Goal: Task Accomplishment & Management: Manage account settings

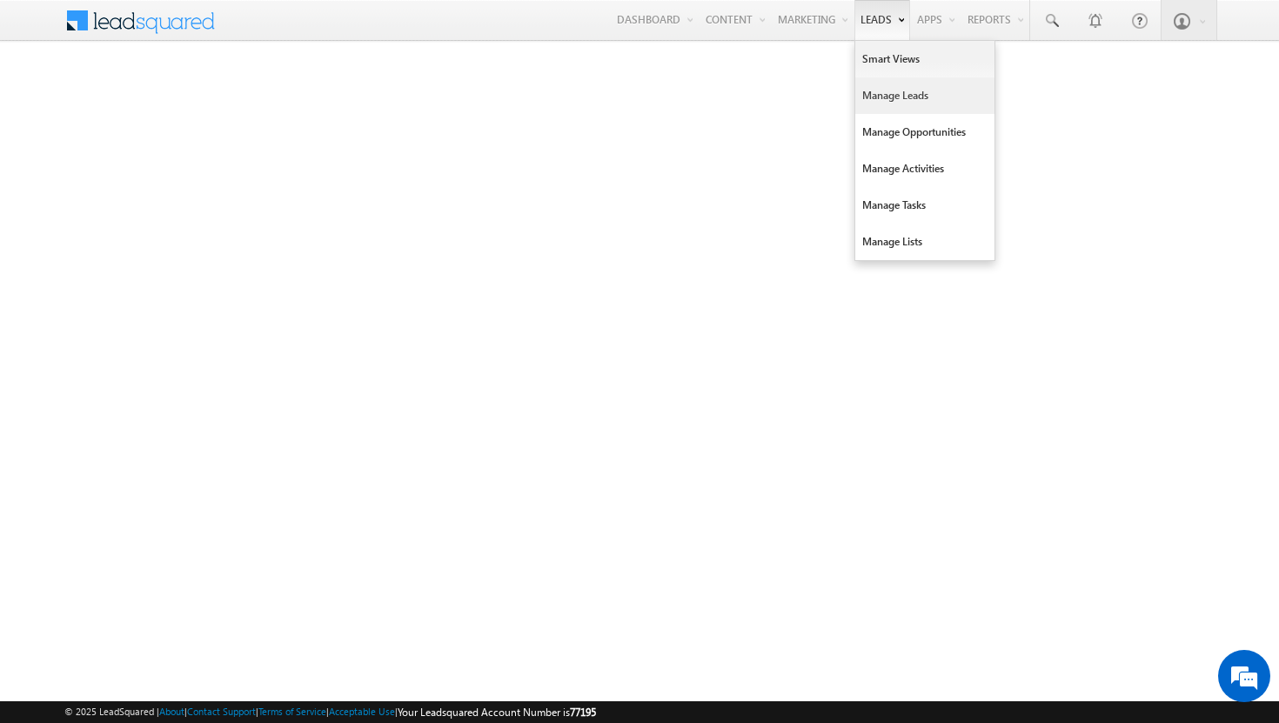
click at [883, 88] on link "Manage Leads" at bounding box center [925, 95] width 139 height 37
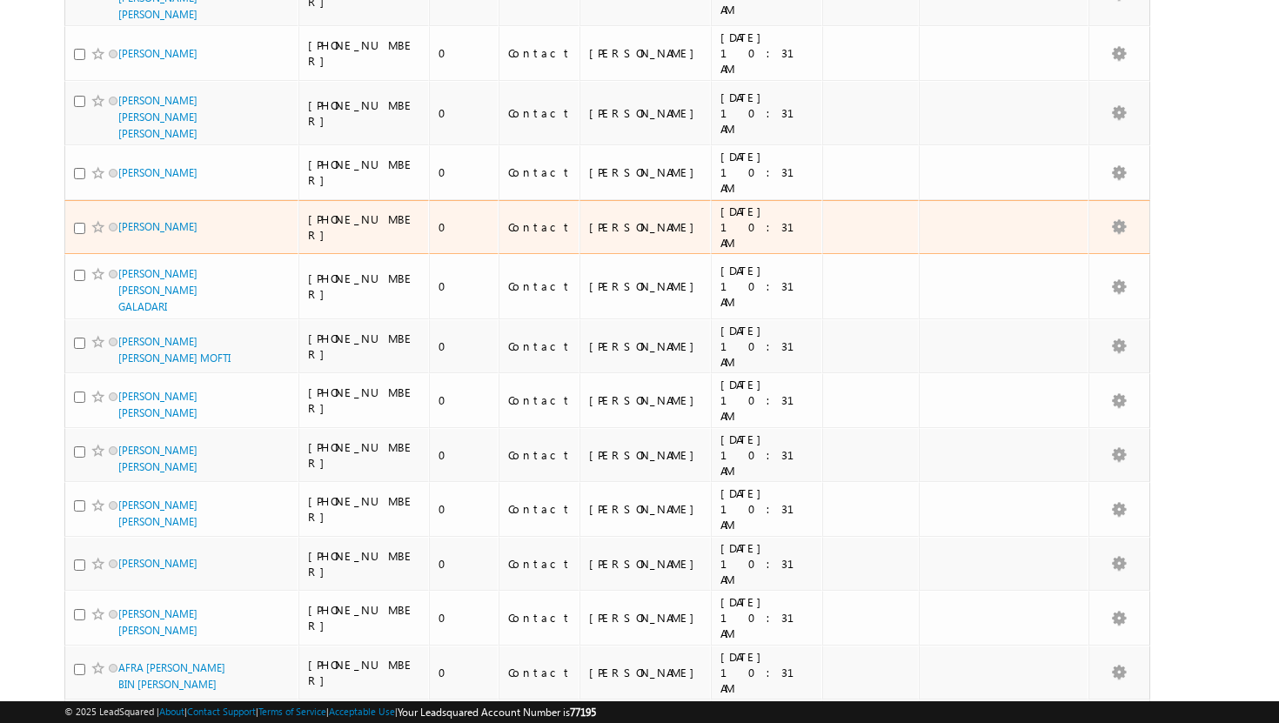
scroll to position [850, 0]
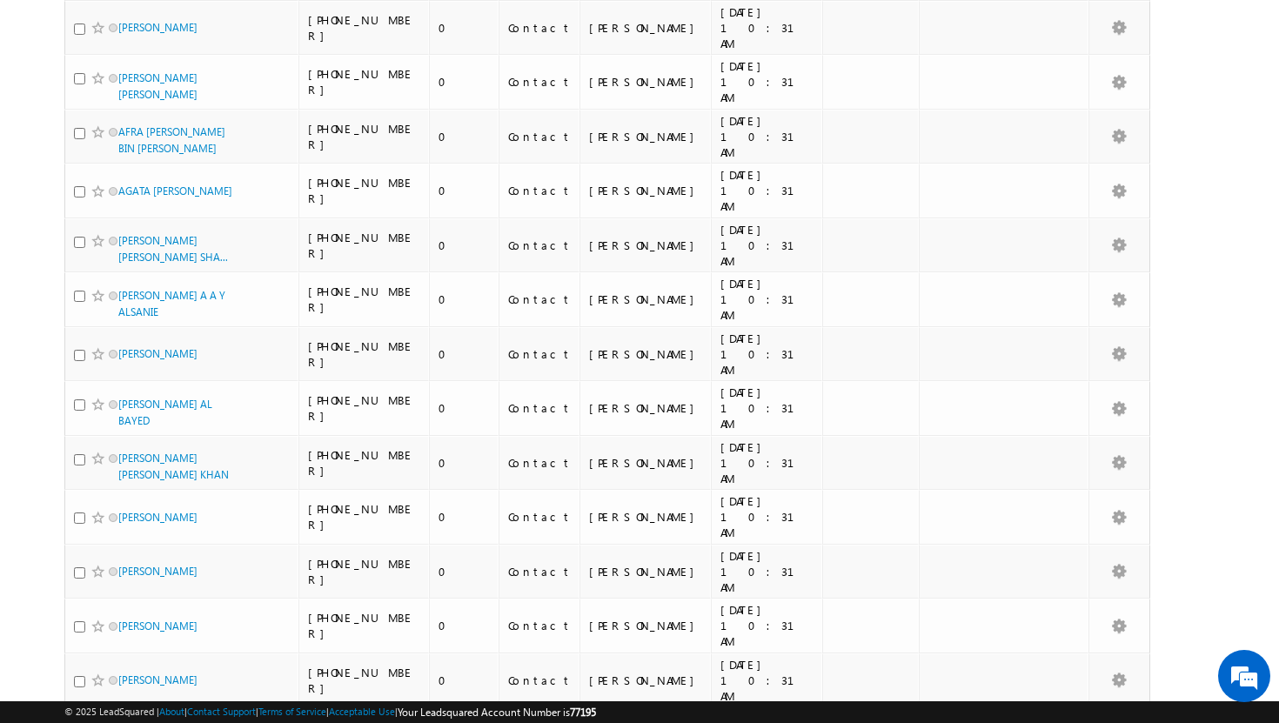
click at [123, 681] on li "50" at bounding box center [124, 675] width 42 height 17
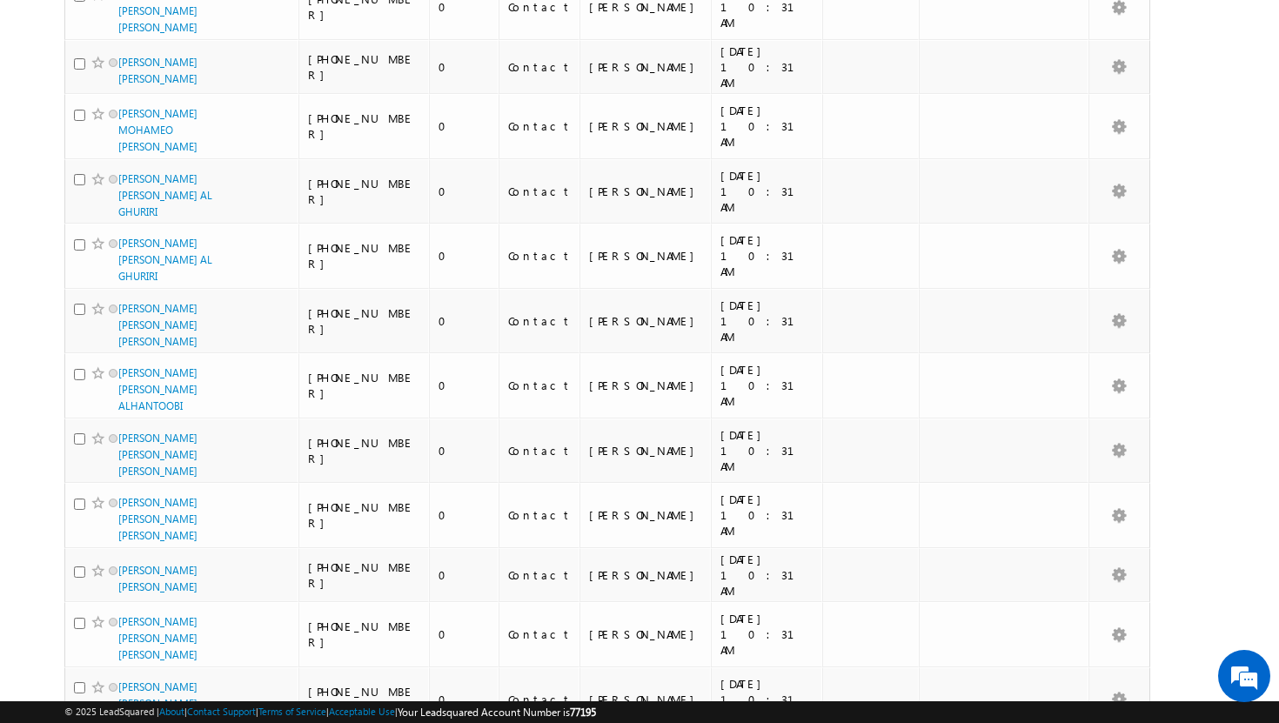
scroll to position [0, 0]
click at [118, 693] on li "100" at bounding box center [124, 691] width 42 height 17
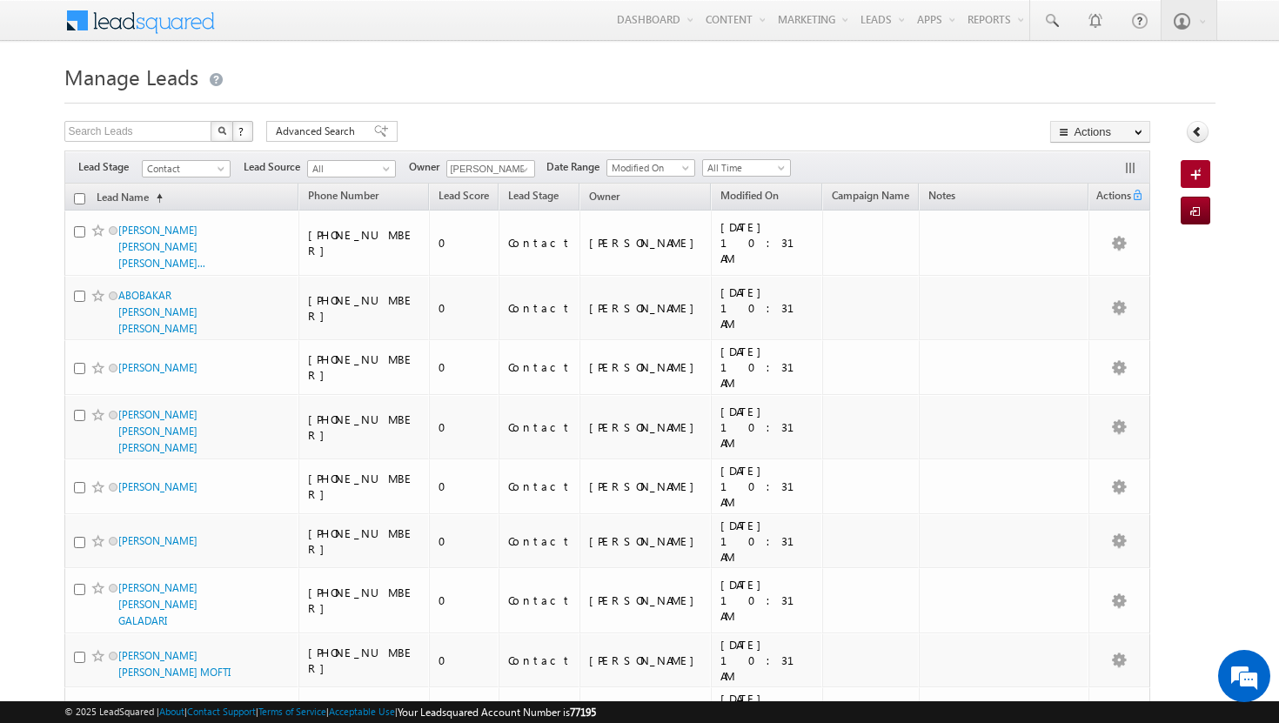
click at [79, 198] on input "checkbox" at bounding box center [79, 198] width 11 height 11
checkbox input "true"
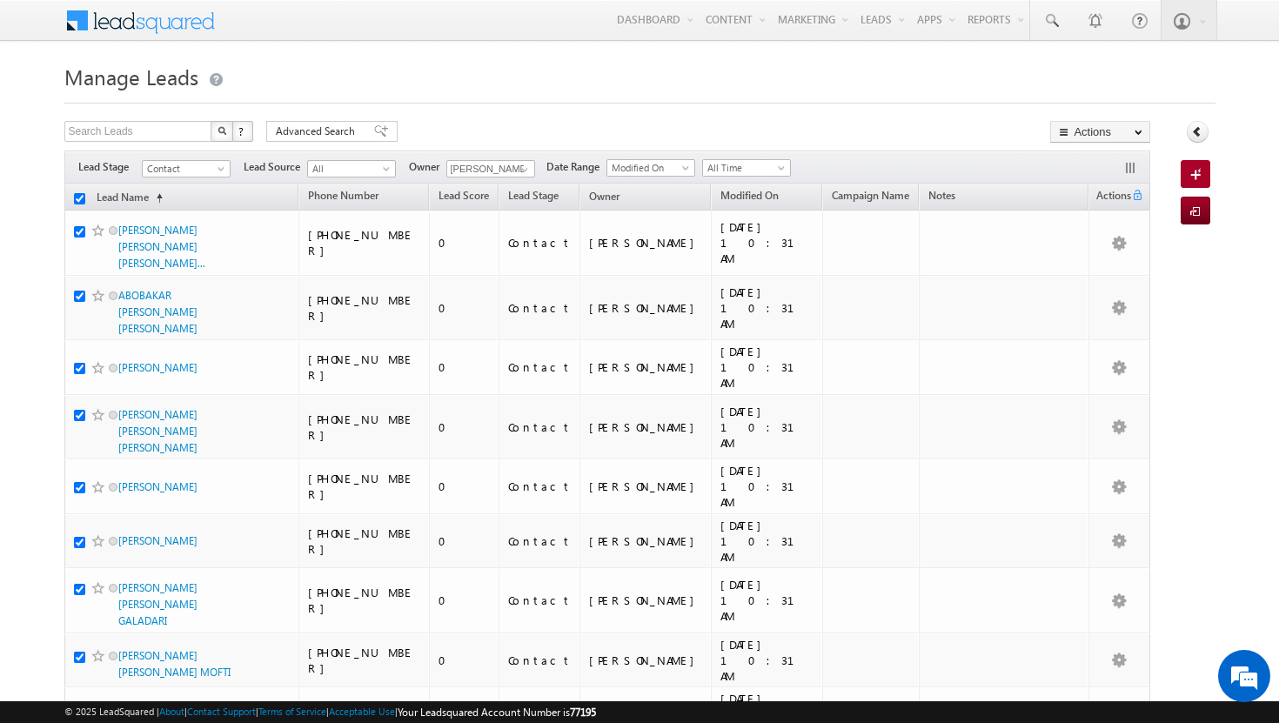
checkbox input "true"
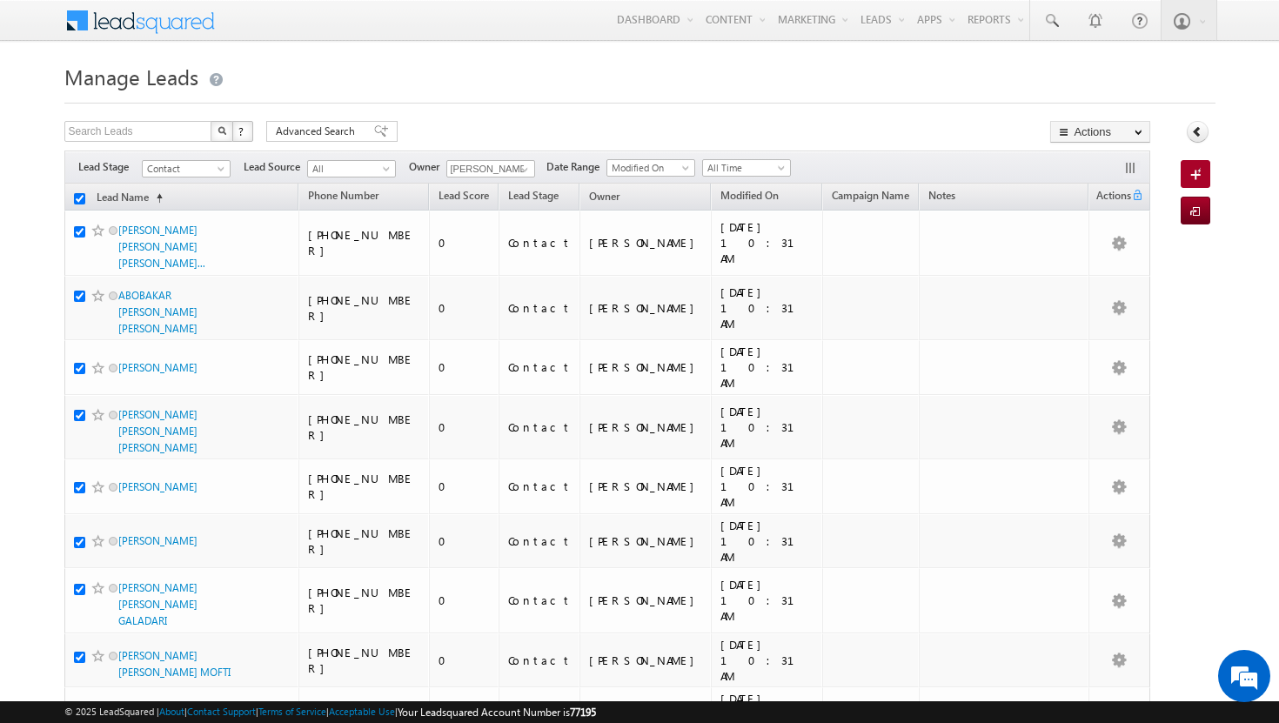
checkbox input "true"
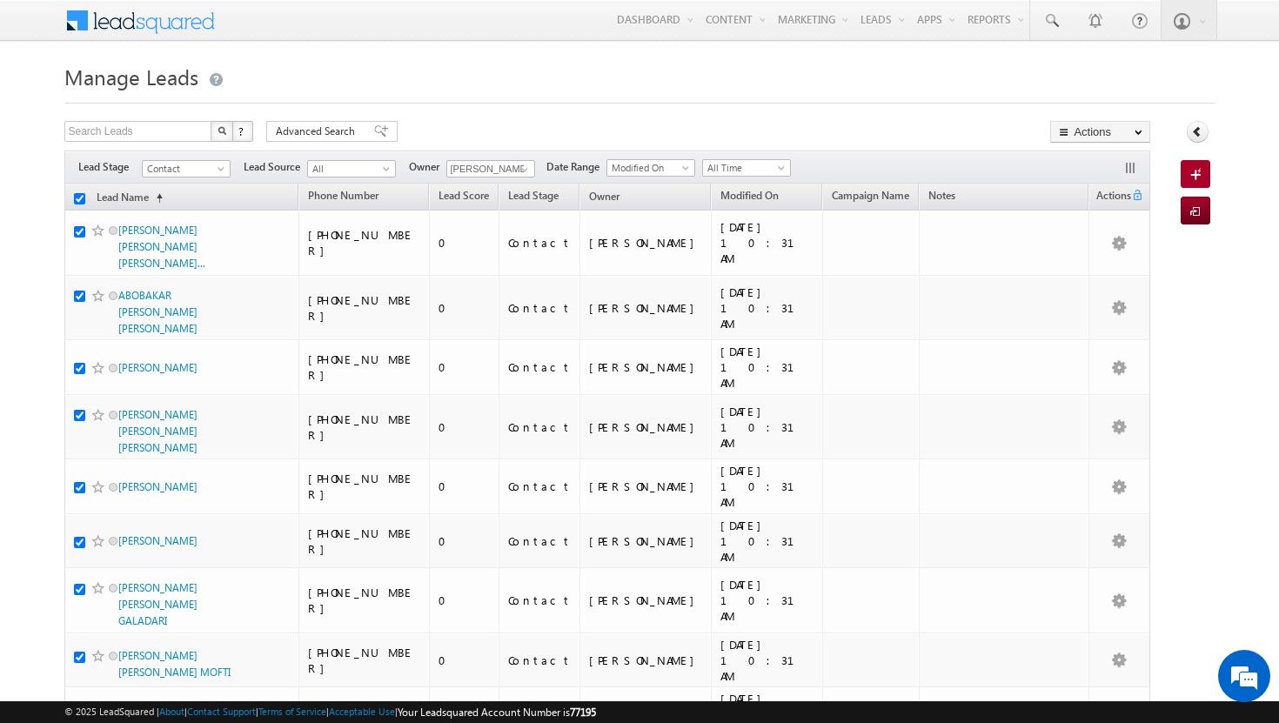
checkbox input "true"
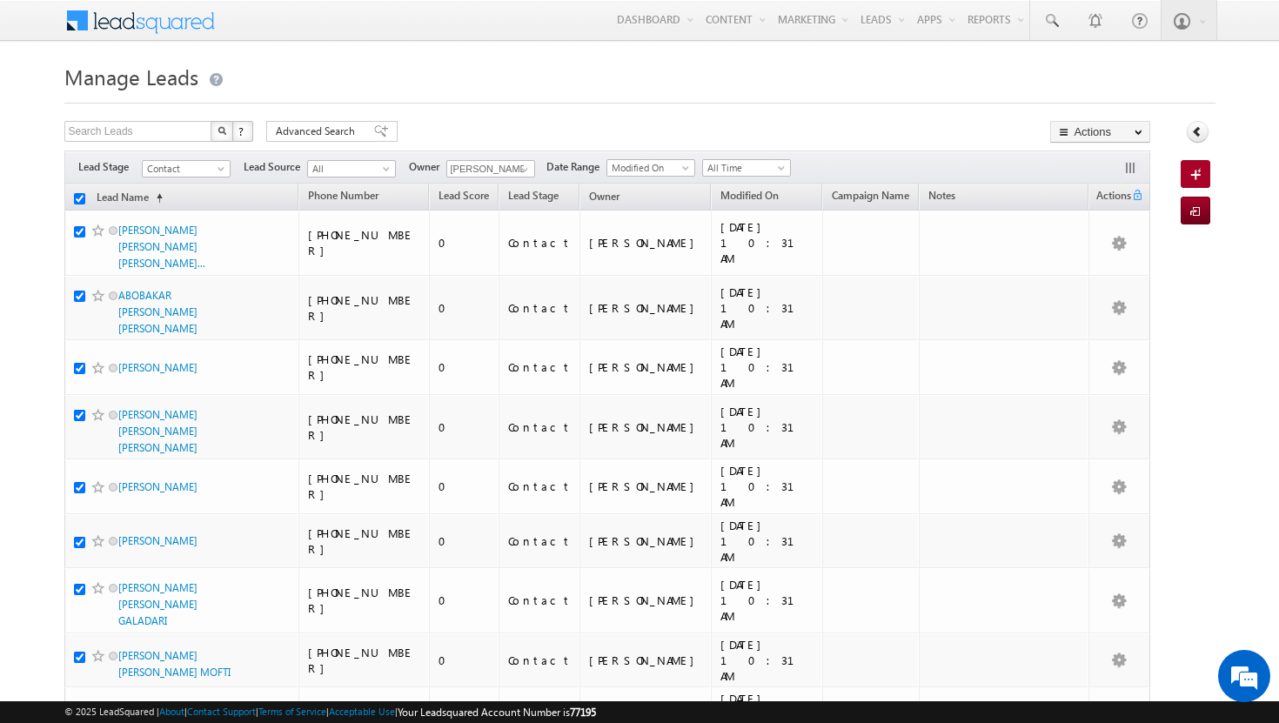
checkbox input "true"
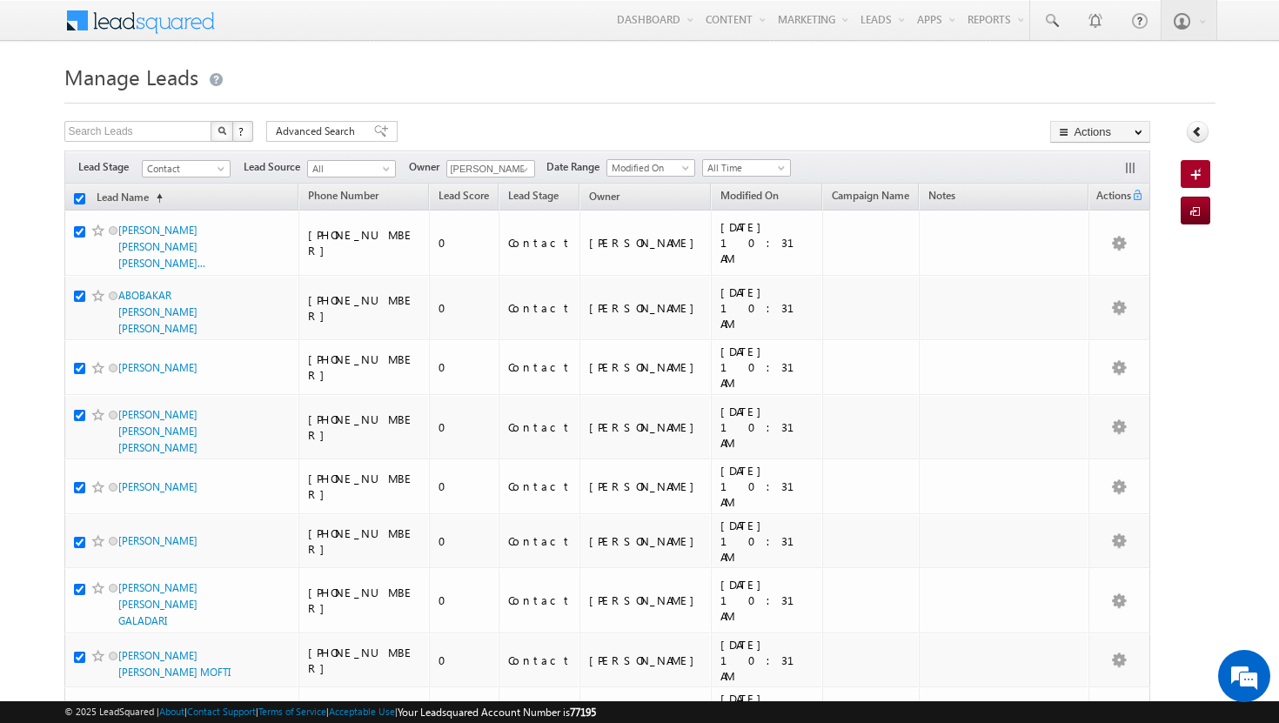
checkbox input "true"
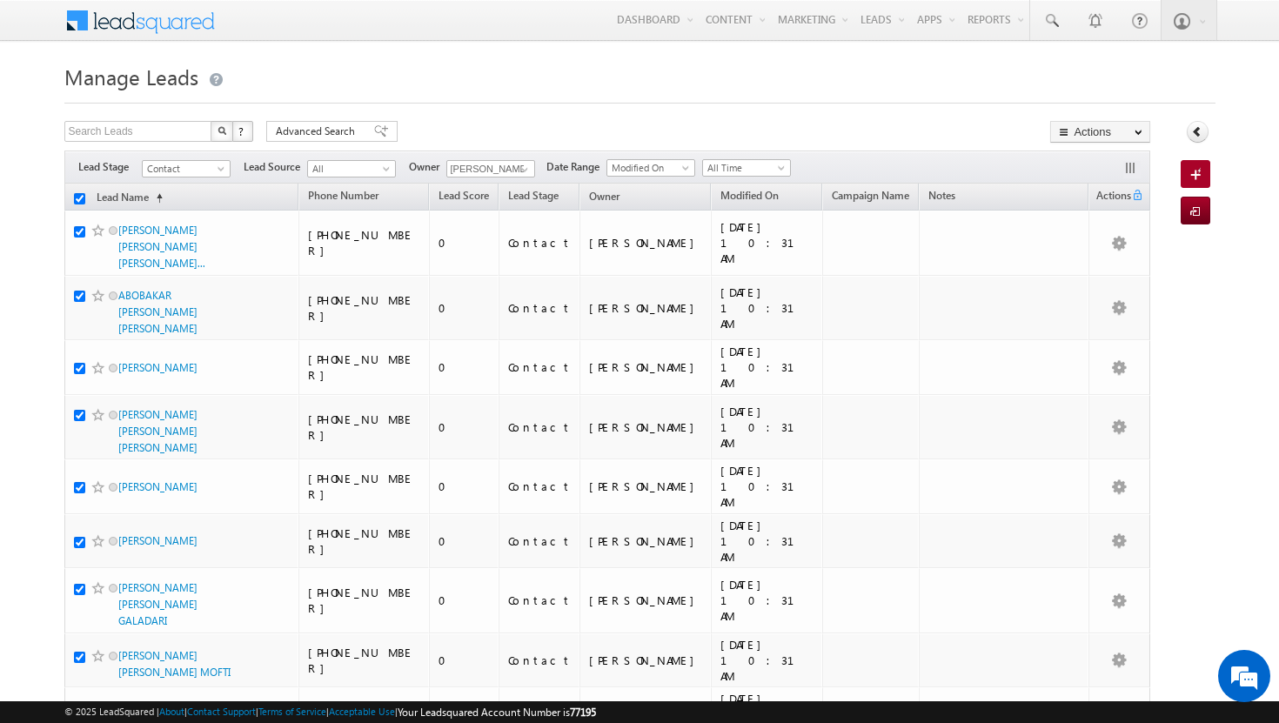
checkbox input "true"
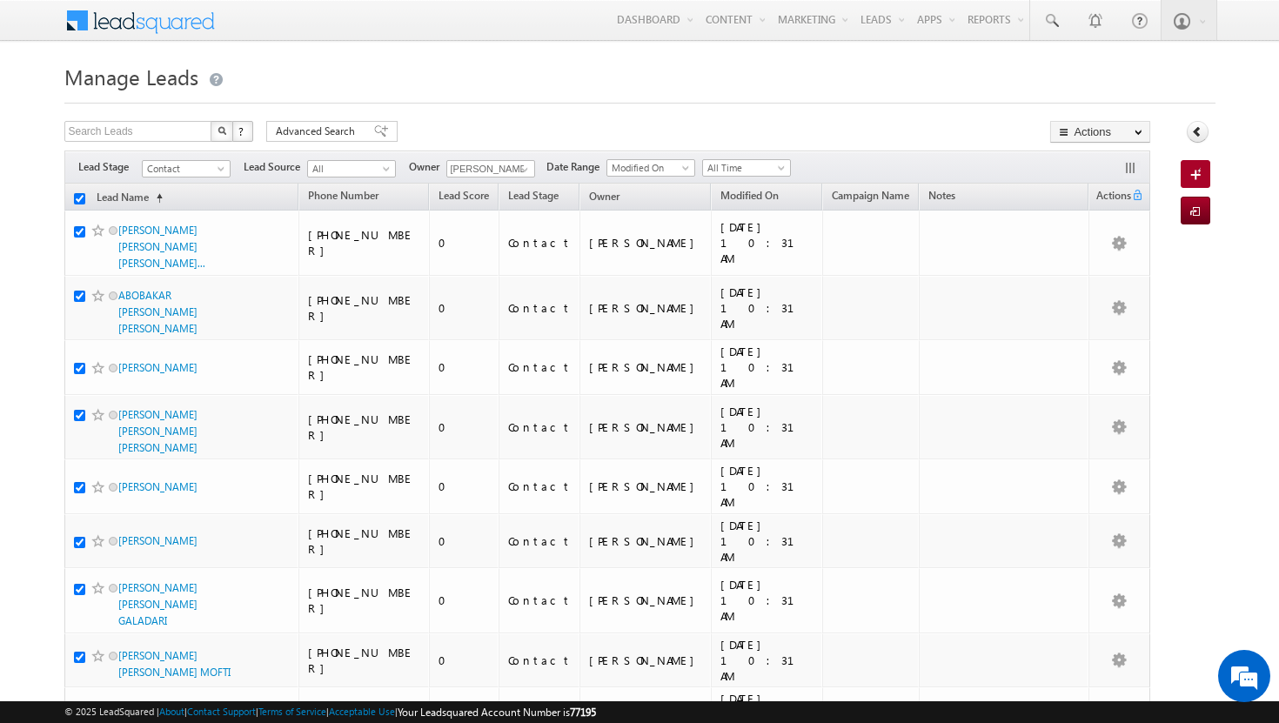
checkbox input "true"
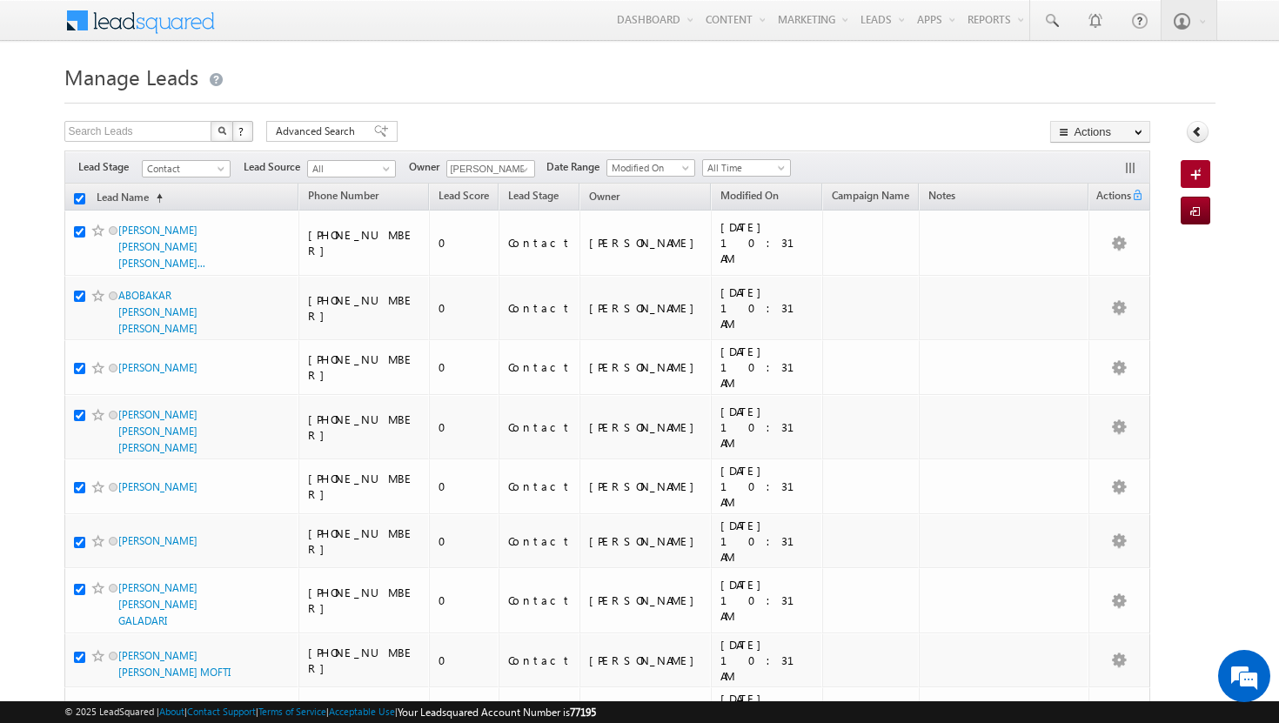
checkbox input "true"
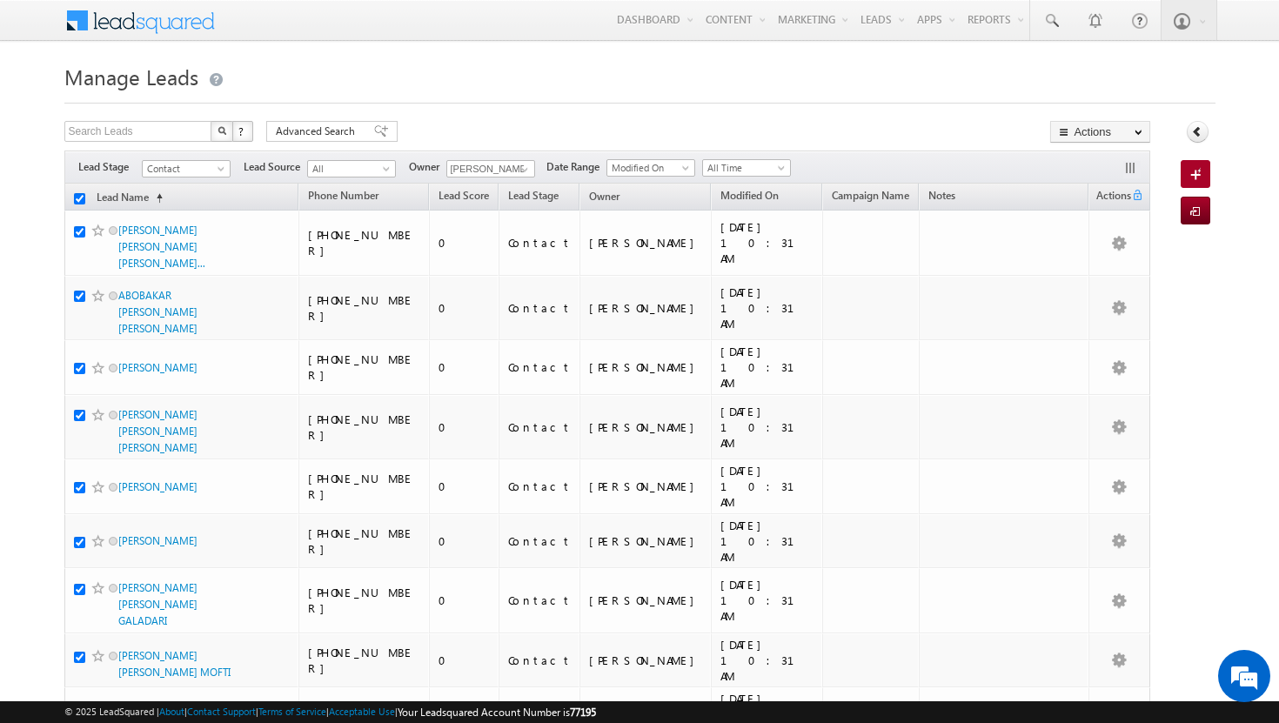
checkbox input "true"
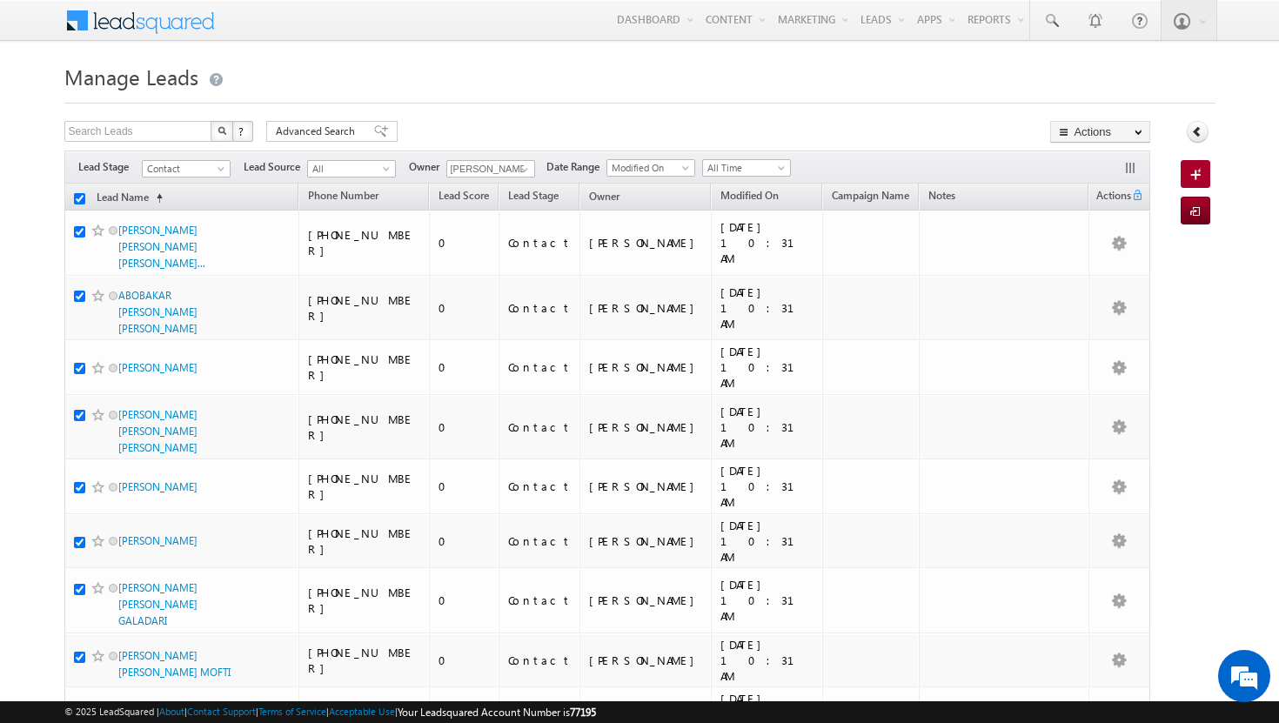
checkbox input "true"
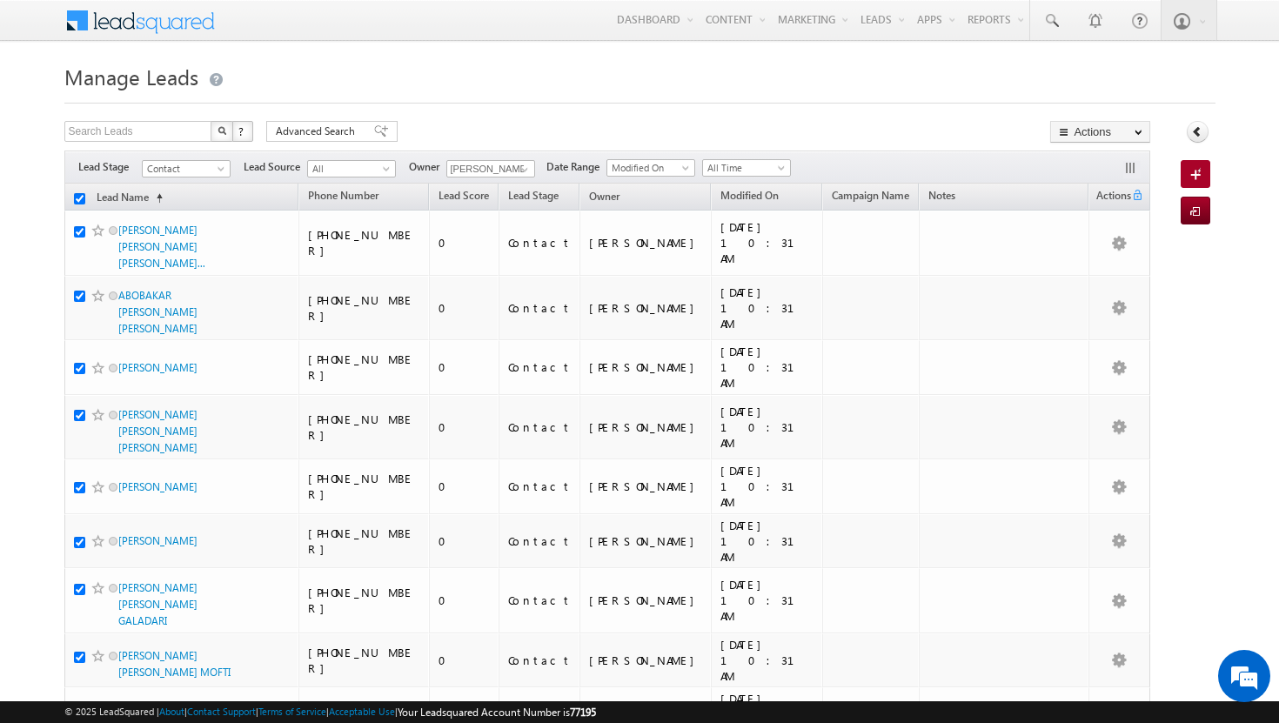
checkbox input "true"
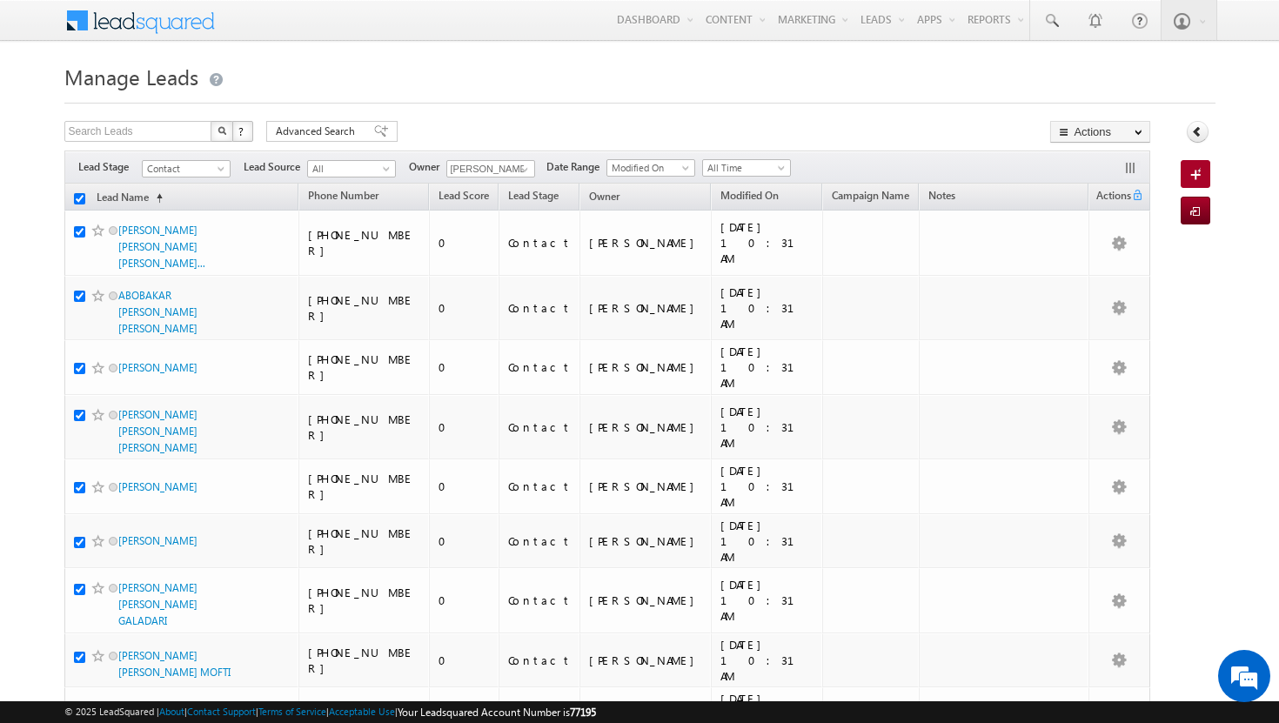
checkbox input "true"
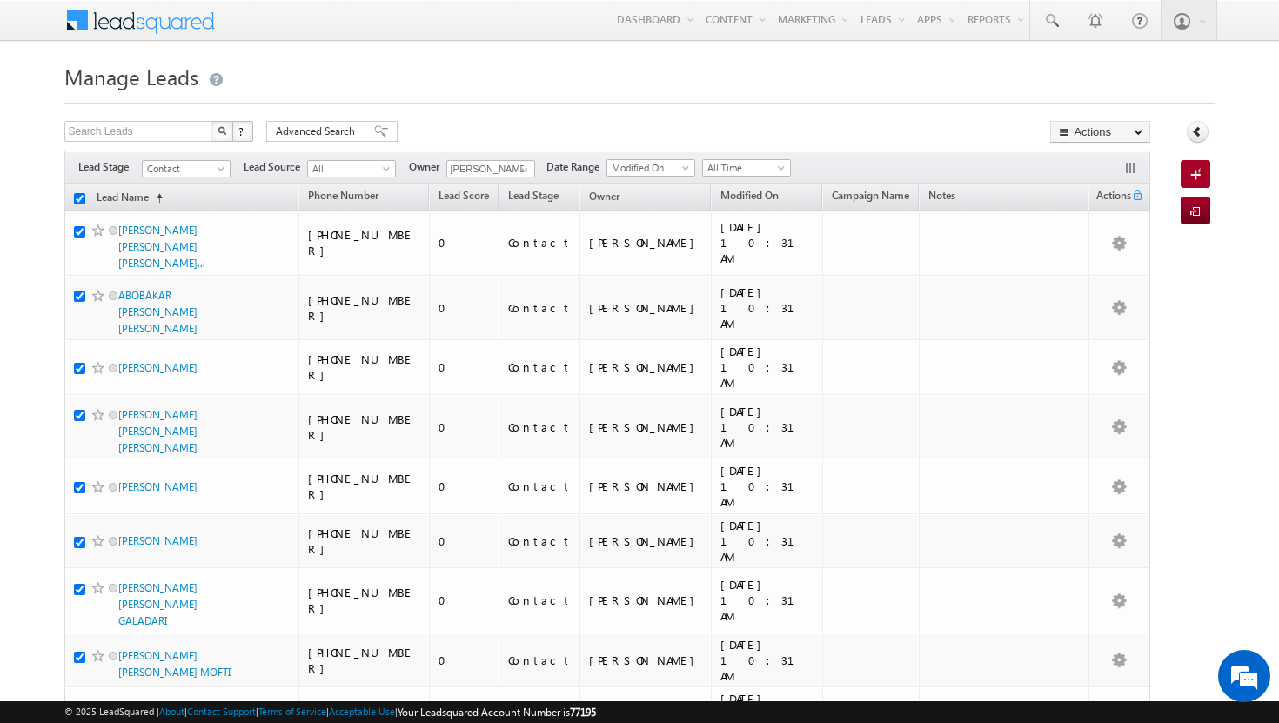
checkbox input "true"
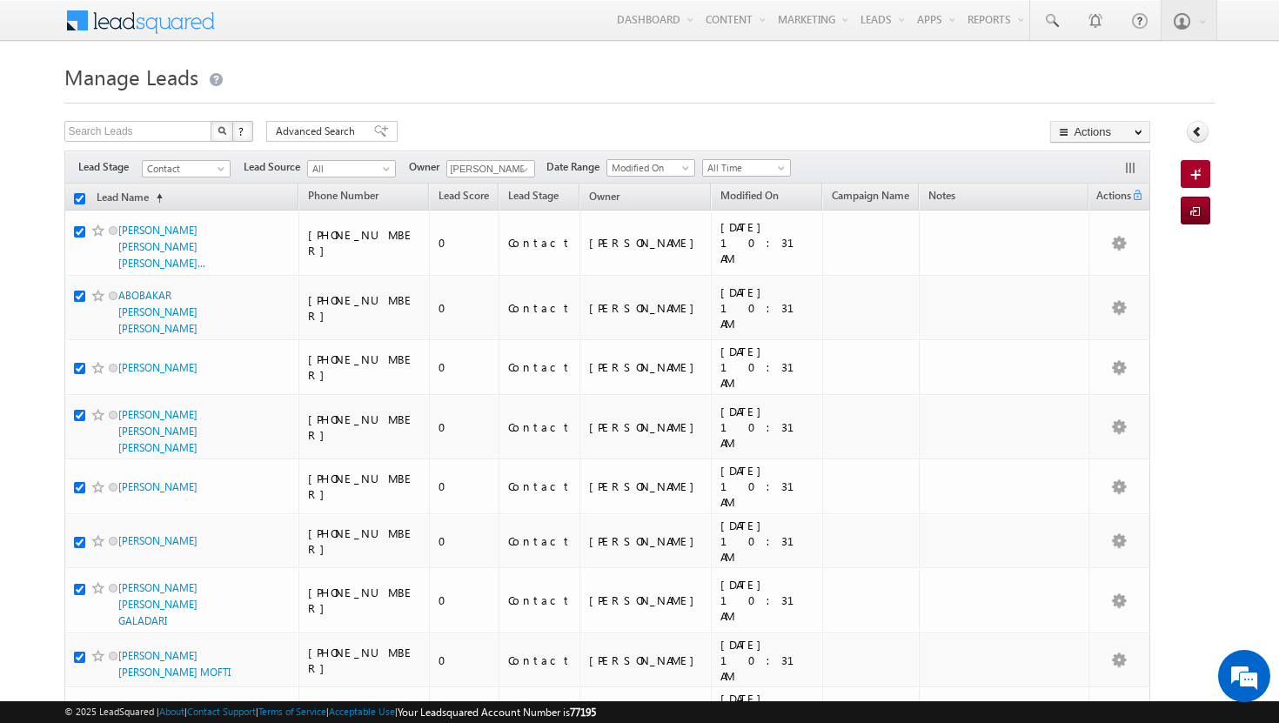
checkbox input "true"
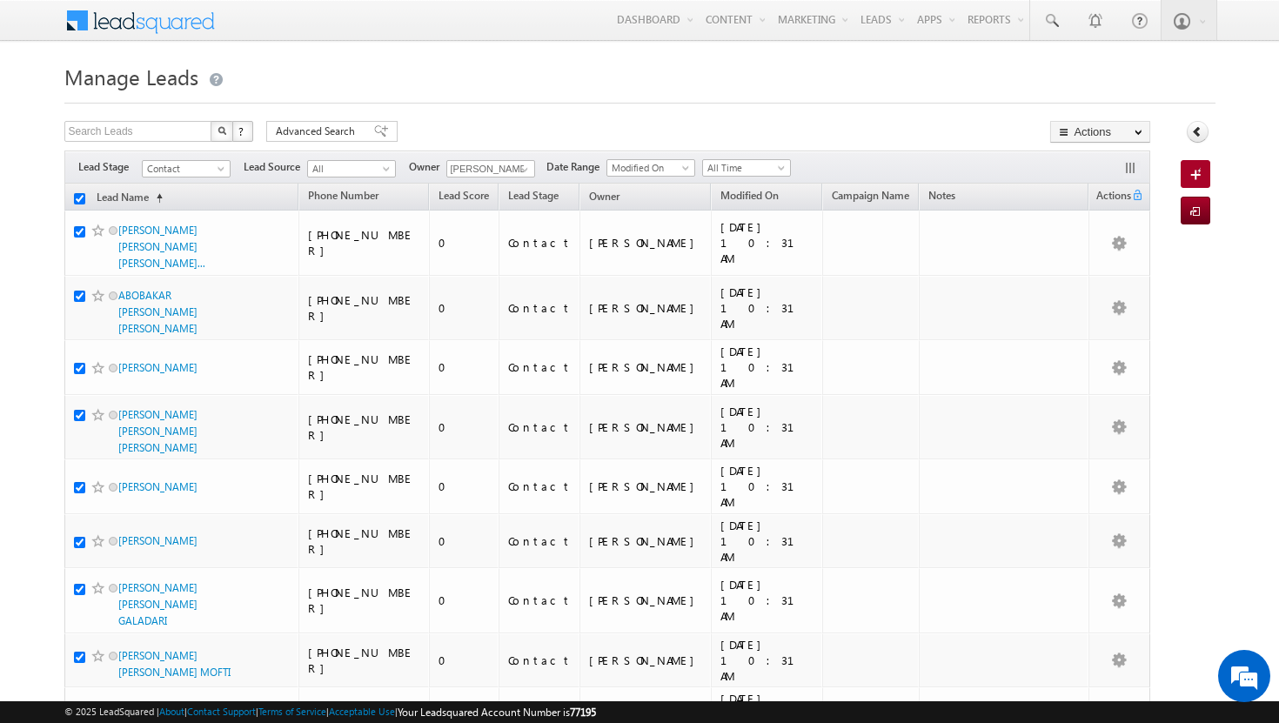
checkbox input "true"
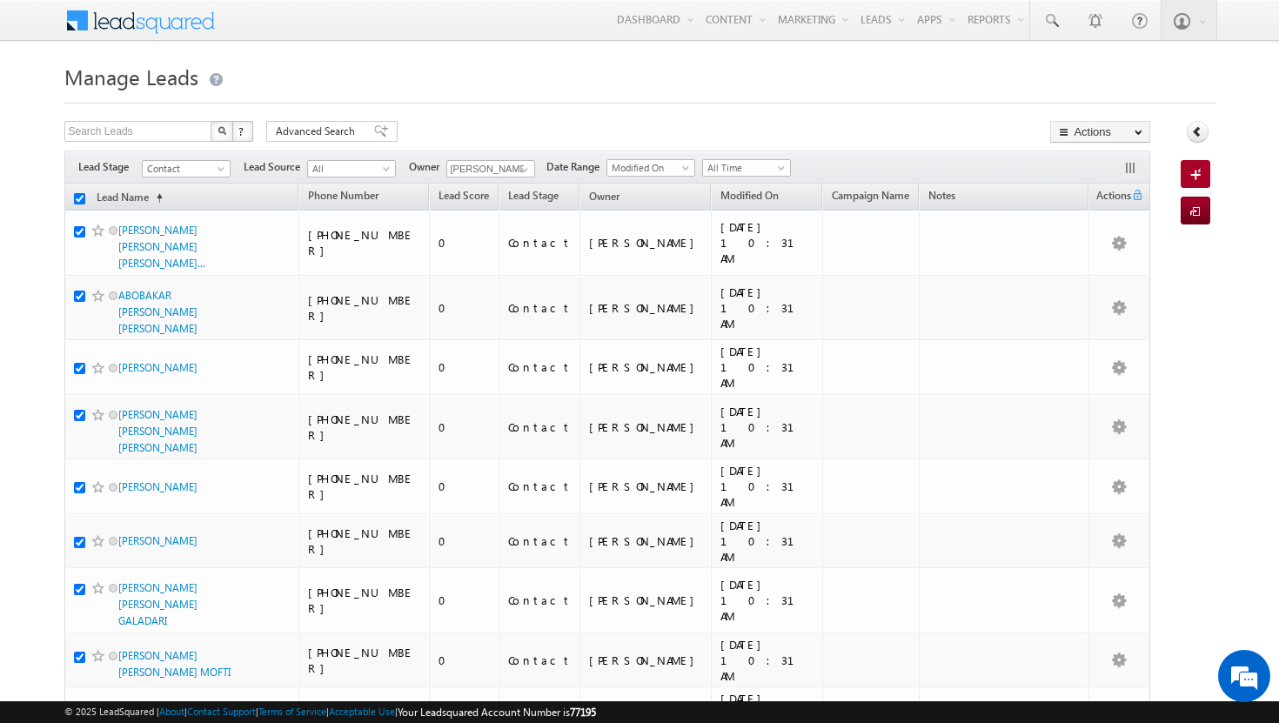
checkbox input "true"
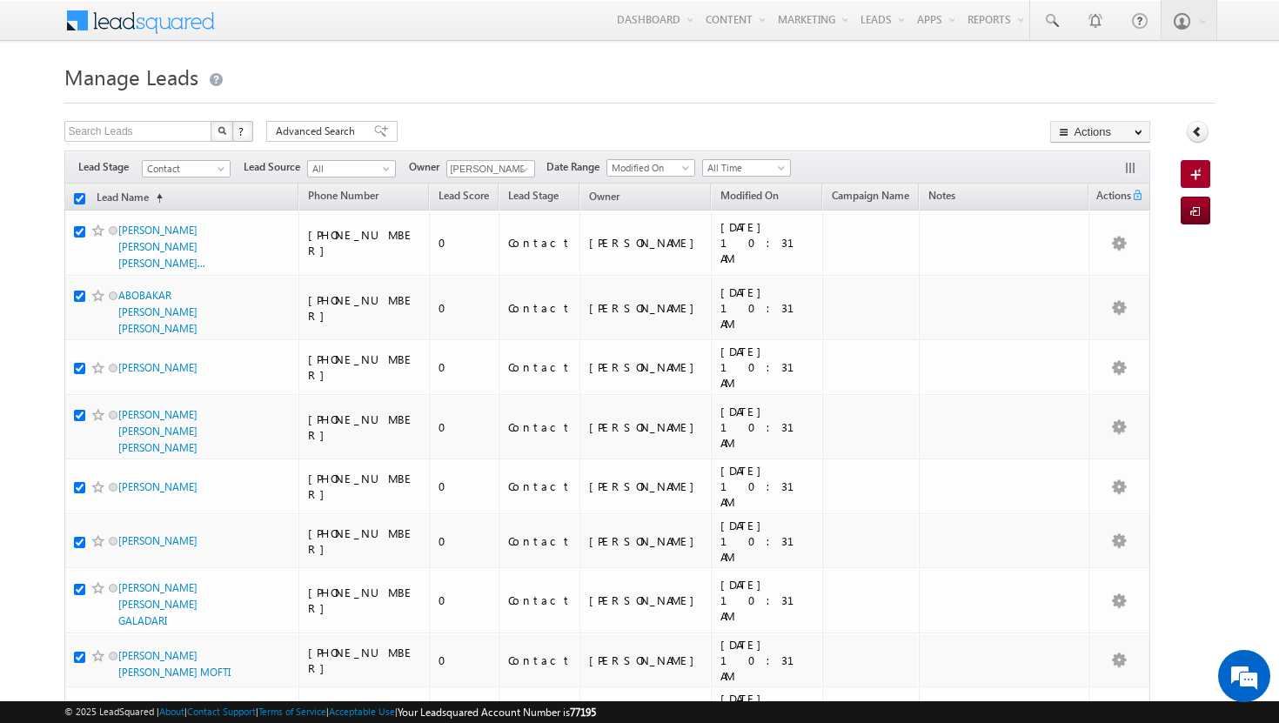
checkbox input "true"
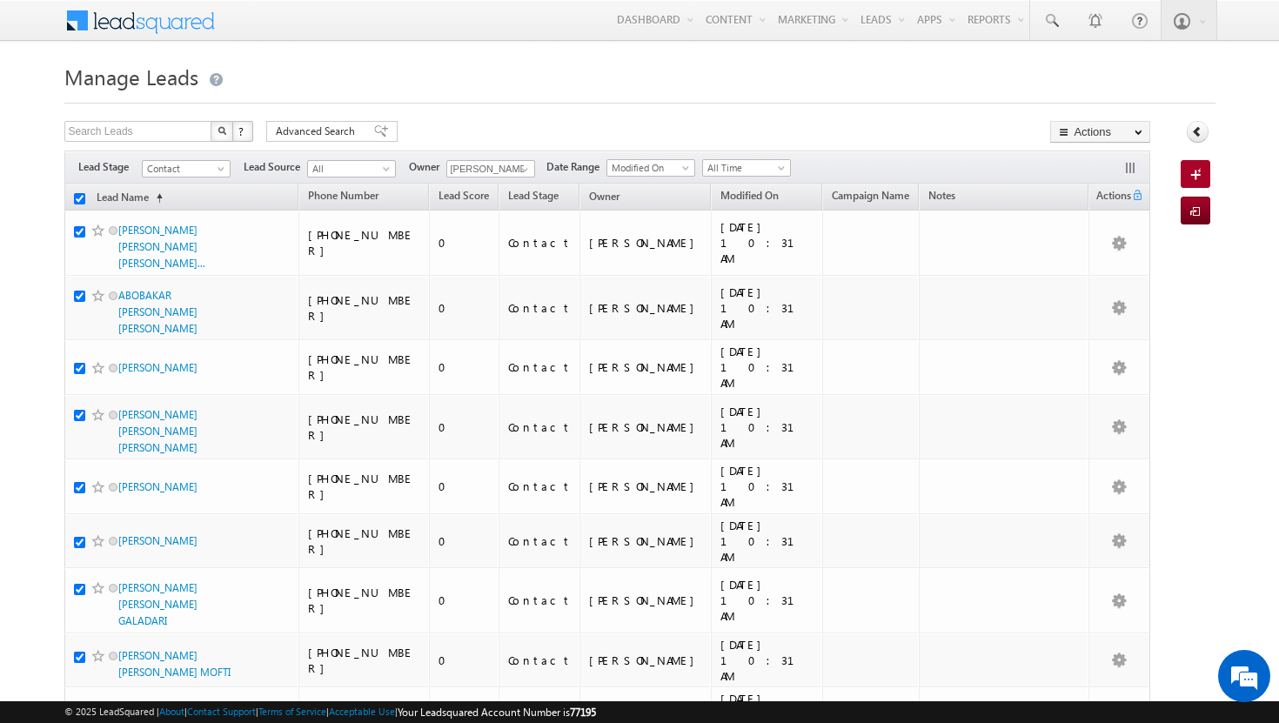
checkbox input "true"
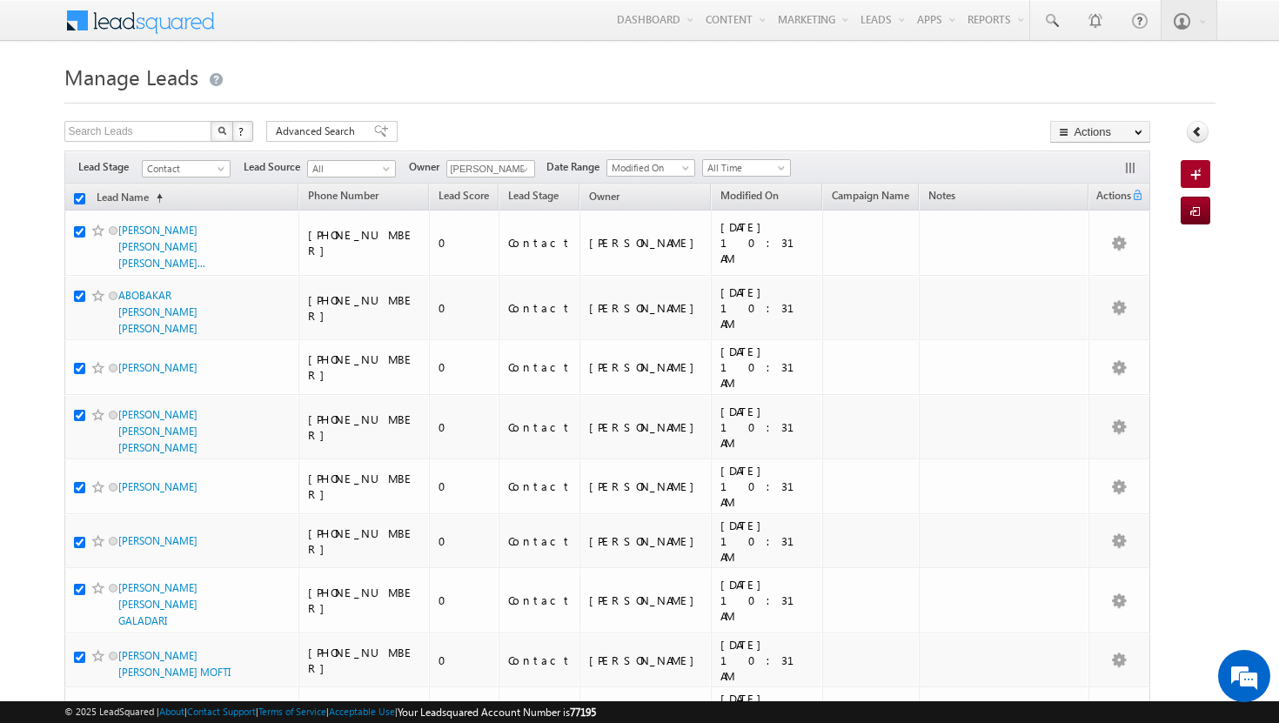
checkbox input "true"
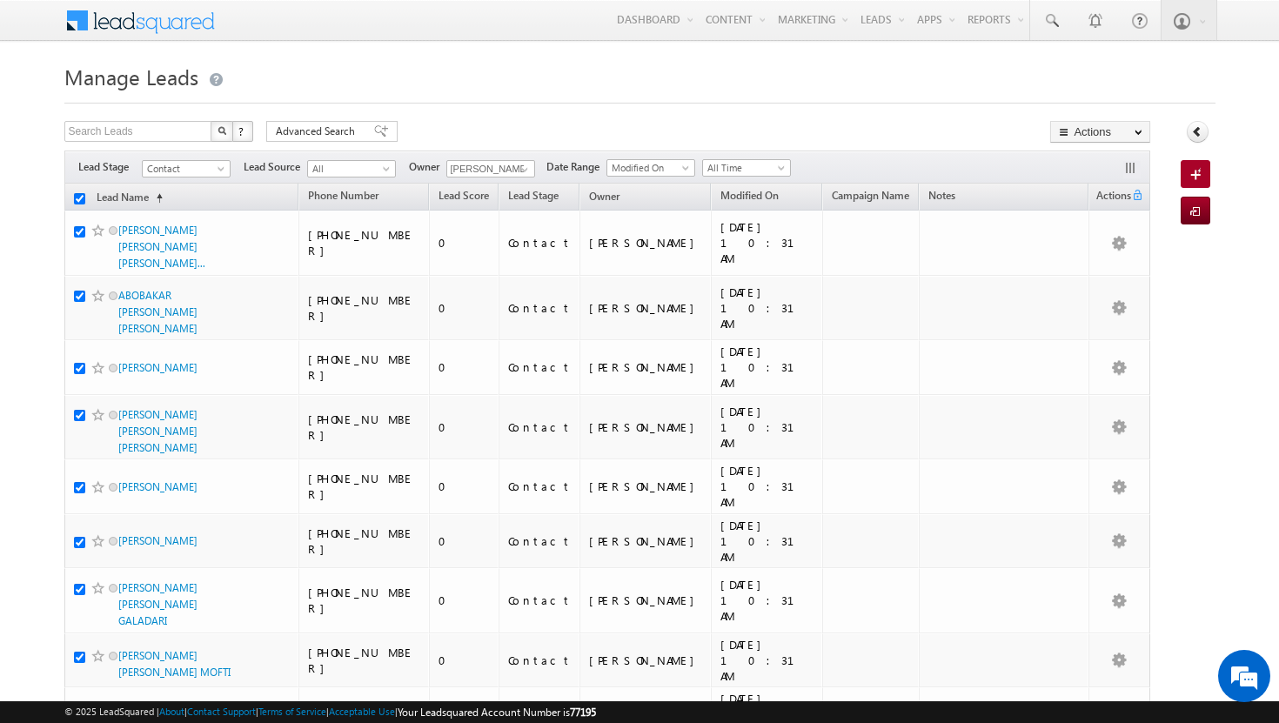
checkbox input "true"
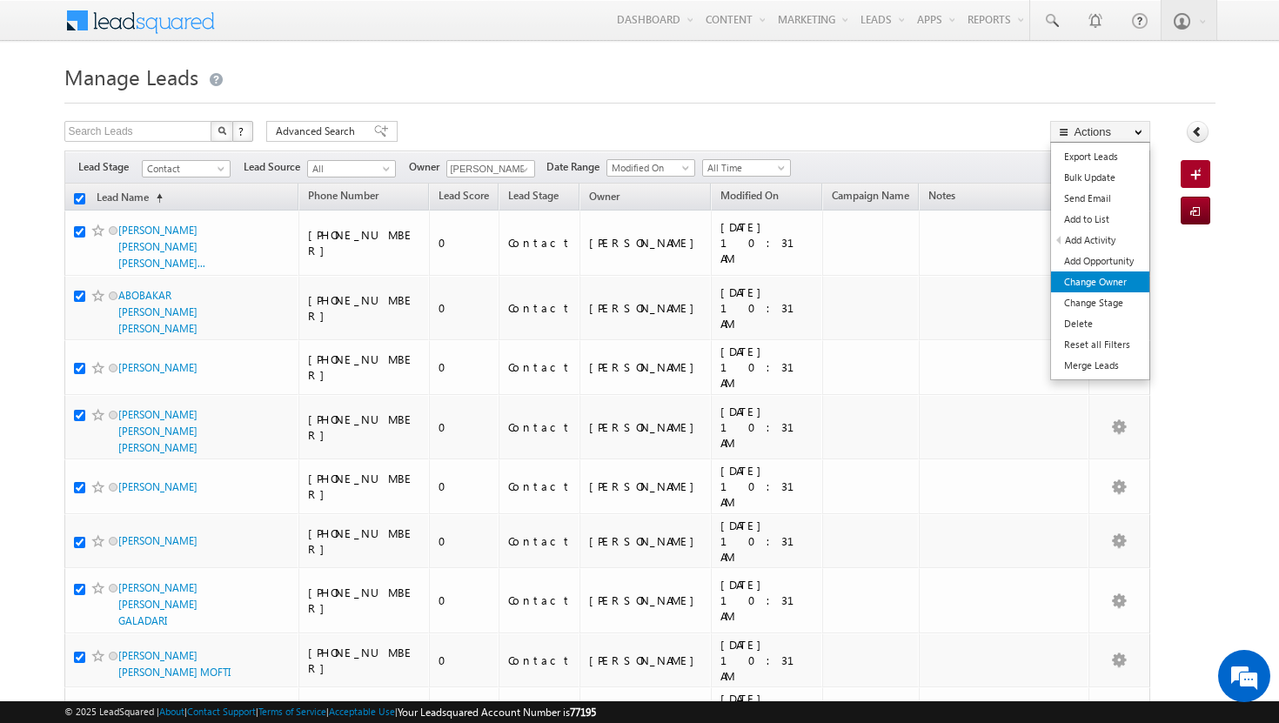
click at [1092, 286] on link "Change Owner" at bounding box center [1100, 282] width 98 height 21
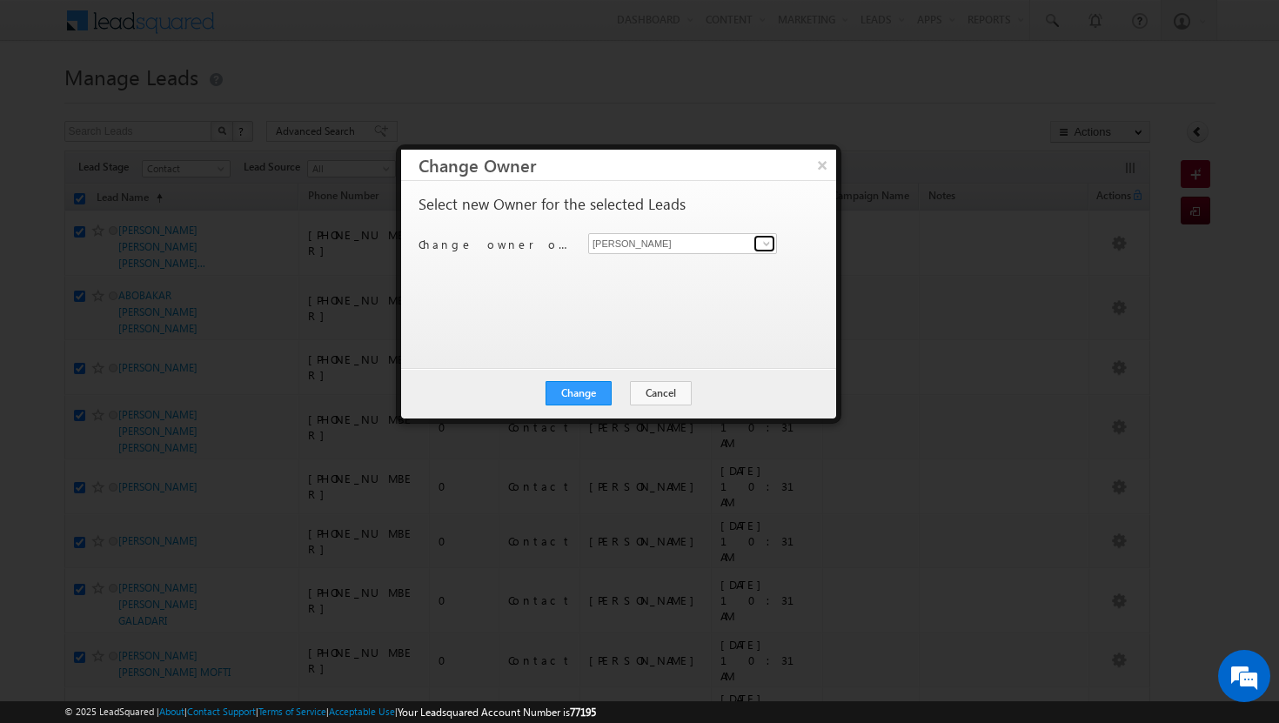
click at [766, 245] on span at bounding box center [767, 244] width 14 height 14
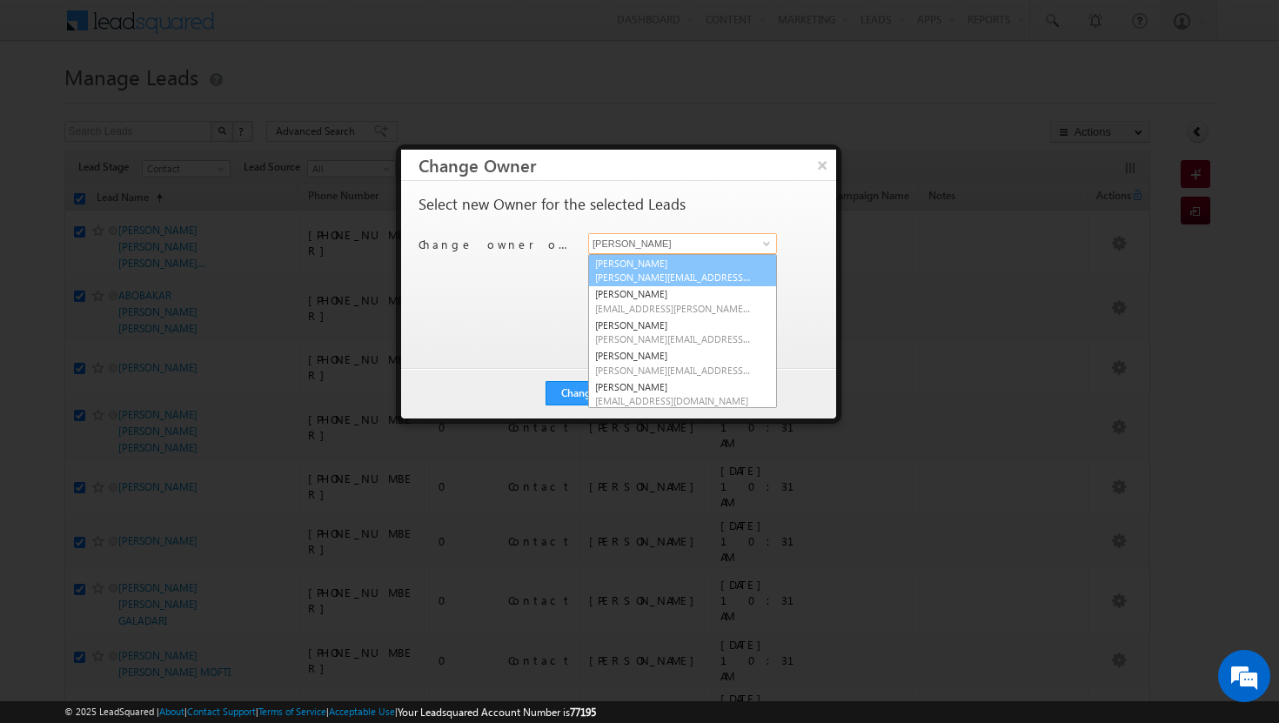
click at [711, 268] on link "[PERSON_NAME][DEMOGRAPHIC_DATA] [PERSON_NAME][EMAIL_ADDRESS][DOMAIN_NAME]" at bounding box center [682, 270] width 189 height 33
type input "[PERSON_NAME]"
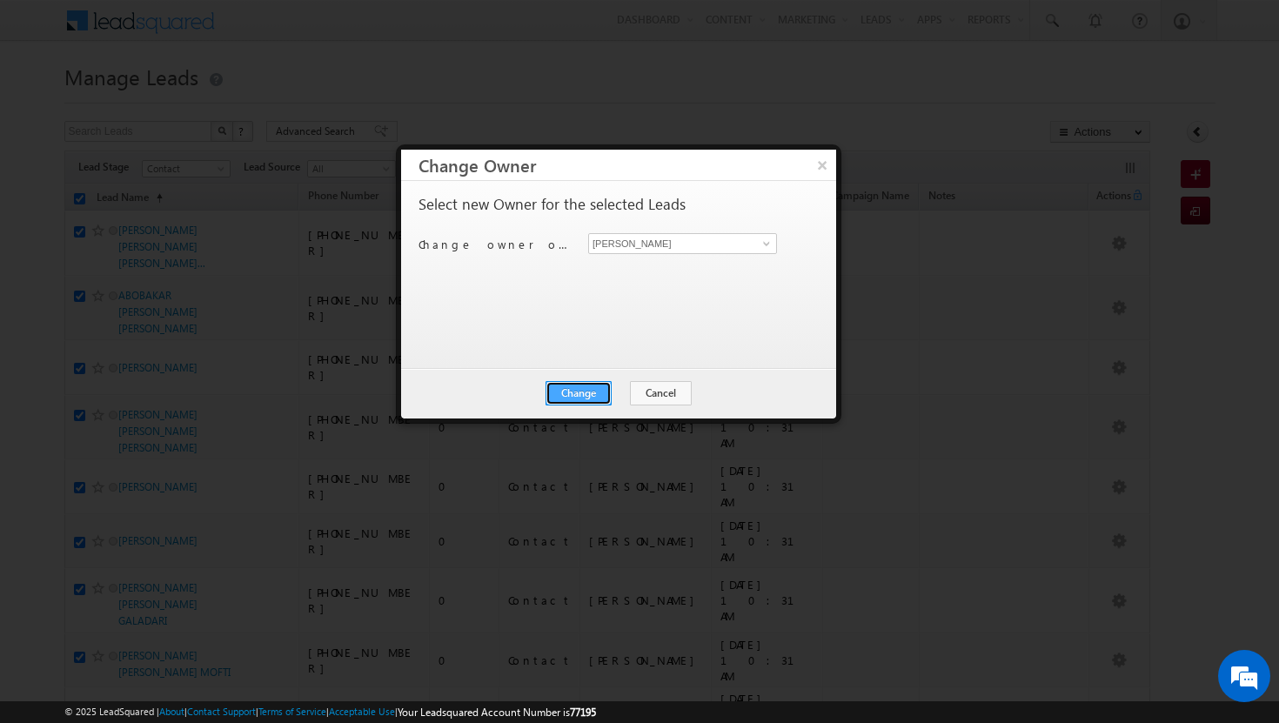
click at [580, 393] on button "Change" at bounding box center [579, 393] width 66 height 24
click at [626, 396] on button "Close" at bounding box center [622, 393] width 56 height 24
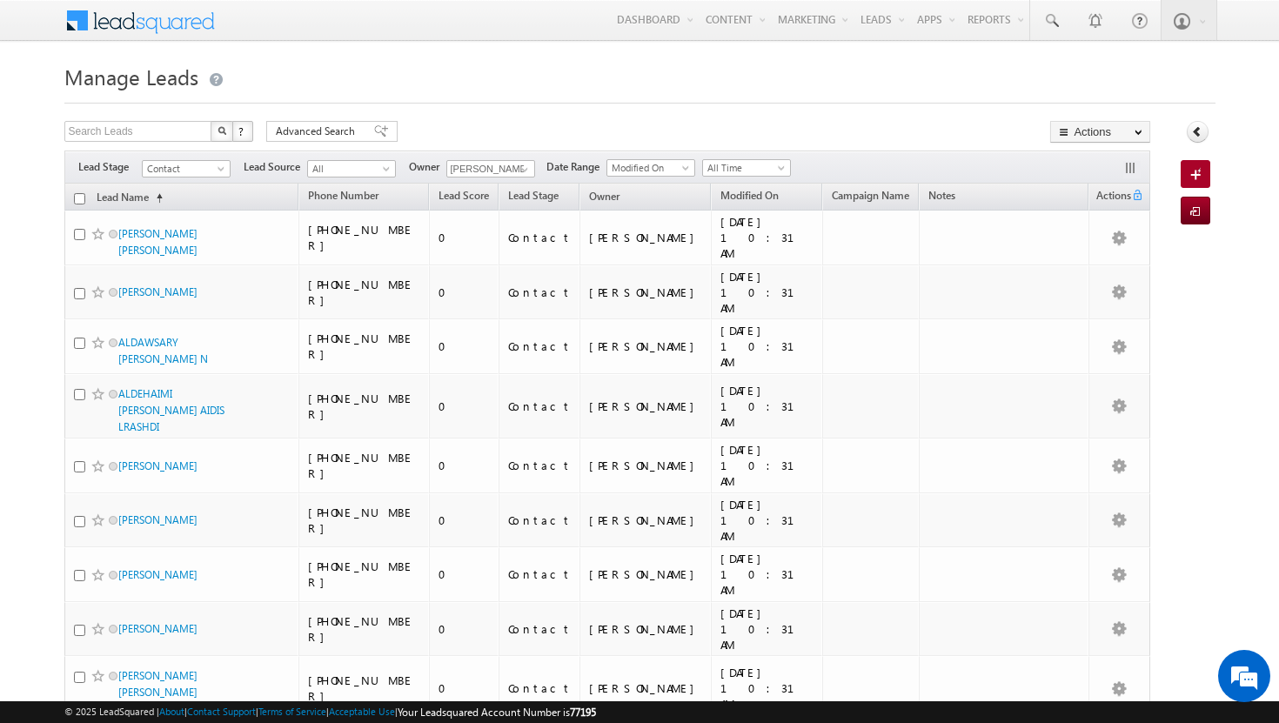
click at [79, 199] on input "checkbox" at bounding box center [79, 198] width 11 height 11
checkbox input "true"
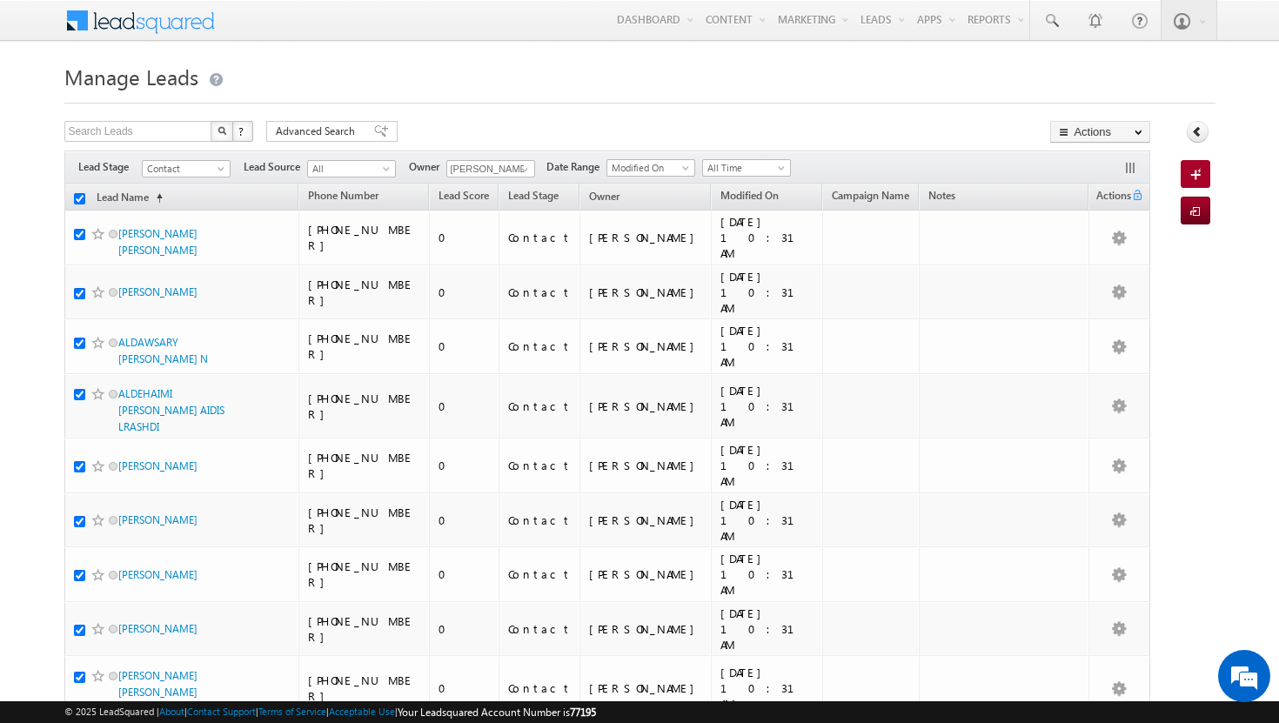
checkbox input "true"
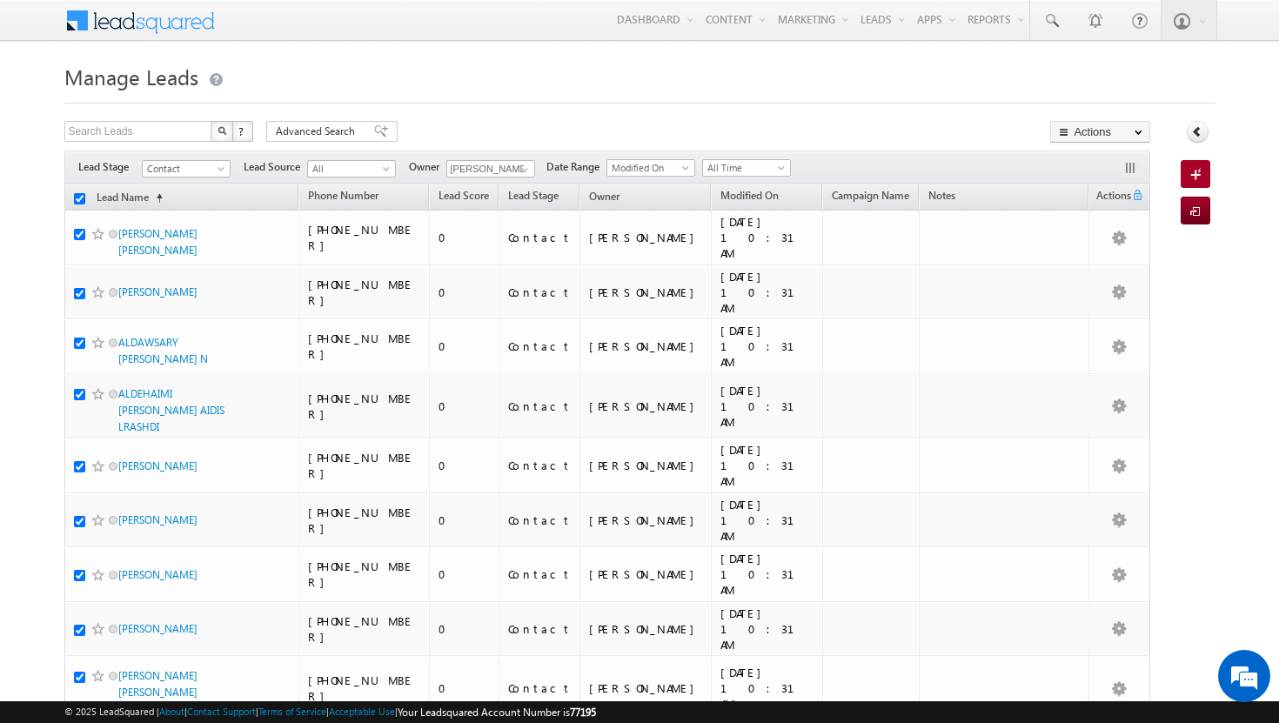
checkbox input "true"
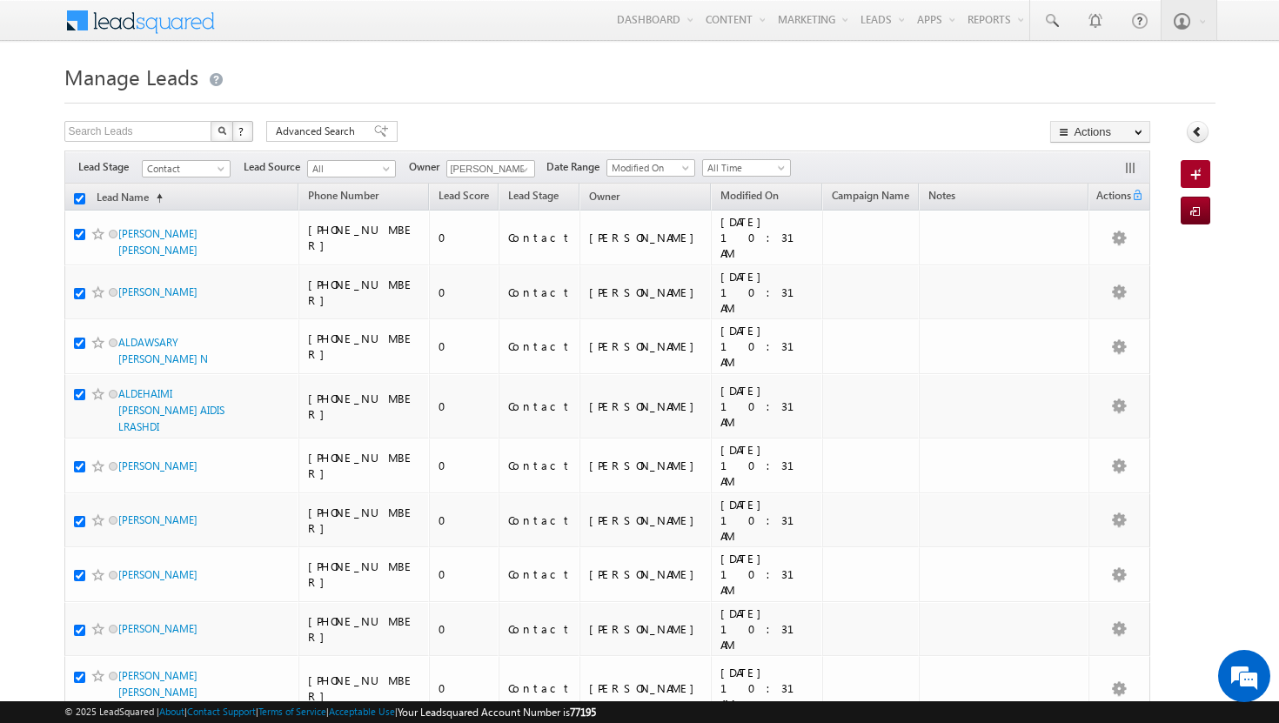
checkbox input "true"
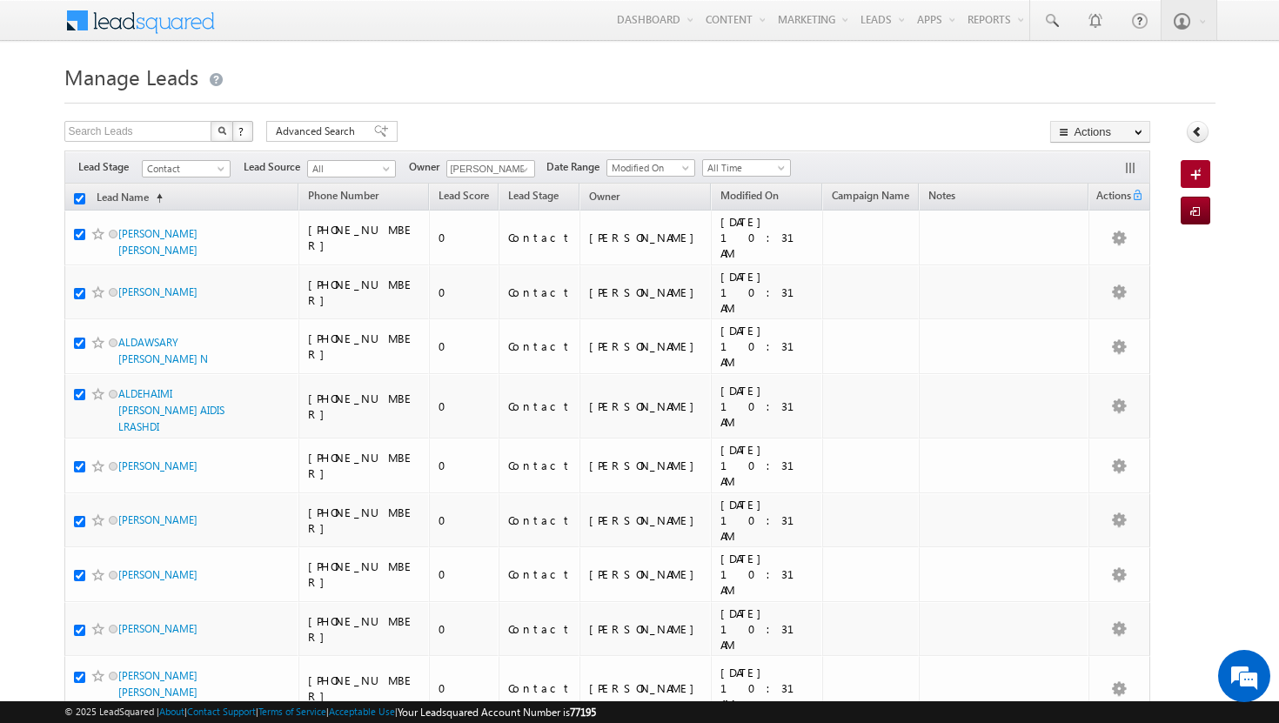
checkbox input "true"
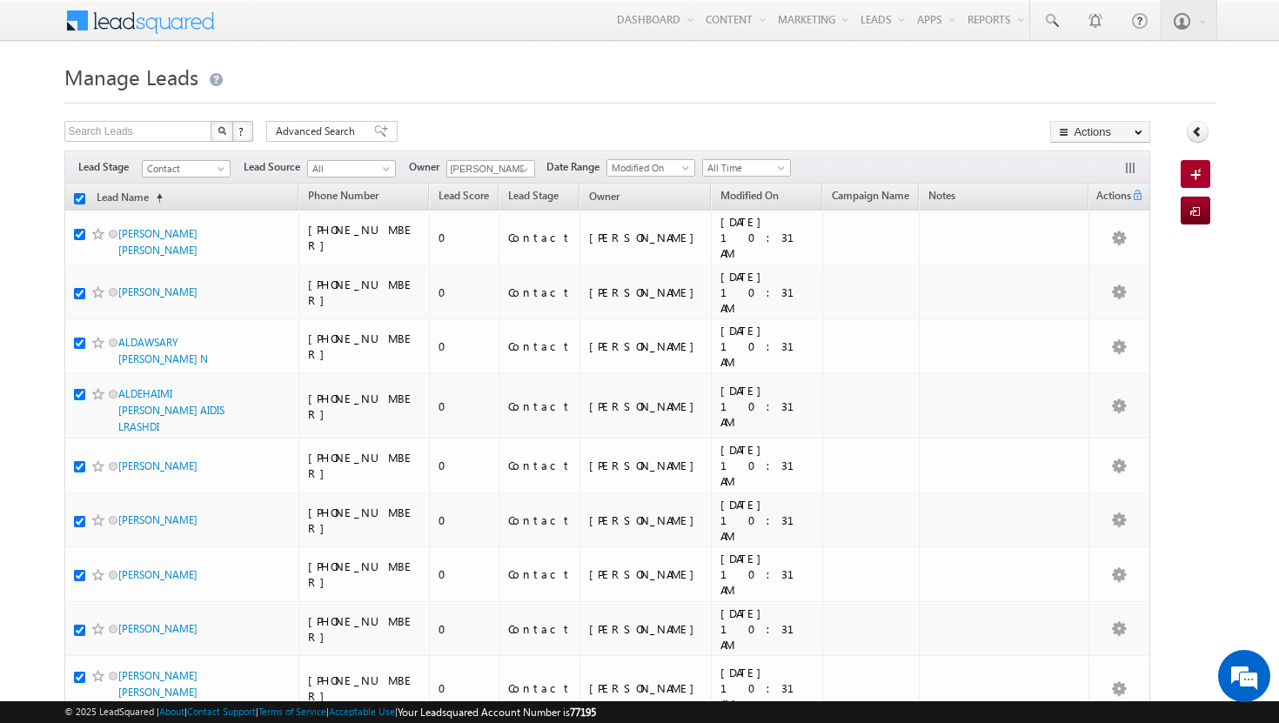
checkbox input "true"
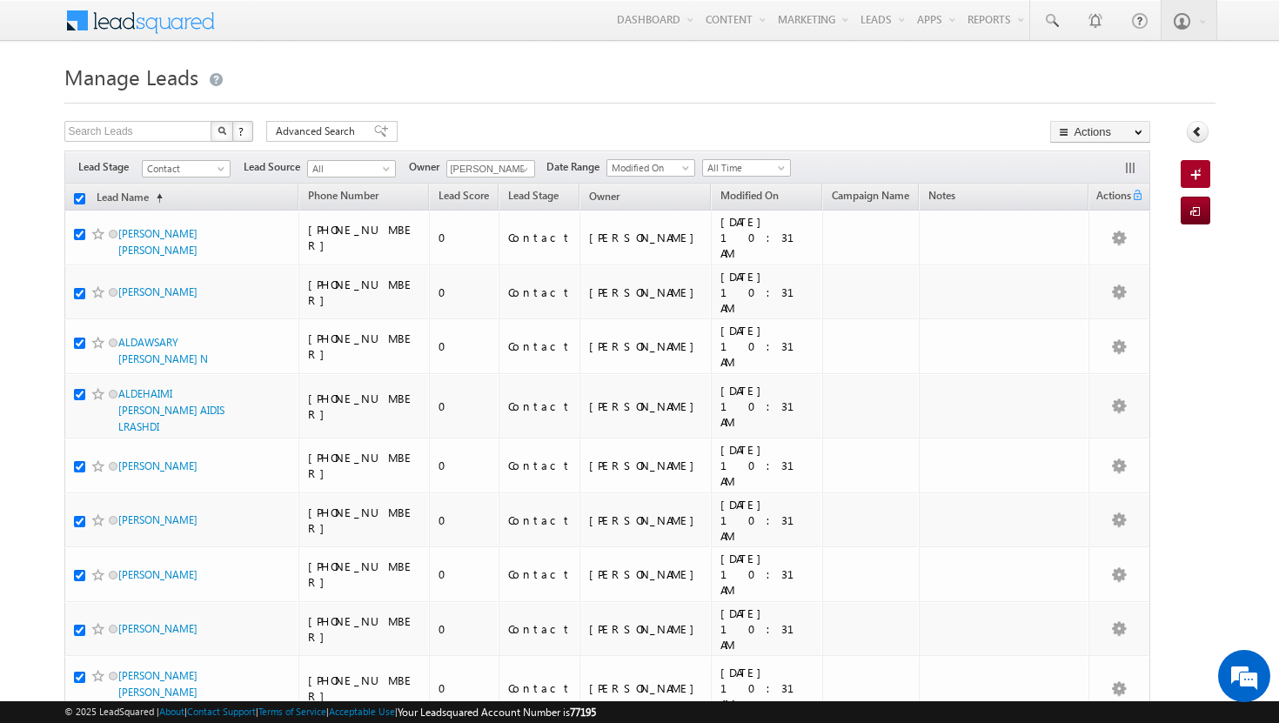
checkbox input "true"
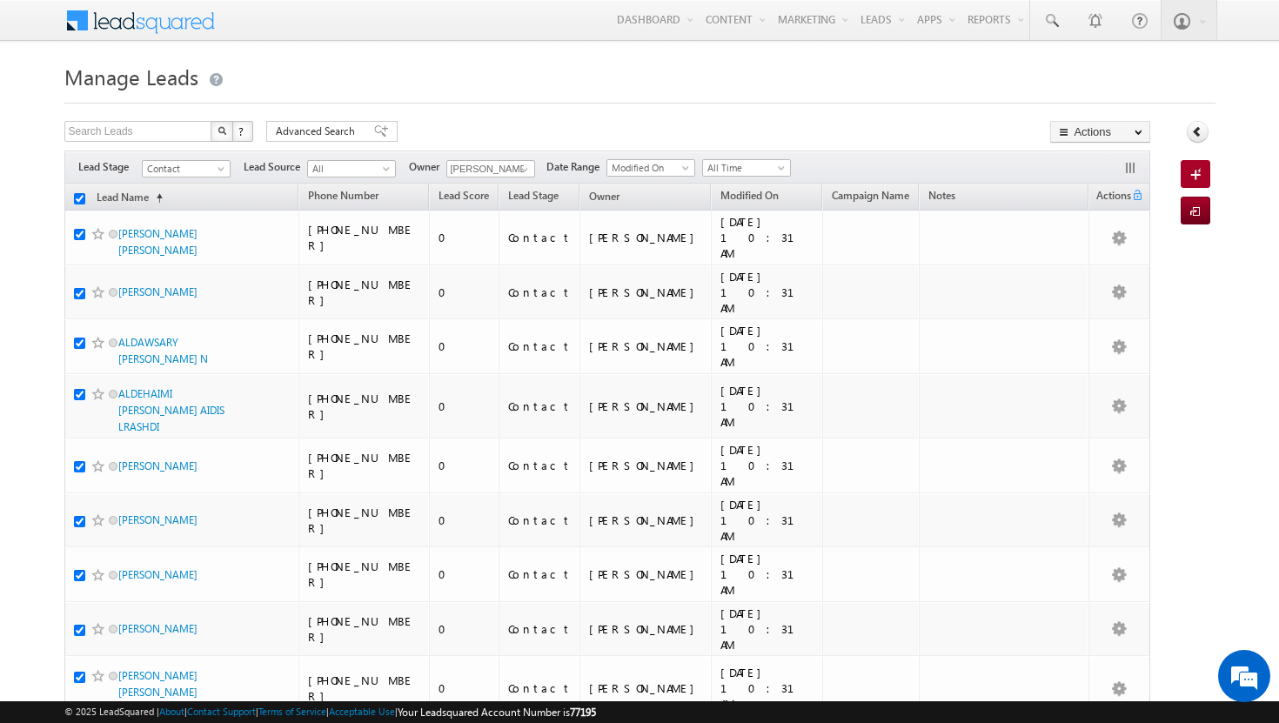
checkbox input "true"
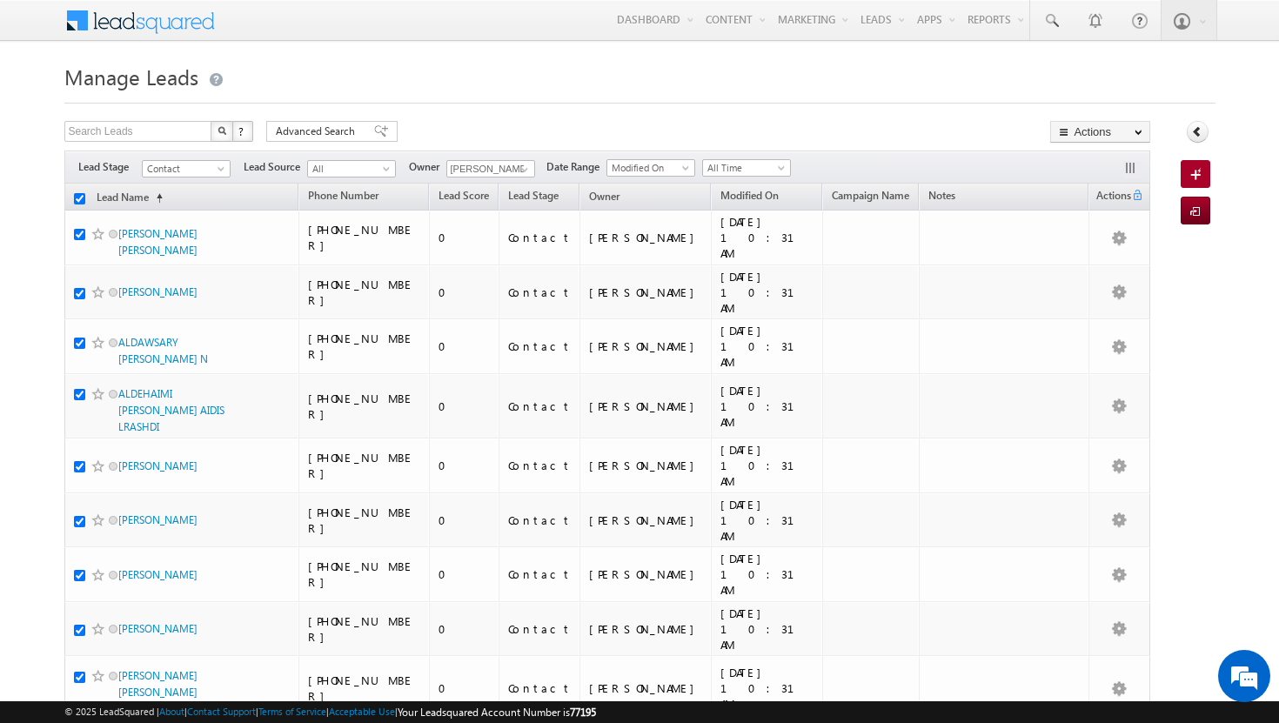
checkbox input "true"
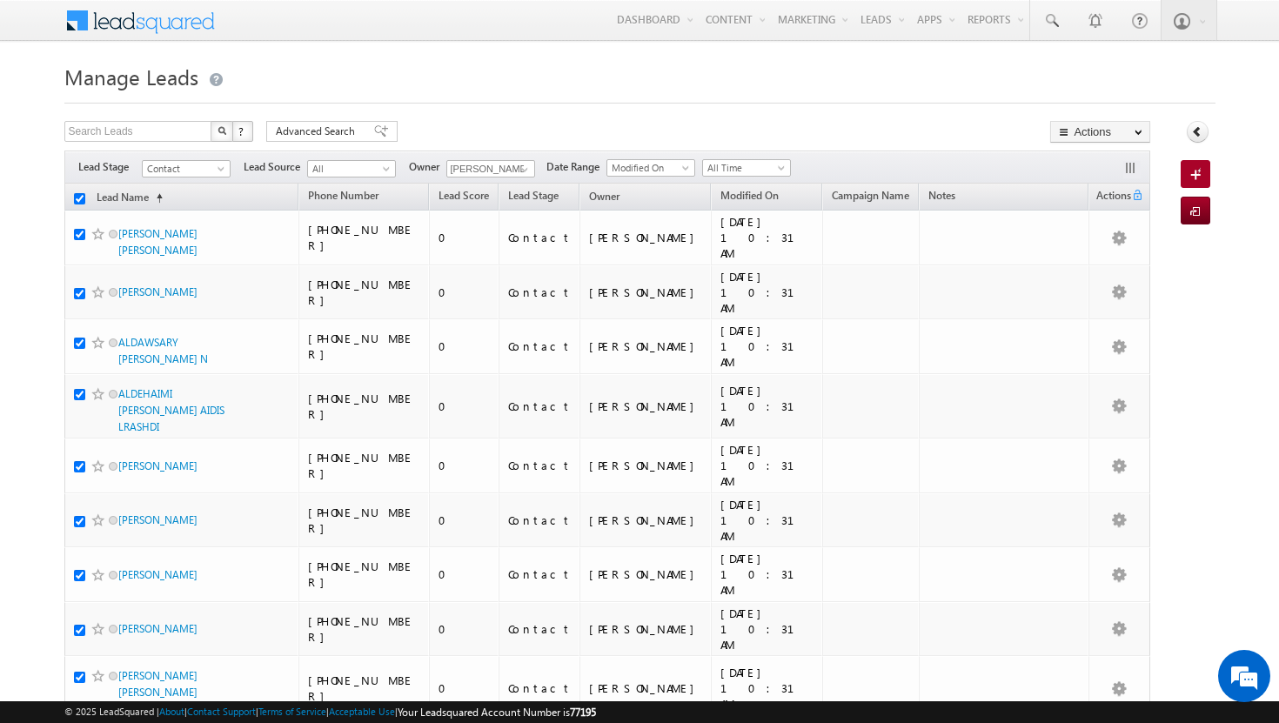
checkbox input "true"
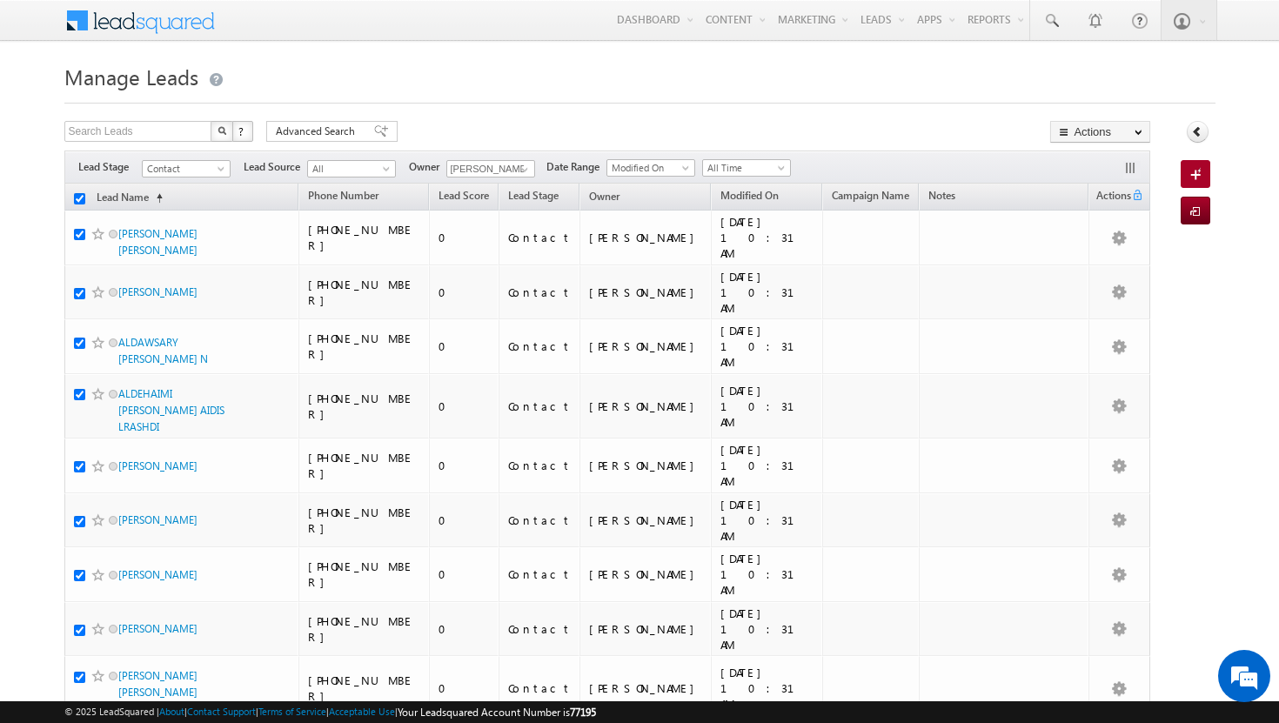
checkbox input "true"
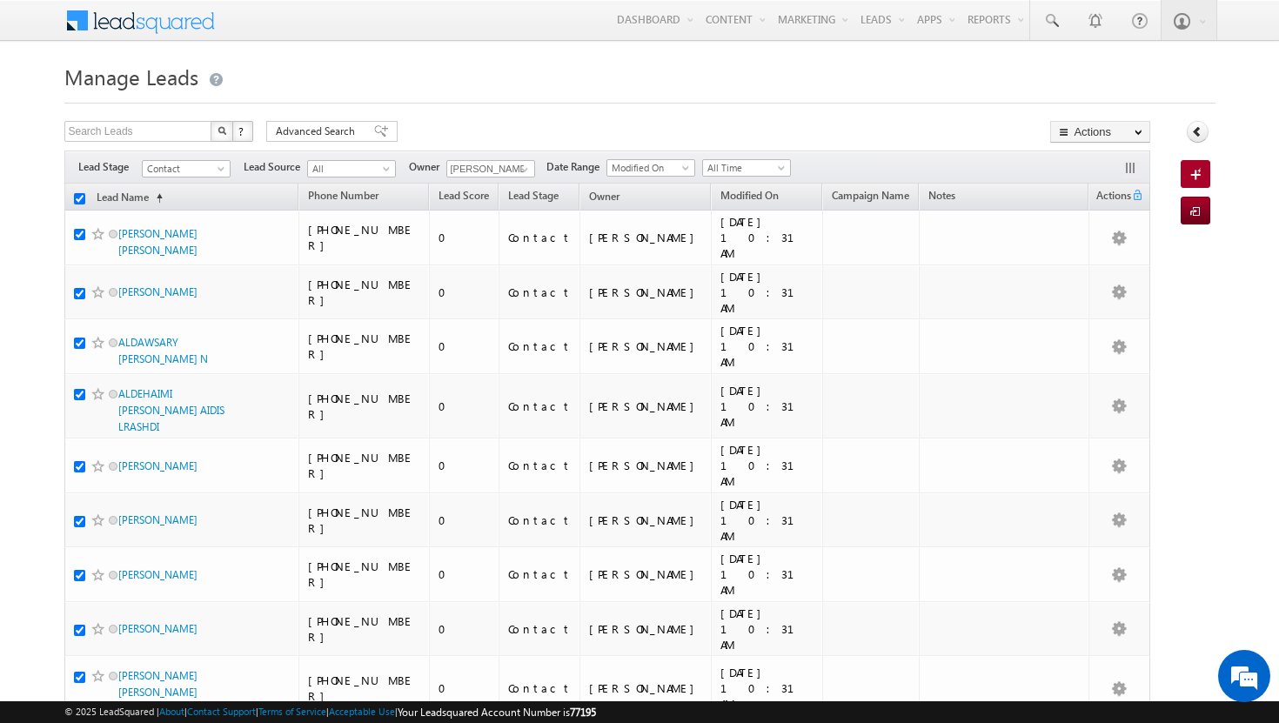
checkbox input "true"
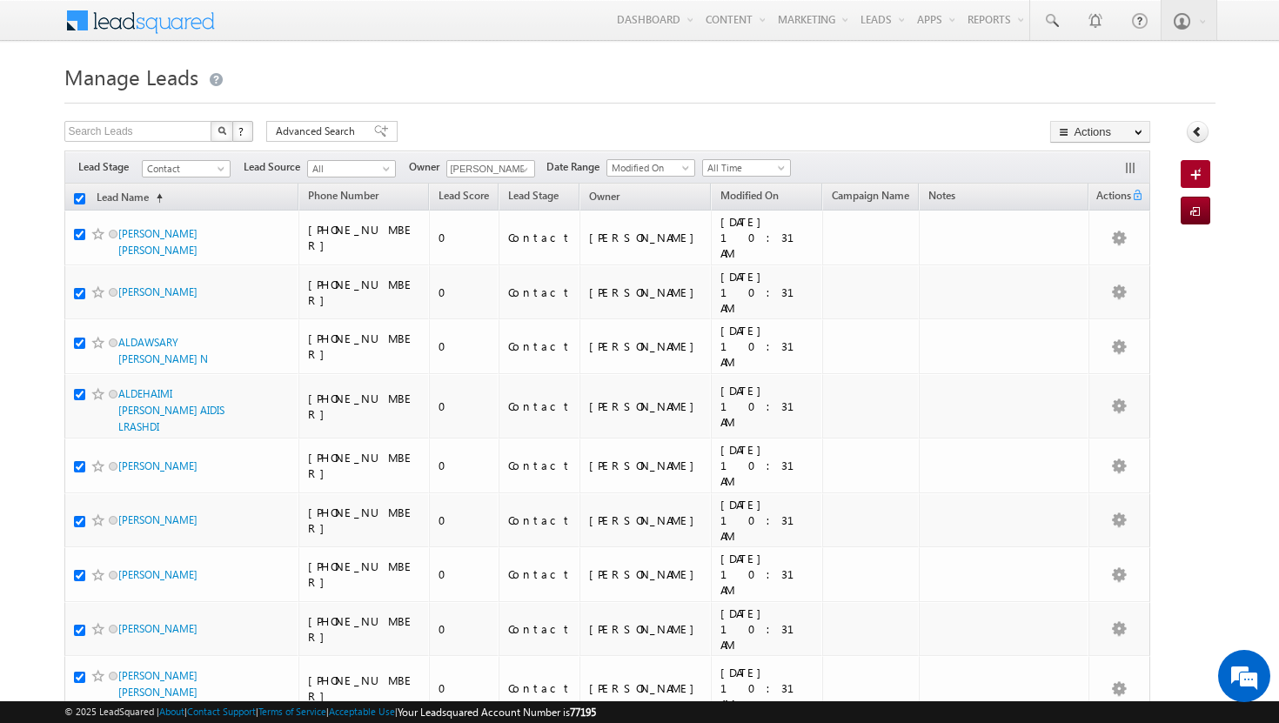
checkbox input "true"
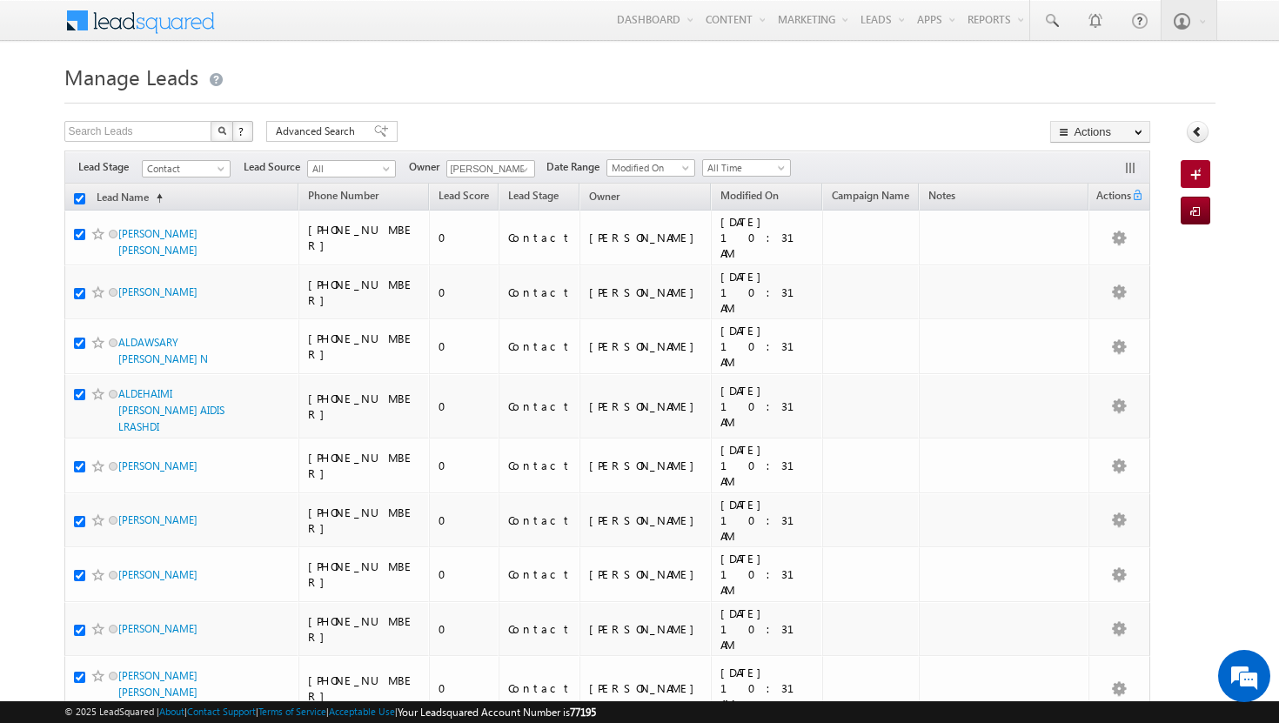
checkbox input "true"
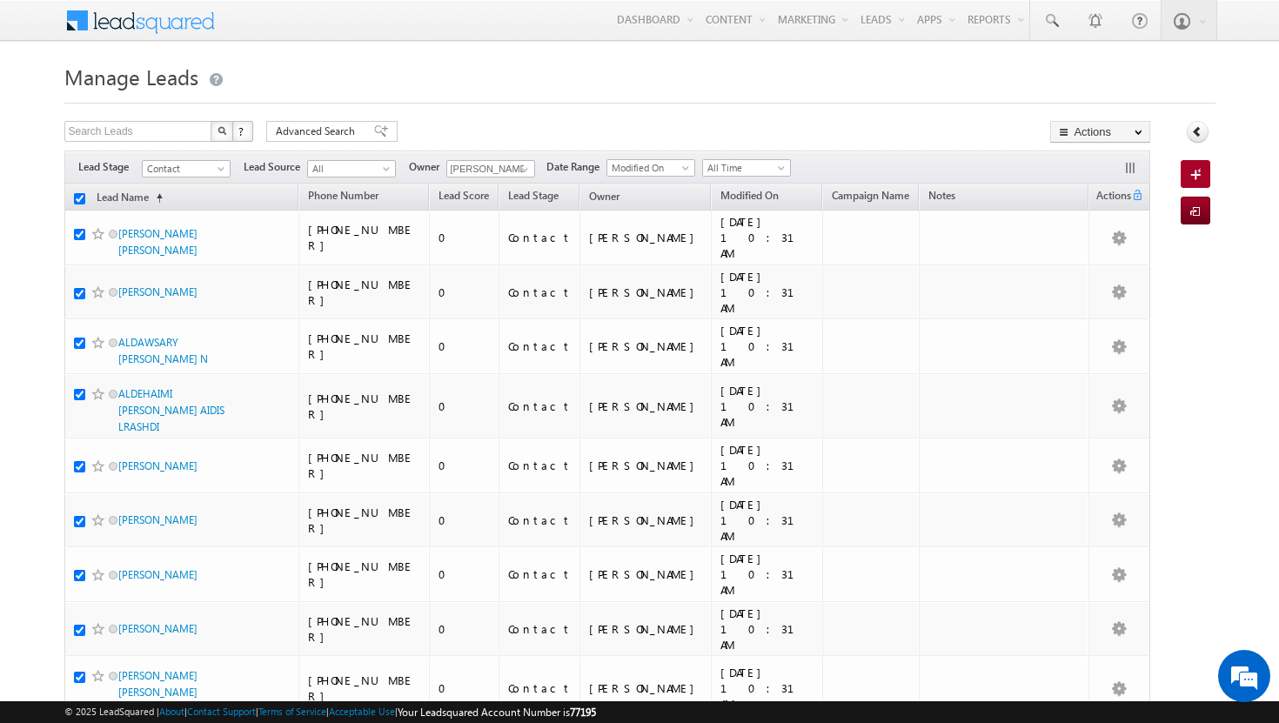
checkbox input "true"
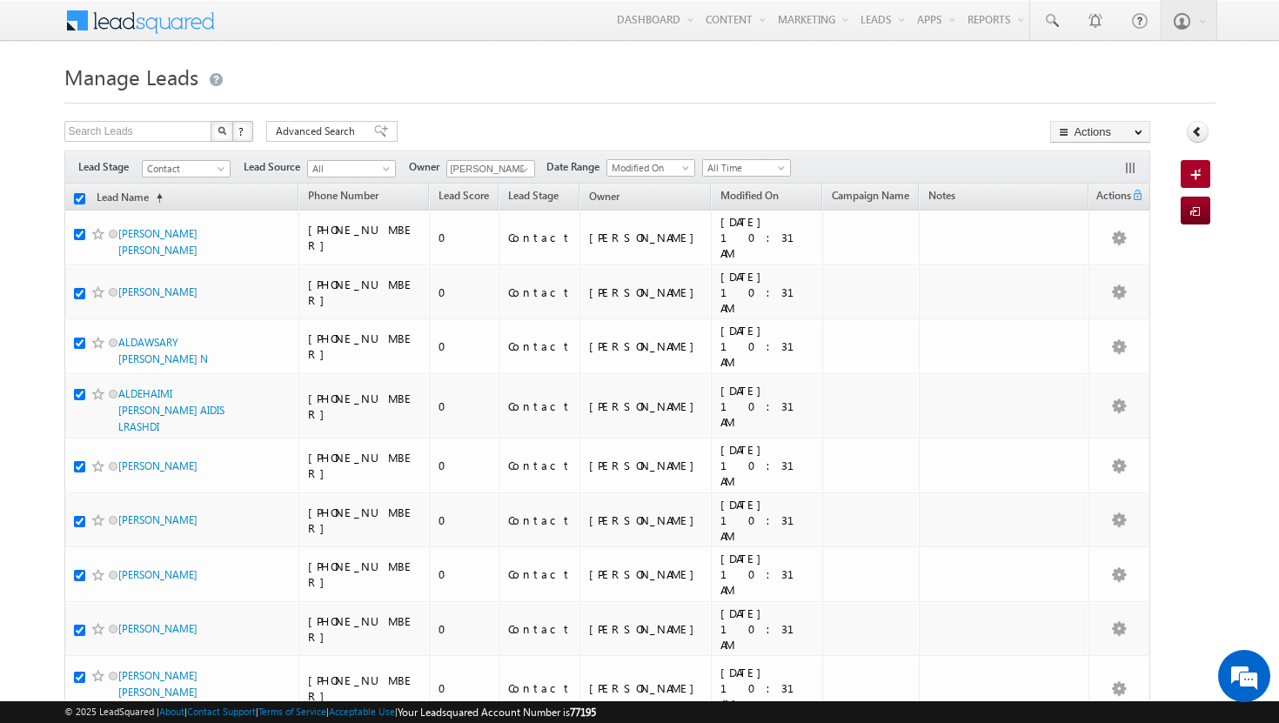
checkbox input "true"
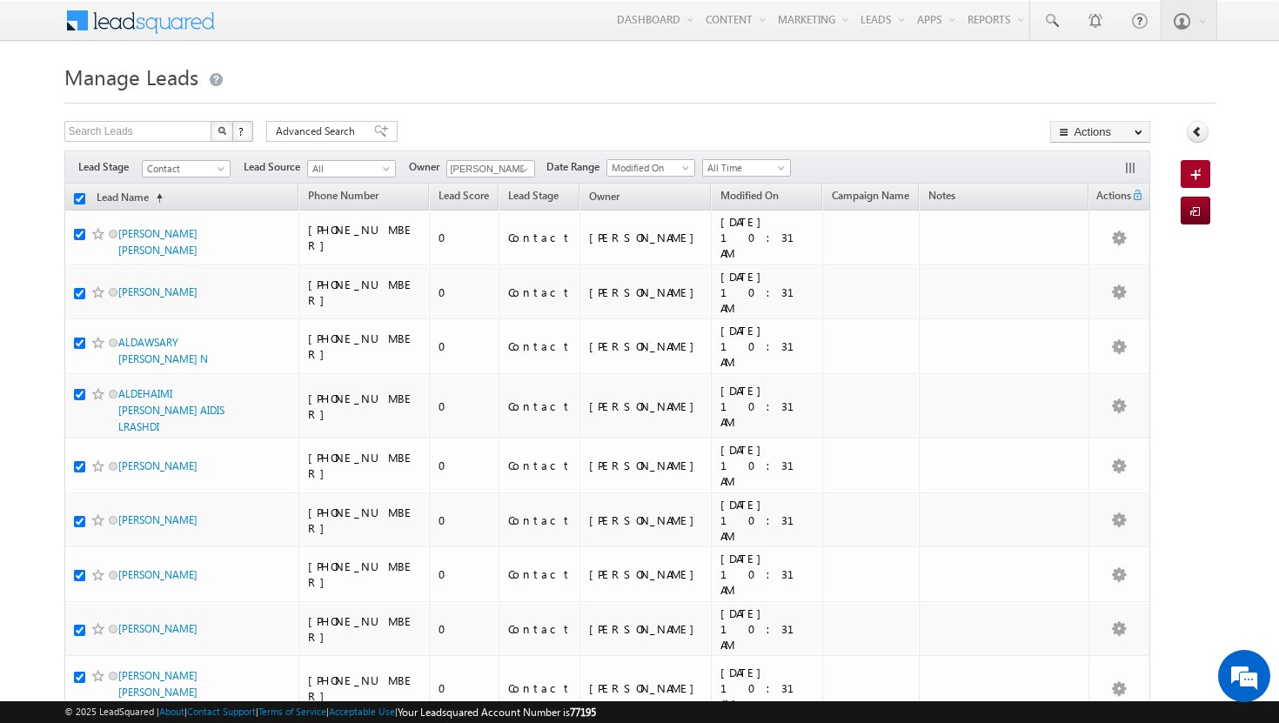
checkbox input "true"
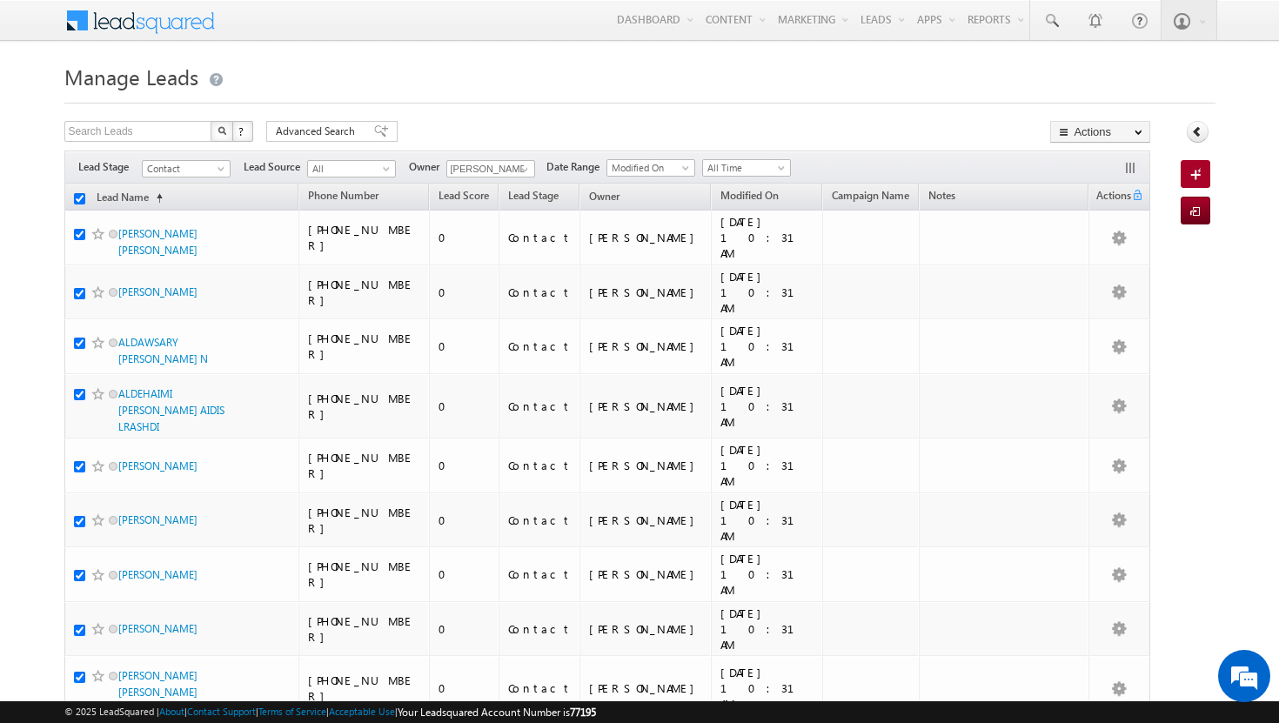
checkbox input "true"
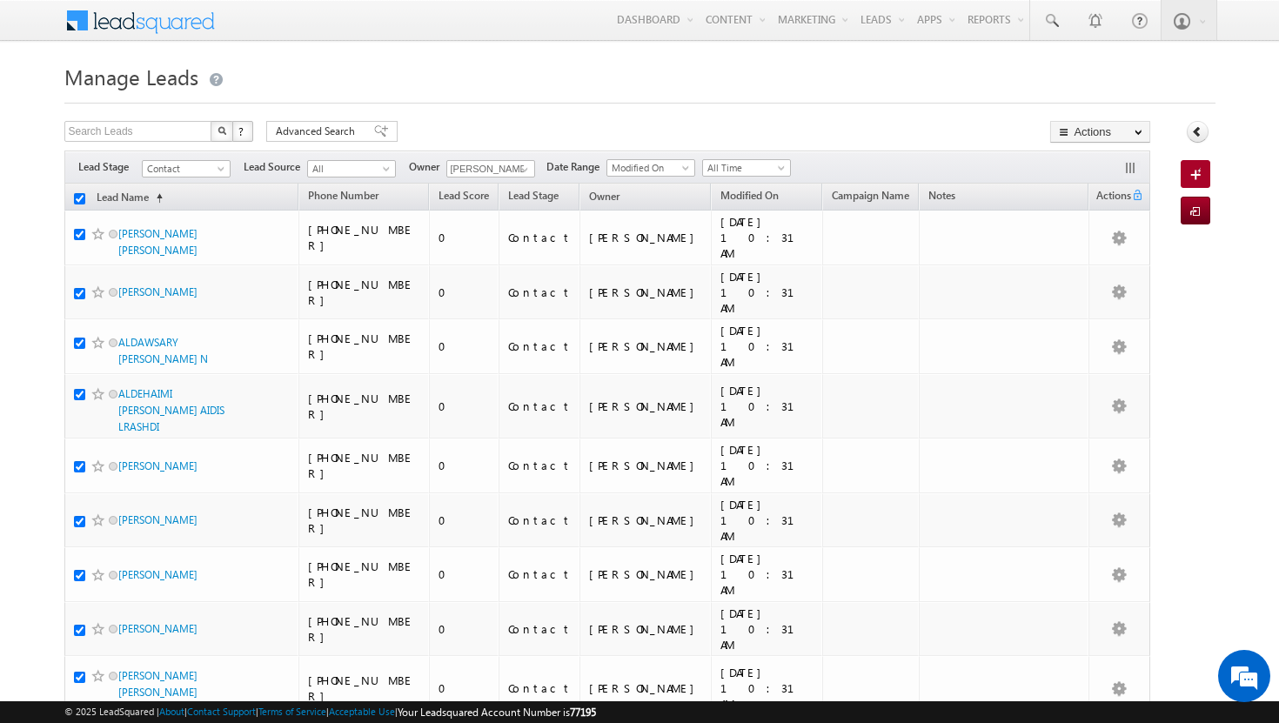
checkbox input "true"
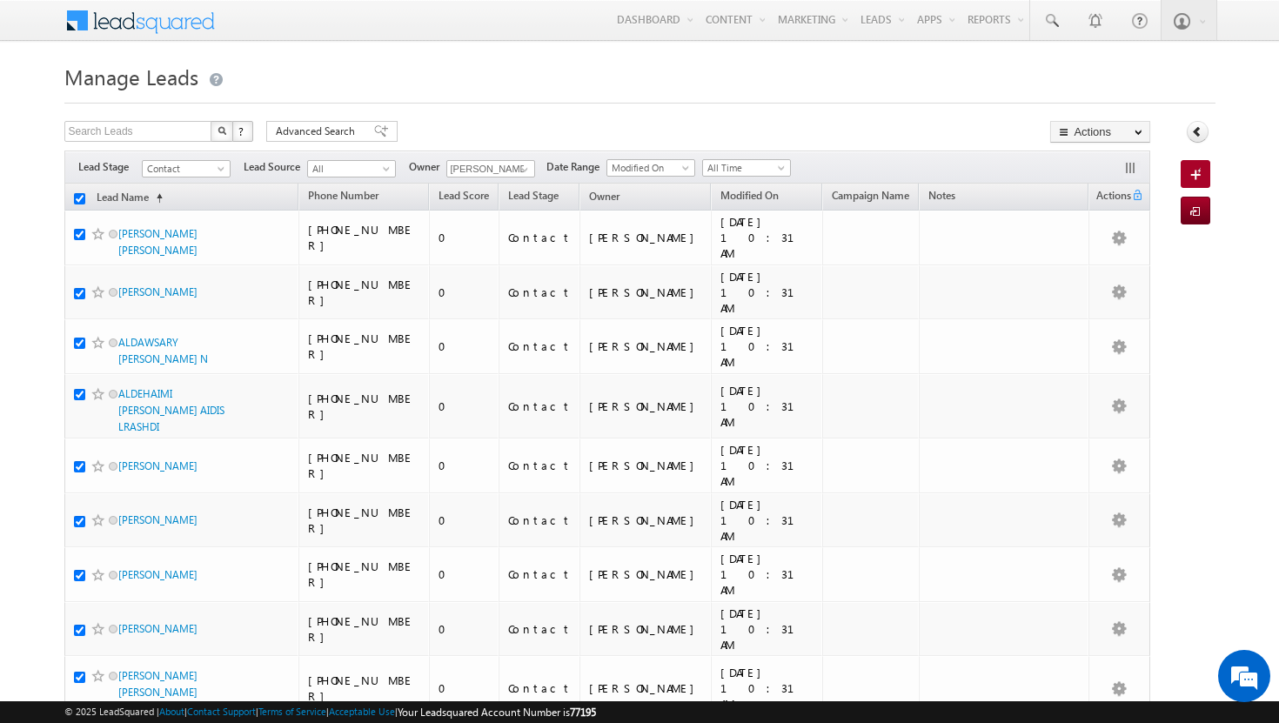
checkbox input "true"
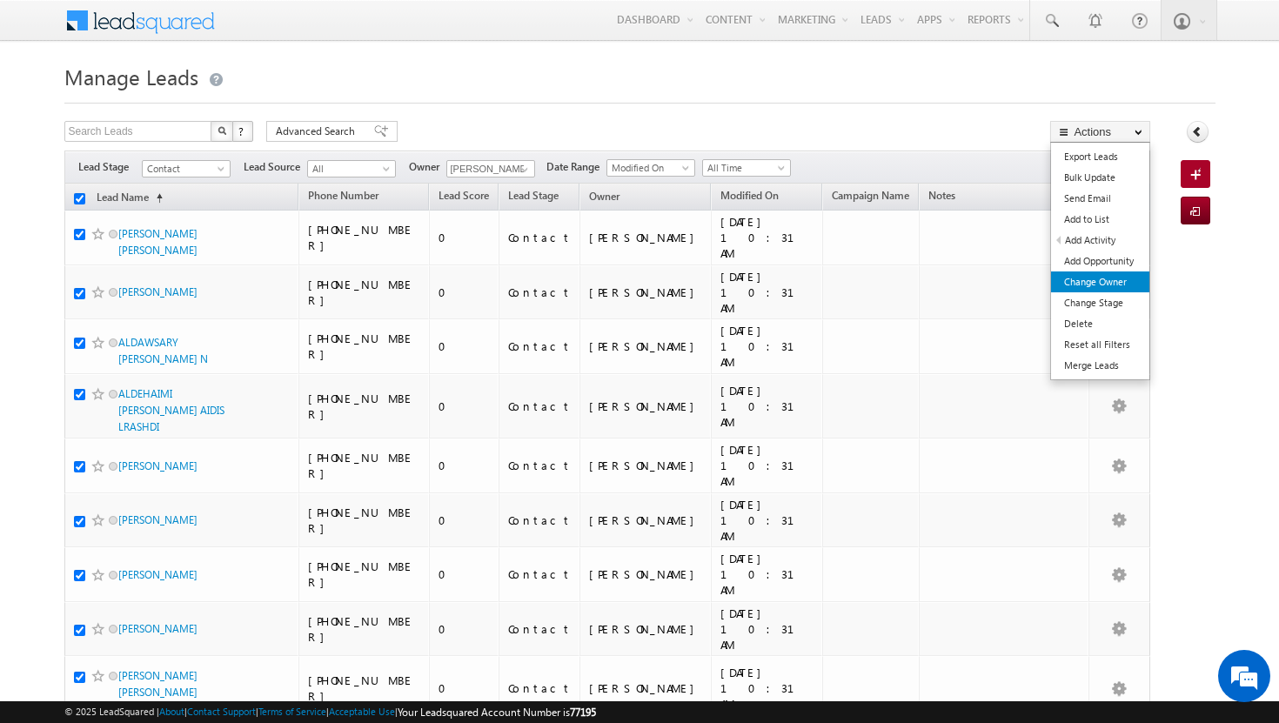
click at [1118, 288] on link "Change Owner" at bounding box center [1100, 282] width 98 height 21
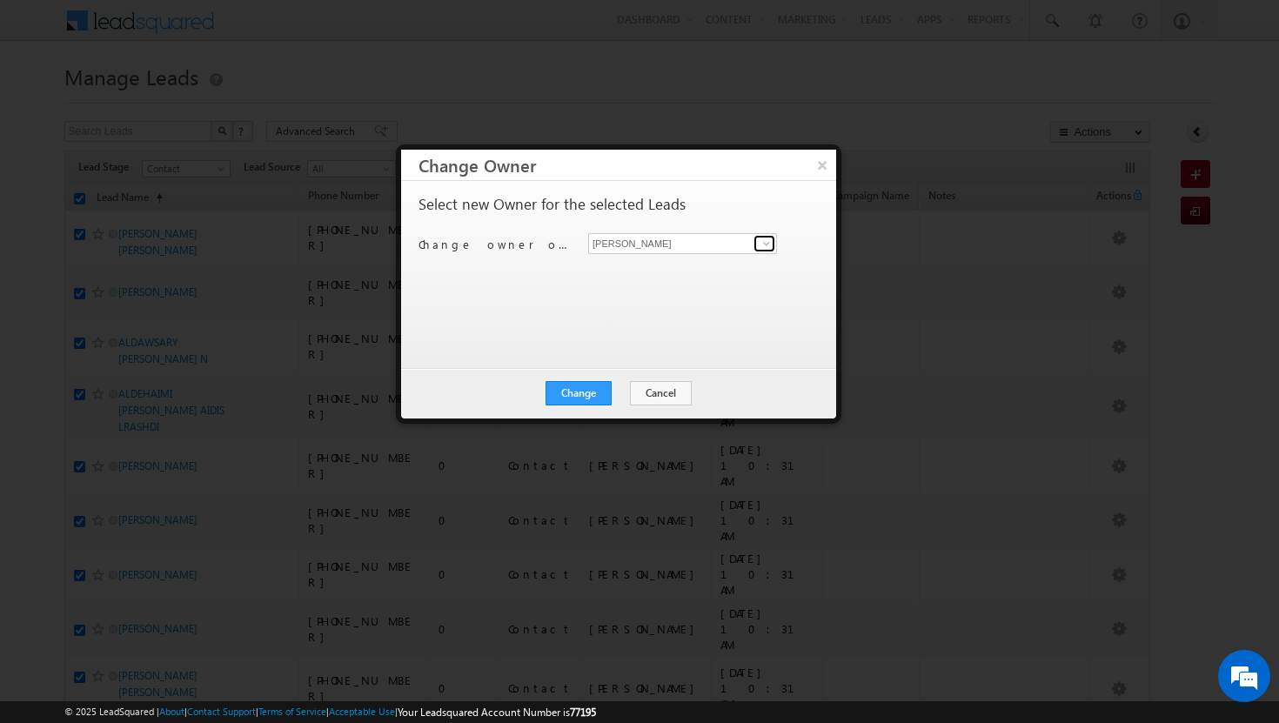
click at [767, 245] on span at bounding box center [767, 244] width 14 height 14
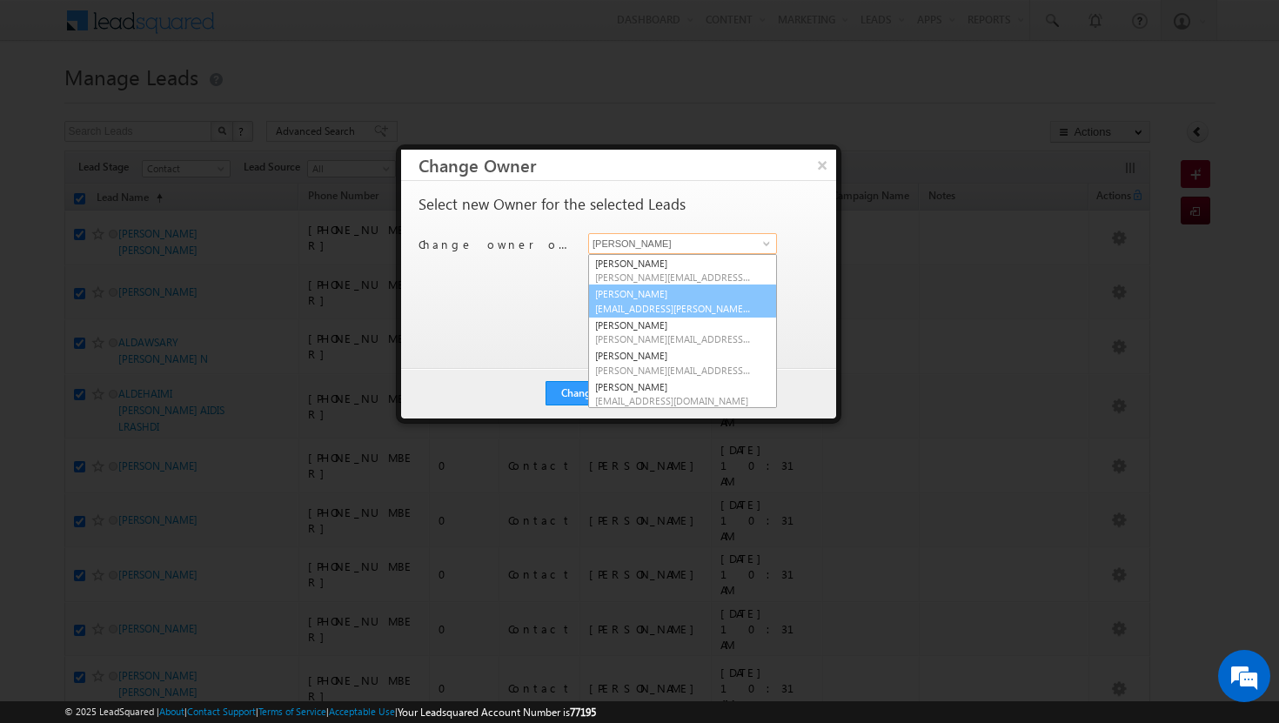
click at [706, 300] on link "Afeef Mohammad [EMAIL_ADDRESS][PERSON_NAME][DOMAIN_NAME]" at bounding box center [682, 301] width 189 height 33
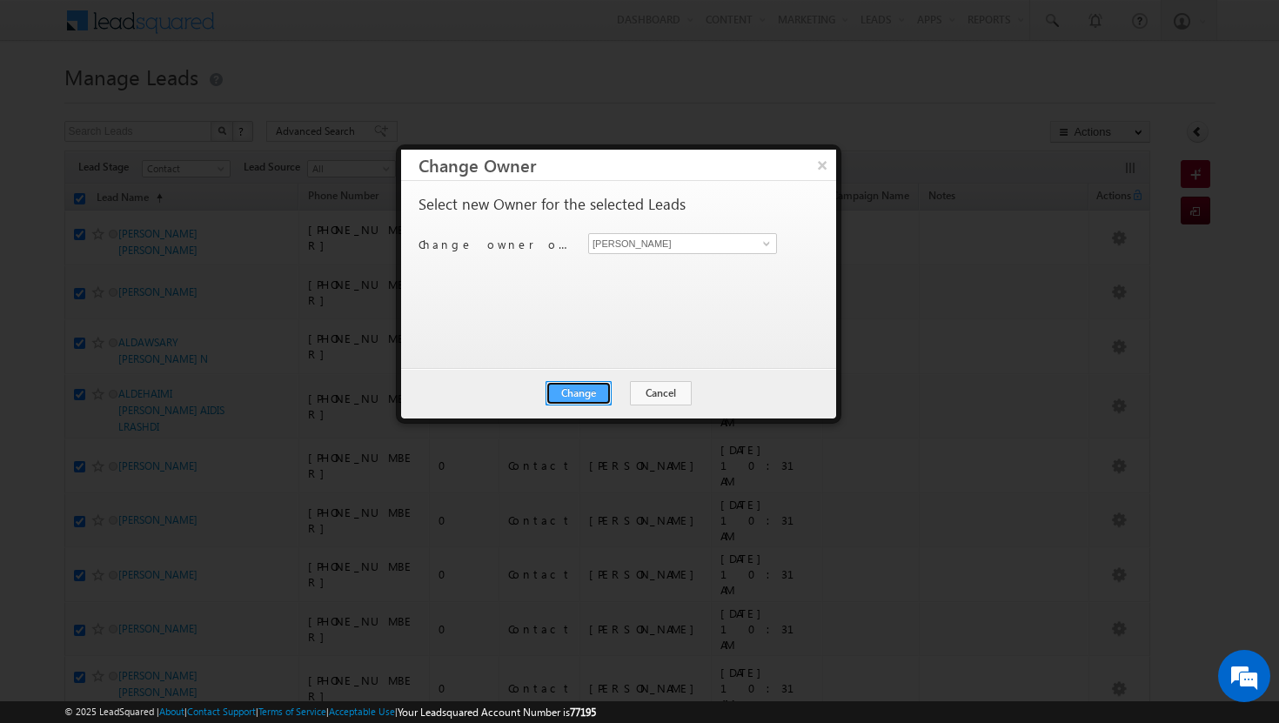
click at [595, 391] on button "Change" at bounding box center [579, 393] width 66 height 24
click at [616, 393] on button "Close" at bounding box center [622, 393] width 56 height 24
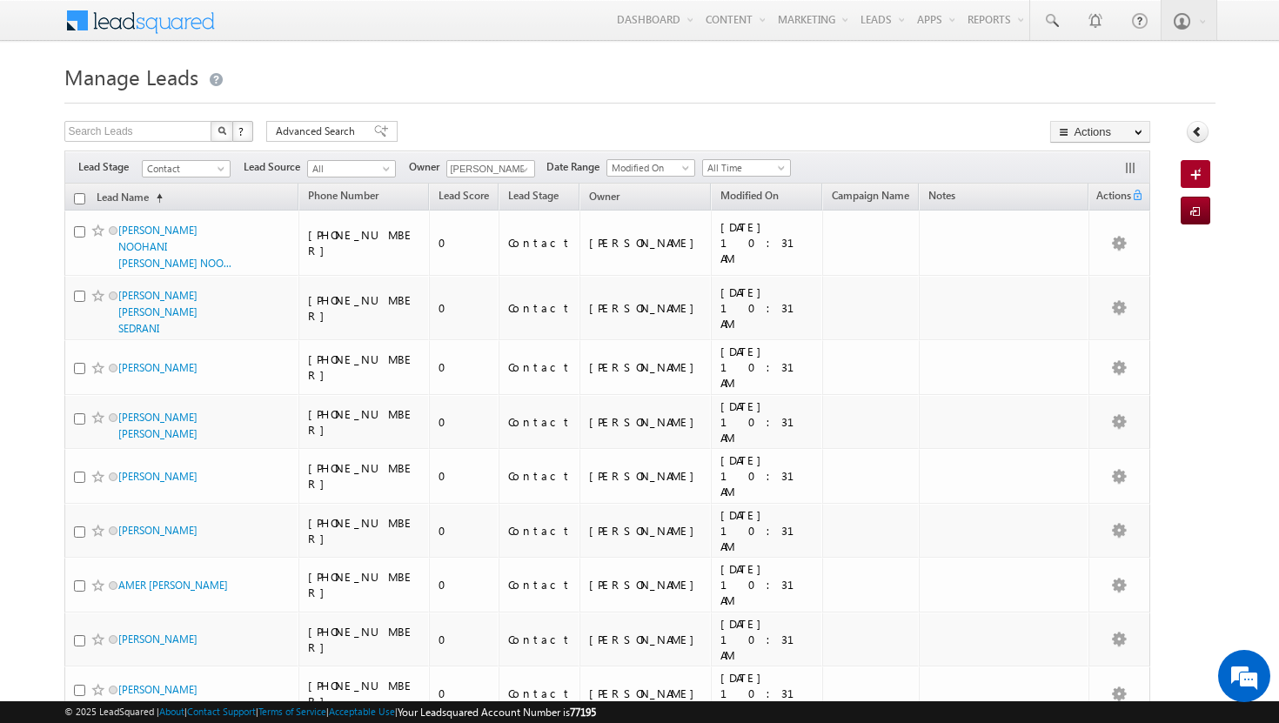
click at [80, 201] on input "checkbox" at bounding box center [79, 198] width 11 height 11
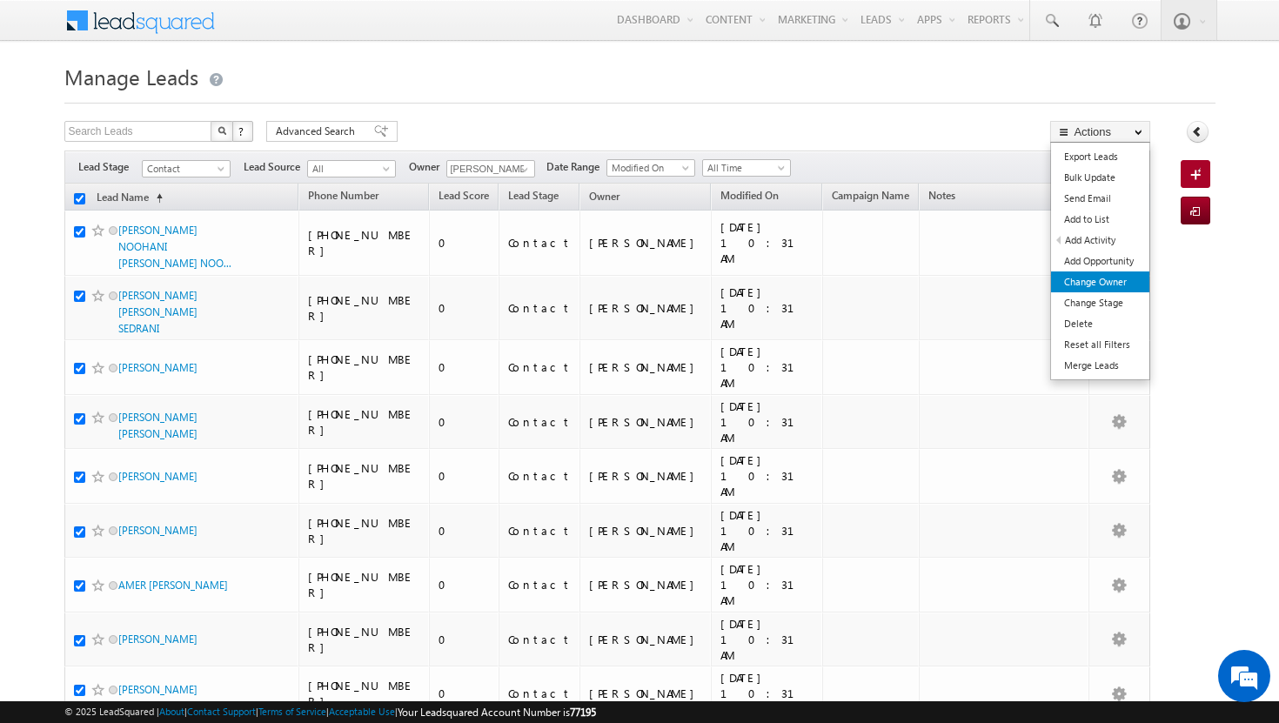
click at [1127, 278] on link "Change Owner" at bounding box center [1100, 282] width 98 height 21
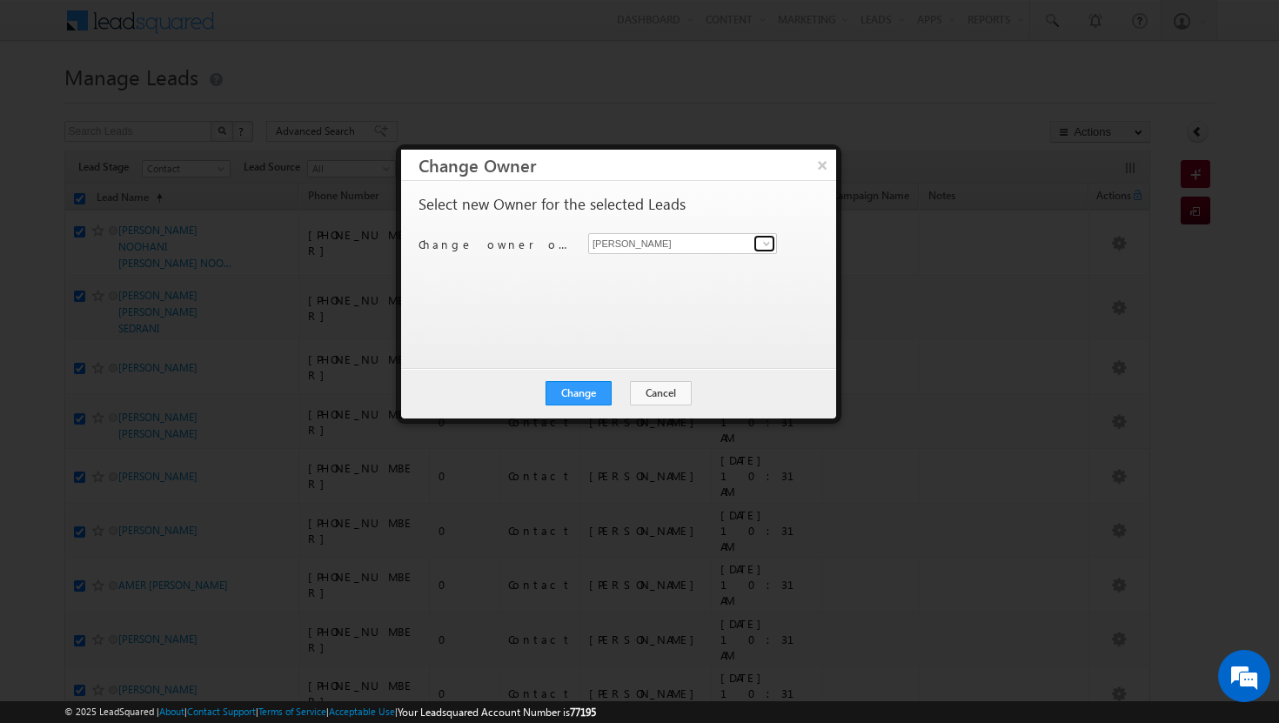
click at [769, 241] on span at bounding box center [767, 244] width 14 height 14
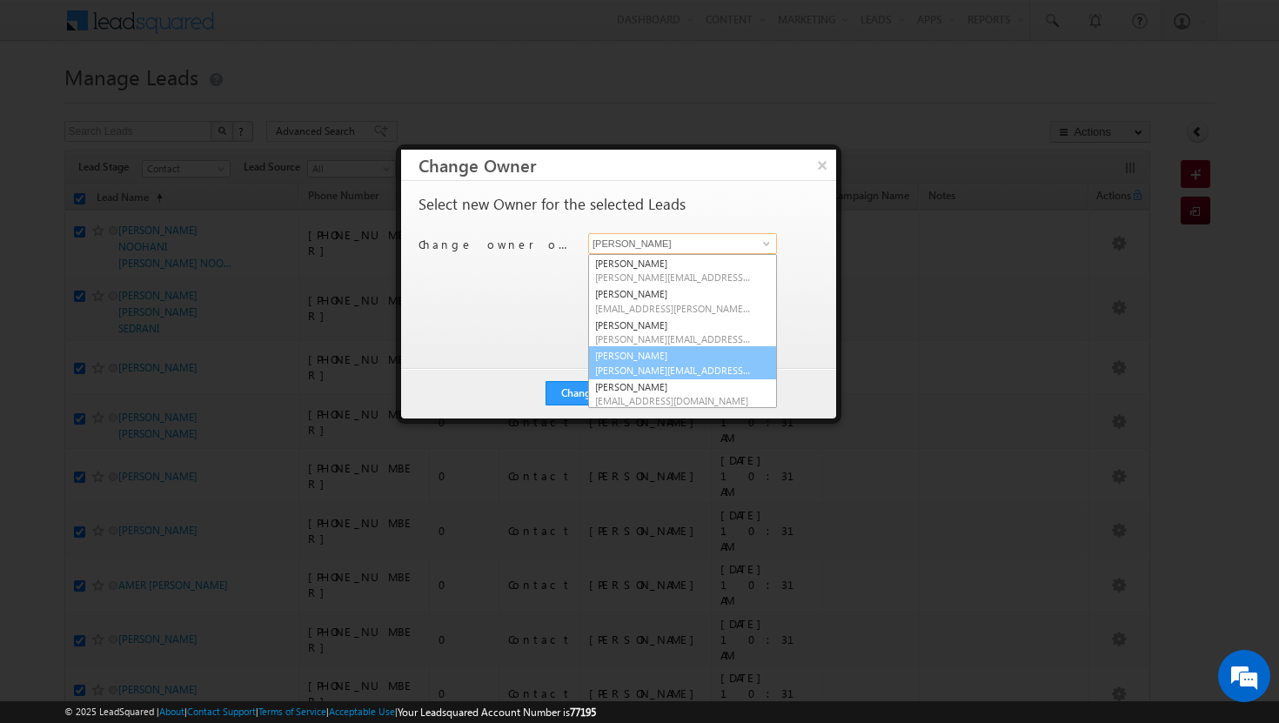
click at [672, 355] on link "Basila Tp basila.tp@indglobal.ae" at bounding box center [682, 362] width 189 height 33
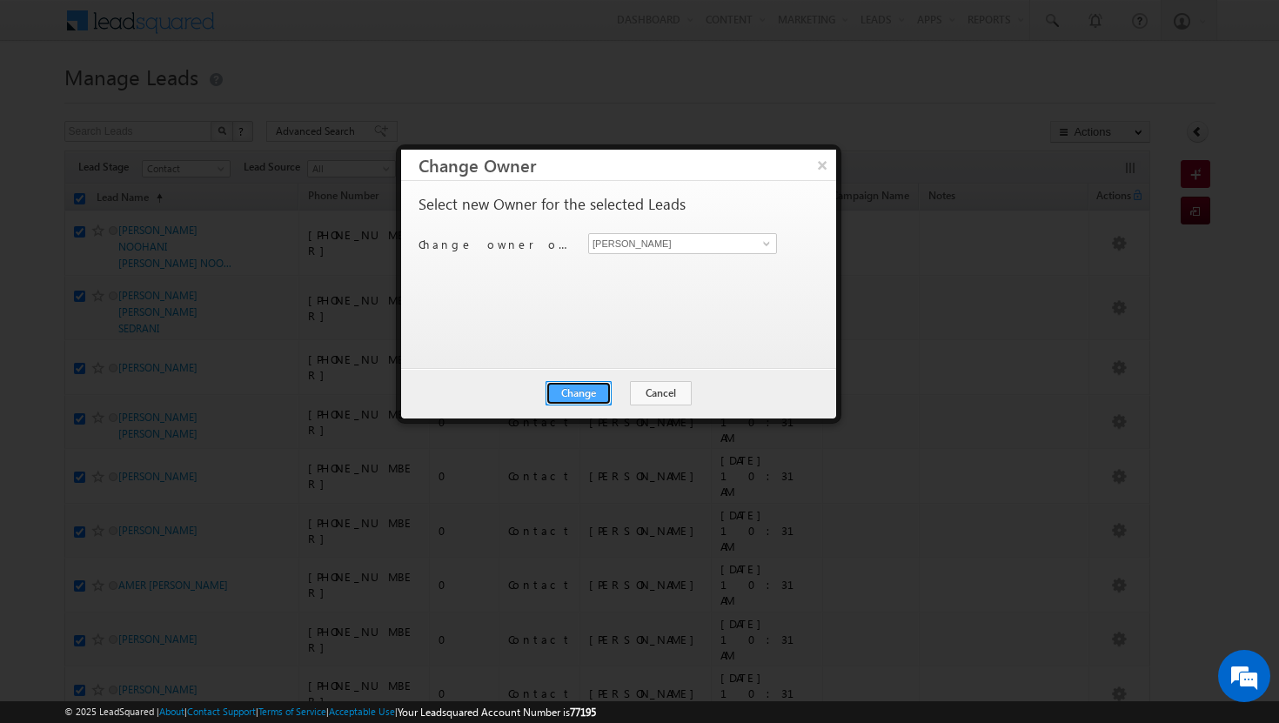
click at [594, 391] on button "Change" at bounding box center [579, 393] width 66 height 24
click at [628, 396] on button "Close" at bounding box center [622, 393] width 56 height 24
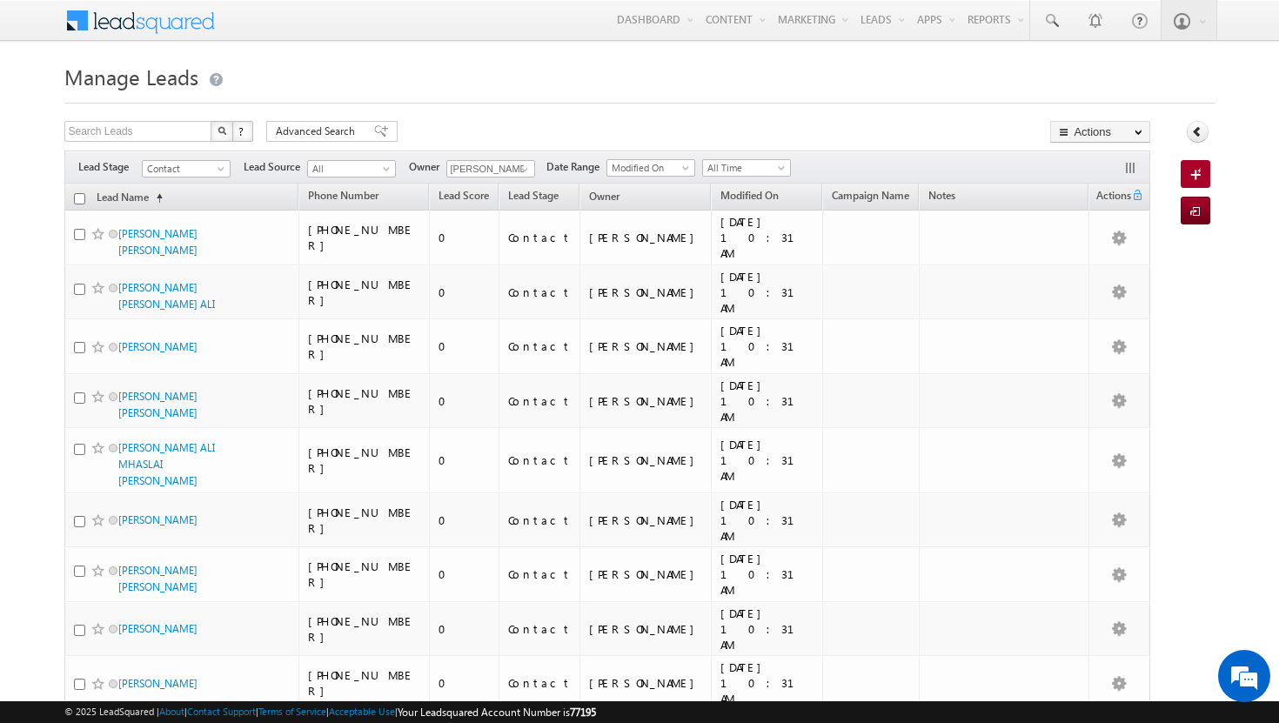
click at [82, 199] on input "checkbox" at bounding box center [79, 198] width 11 height 11
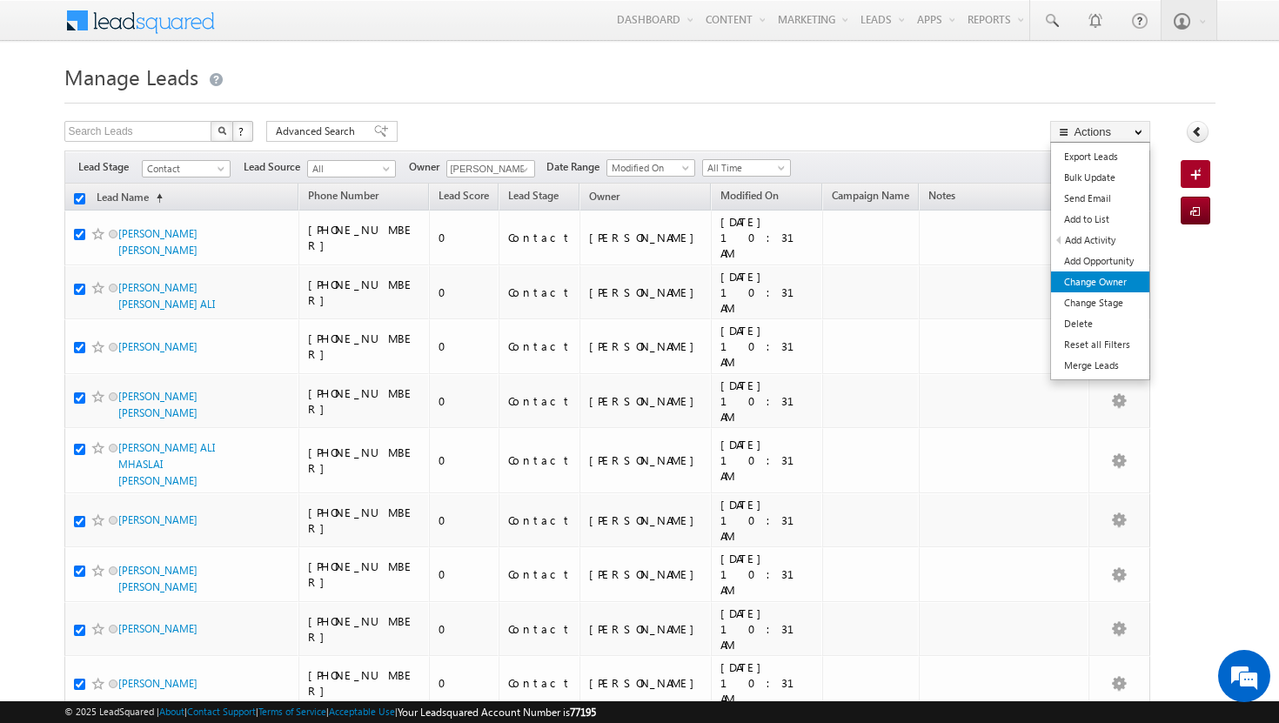
click at [1117, 278] on link "Change Owner" at bounding box center [1100, 282] width 98 height 21
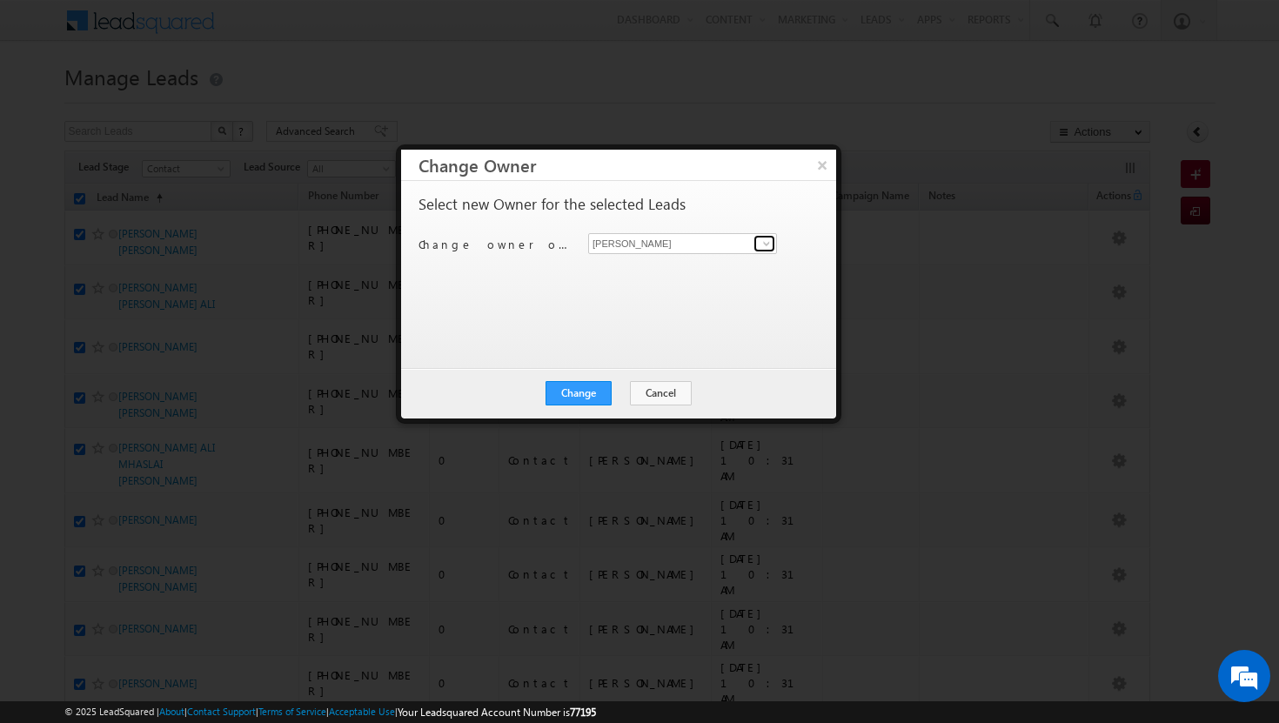
click at [760, 245] on span at bounding box center [767, 244] width 14 height 14
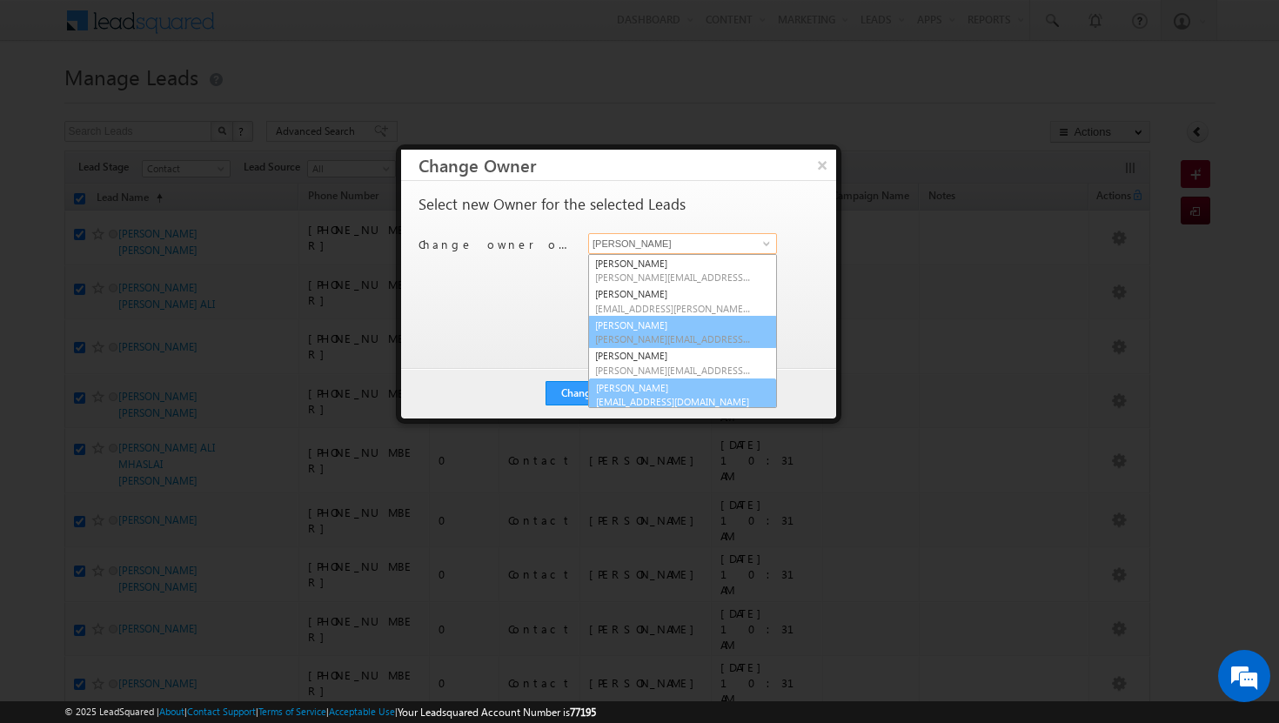
scroll to position [4, 0]
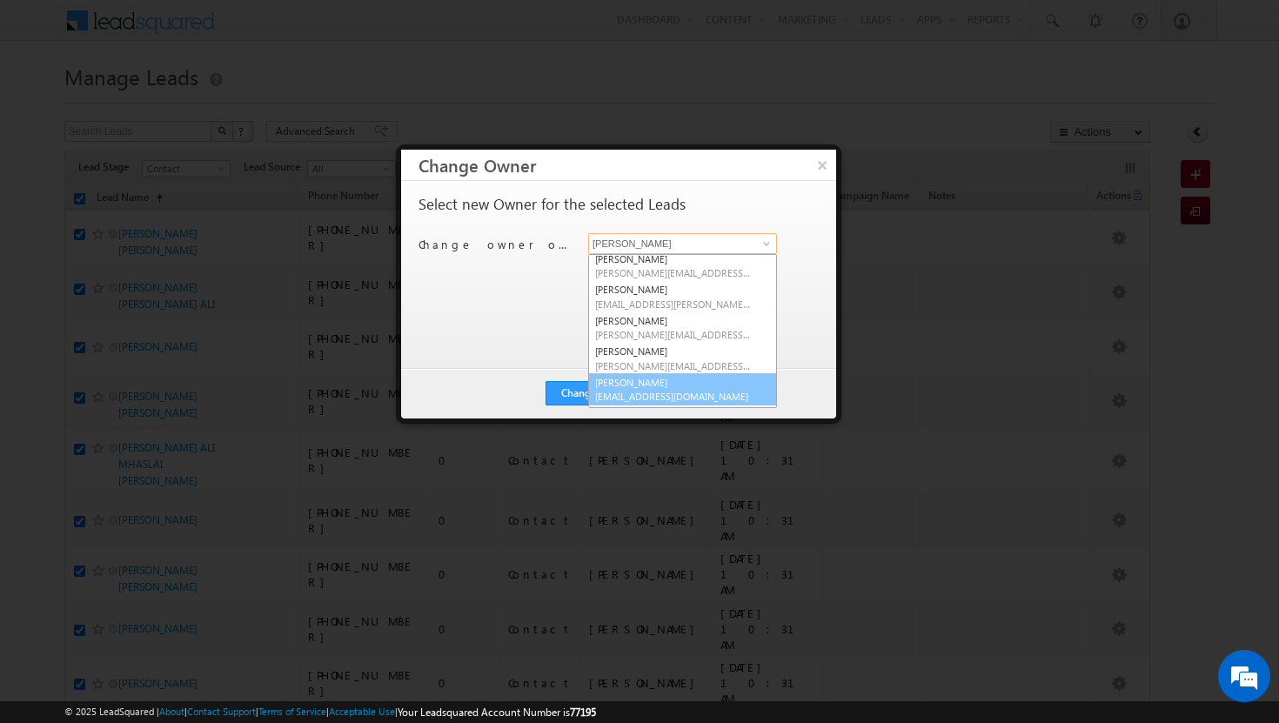
click at [684, 384] on link "[PERSON_NAME] [PERSON_NAME][EMAIL_ADDRESS][DOMAIN_NAME]" at bounding box center [682, 389] width 189 height 33
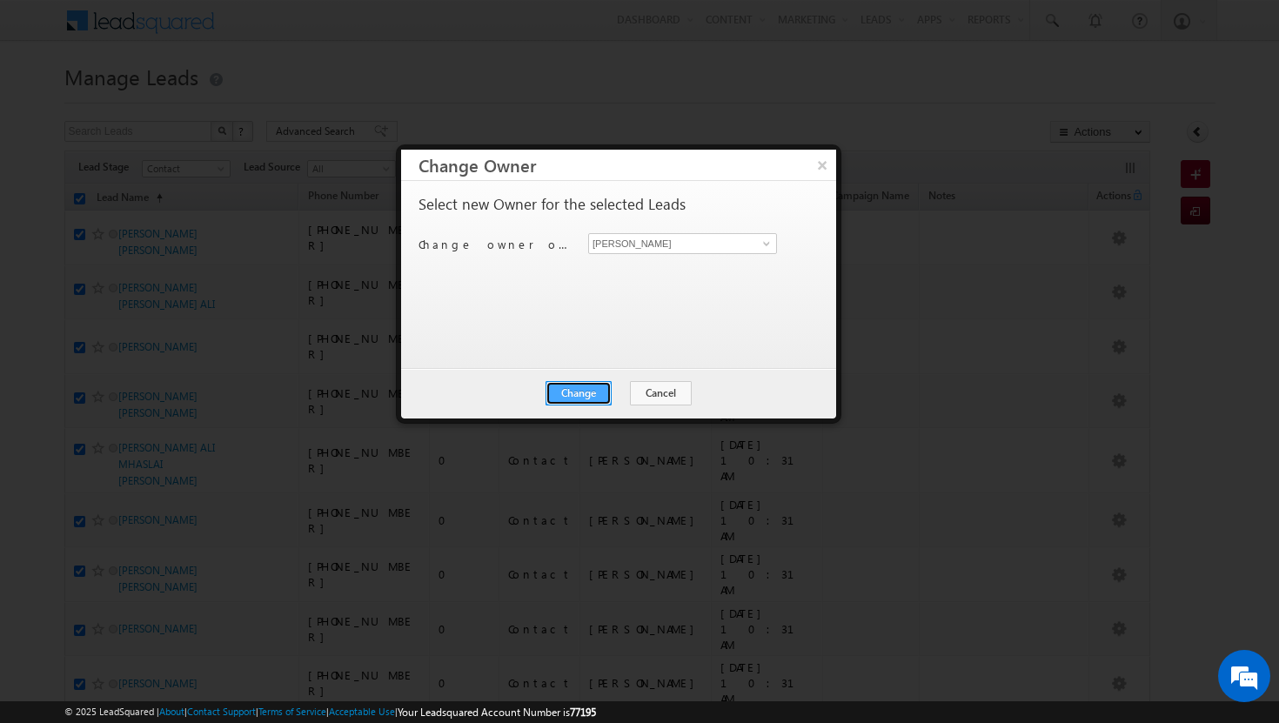
click at [600, 388] on button "Change" at bounding box center [579, 393] width 66 height 24
click at [622, 392] on button "Close" at bounding box center [622, 393] width 56 height 24
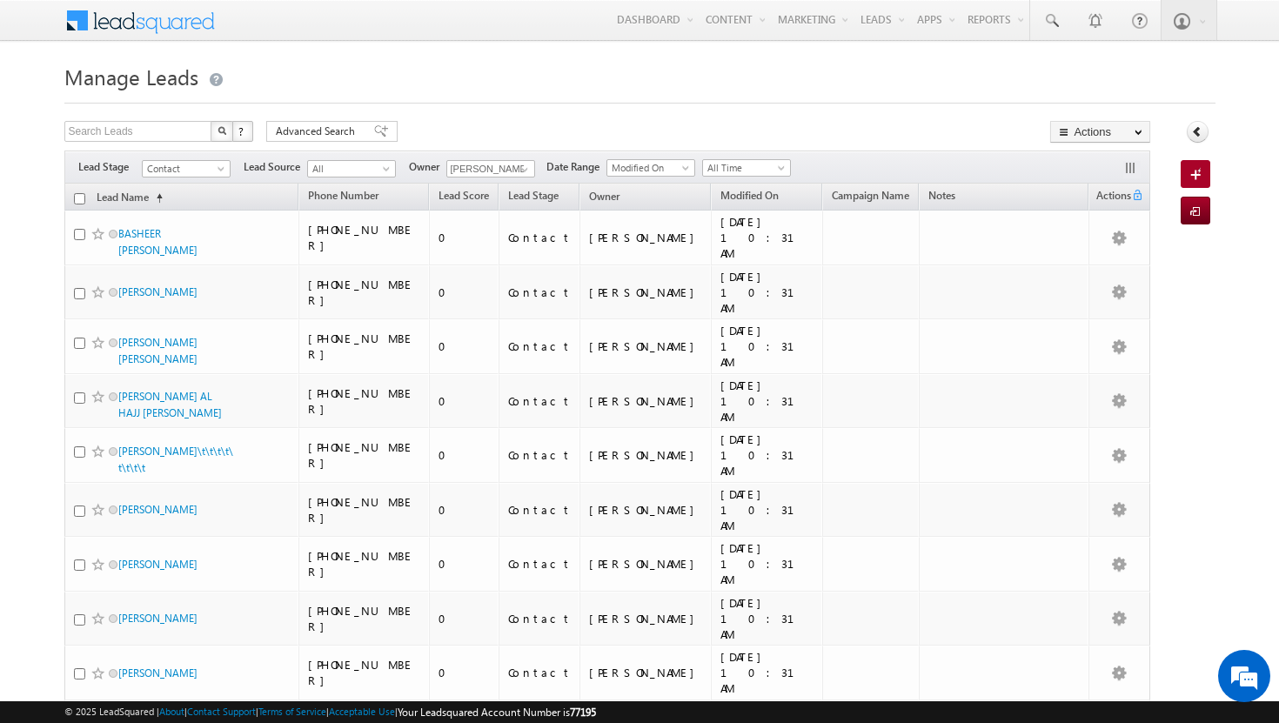
click at [78, 198] on input "checkbox" at bounding box center [79, 198] width 11 height 11
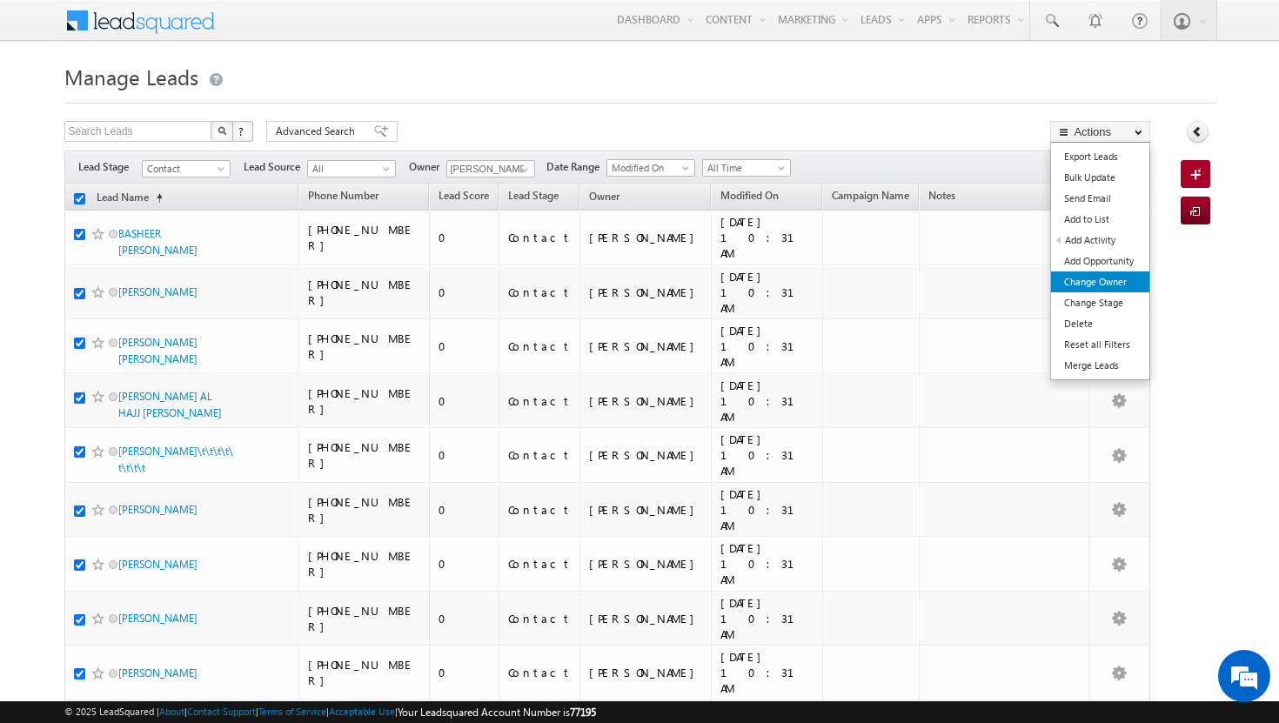
click at [1118, 284] on link "Change Owner" at bounding box center [1100, 282] width 98 height 21
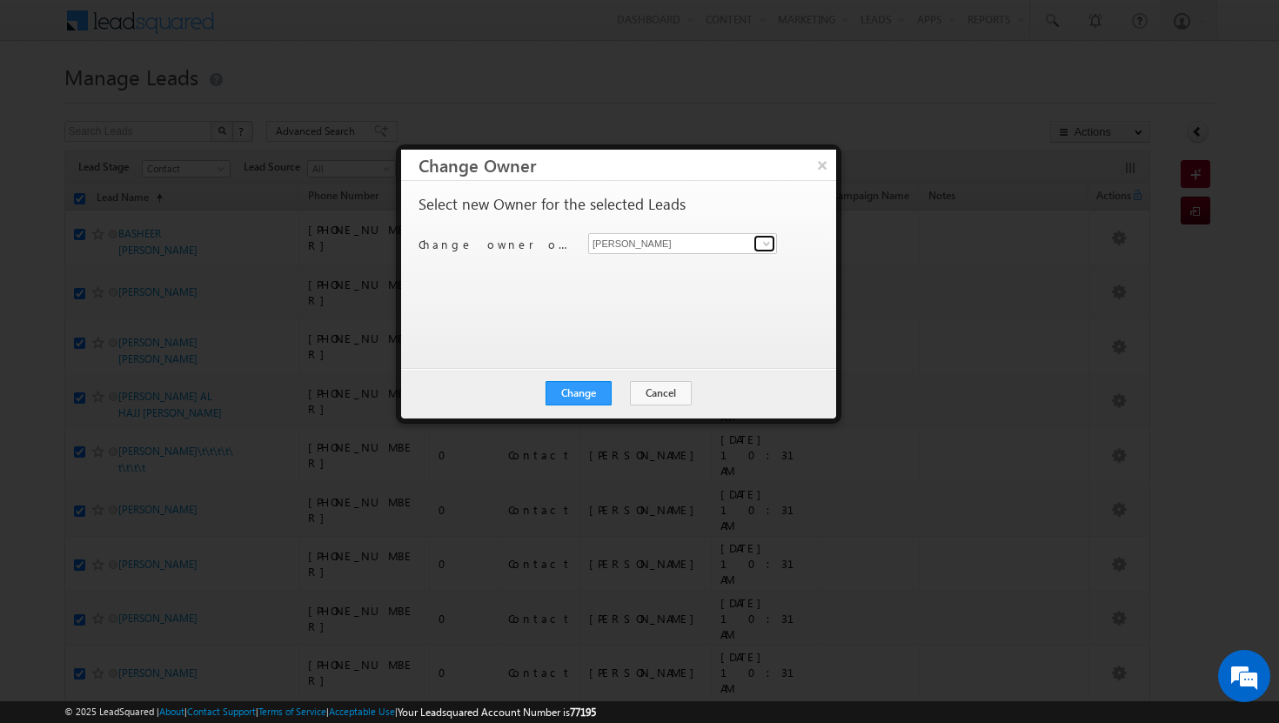
click at [769, 240] on span at bounding box center [767, 244] width 14 height 14
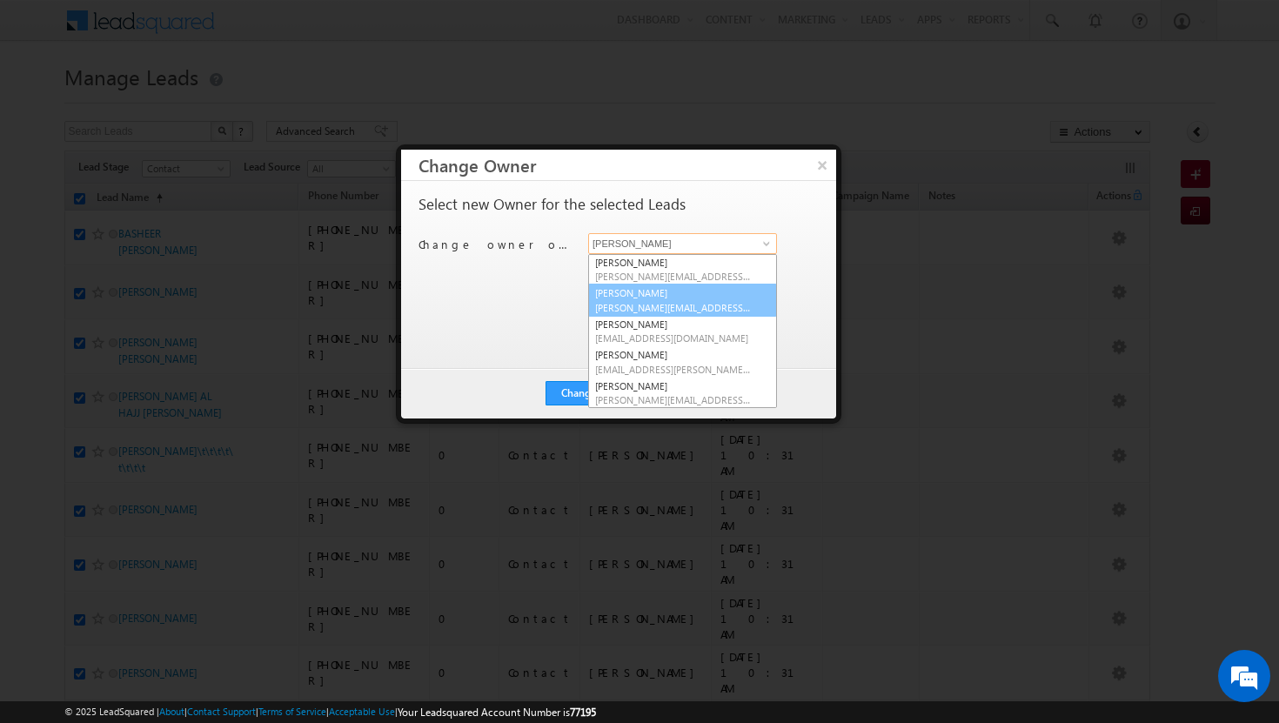
scroll to position [72, 0]
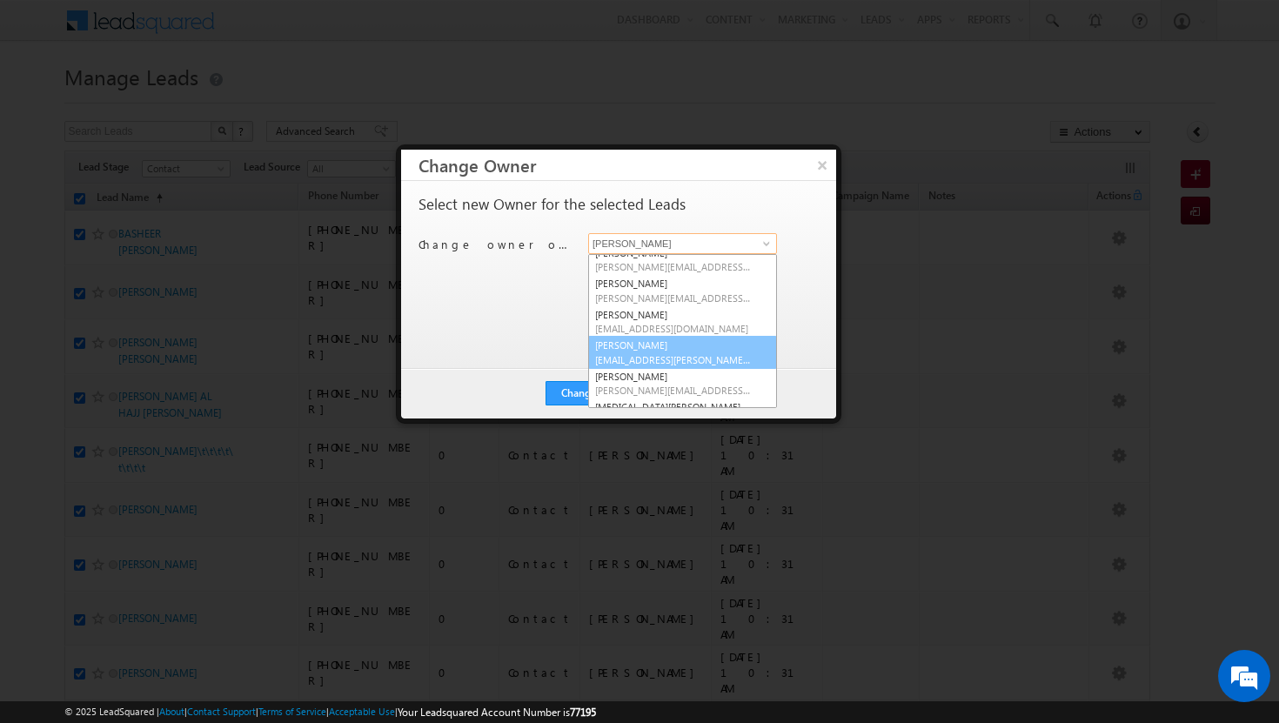
click at [652, 345] on link "Sadia Zahid sadia.zahid@indglobal.ae" at bounding box center [682, 352] width 189 height 33
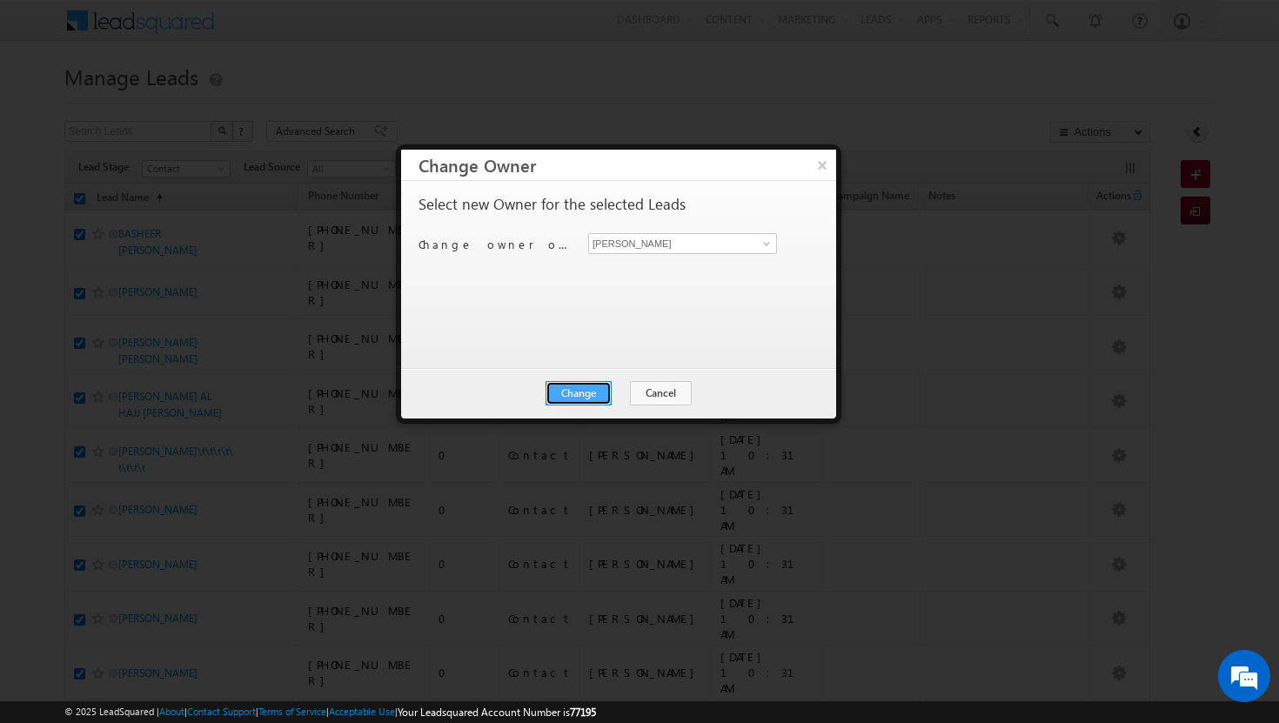
click at [574, 394] on button "Change" at bounding box center [579, 393] width 66 height 24
click at [624, 395] on button "Close" at bounding box center [622, 393] width 56 height 24
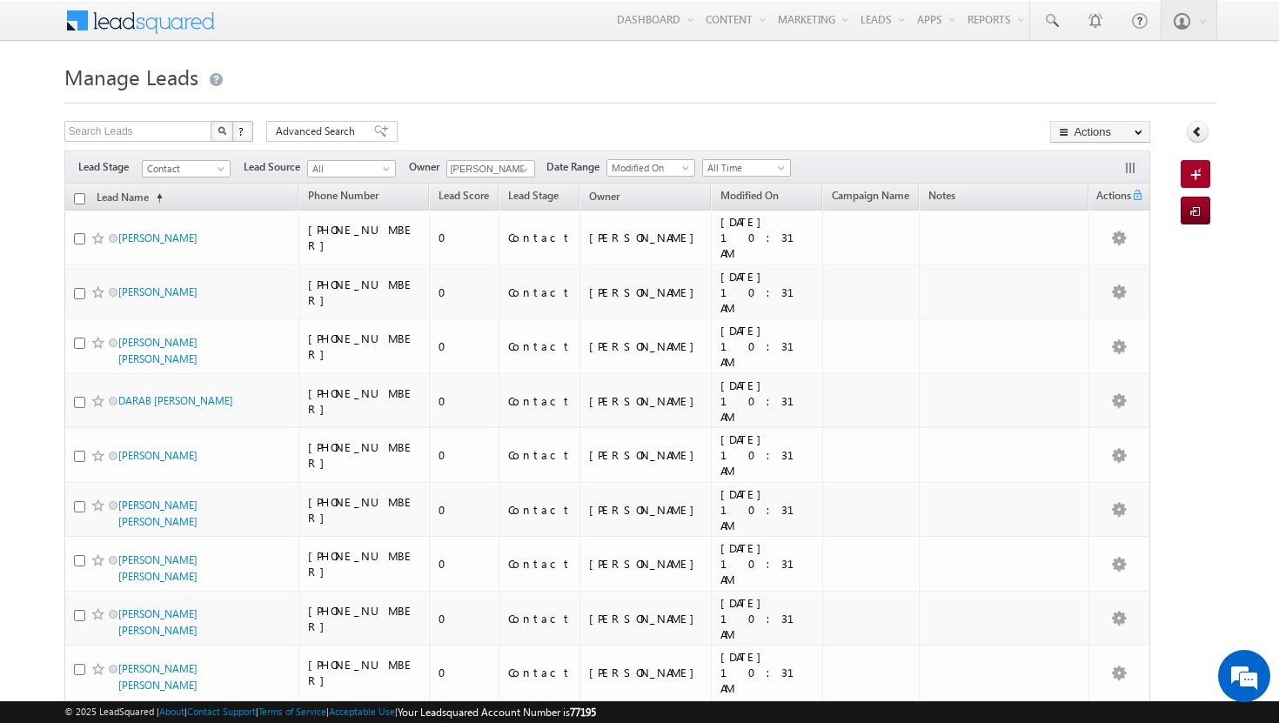
click at [81, 198] on input "checkbox" at bounding box center [79, 198] width 11 height 11
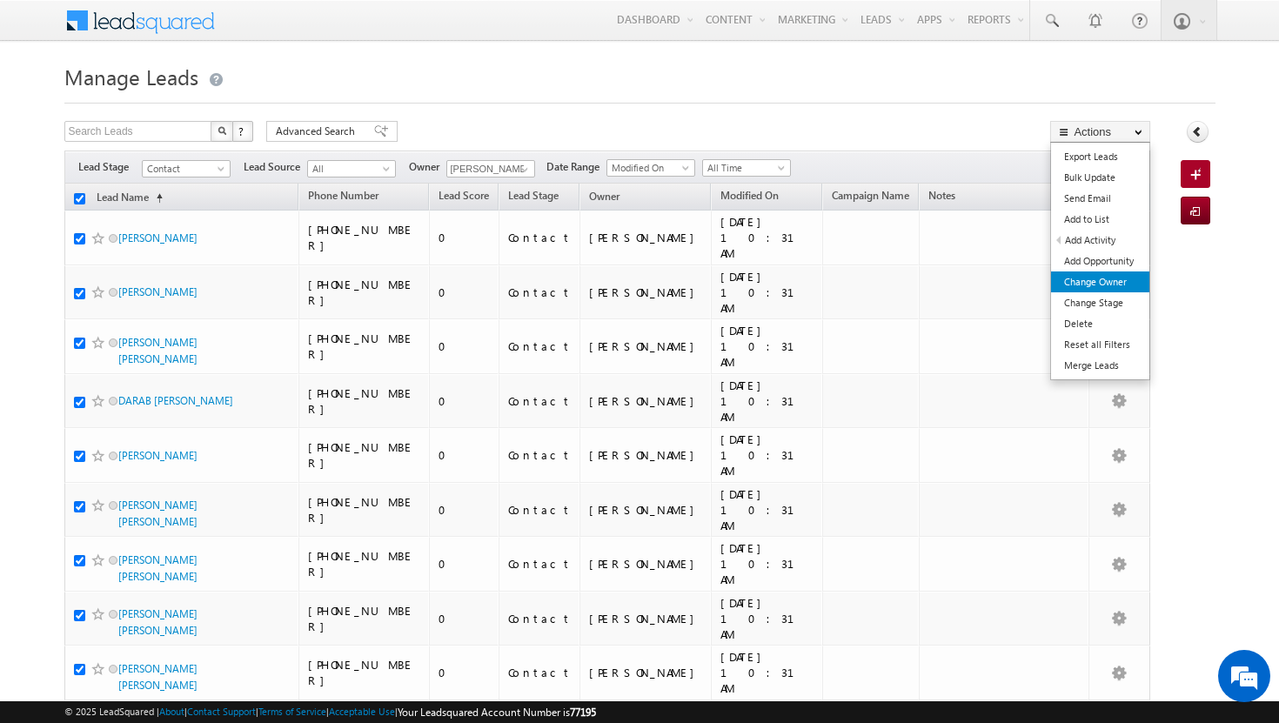
click at [1111, 282] on link "Change Owner" at bounding box center [1100, 282] width 98 height 21
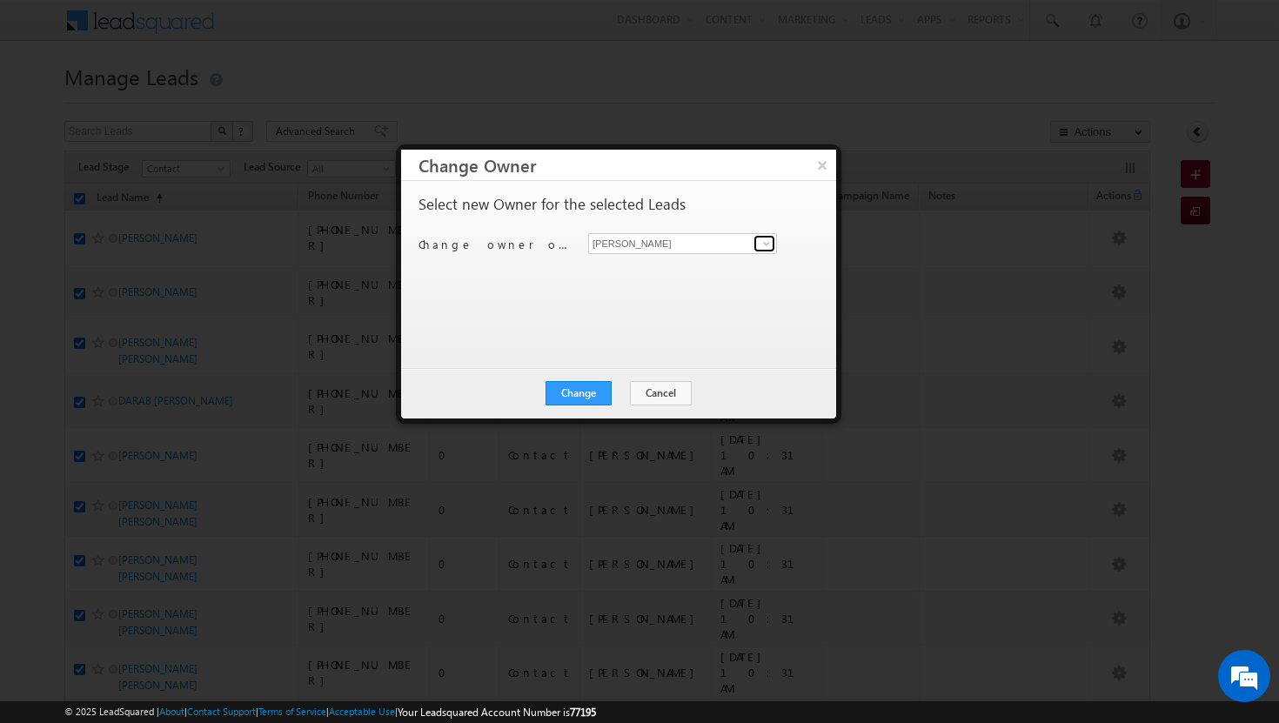
click at [762, 239] on span at bounding box center [767, 244] width 14 height 14
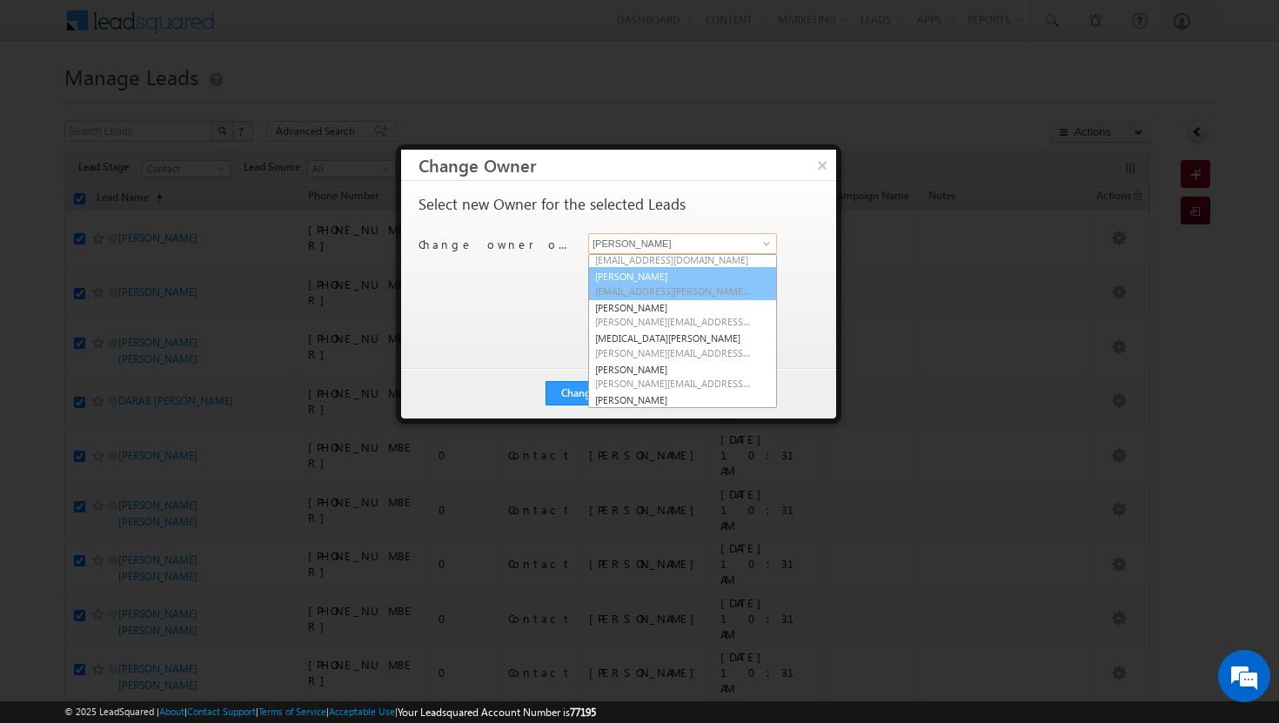
scroll to position [146, 0]
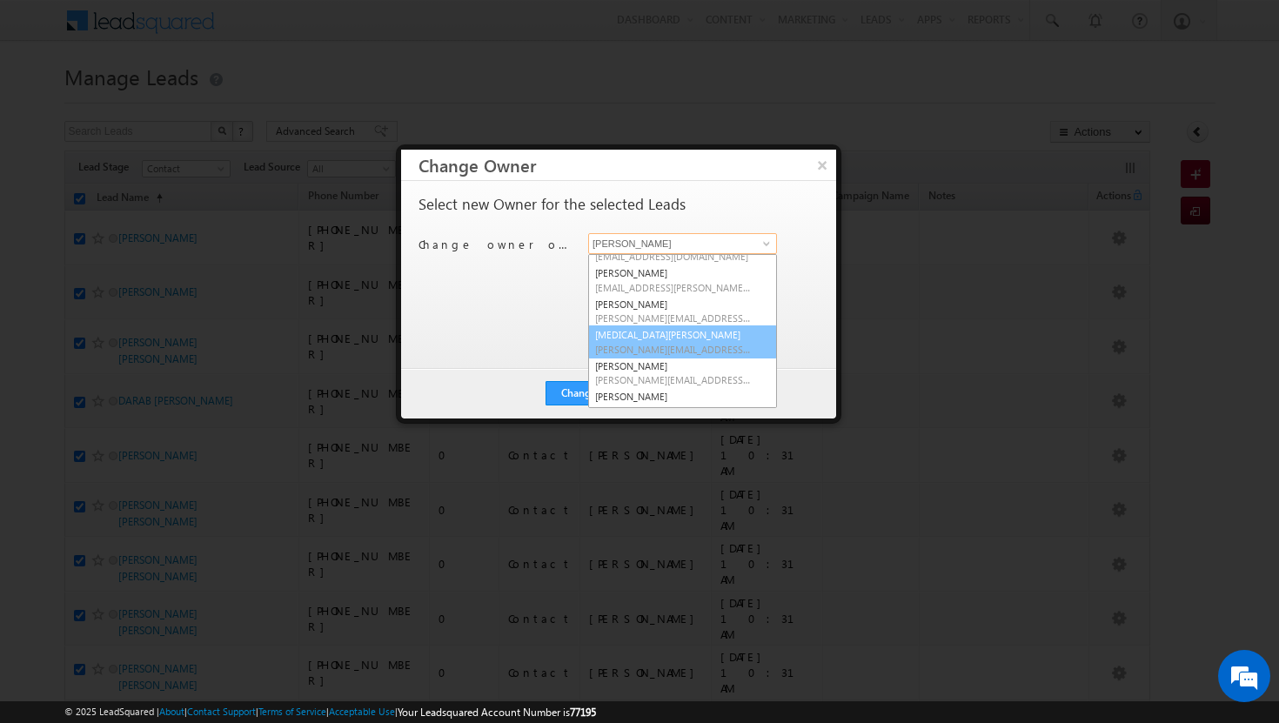
click at [676, 343] on span "[PERSON_NAME][EMAIL_ADDRESS][DOMAIN_NAME]" at bounding box center [673, 349] width 157 height 13
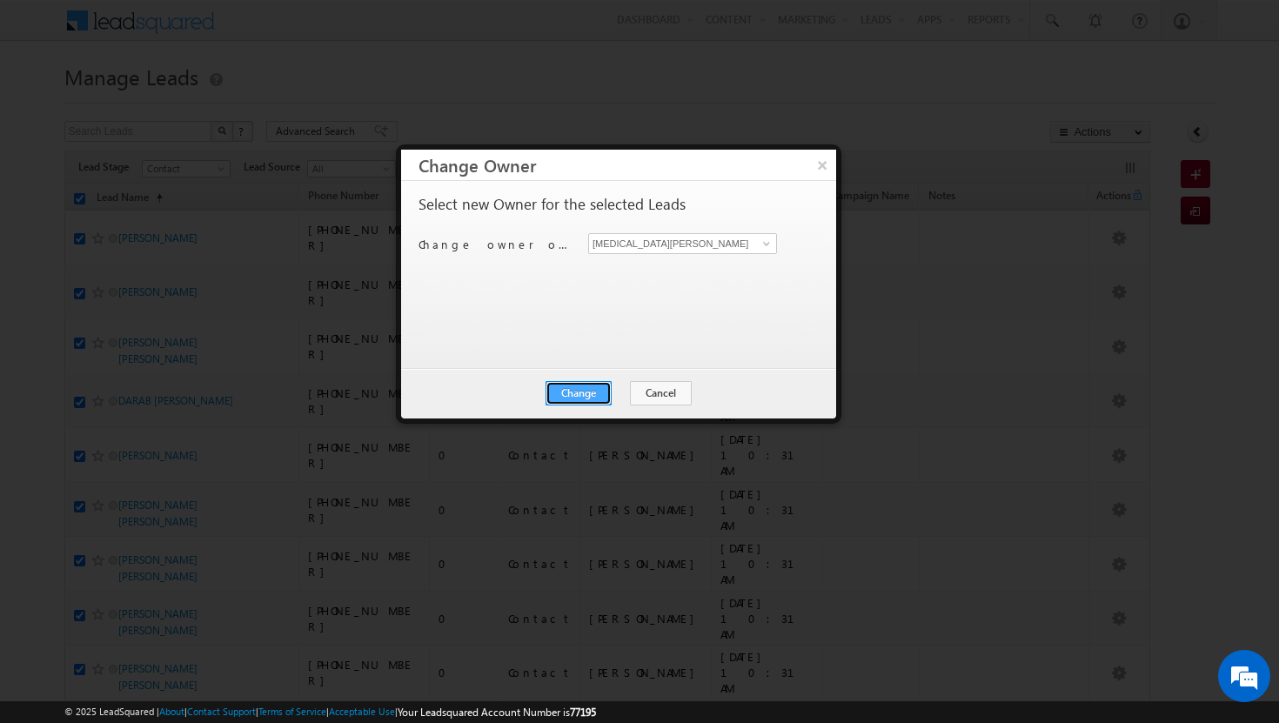
click at [561, 394] on button "Change" at bounding box center [579, 393] width 66 height 24
click at [613, 399] on button "Close" at bounding box center [622, 393] width 56 height 24
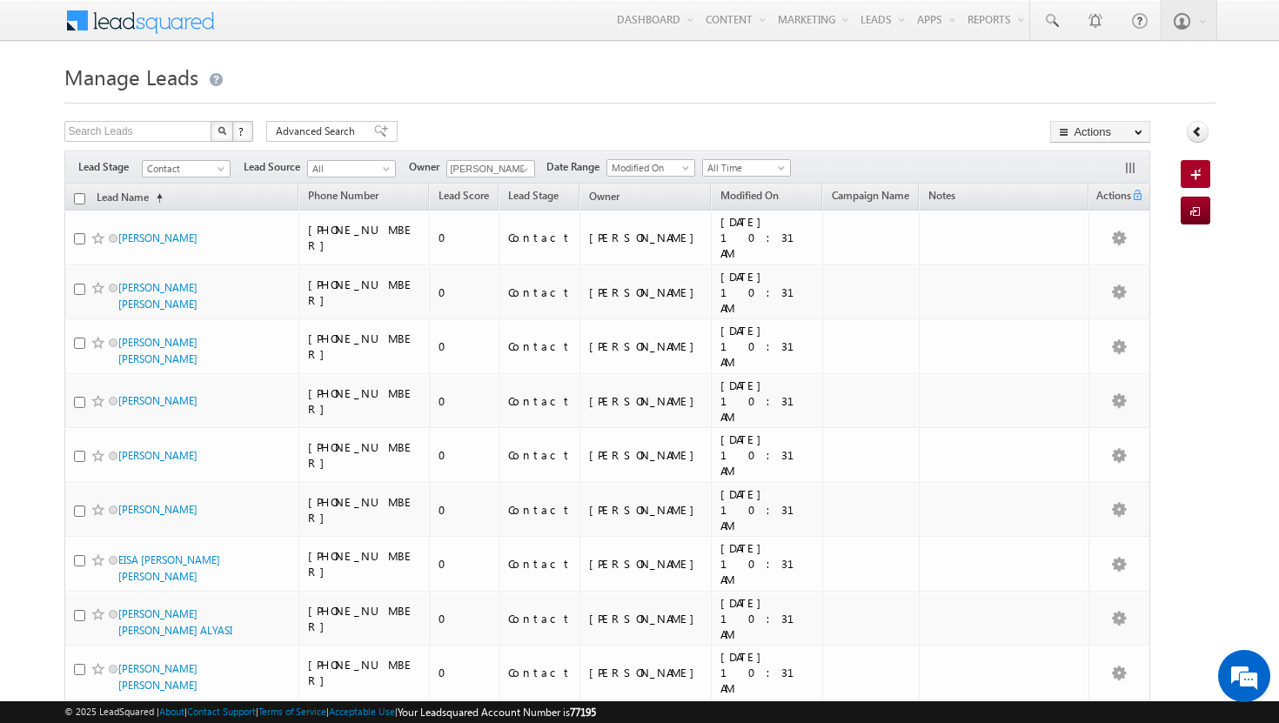
click at [76, 200] on input "checkbox" at bounding box center [79, 198] width 11 height 11
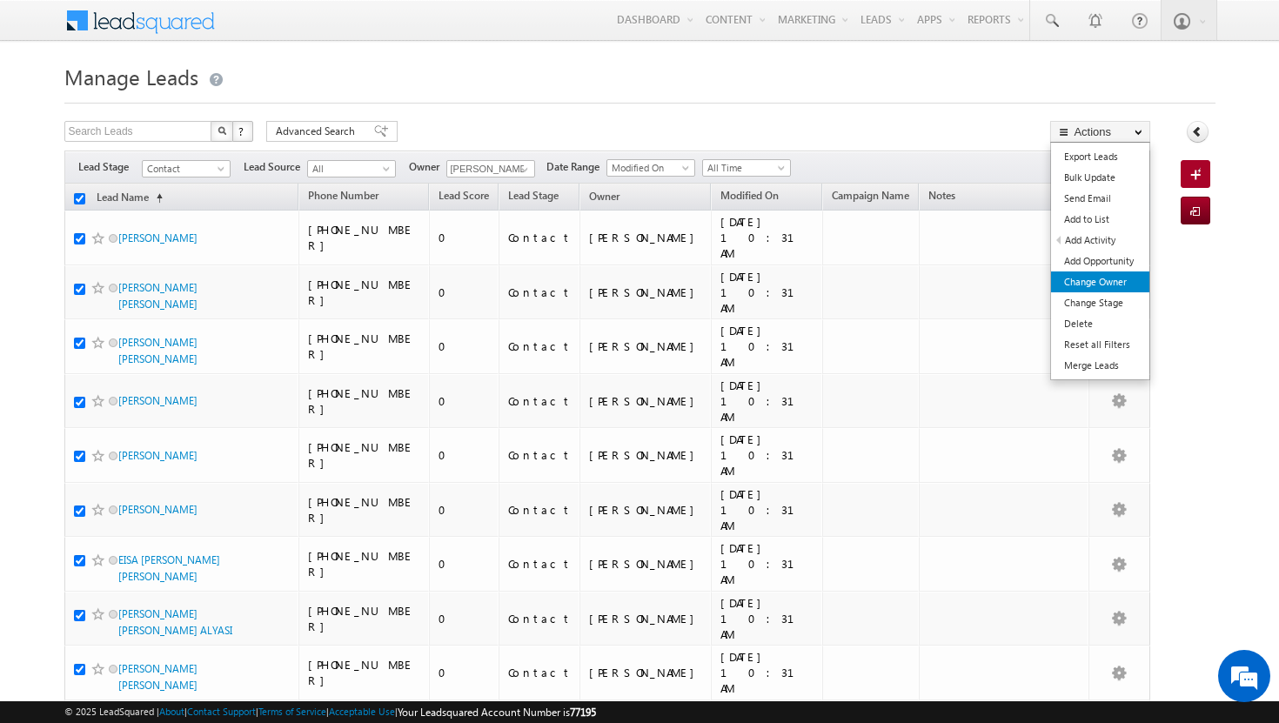
click at [1121, 279] on link "Change Owner" at bounding box center [1100, 282] width 98 height 21
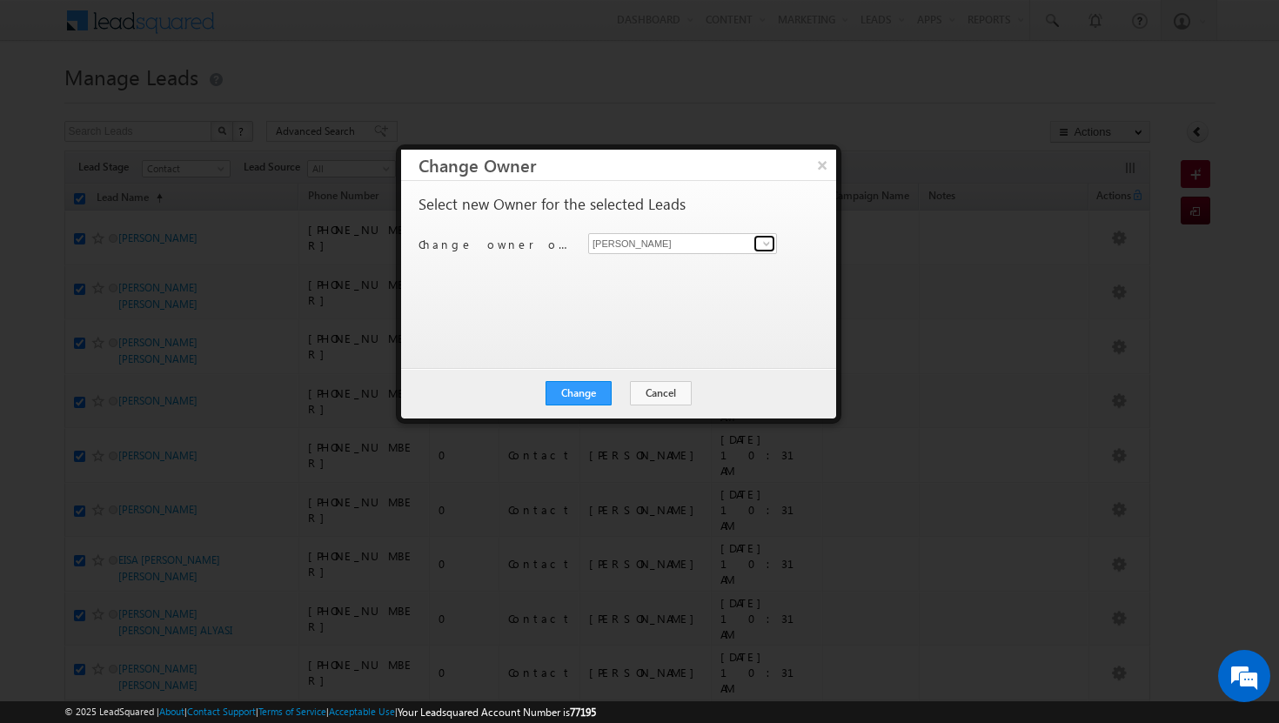
click at [772, 240] on span at bounding box center [767, 244] width 14 height 14
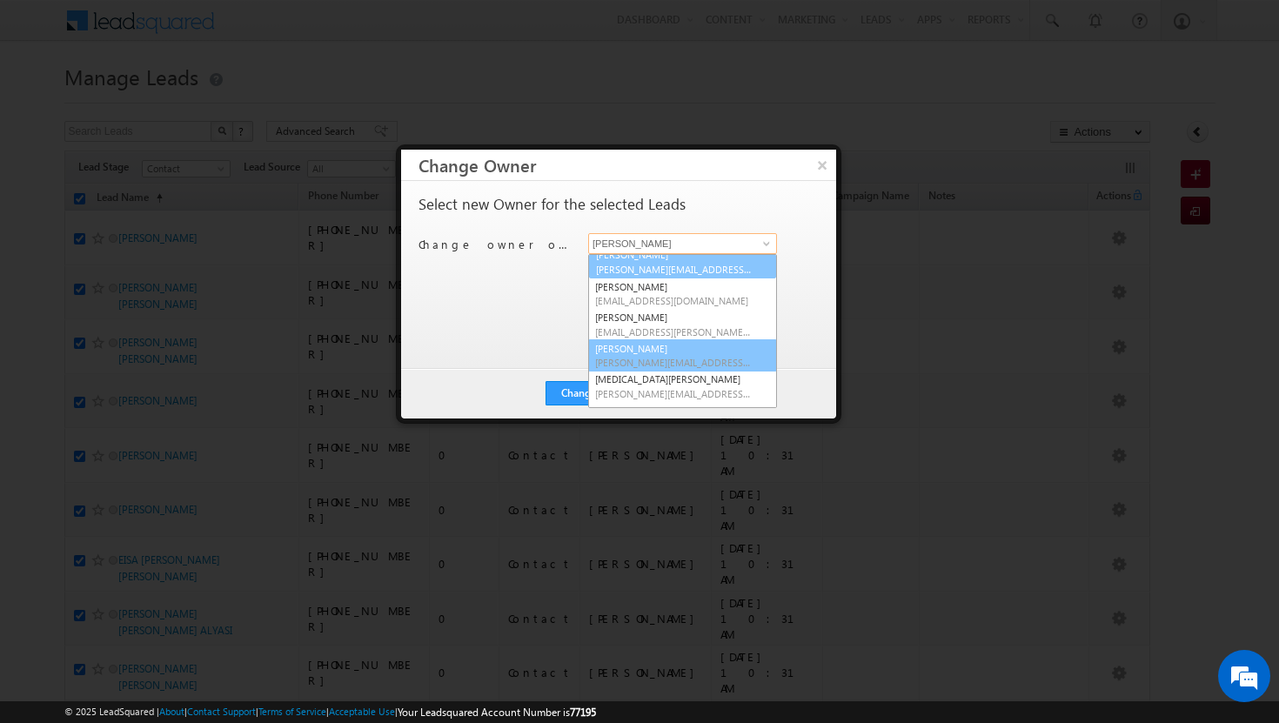
scroll to position [157, 0]
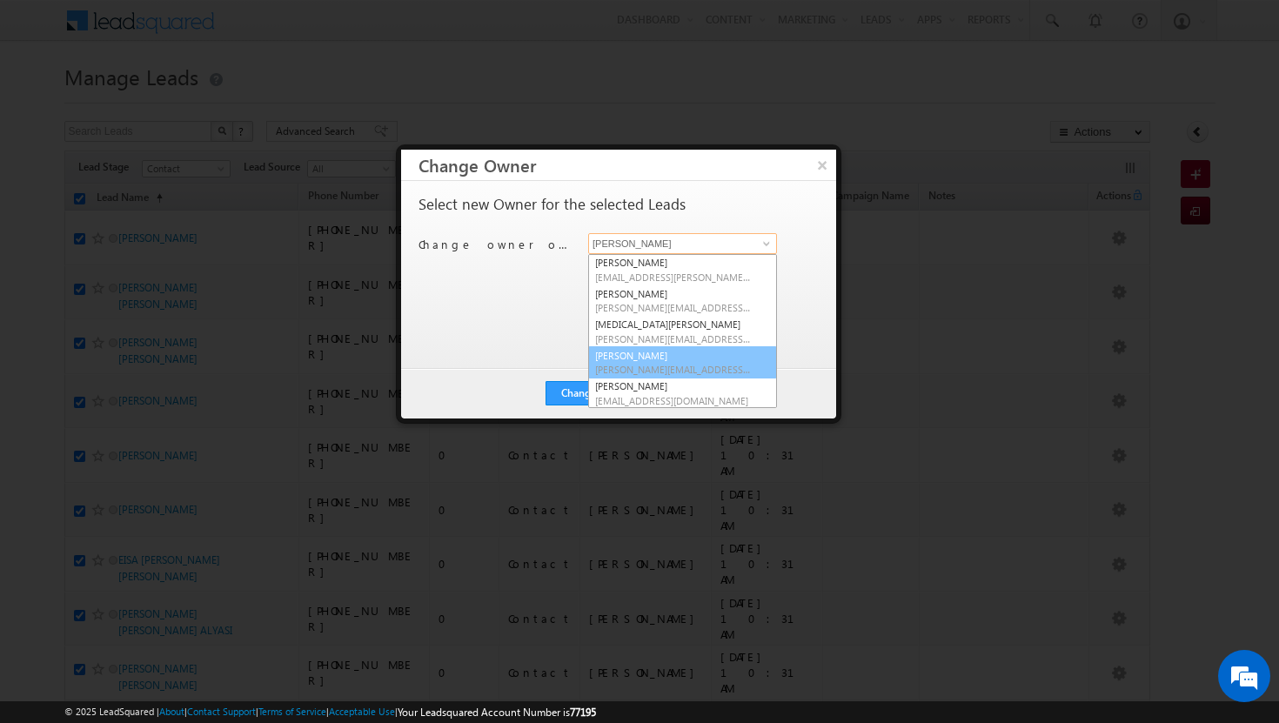
click at [680, 354] on link "[PERSON_NAME] [PERSON_NAME][EMAIL_ADDRESS][DOMAIN_NAME]" at bounding box center [682, 362] width 189 height 33
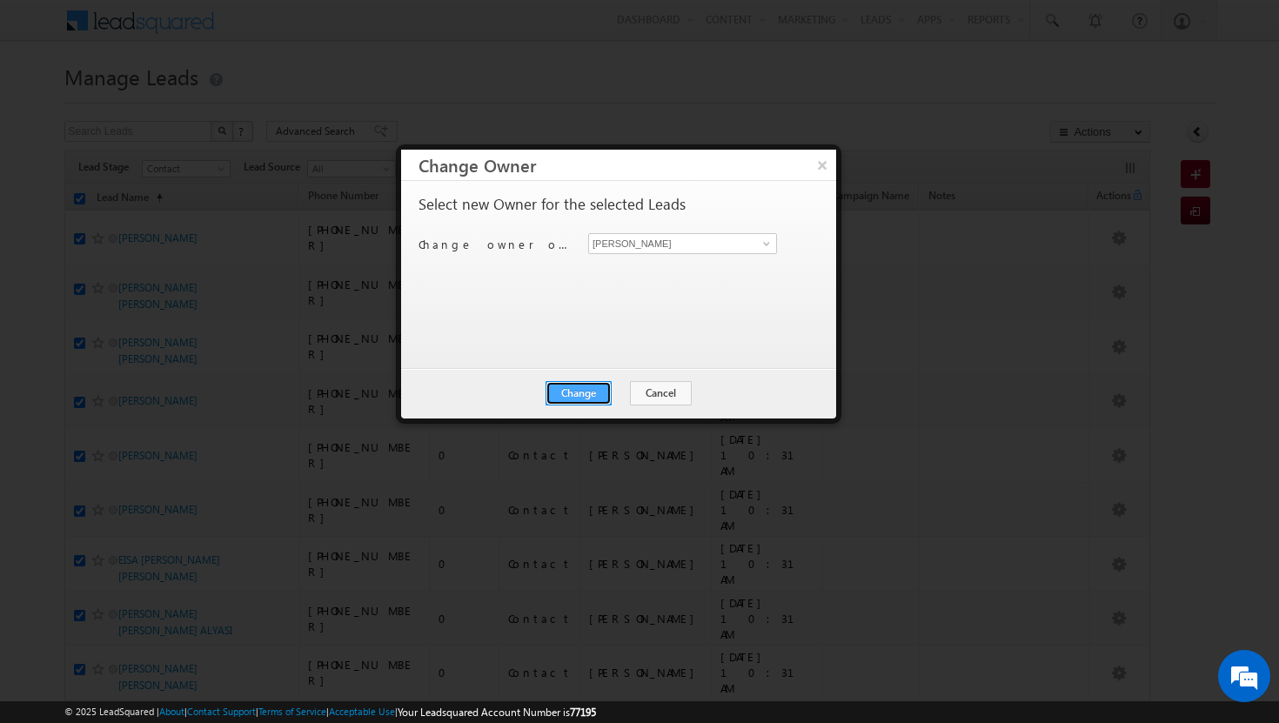
click at [586, 390] on button "Change" at bounding box center [579, 393] width 66 height 24
click at [621, 400] on button "Close" at bounding box center [622, 393] width 56 height 24
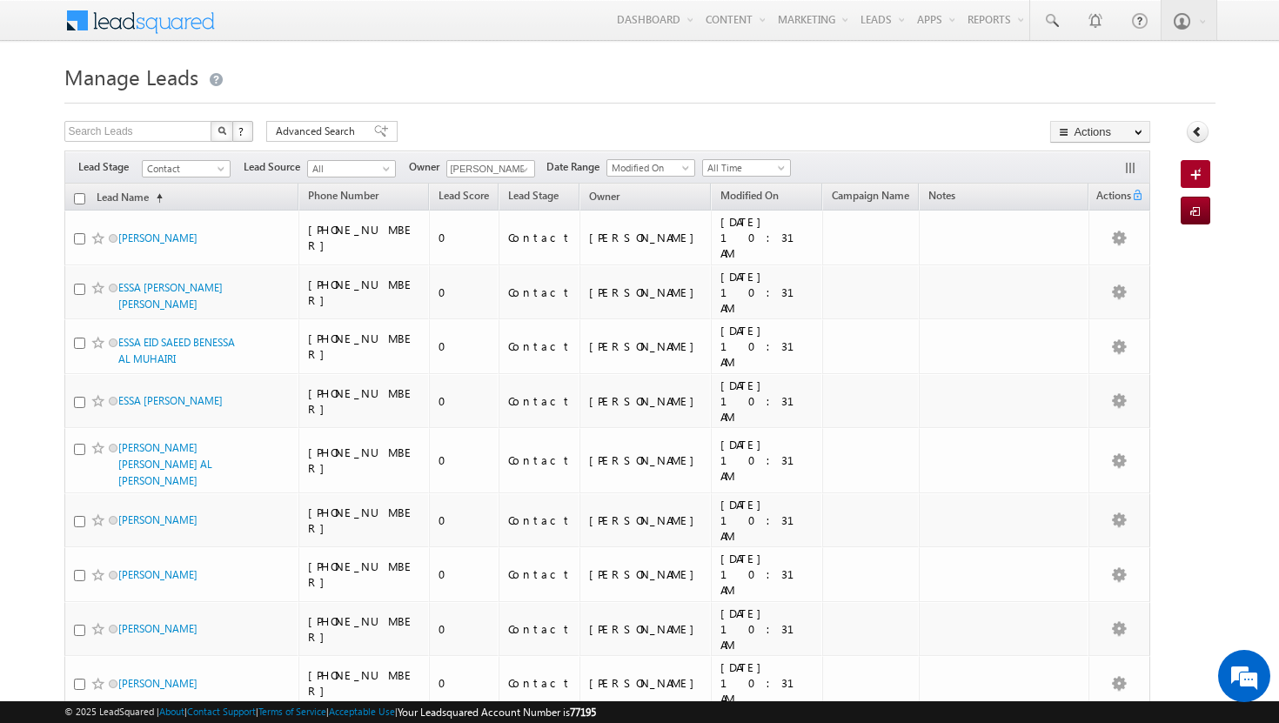
click at [78, 198] on input "checkbox" at bounding box center [79, 198] width 11 height 11
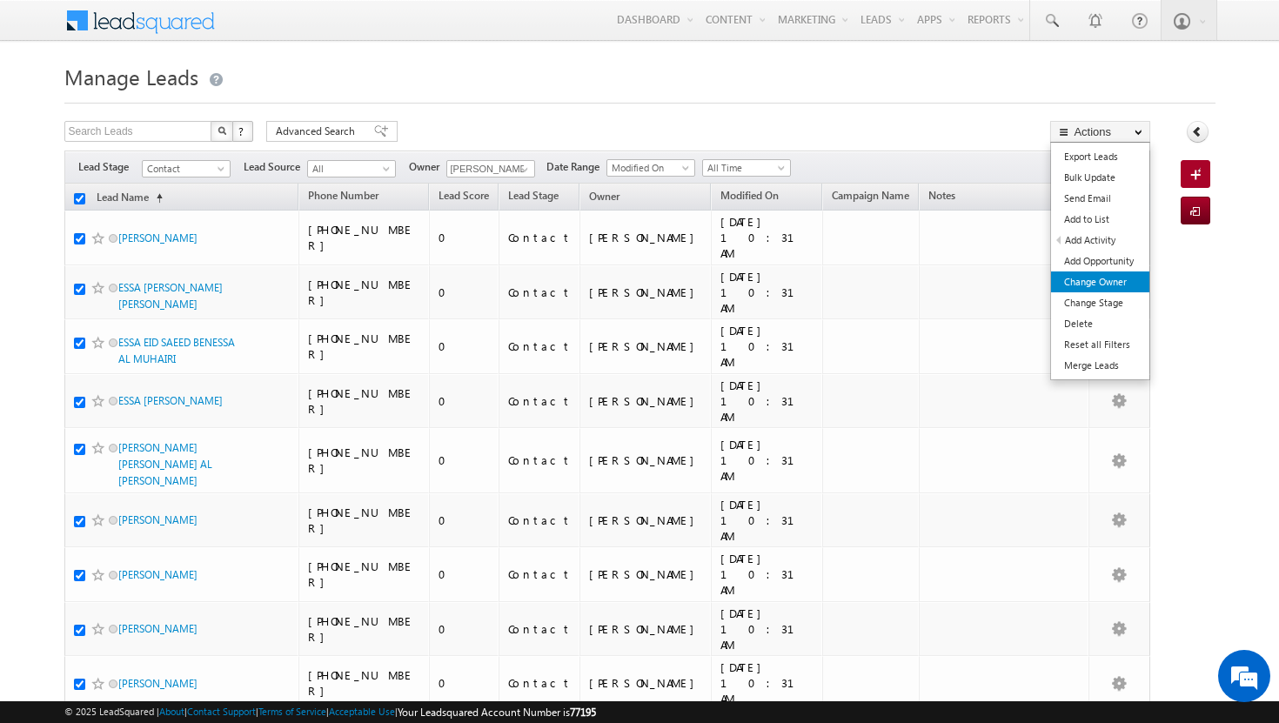
click at [1116, 285] on link "Change Owner" at bounding box center [1100, 282] width 98 height 21
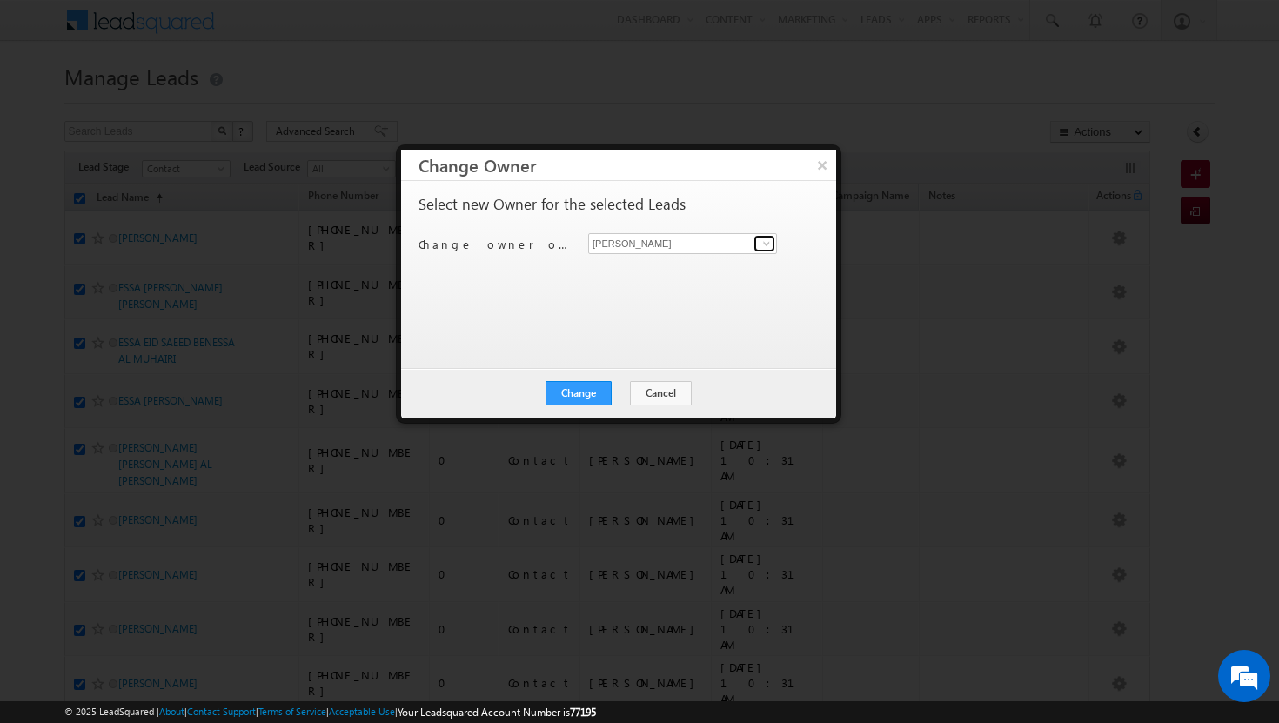
click at [771, 241] on span at bounding box center [767, 244] width 14 height 14
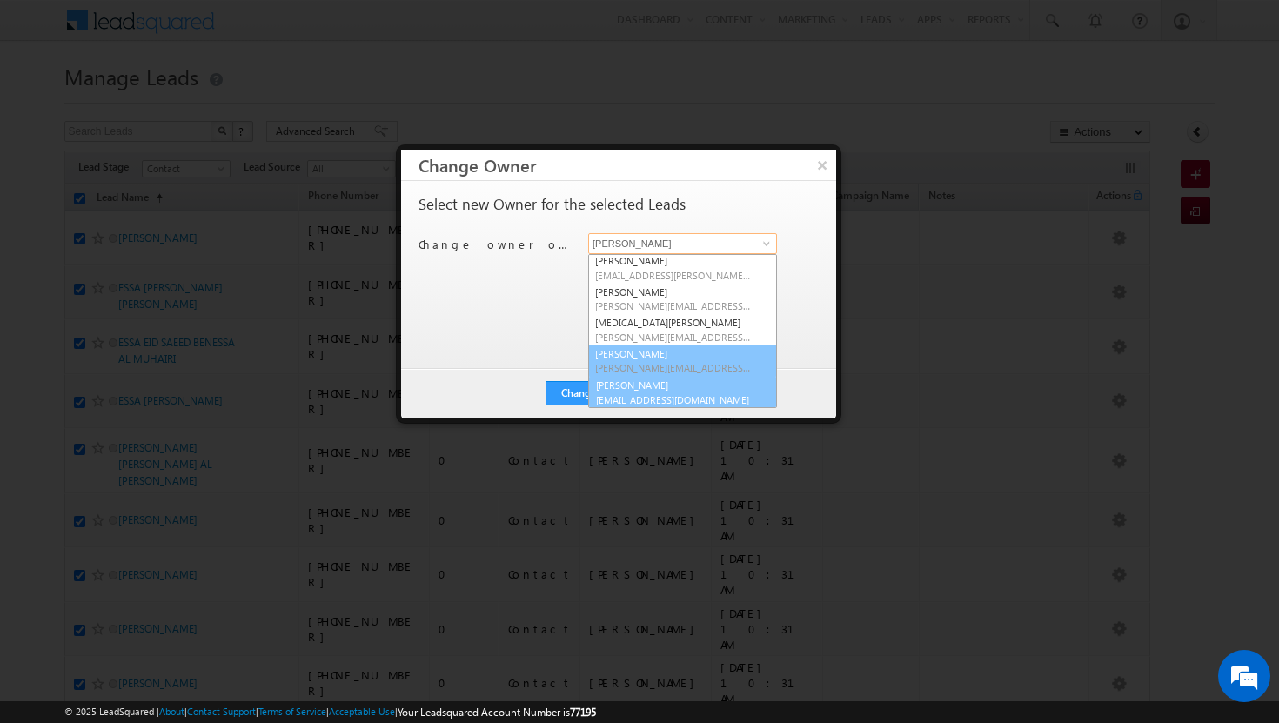
scroll to position [158, 0]
click at [661, 388] on link "[PERSON_NAME] [PERSON_NAME][EMAIL_ADDRESS][DOMAIN_NAME]" at bounding box center [682, 390] width 189 height 33
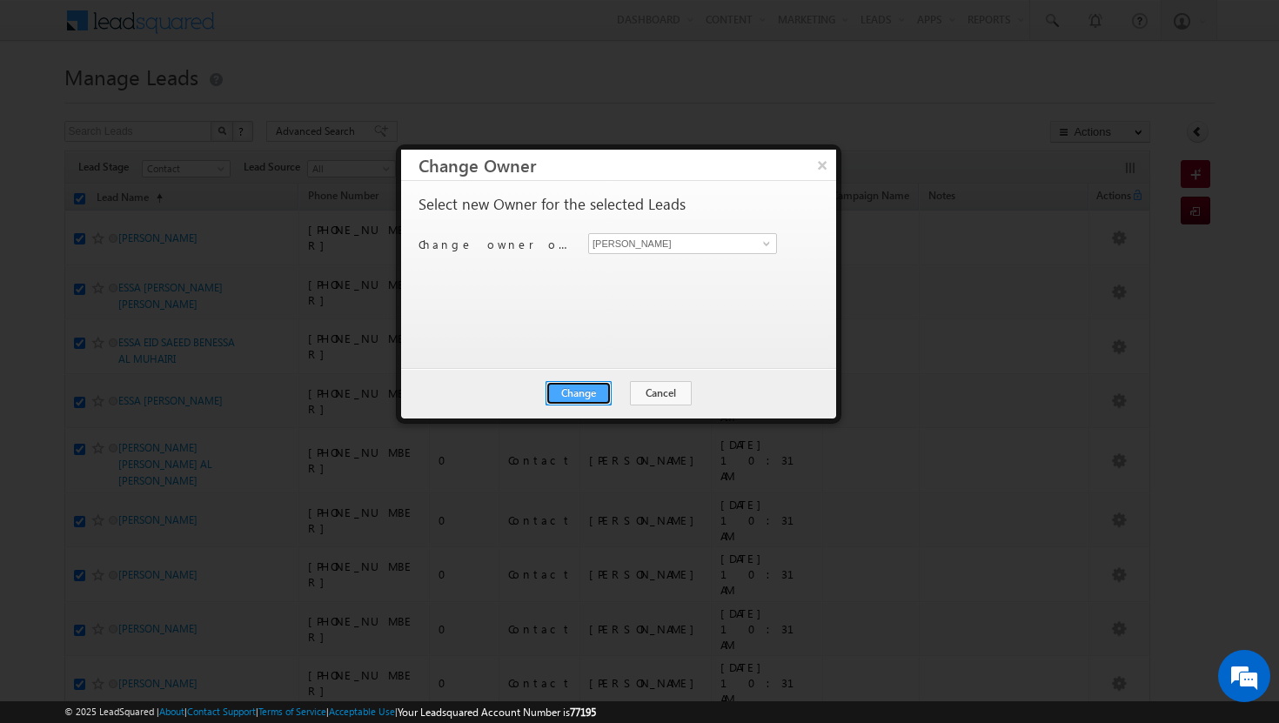
click at [594, 395] on button "Change" at bounding box center [579, 393] width 66 height 24
click at [621, 395] on button "Close" at bounding box center [622, 393] width 56 height 24
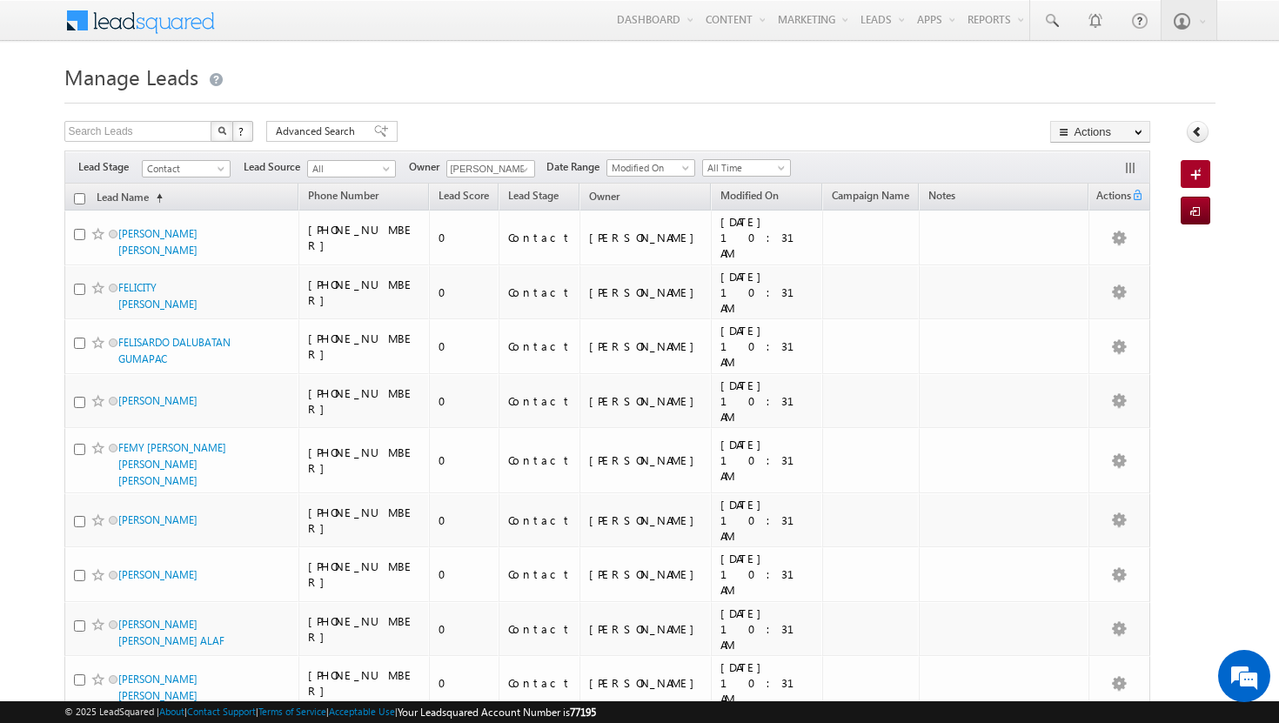
click at [82, 198] on input "checkbox" at bounding box center [79, 198] width 11 height 11
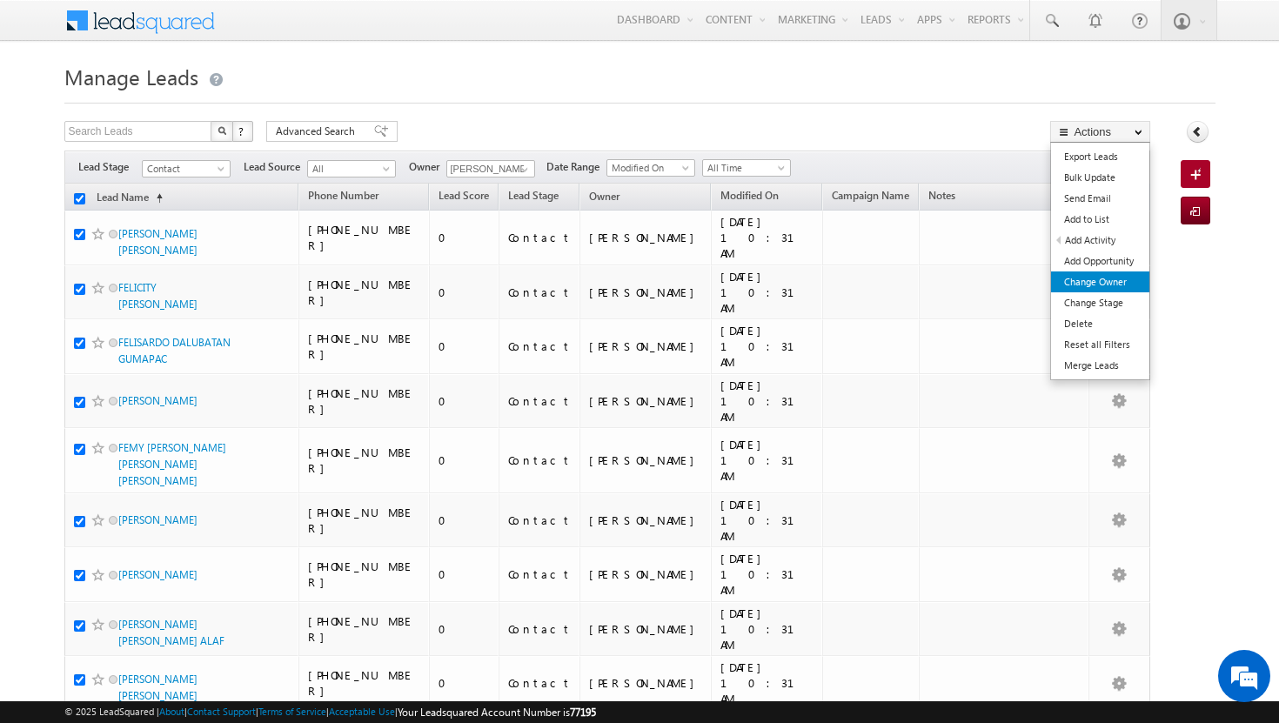
click at [1101, 288] on link "Change Owner" at bounding box center [1100, 282] width 98 height 21
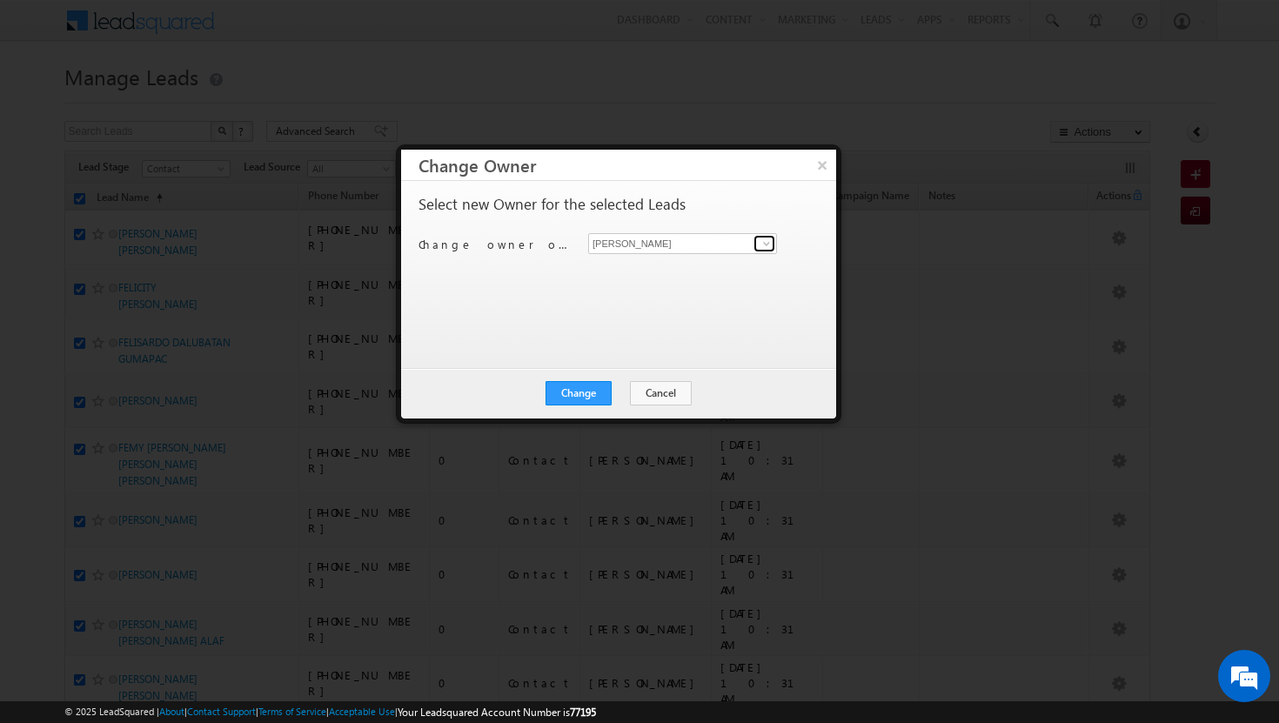
click at [769, 239] on span at bounding box center [767, 244] width 14 height 14
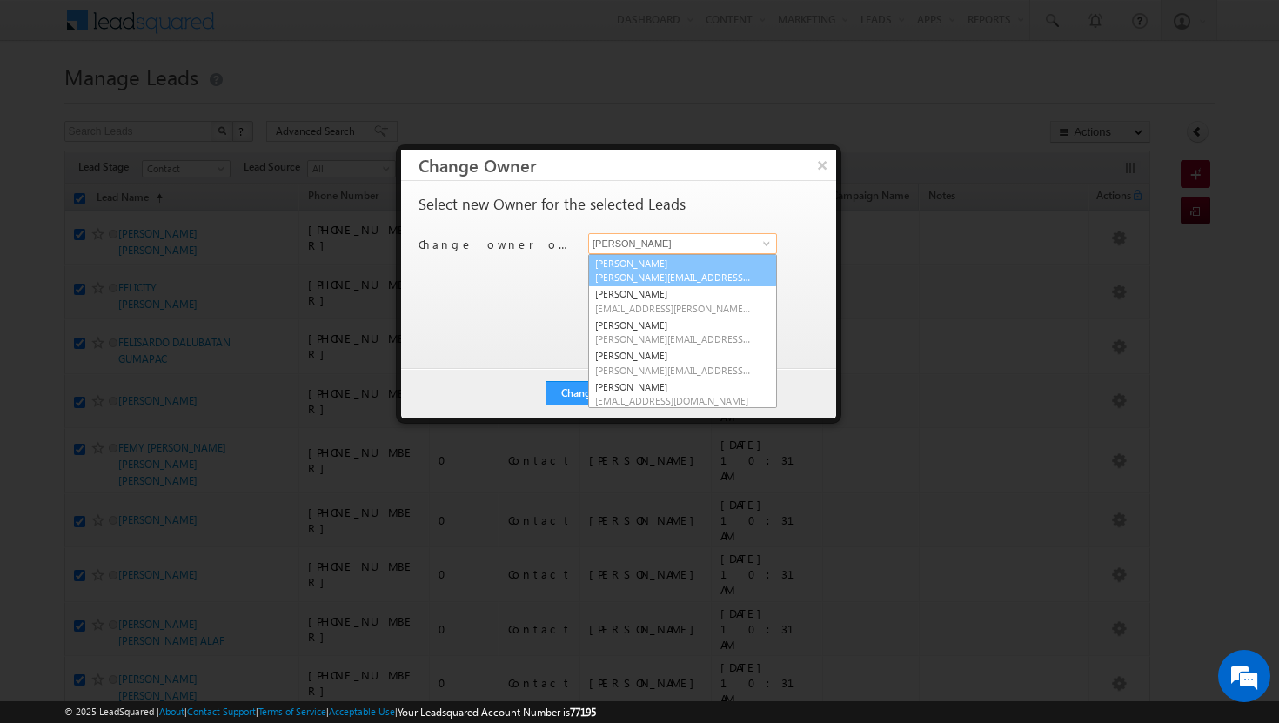
click at [729, 260] on link "[PERSON_NAME][DEMOGRAPHIC_DATA] [PERSON_NAME][EMAIL_ADDRESS][DOMAIN_NAME]" at bounding box center [682, 270] width 189 height 33
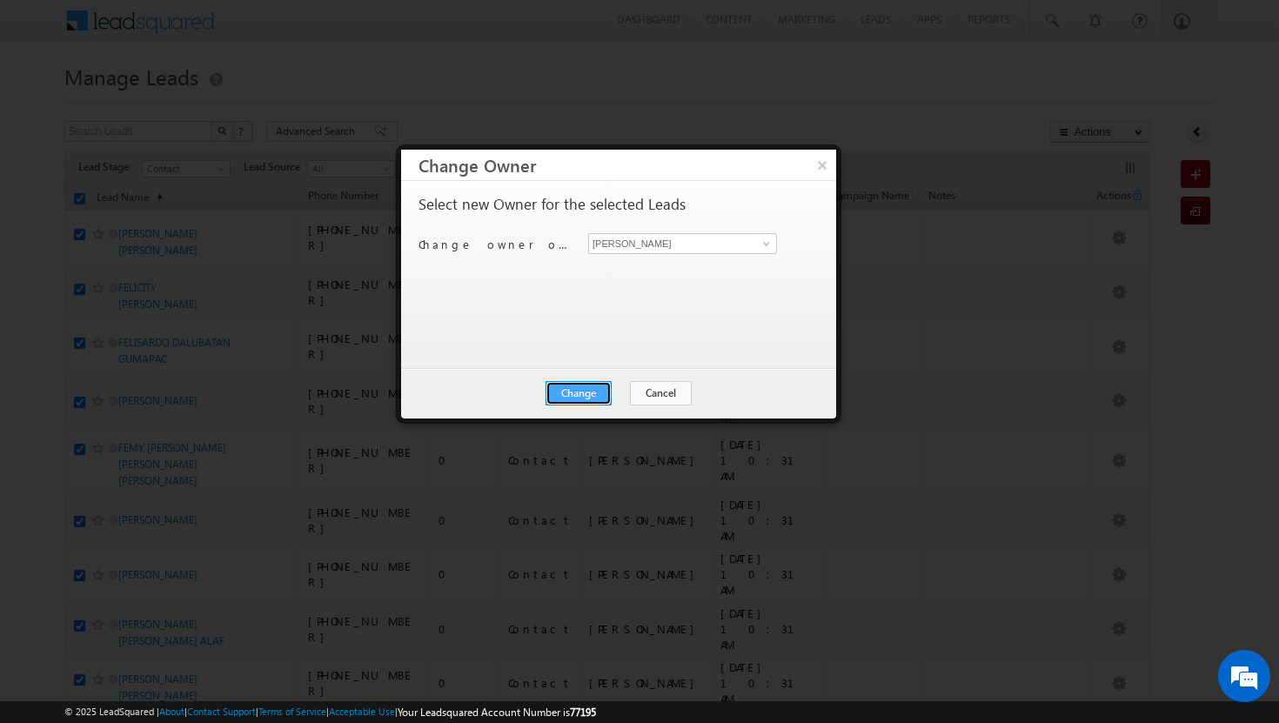
click at [581, 391] on button "Change" at bounding box center [579, 393] width 66 height 24
click at [628, 393] on button "Close" at bounding box center [622, 393] width 56 height 24
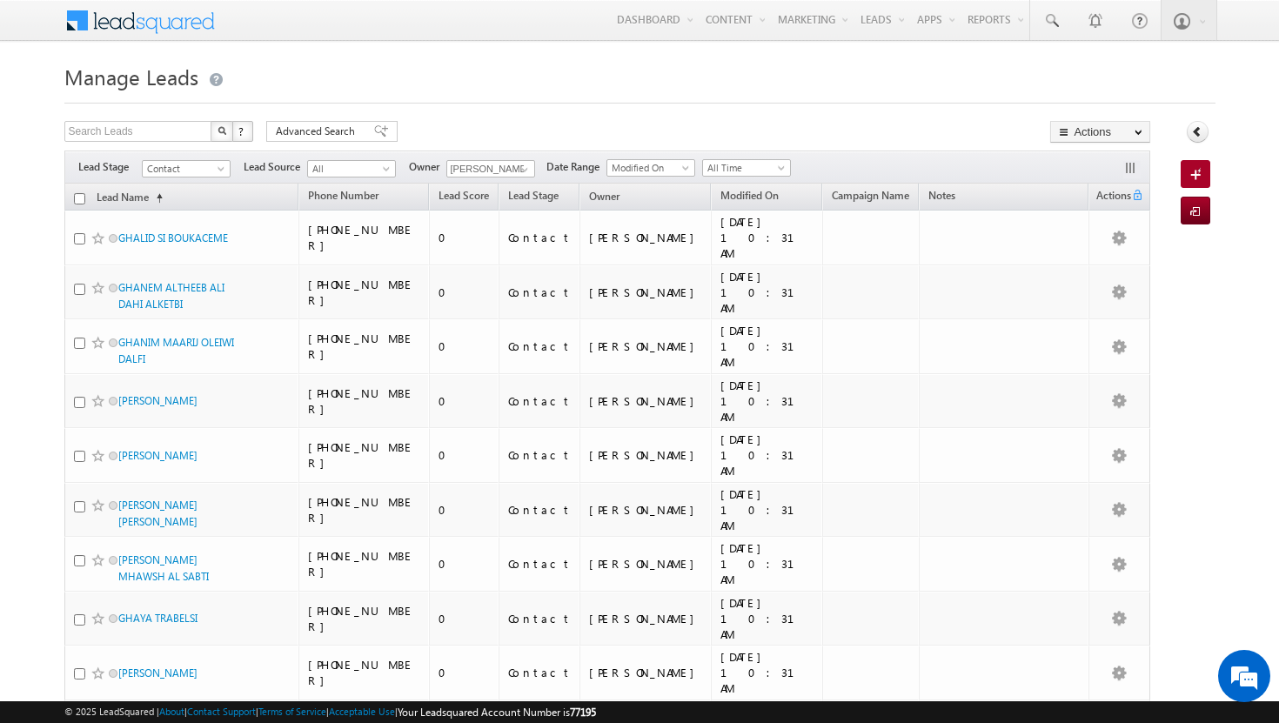
click at [81, 197] on input "checkbox" at bounding box center [79, 198] width 11 height 11
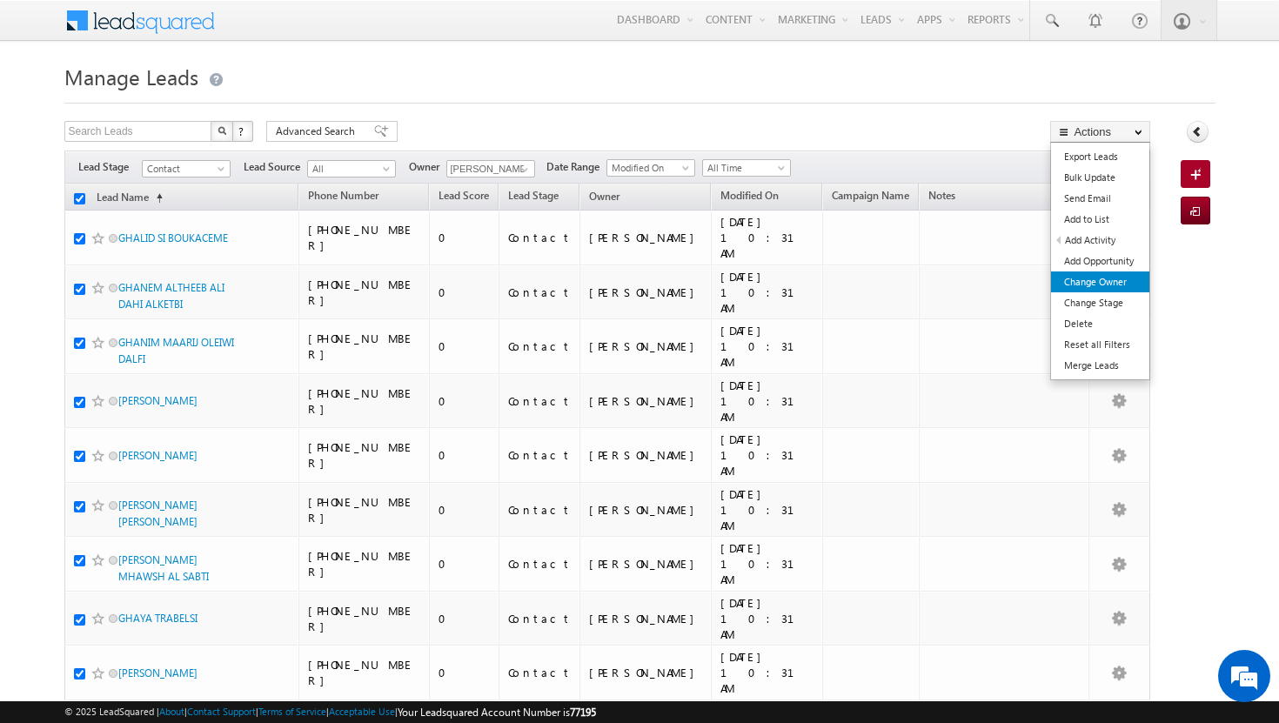
click at [1099, 281] on link "Change Owner" at bounding box center [1100, 282] width 98 height 21
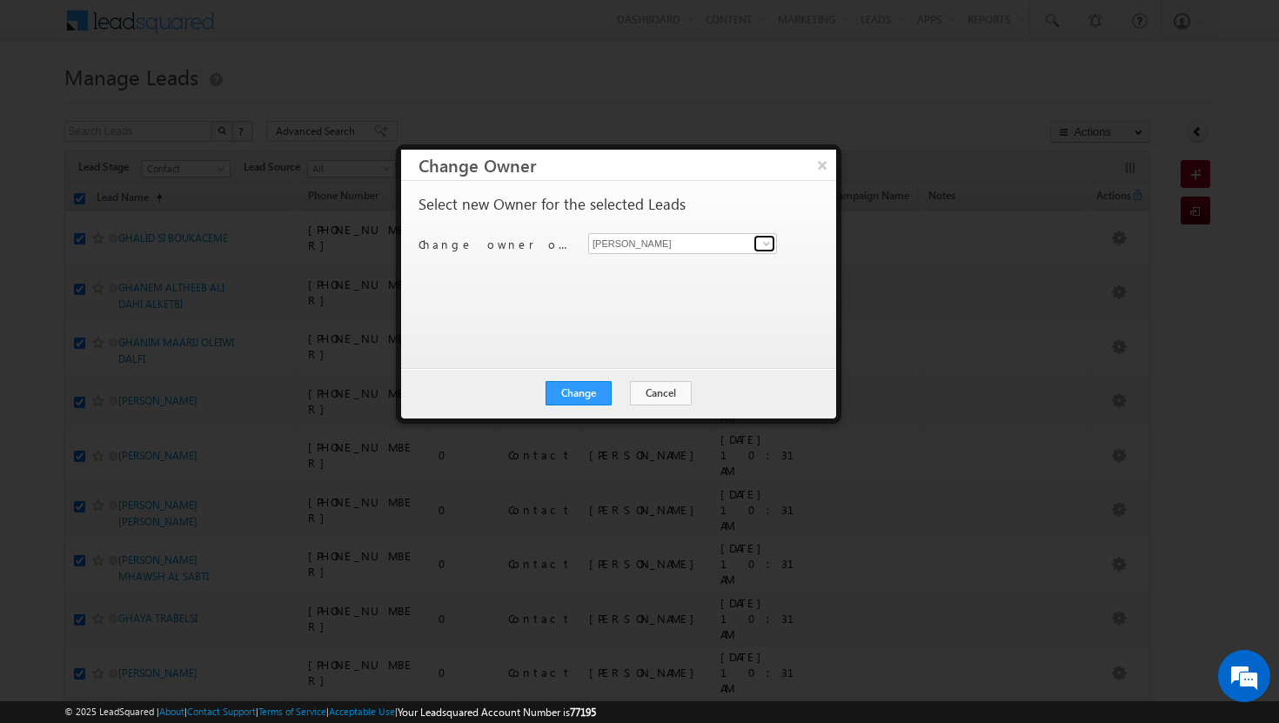
click at [766, 247] on span at bounding box center [767, 244] width 14 height 14
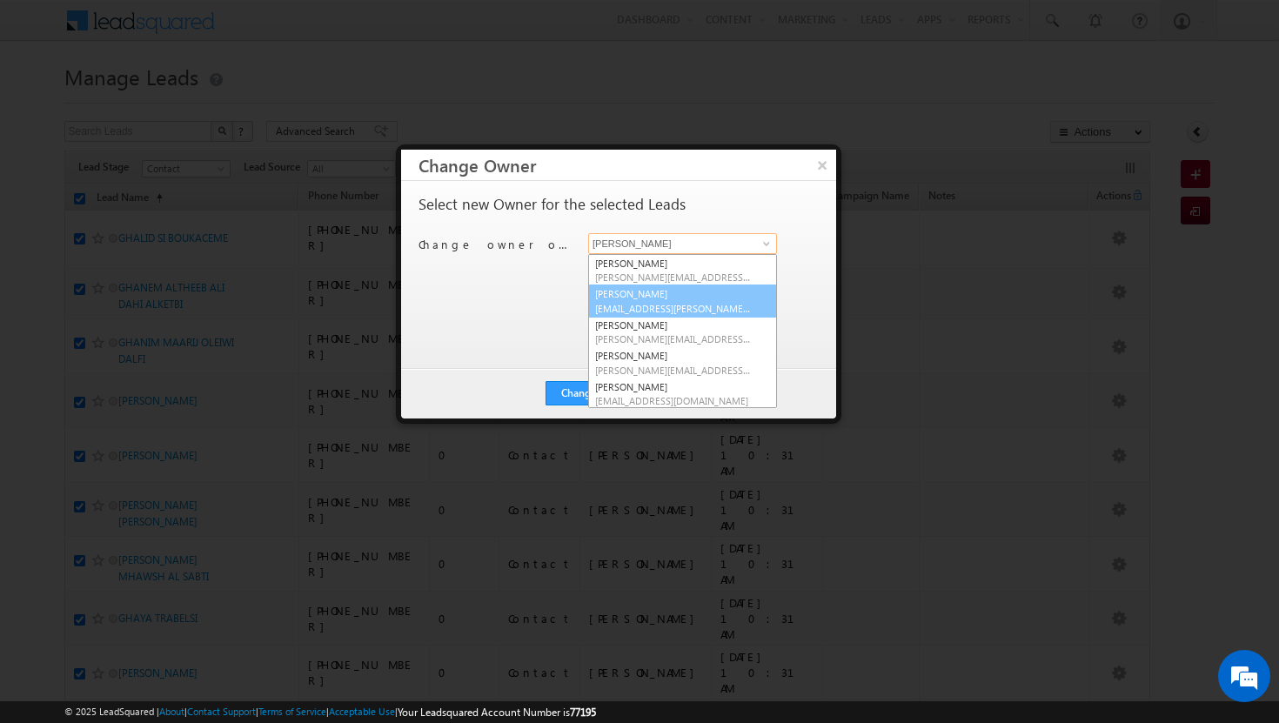
click at [720, 302] on span "[EMAIL_ADDRESS][PERSON_NAME][DOMAIN_NAME]" at bounding box center [673, 308] width 157 height 13
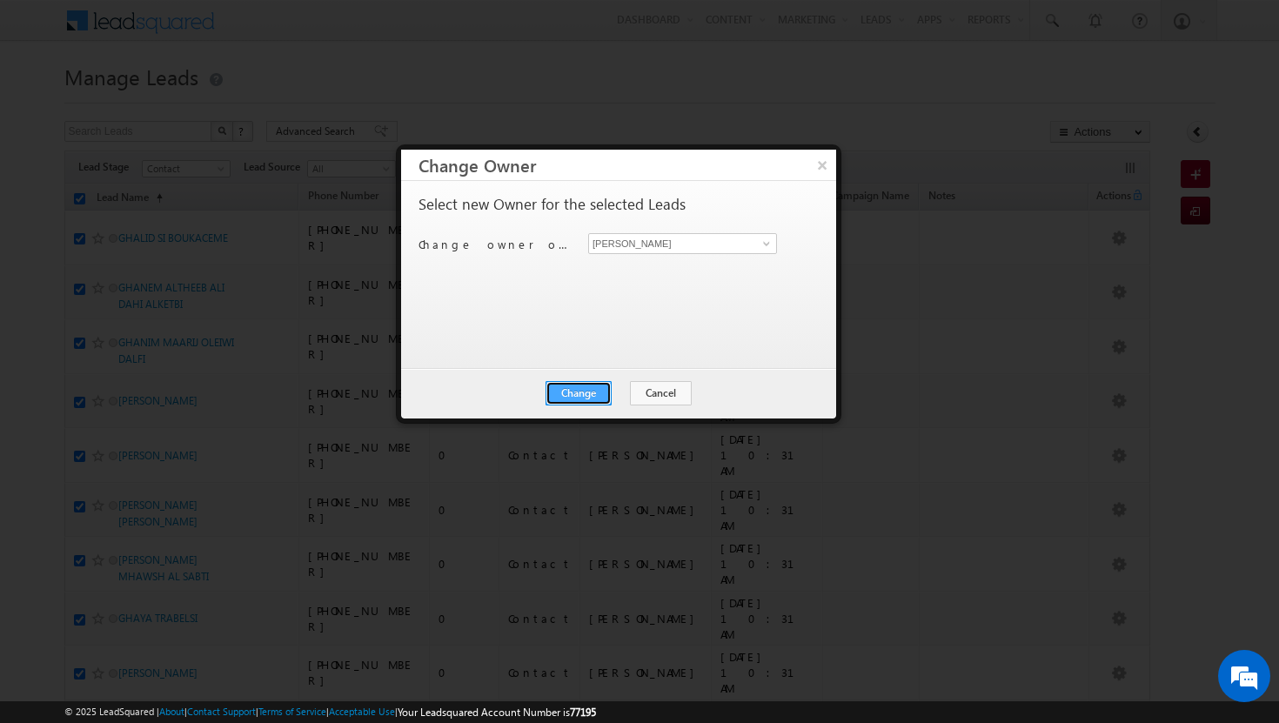
click at [594, 388] on button "Change" at bounding box center [579, 393] width 66 height 24
click at [625, 388] on button "Close" at bounding box center [622, 393] width 56 height 24
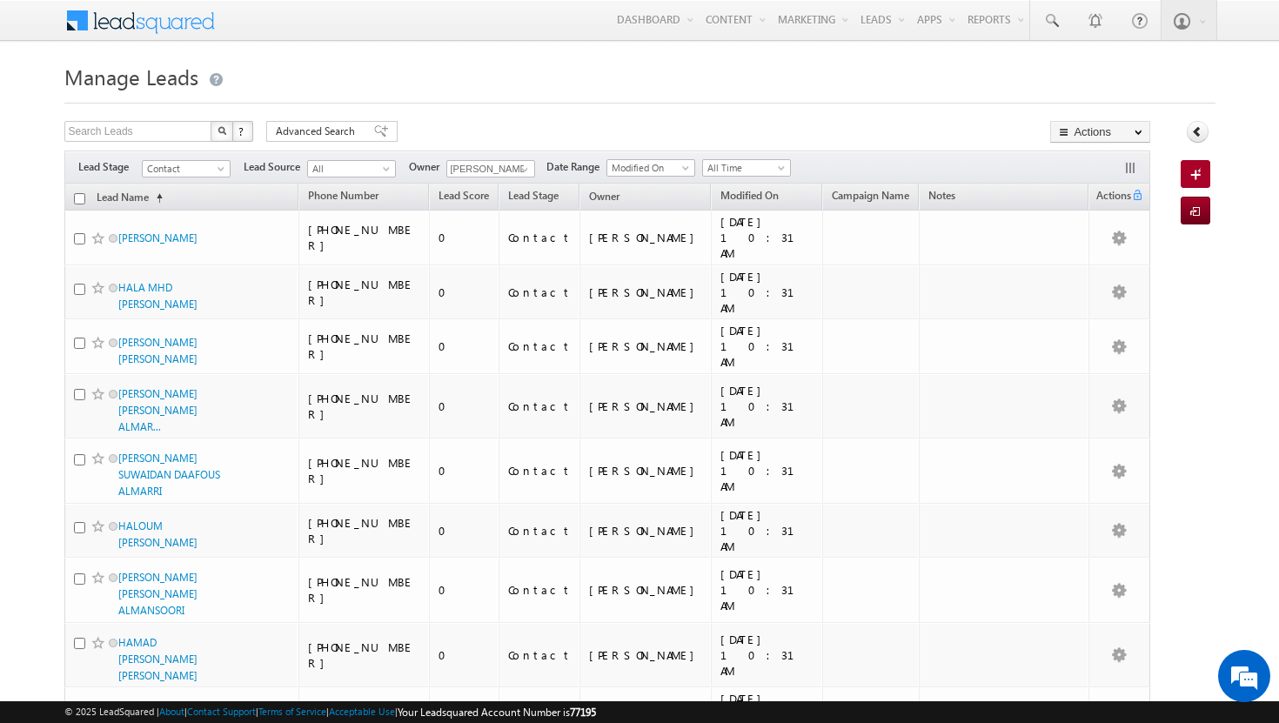
click at [79, 199] on input "checkbox" at bounding box center [79, 198] width 11 height 11
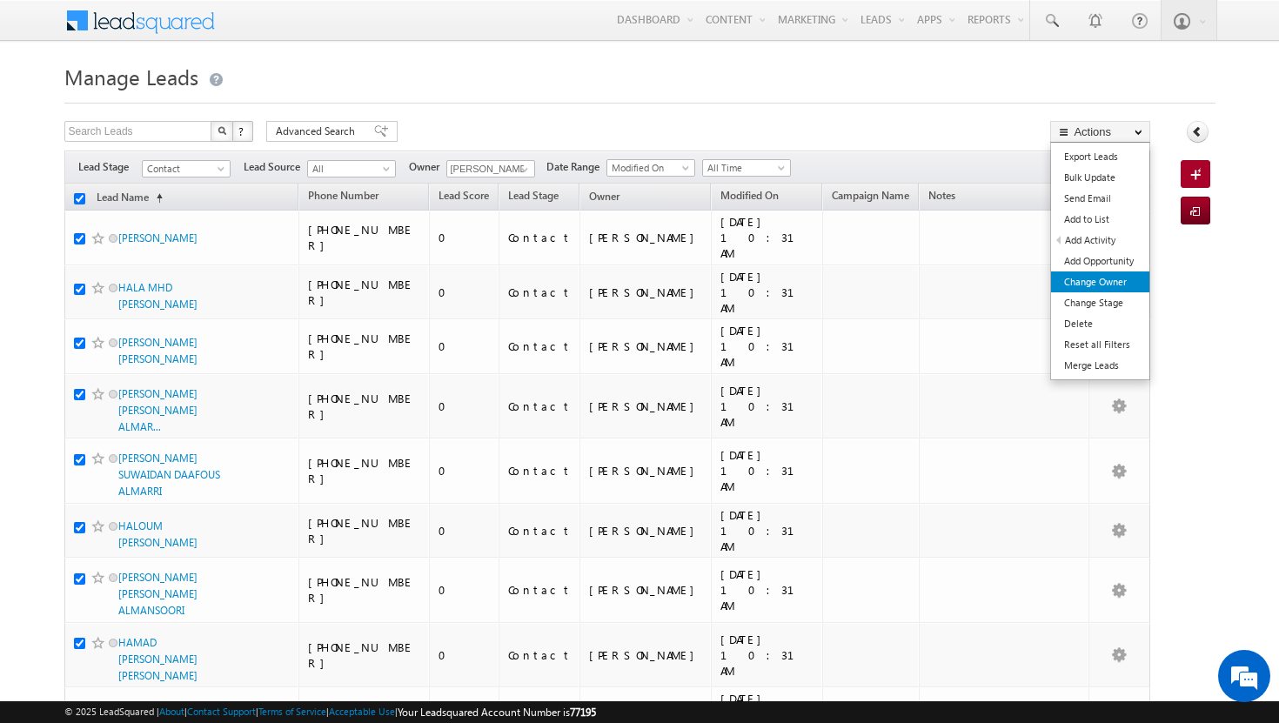
click at [1124, 279] on link "Change Owner" at bounding box center [1100, 282] width 98 height 21
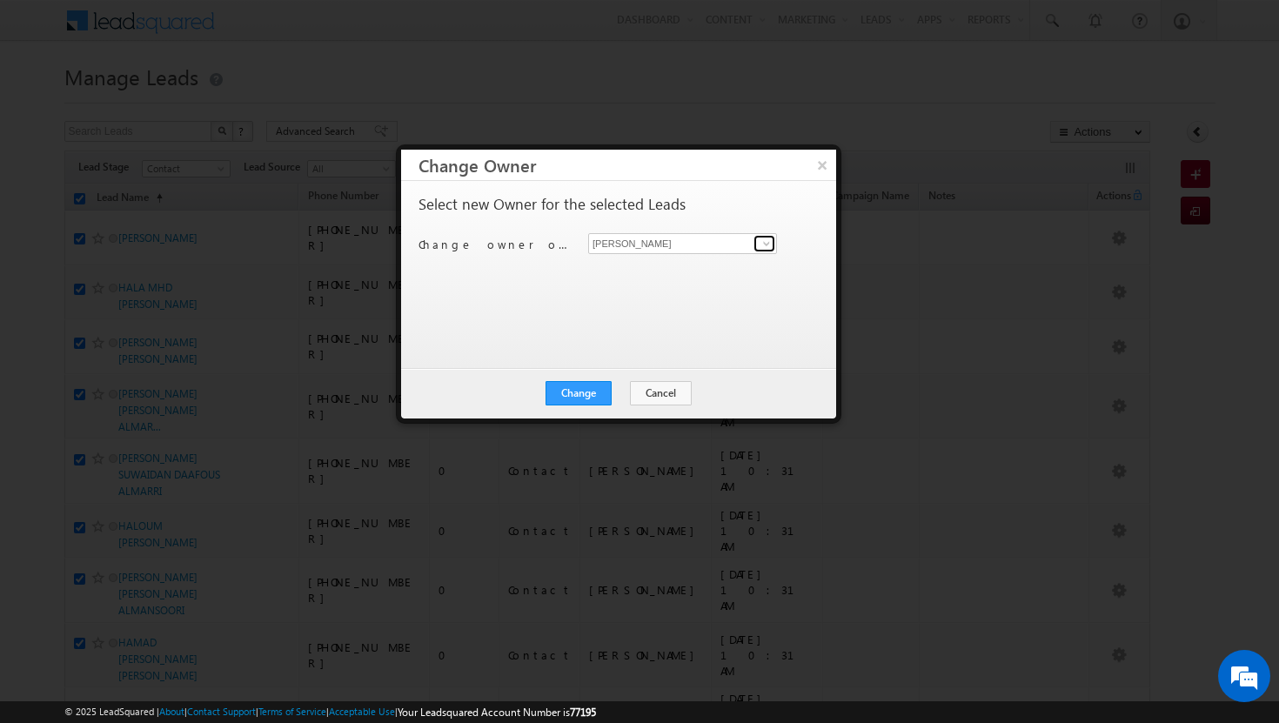
click at [767, 245] on span at bounding box center [767, 244] width 14 height 14
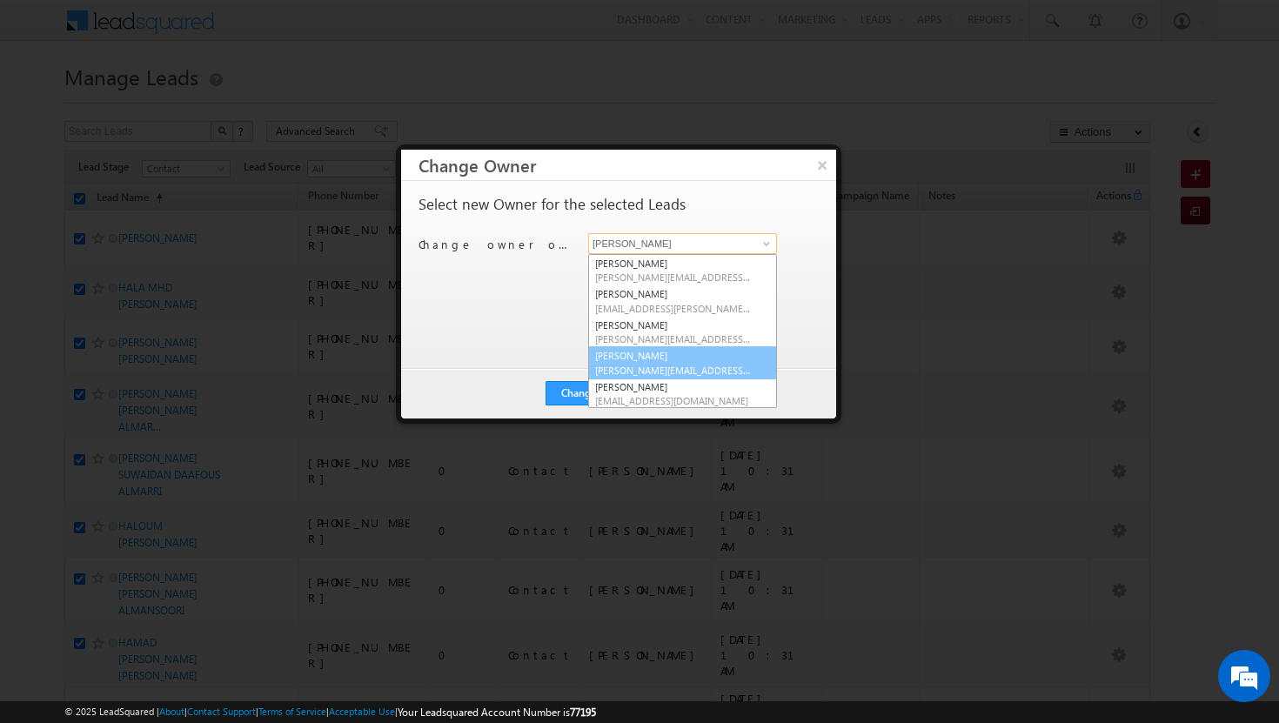
click at [699, 362] on link "Basila Tp basila.tp@indglobal.ae" at bounding box center [682, 362] width 189 height 33
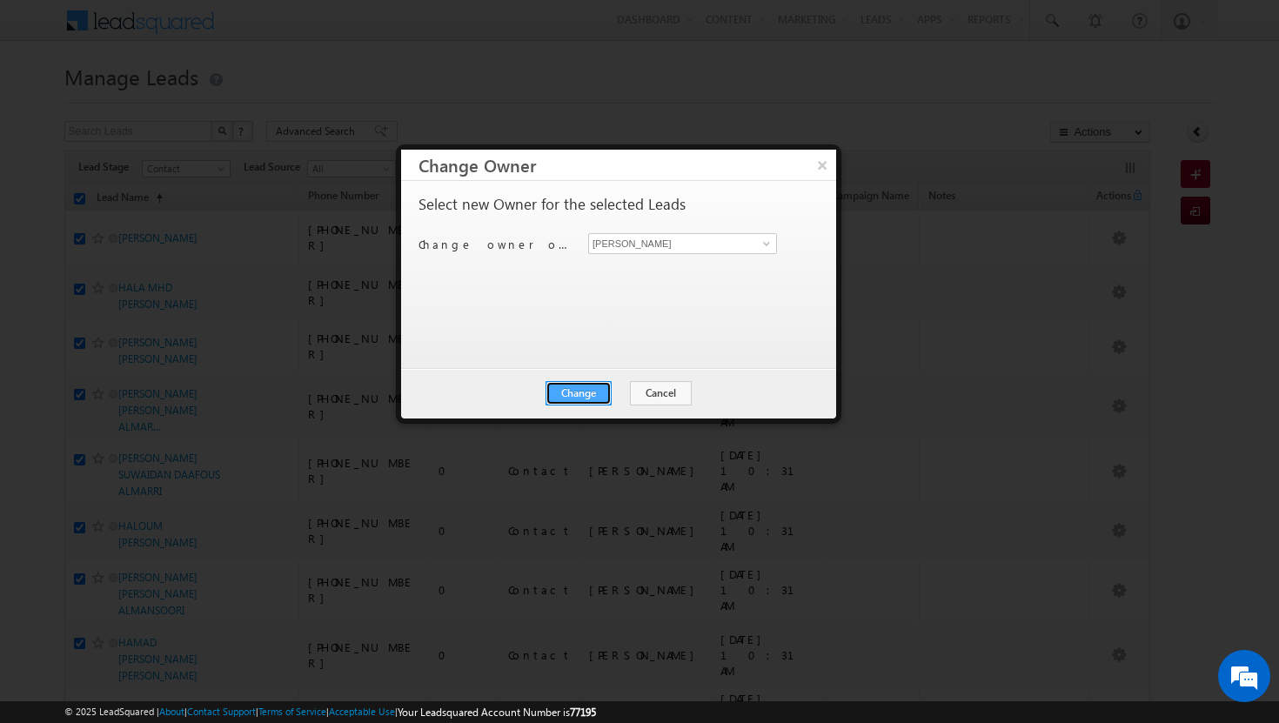
click at [599, 394] on button "Change" at bounding box center [579, 393] width 66 height 24
click at [626, 398] on button "Close" at bounding box center [622, 393] width 56 height 24
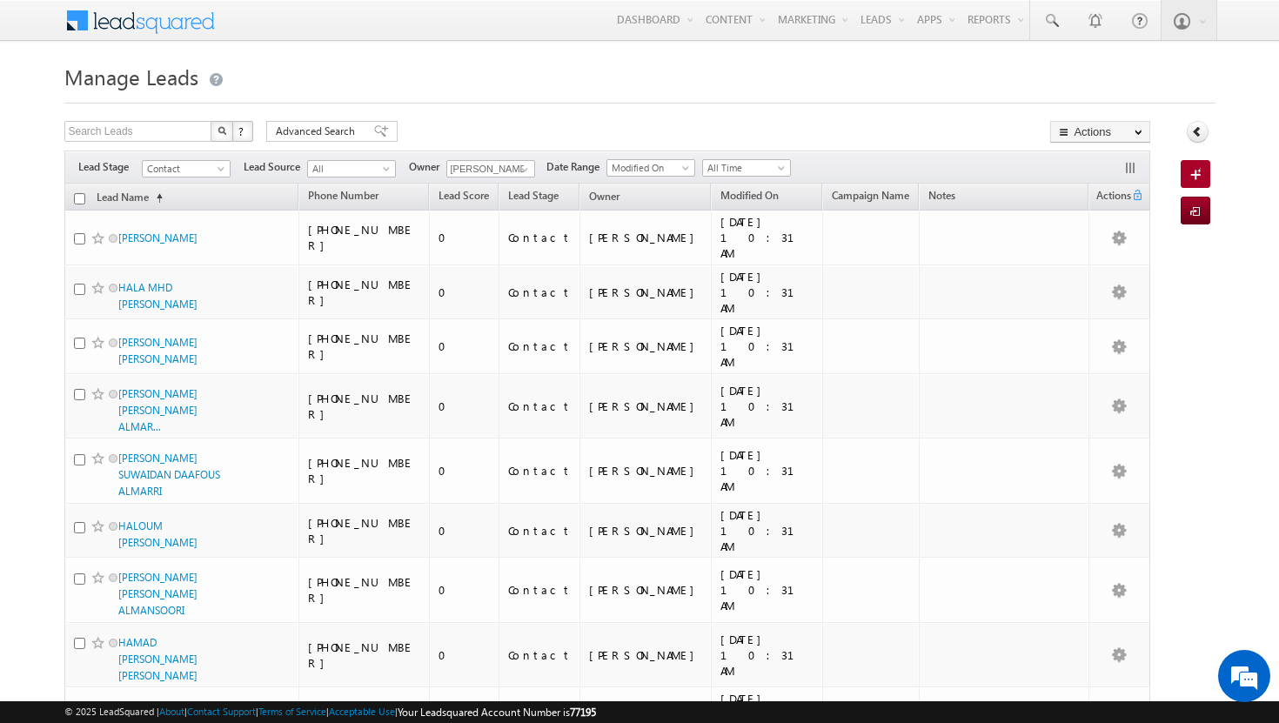
click at [80, 200] on input "checkbox" at bounding box center [79, 198] width 11 height 11
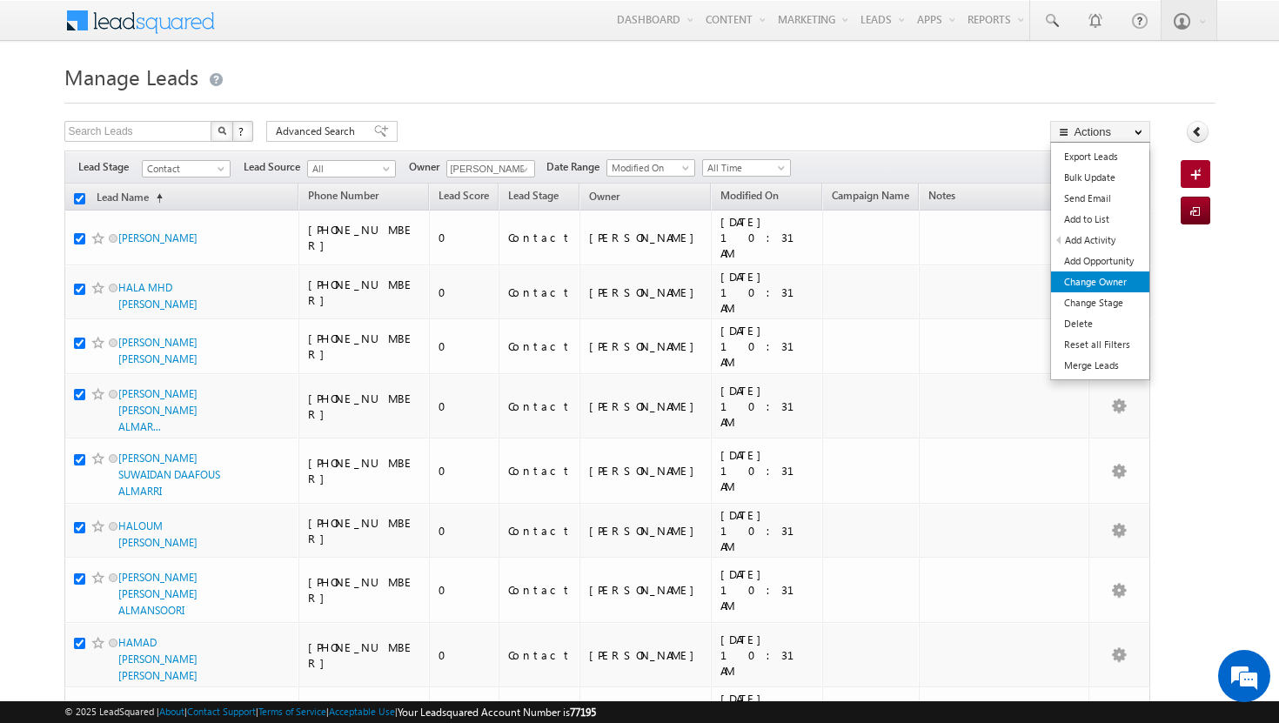
click at [1125, 281] on link "Change Owner" at bounding box center [1100, 282] width 98 height 21
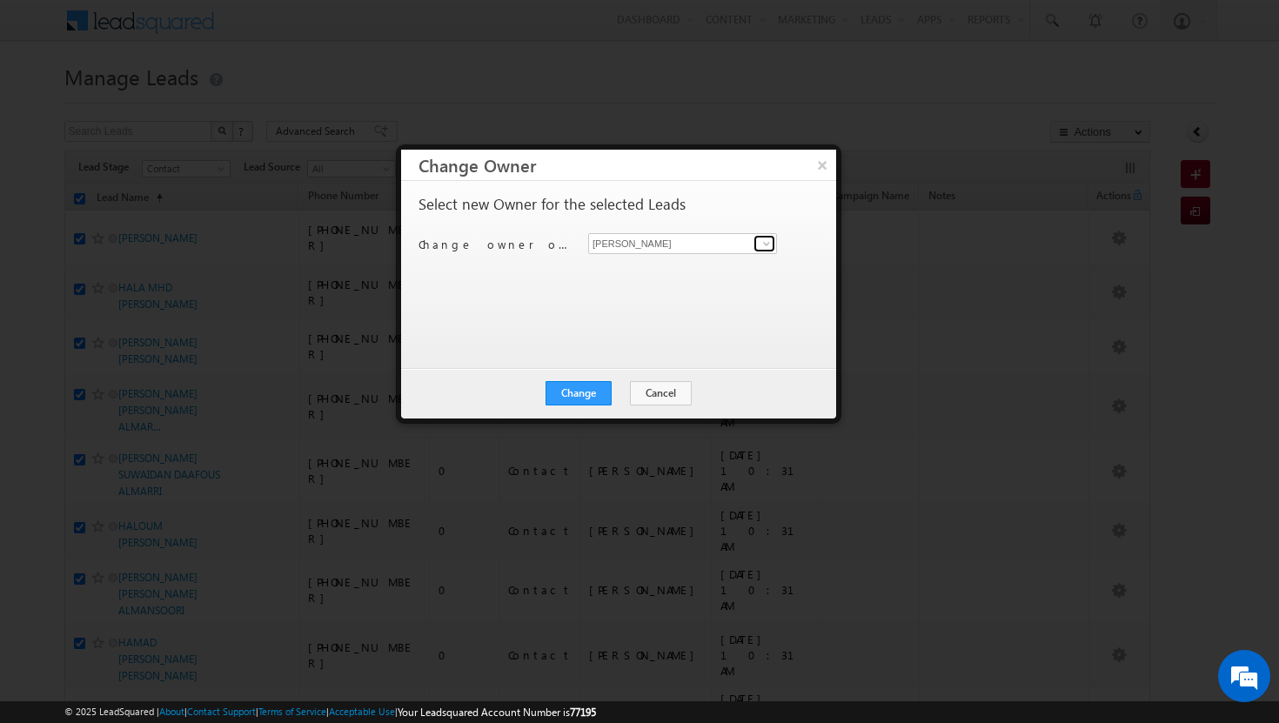
click at [765, 241] on span at bounding box center [767, 244] width 14 height 14
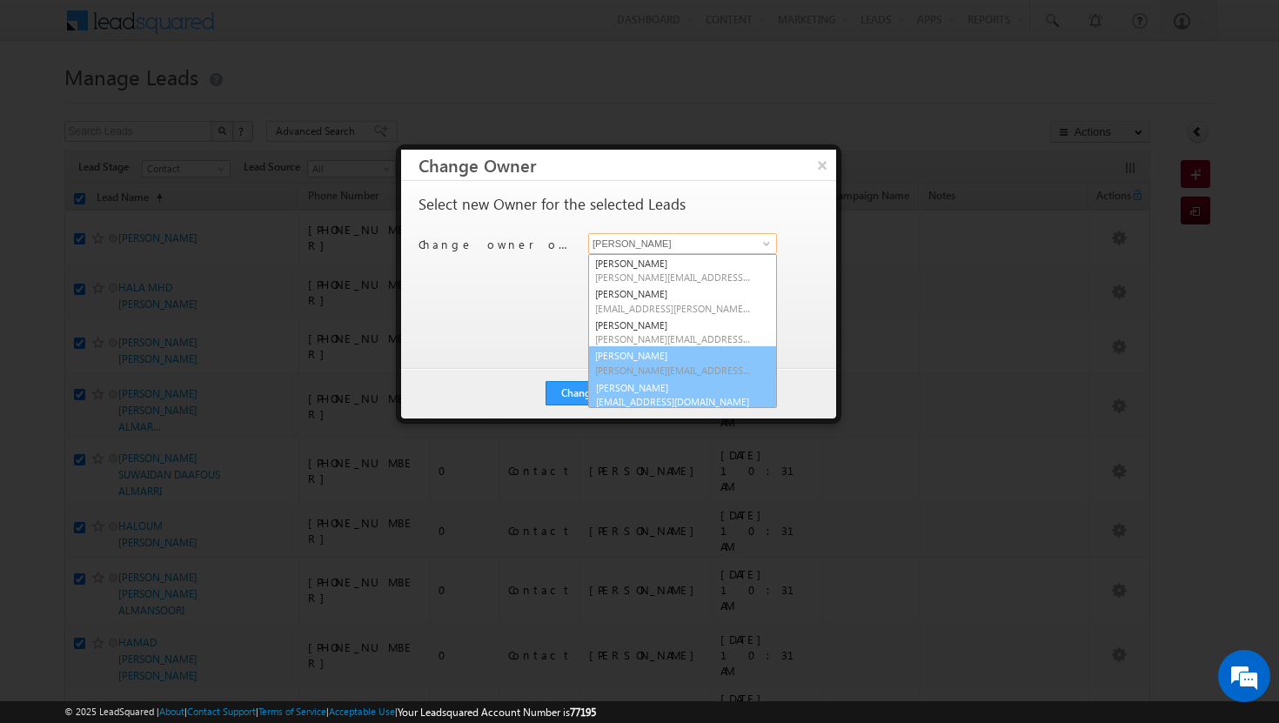
scroll to position [4, 0]
click at [689, 387] on link "[PERSON_NAME] [PERSON_NAME][EMAIL_ADDRESS][DOMAIN_NAME]" at bounding box center [682, 389] width 189 height 33
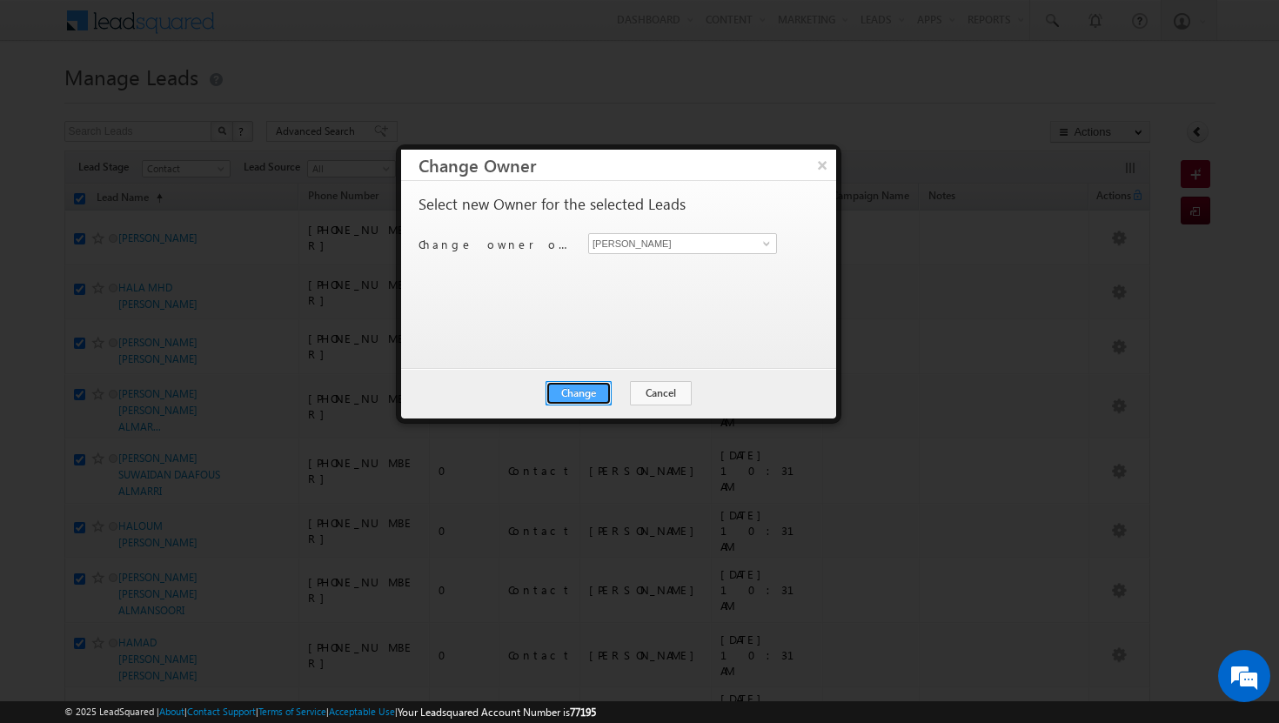
click at [601, 396] on button "Change" at bounding box center [579, 393] width 66 height 24
click at [635, 396] on button "Close" at bounding box center [622, 393] width 56 height 24
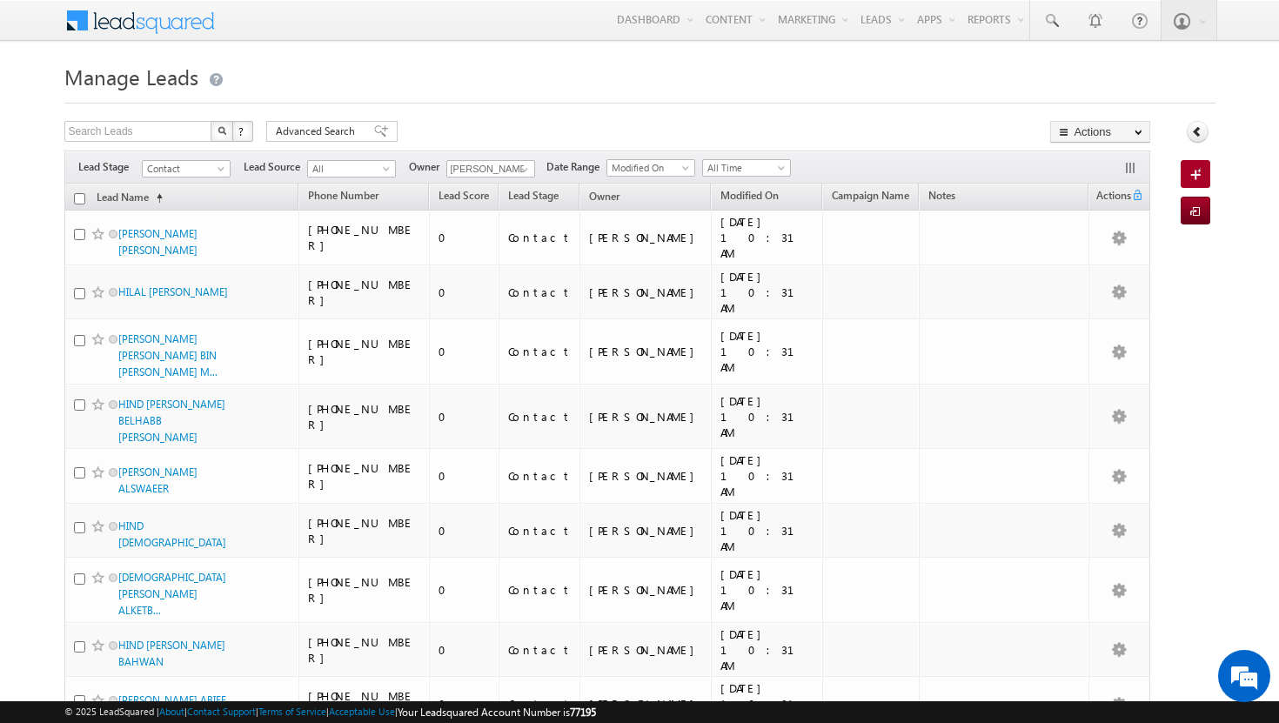
click at [80, 198] on input "checkbox" at bounding box center [79, 198] width 11 height 11
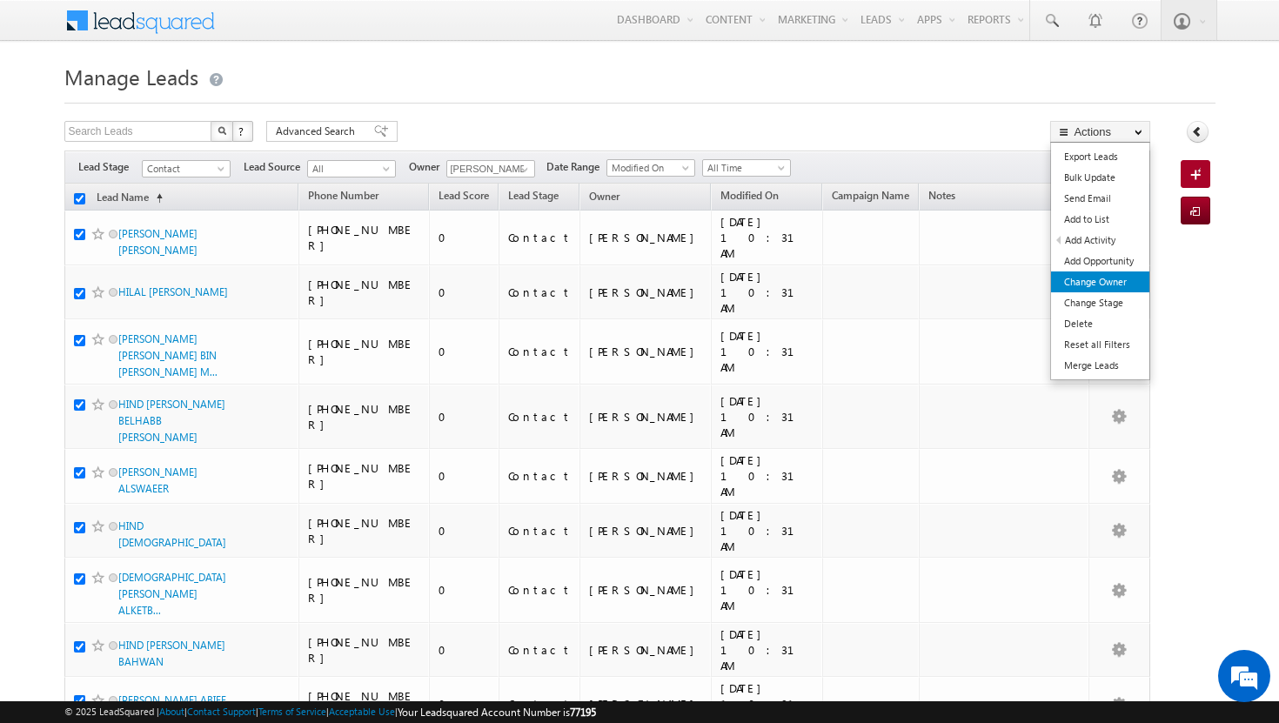
click at [1110, 285] on link "Change Owner" at bounding box center [1100, 282] width 98 height 21
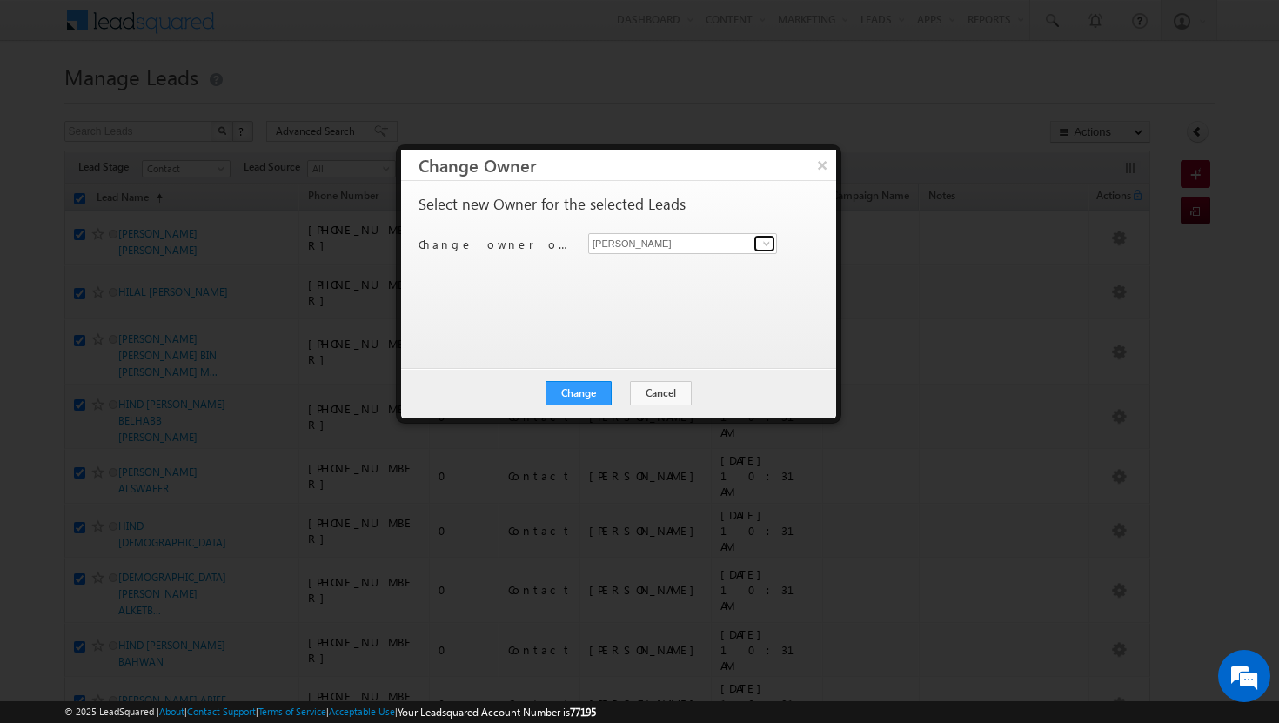
click at [771, 246] on span at bounding box center [767, 244] width 14 height 14
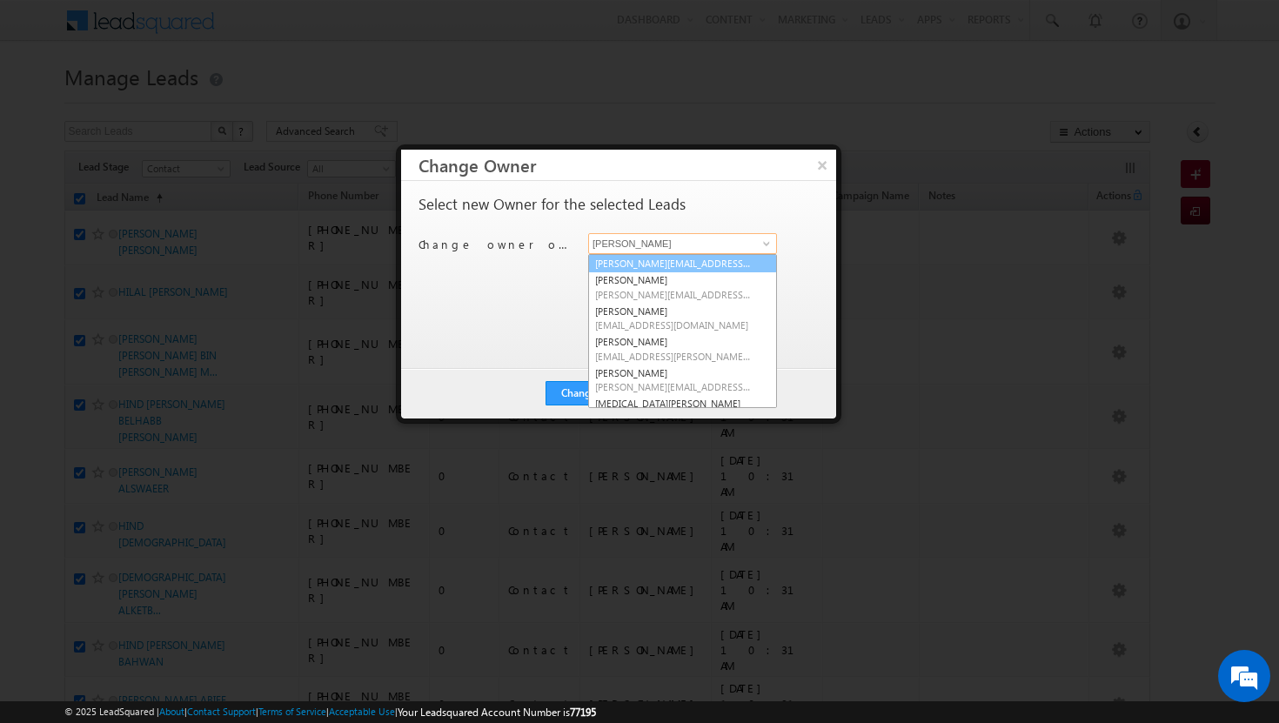
scroll to position [82, 0]
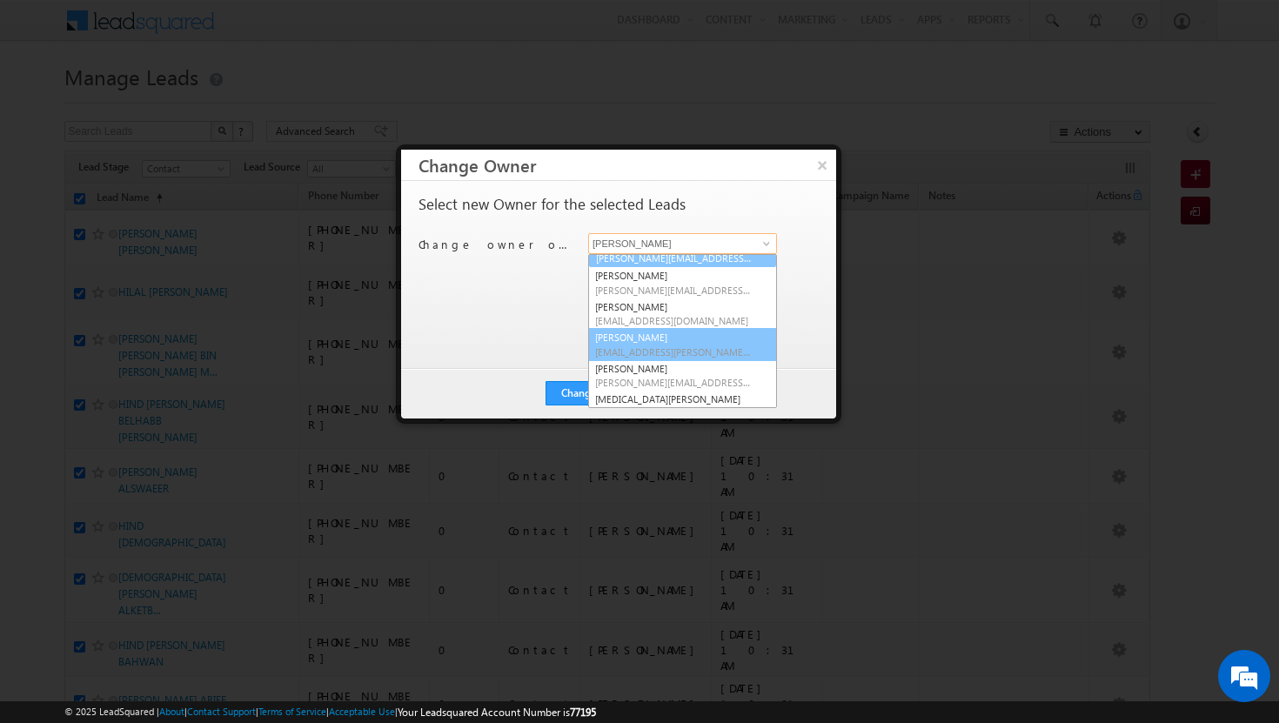
click at [699, 339] on link "Sadia Zahid sadia.zahid@indglobal.ae" at bounding box center [682, 344] width 189 height 33
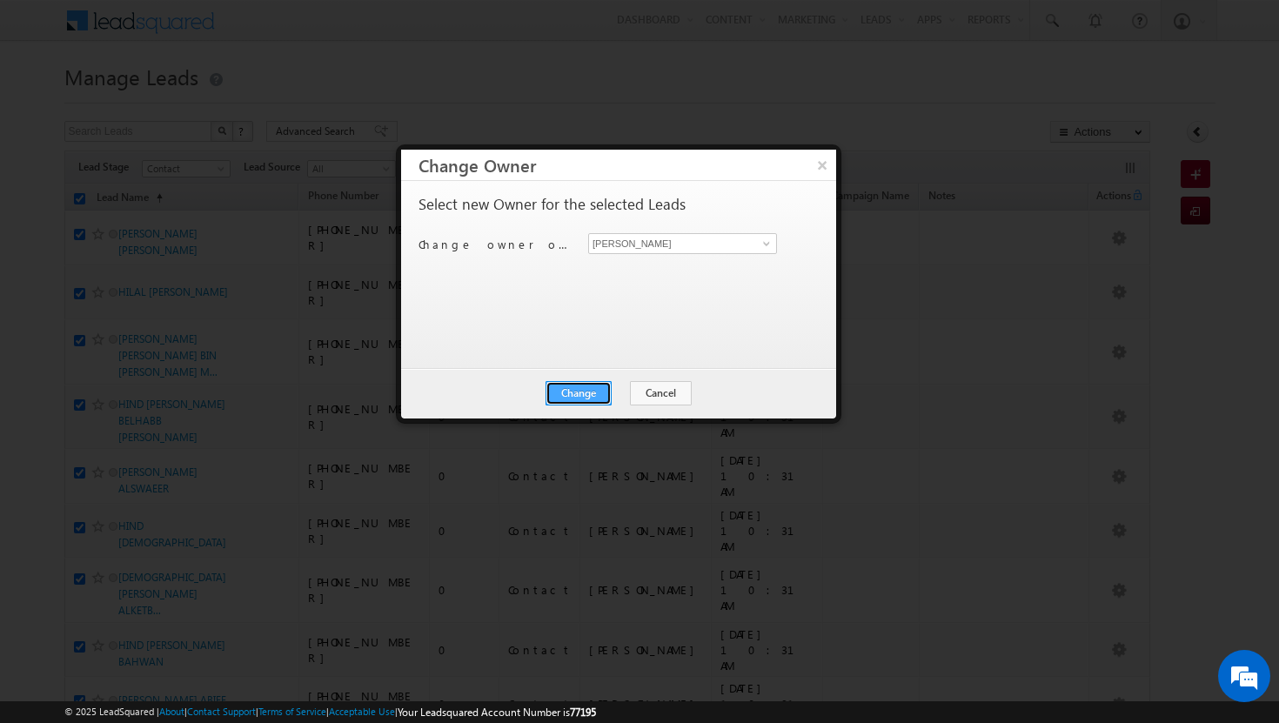
click at [585, 393] on button "Change" at bounding box center [579, 393] width 66 height 24
click at [626, 394] on button "Close" at bounding box center [622, 393] width 56 height 24
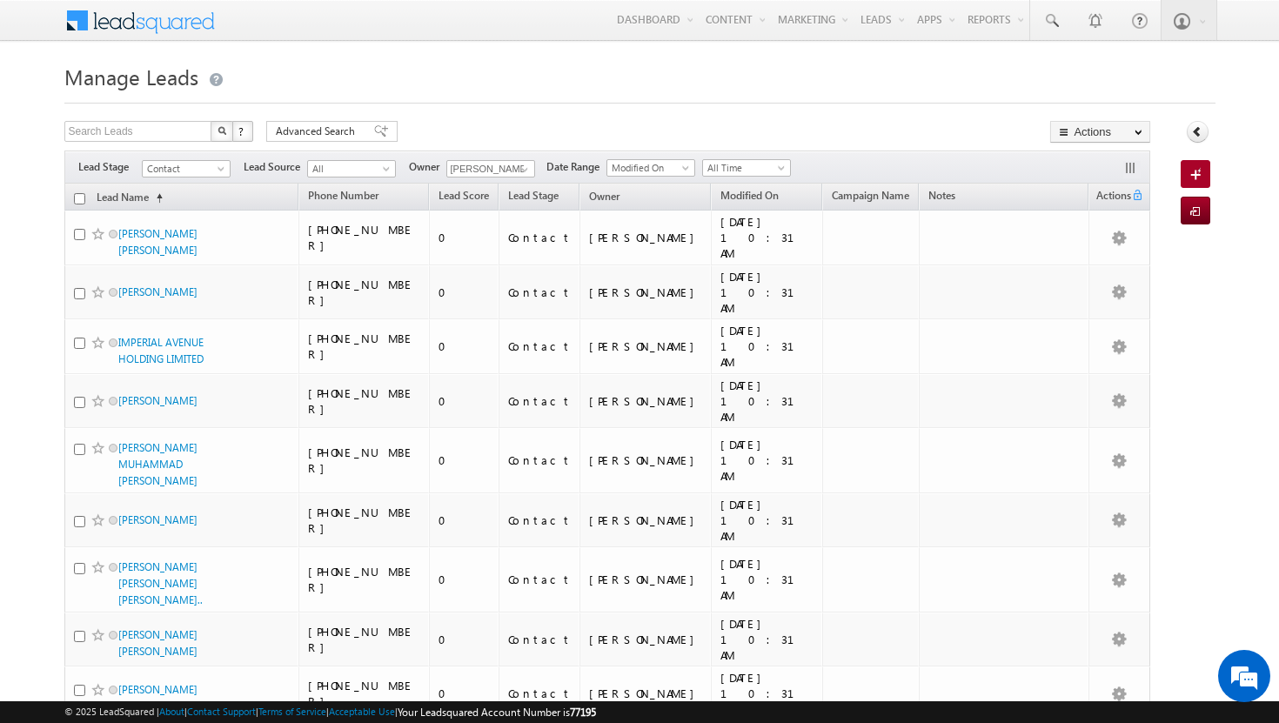
click at [79, 202] on input "checkbox" at bounding box center [79, 198] width 11 height 11
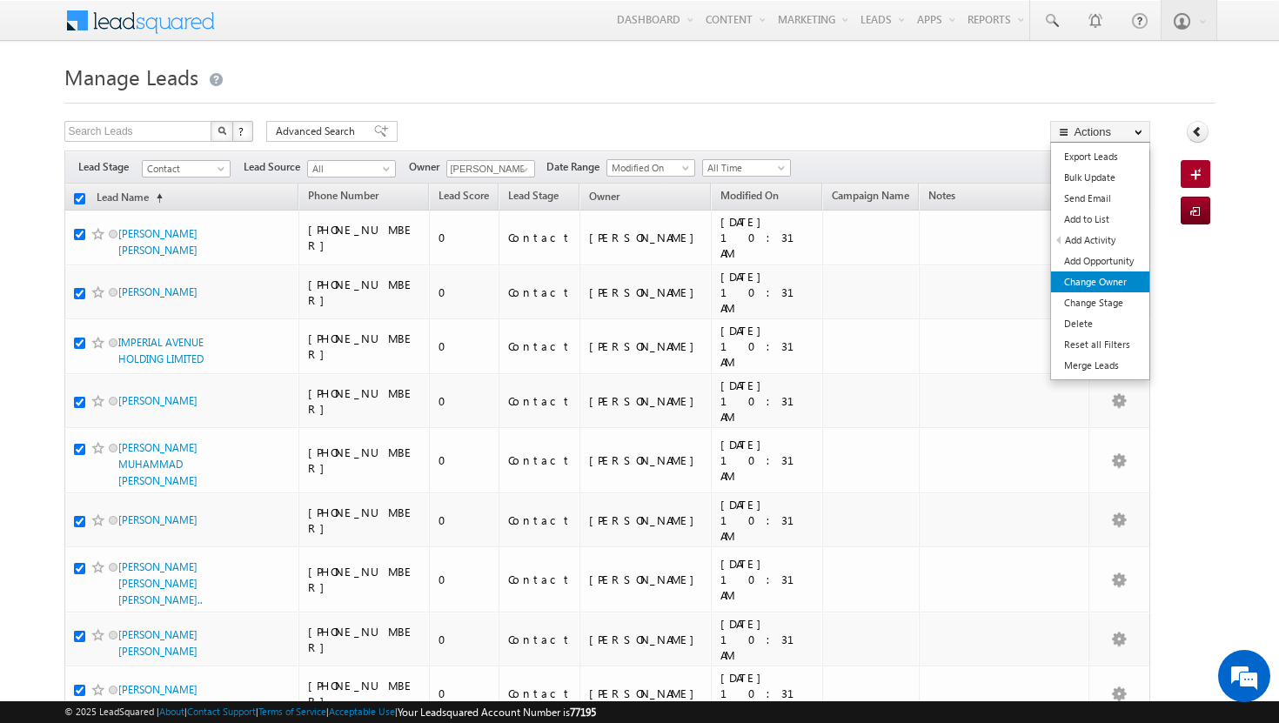
click at [1131, 281] on link "Change Owner" at bounding box center [1100, 282] width 98 height 21
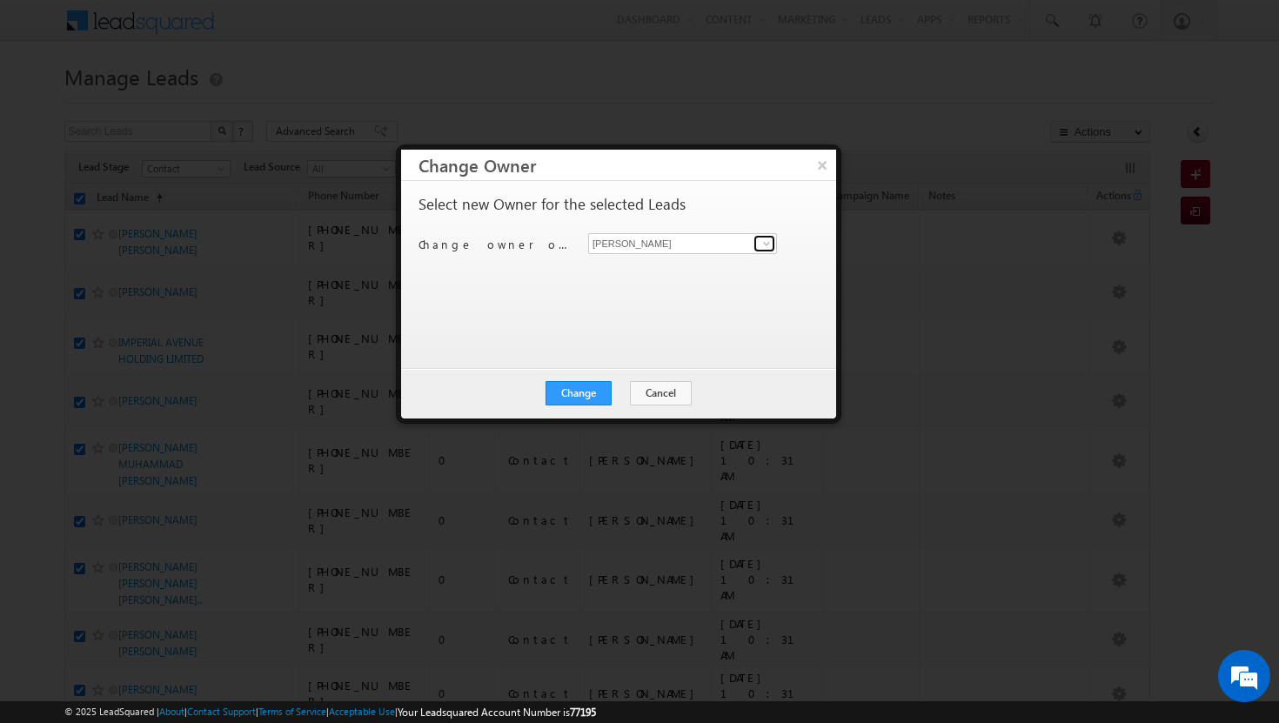
click at [774, 242] on link at bounding box center [765, 243] width 22 height 17
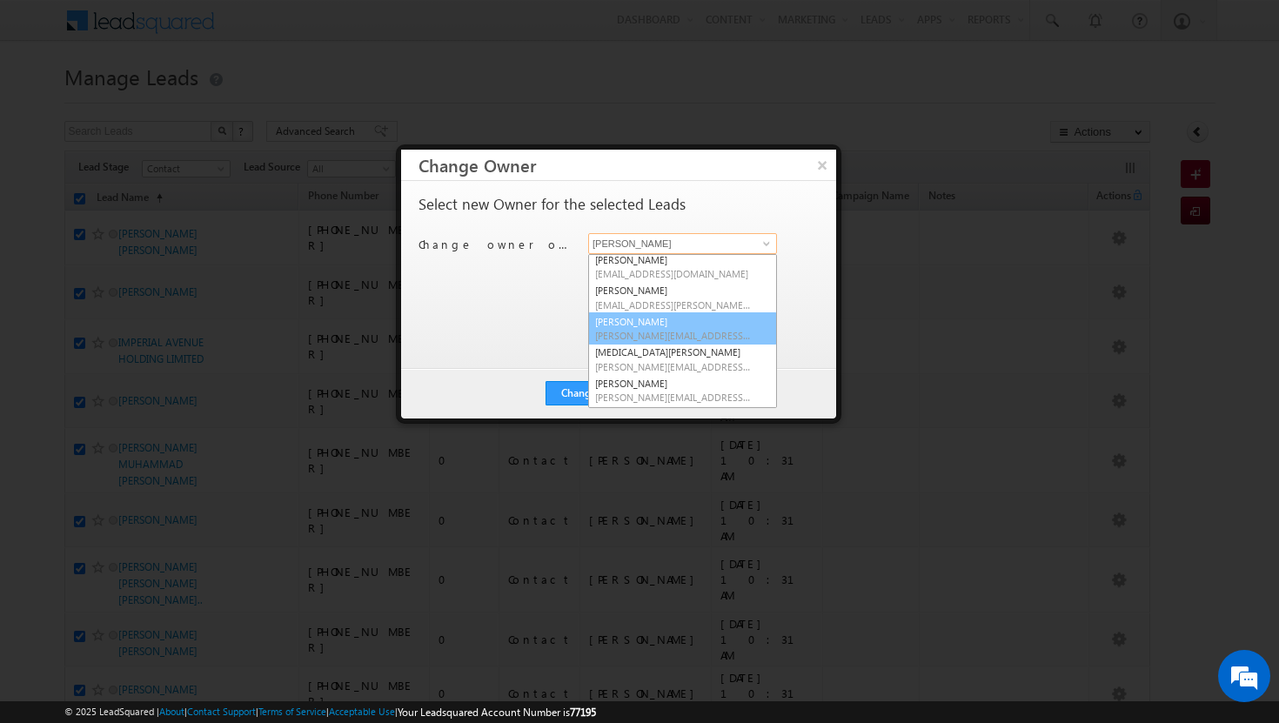
scroll to position [131, 0]
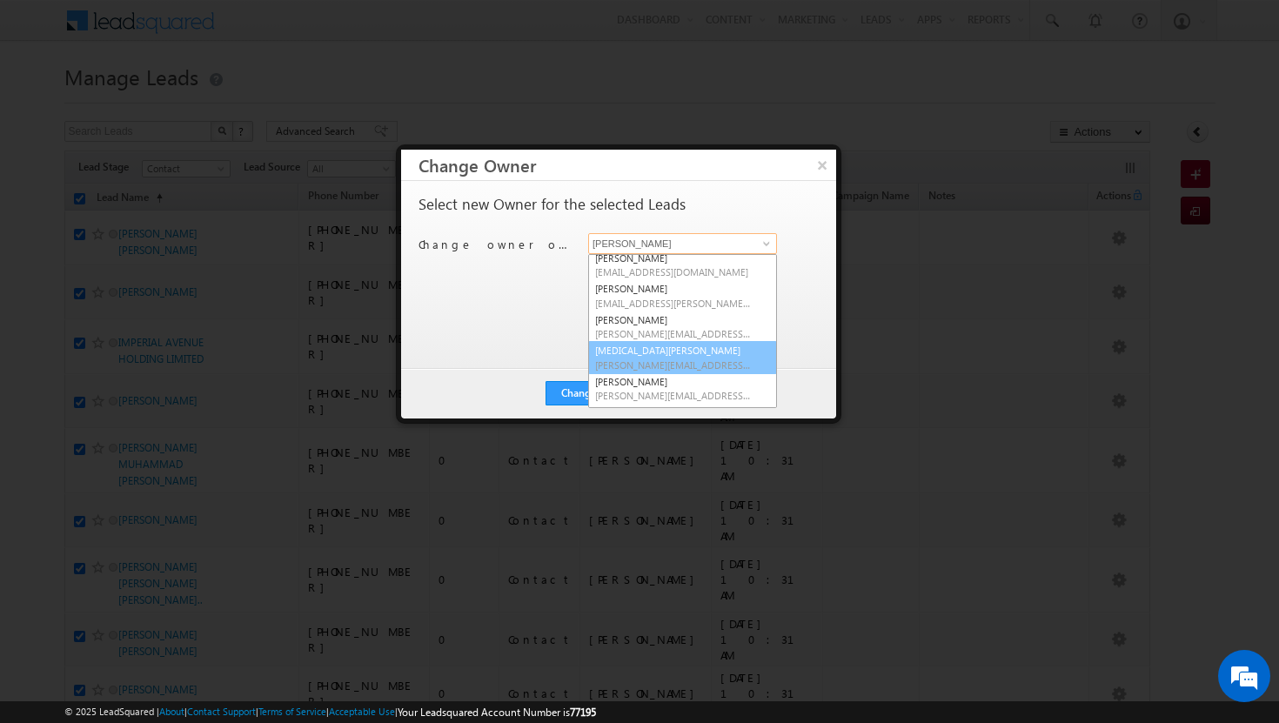
click at [688, 353] on link "[MEDICAL_DATA][PERSON_NAME] [MEDICAL_DATA][PERSON_NAME][EMAIL_ADDRESS][DOMAIN_N…" at bounding box center [682, 357] width 189 height 33
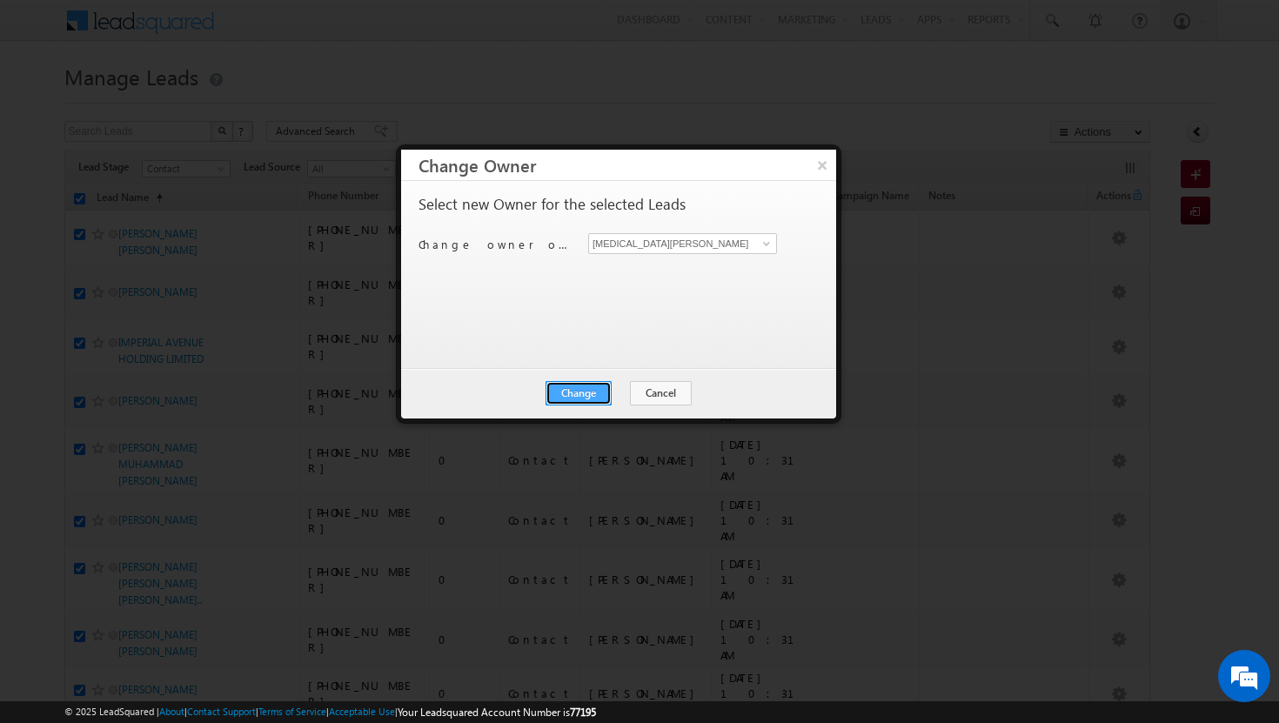
click at [588, 393] on button "Change" at bounding box center [579, 393] width 66 height 24
click at [611, 394] on button "Close" at bounding box center [622, 393] width 56 height 24
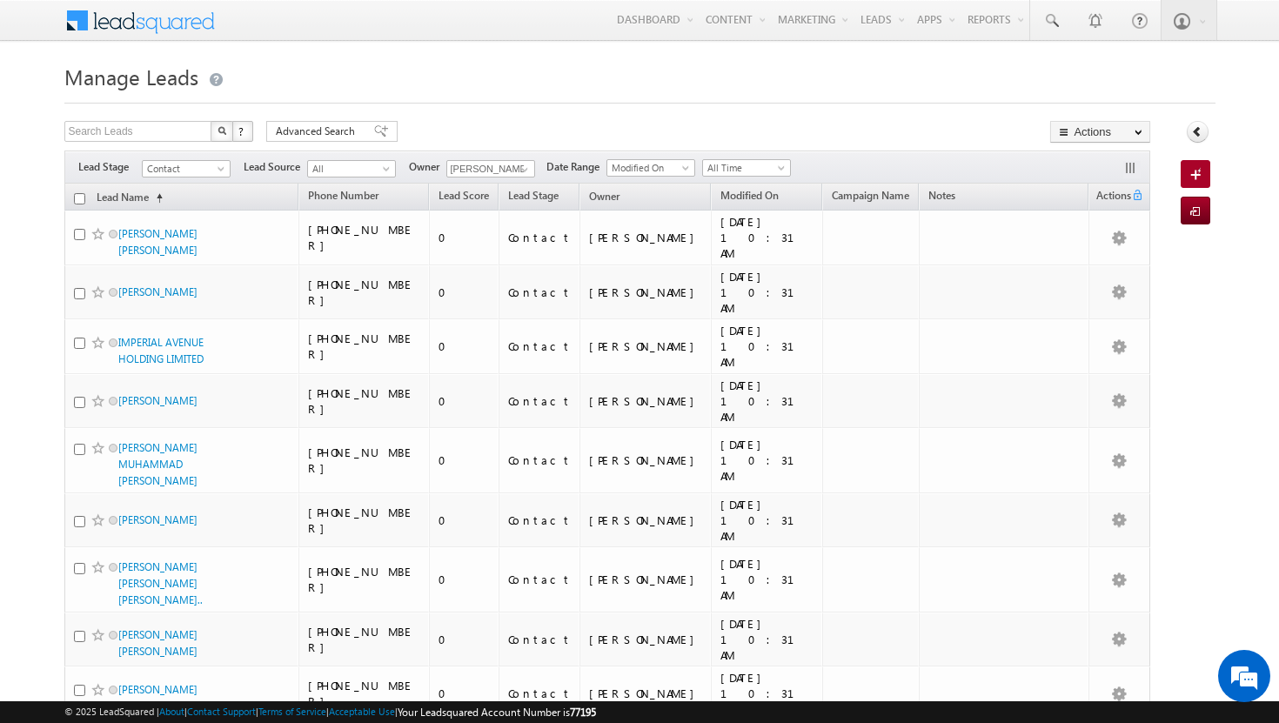
click at [78, 202] on input "checkbox" at bounding box center [79, 198] width 11 height 11
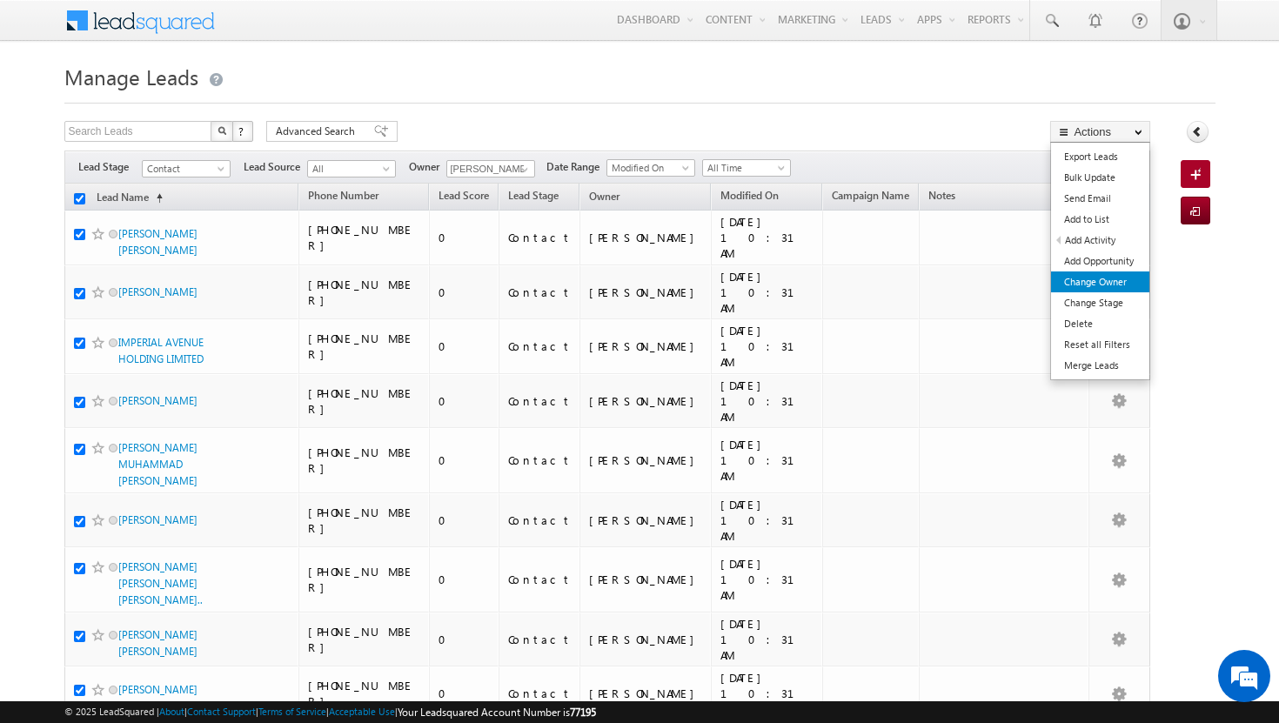
click at [1095, 280] on link "Change Owner" at bounding box center [1100, 282] width 98 height 21
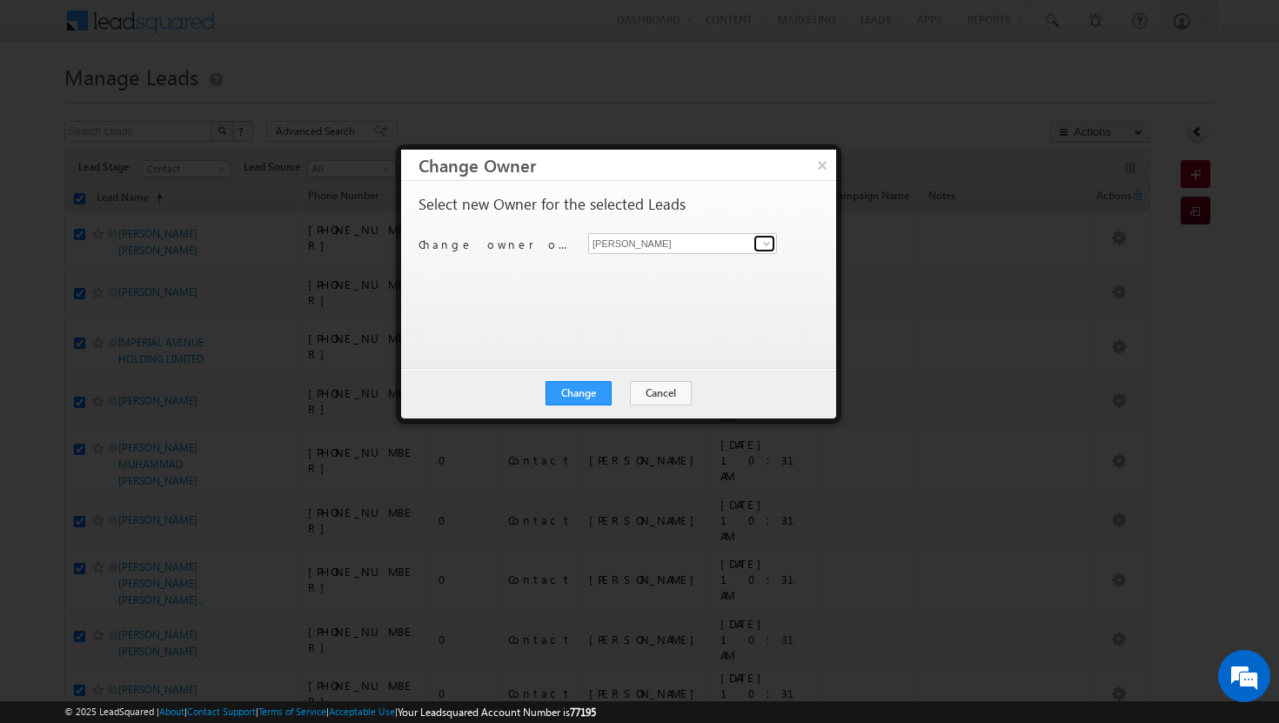
click at [772, 244] on span at bounding box center [767, 244] width 14 height 14
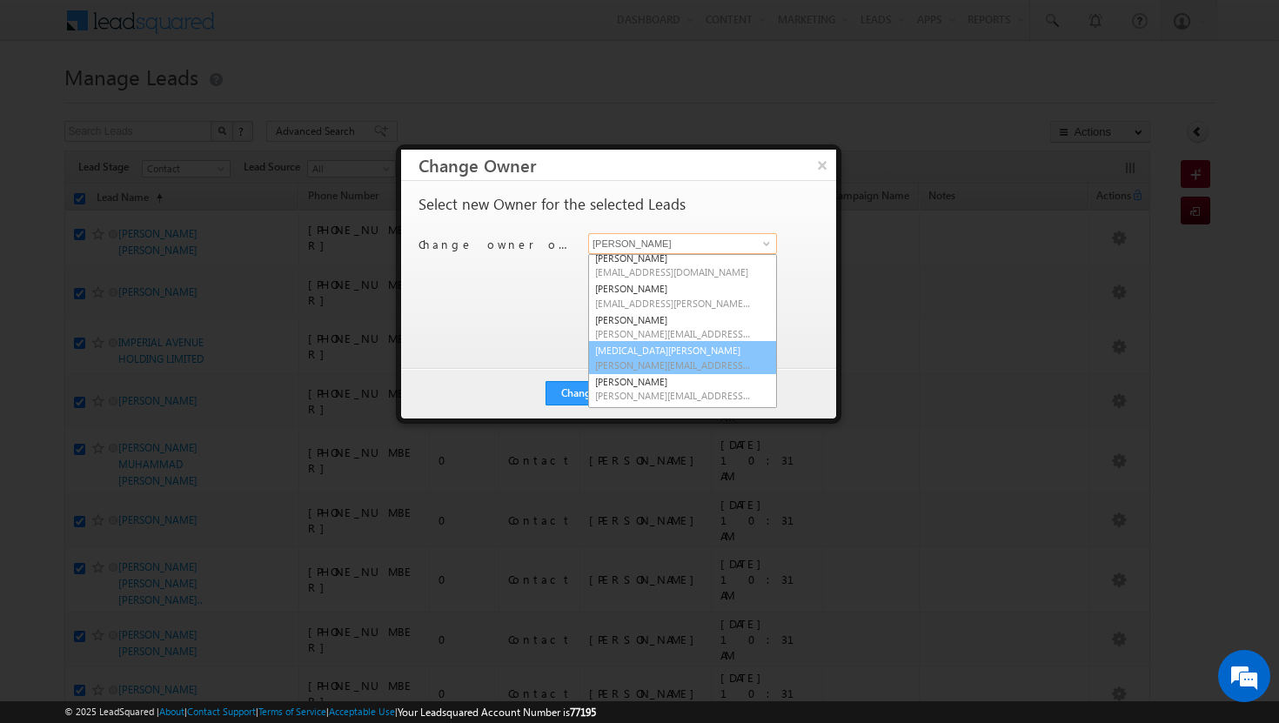
scroll to position [157, 0]
click at [702, 373] on span "[PERSON_NAME][EMAIL_ADDRESS][DOMAIN_NAME]" at bounding box center [673, 367] width 157 height 13
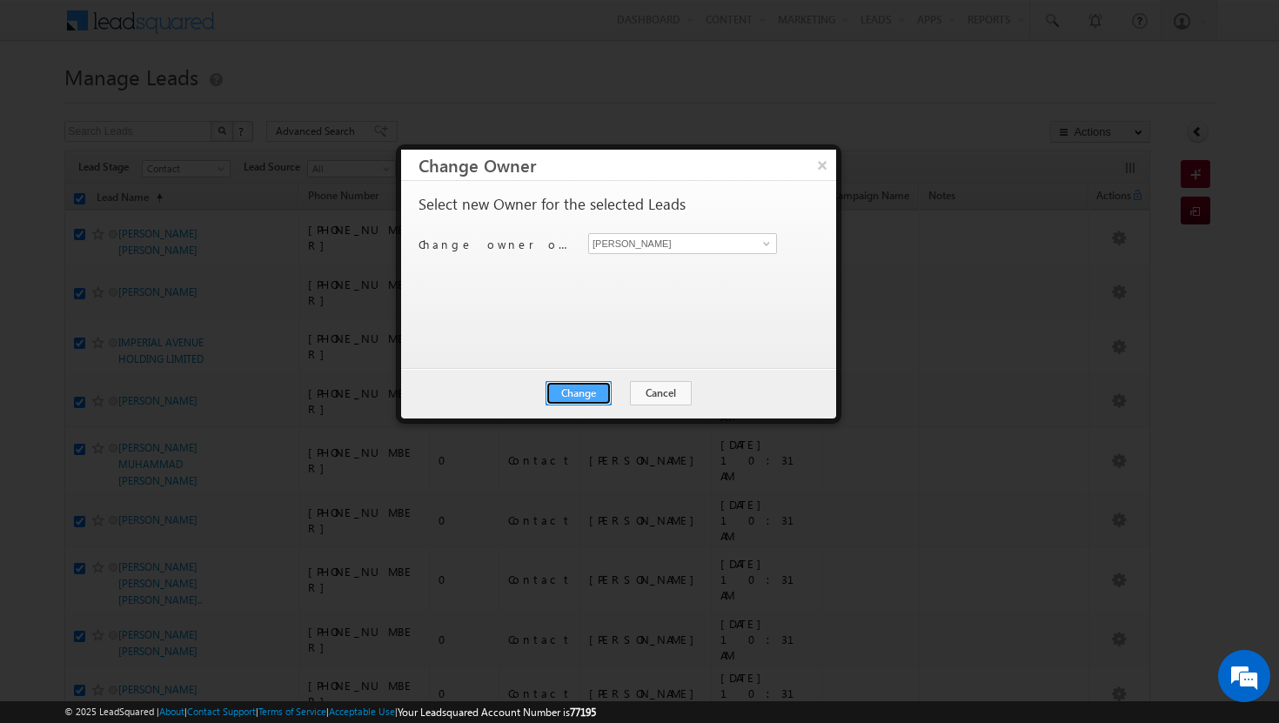
click at [583, 392] on button "Change" at bounding box center [579, 393] width 66 height 24
click at [613, 393] on button "Close" at bounding box center [622, 393] width 56 height 24
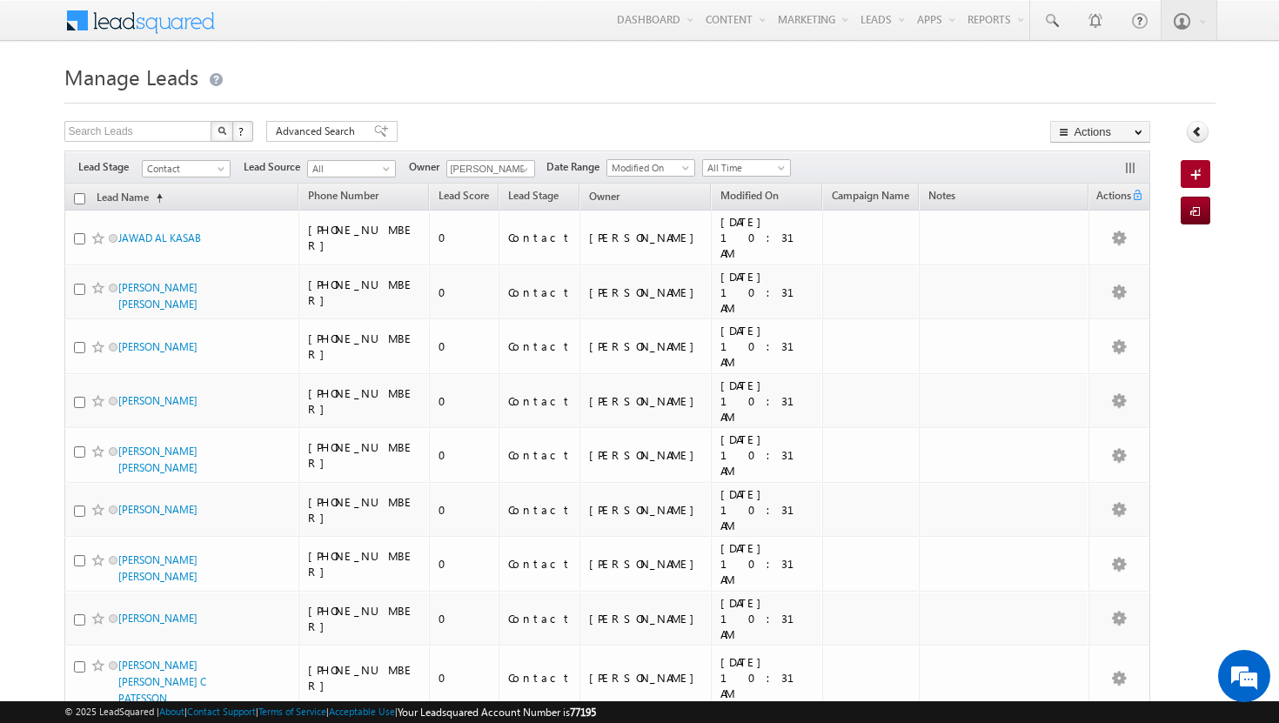
click at [77, 202] on input "checkbox" at bounding box center [79, 198] width 11 height 11
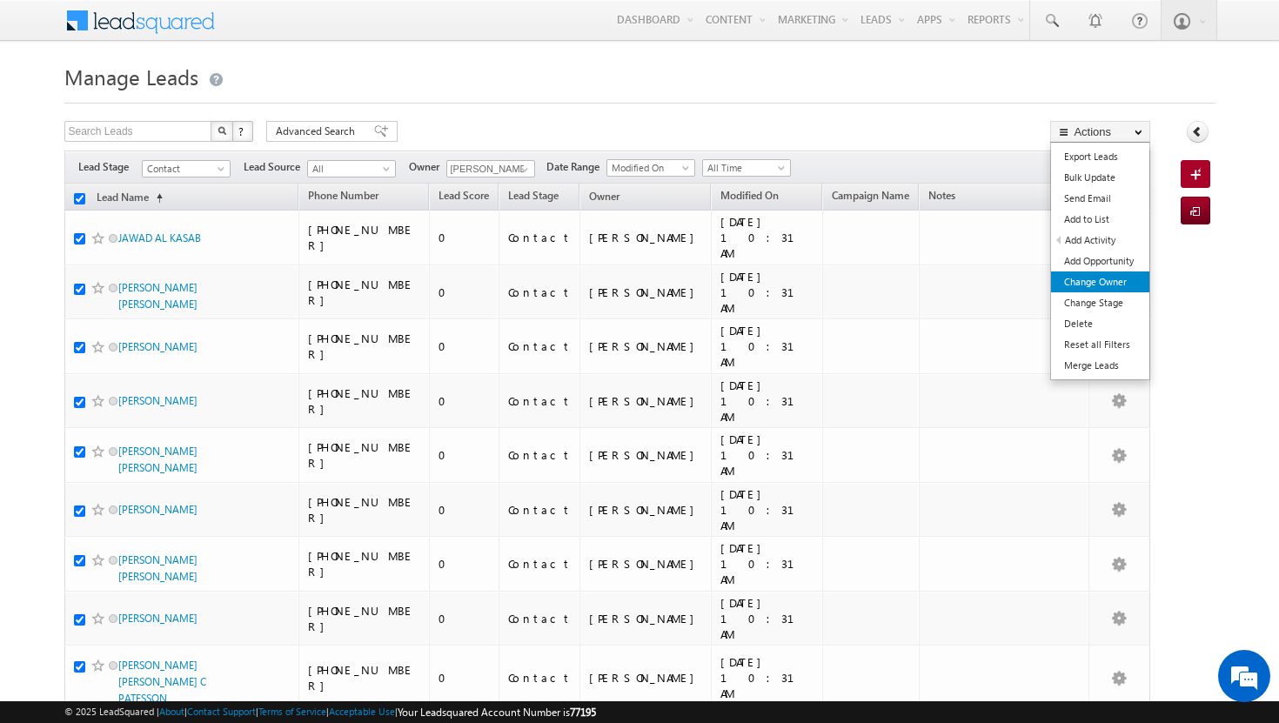
click at [1074, 282] on link "Change Owner" at bounding box center [1100, 282] width 98 height 21
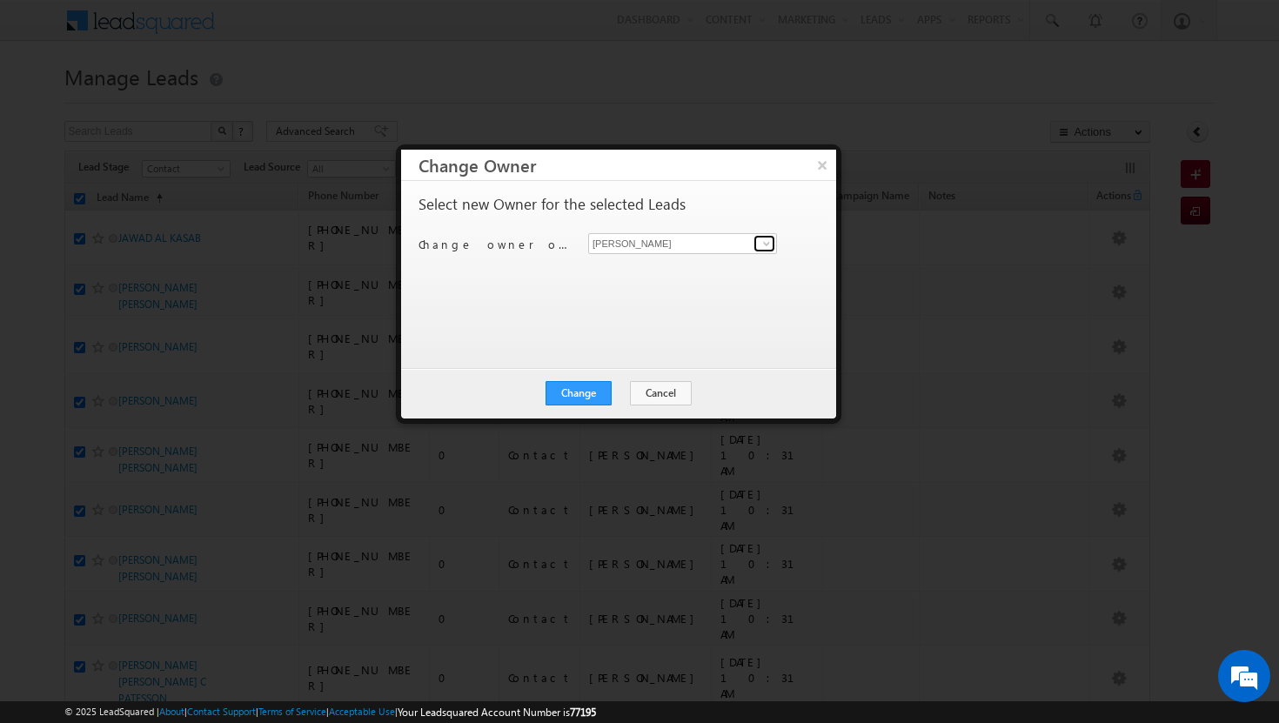
click at [761, 246] on span at bounding box center [767, 244] width 14 height 14
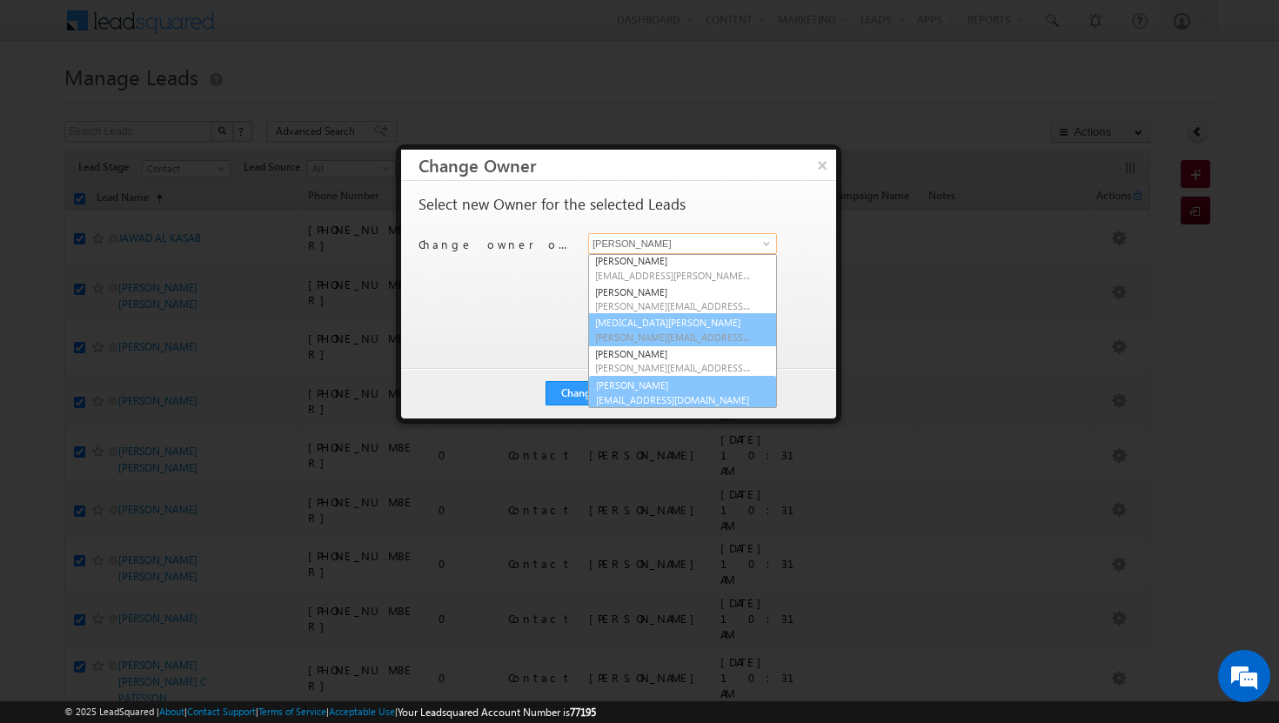
scroll to position [158, 0]
click at [682, 393] on span "[EMAIL_ADDRESS][DOMAIN_NAME]" at bounding box center [673, 398] width 157 height 13
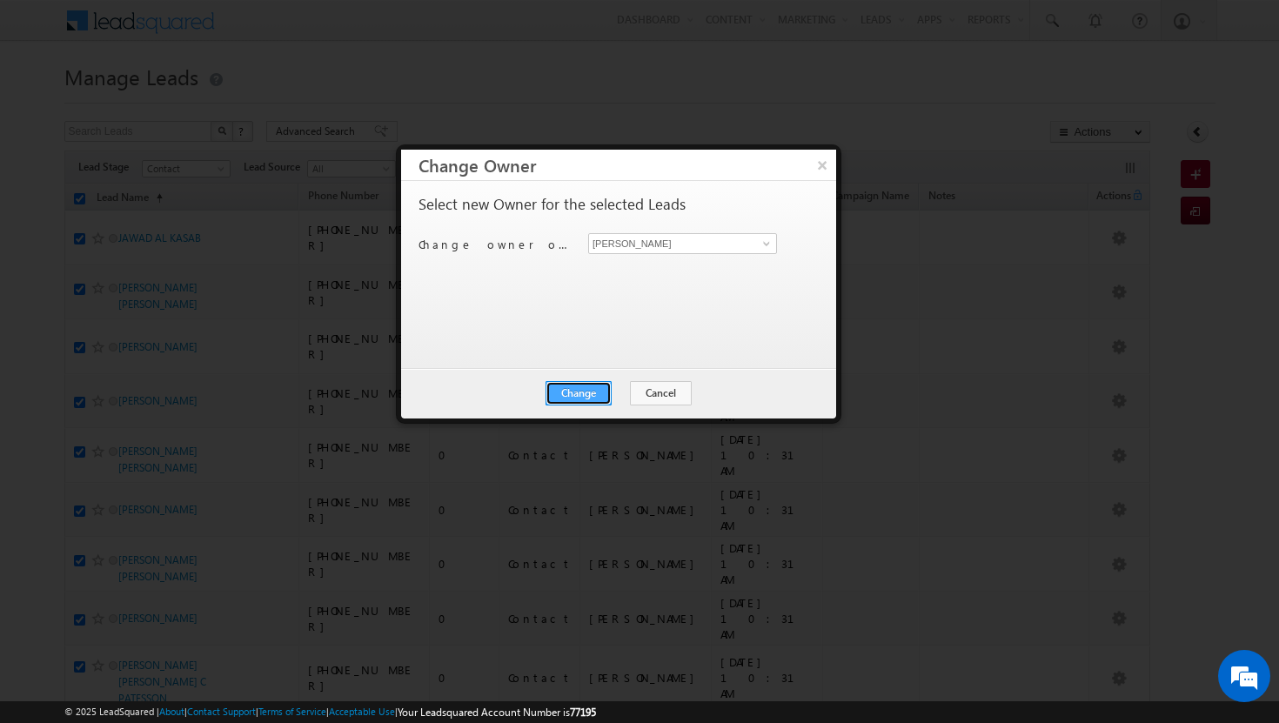
click at [597, 399] on button "Change" at bounding box center [579, 393] width 66 height 24
click at [621, 397] on button "Close" at bounding box center [622, 393] width 56 height 24
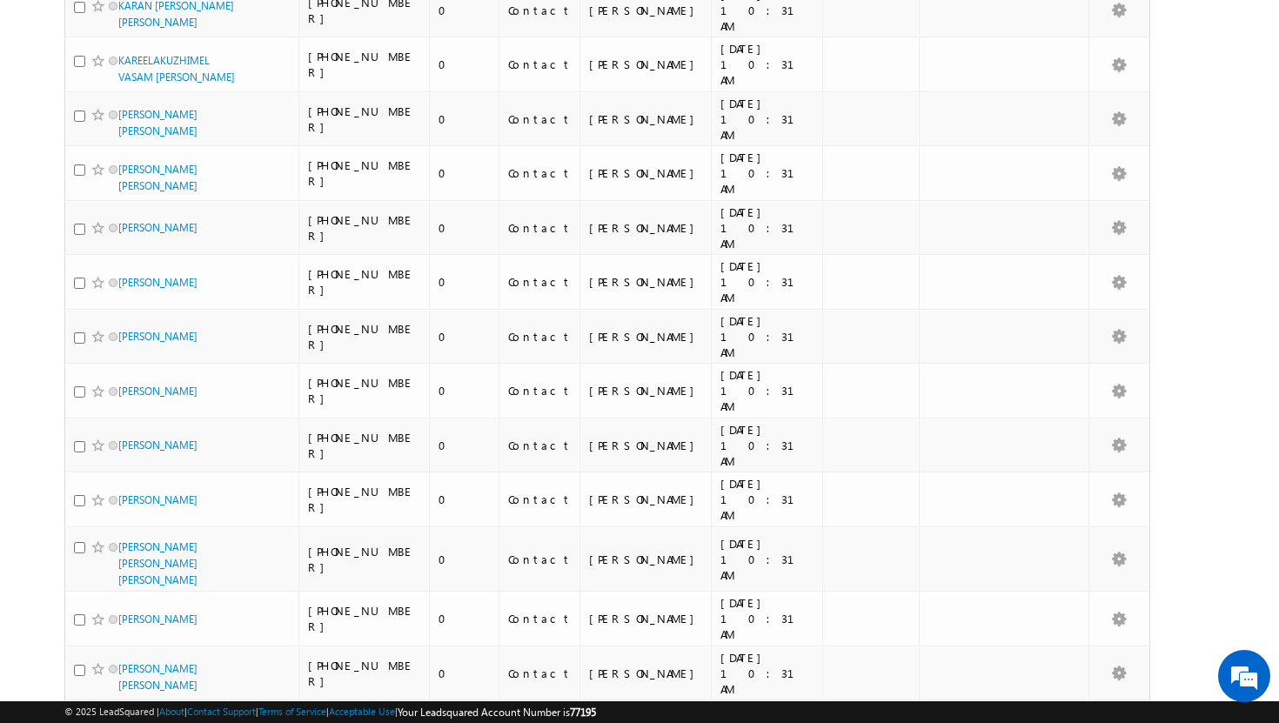
scroll to position [0, 0]
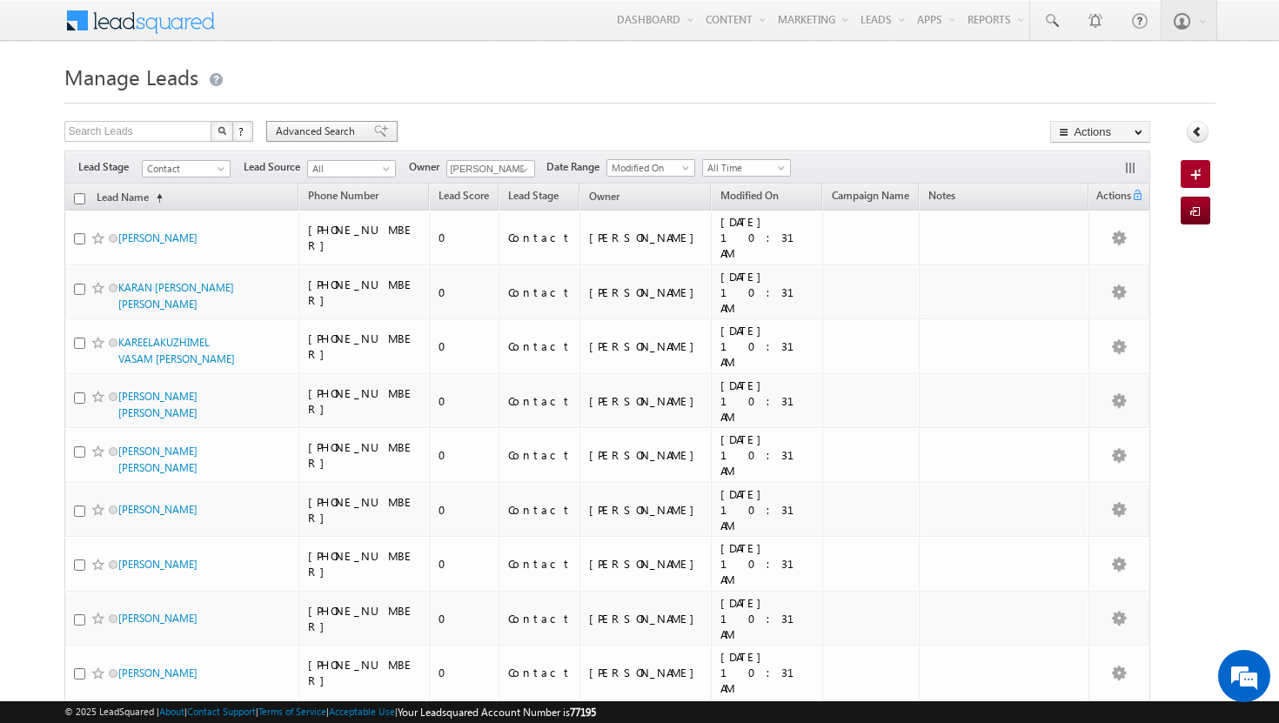
click at [326, 125] on span "Advanced Search" at bounding box center [318, 132] width 84 height 16
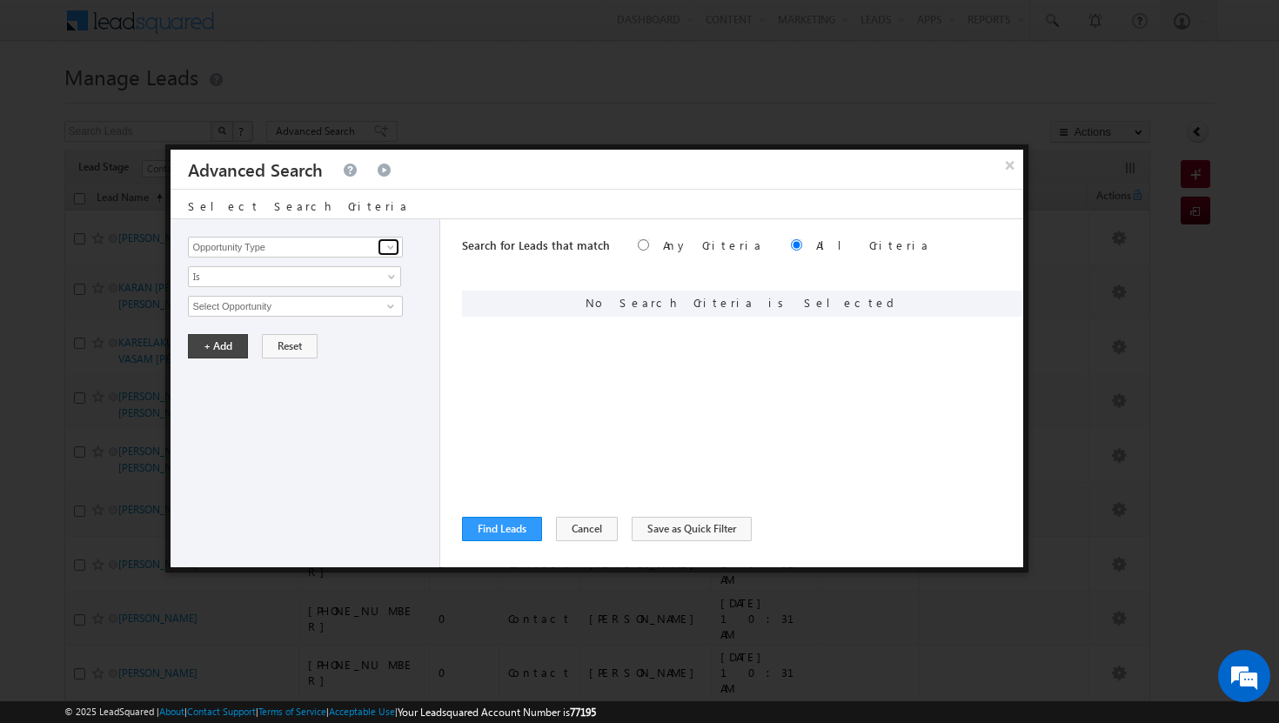
click at [397, 248] on span at bounding box center [391, 247] width 14 height 14
click at [237, 322] on link "Modified On" at bounding box center [295, 319] width 214 height 20
click at [345, 304] on span "All Time" at bounding box center [283, 307] width 189 height 16
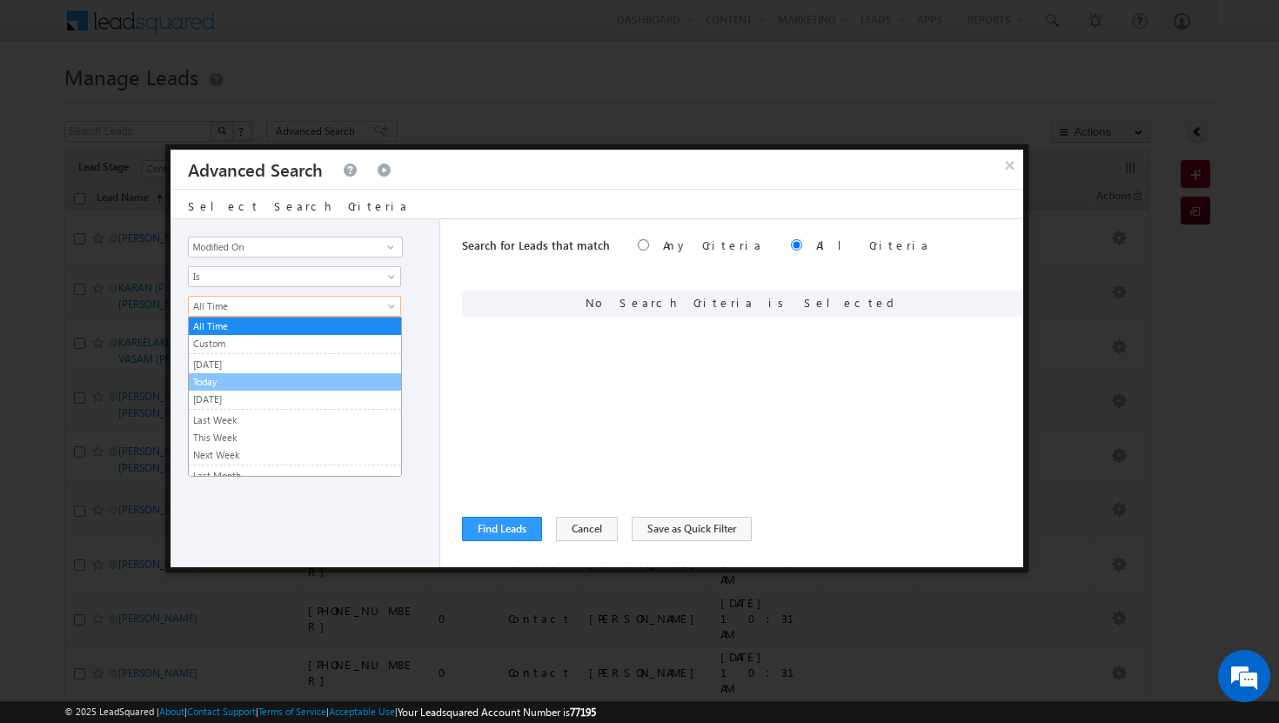
click at [217, 378] on link "Today" at bounding box center [295, 382] width 212 height 16
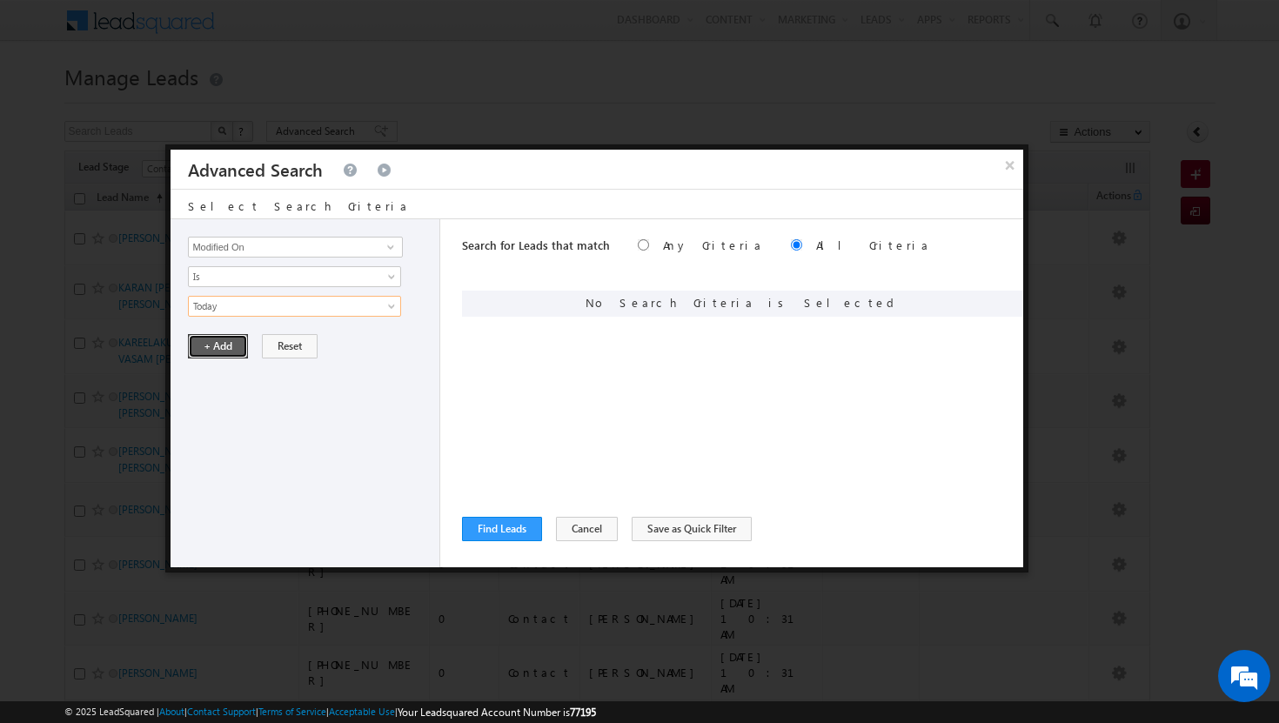
click at [211, 340] on button "+ Add" at bounding box center [218, 346] width 60 height 24
click at [385, 249] on span at bounding box center [391, 247] width 14 height 14
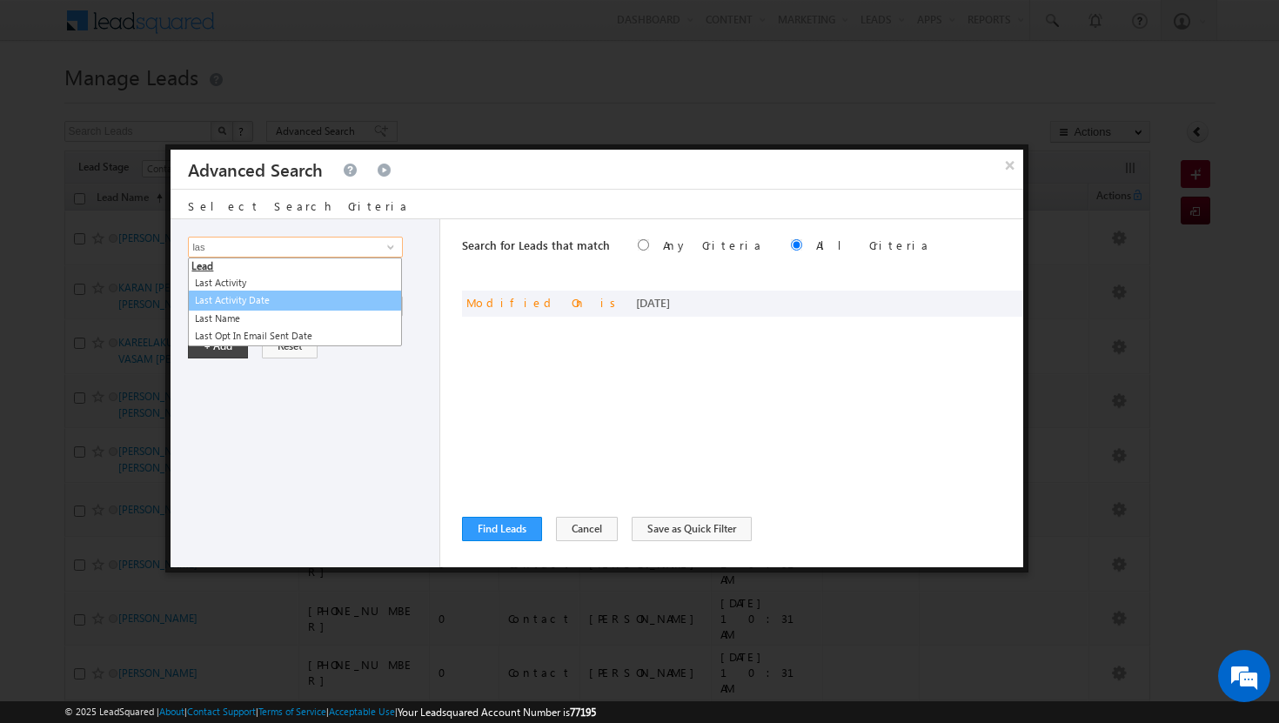
click at [325, 306] on link "Last Activity Date" at bounding box center [295, 301] width 214 height 20
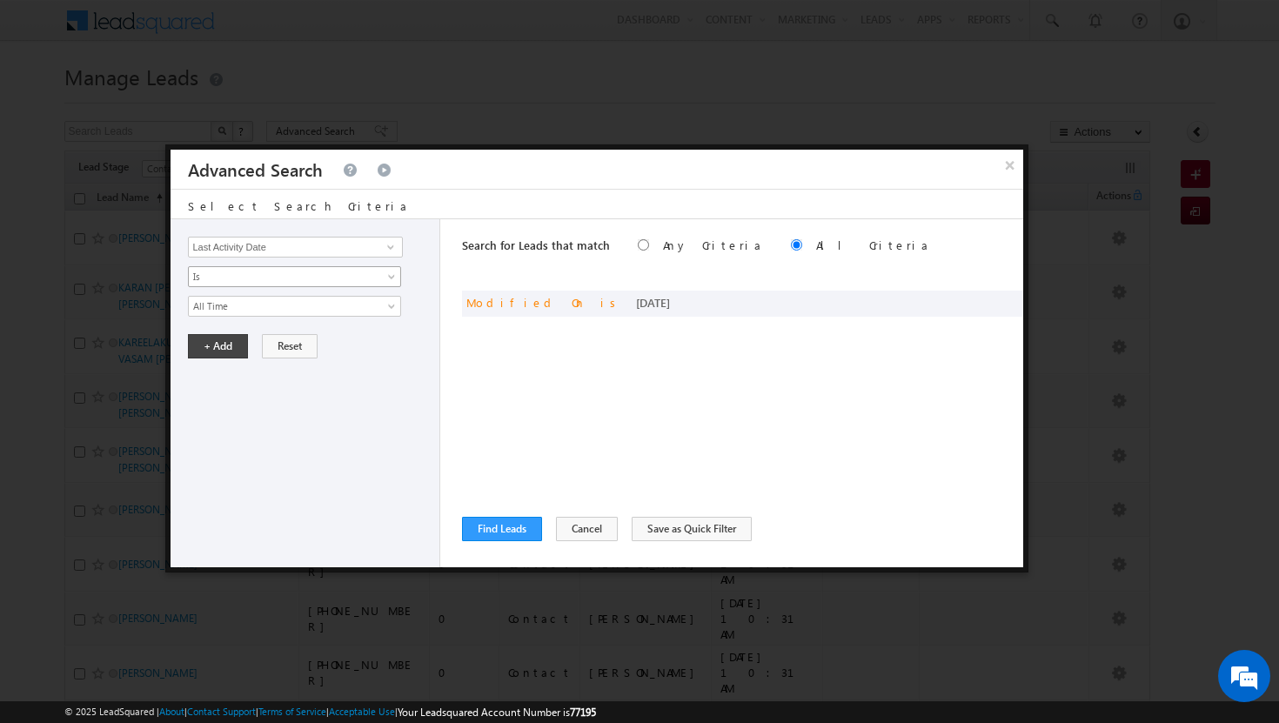
click at [386, 278] on span at bounding box center [393, 280] width 14 height 14
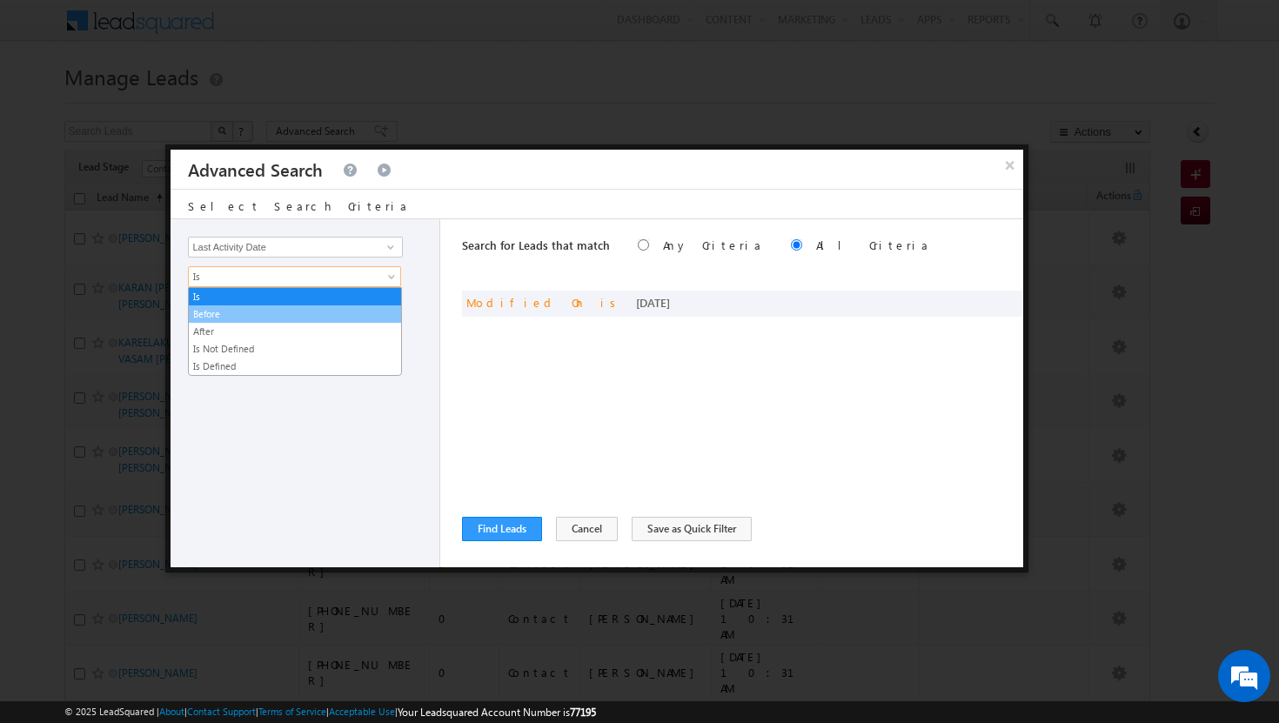
click at [361, 308] on link "Before" at bounding box center [295, 314] width 212 height 16
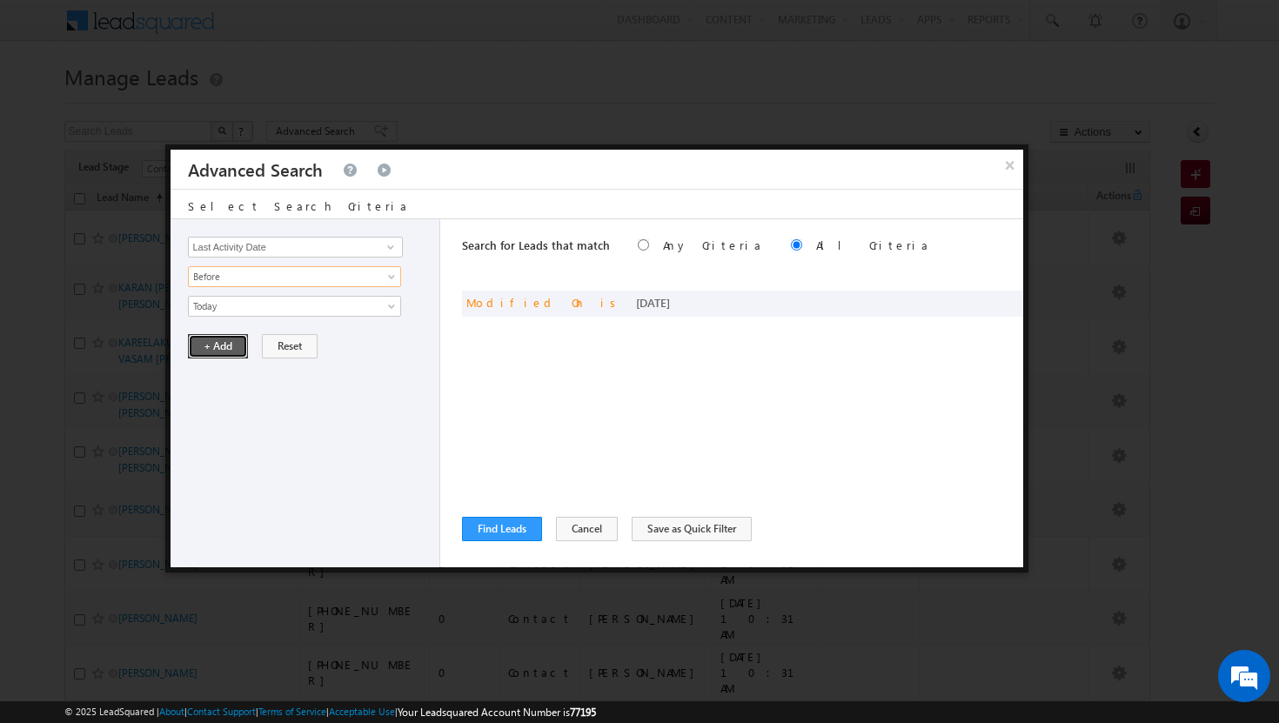
click at [226, 352] on button "+ Add" at bounding box center [218, 346] width 60 height 24
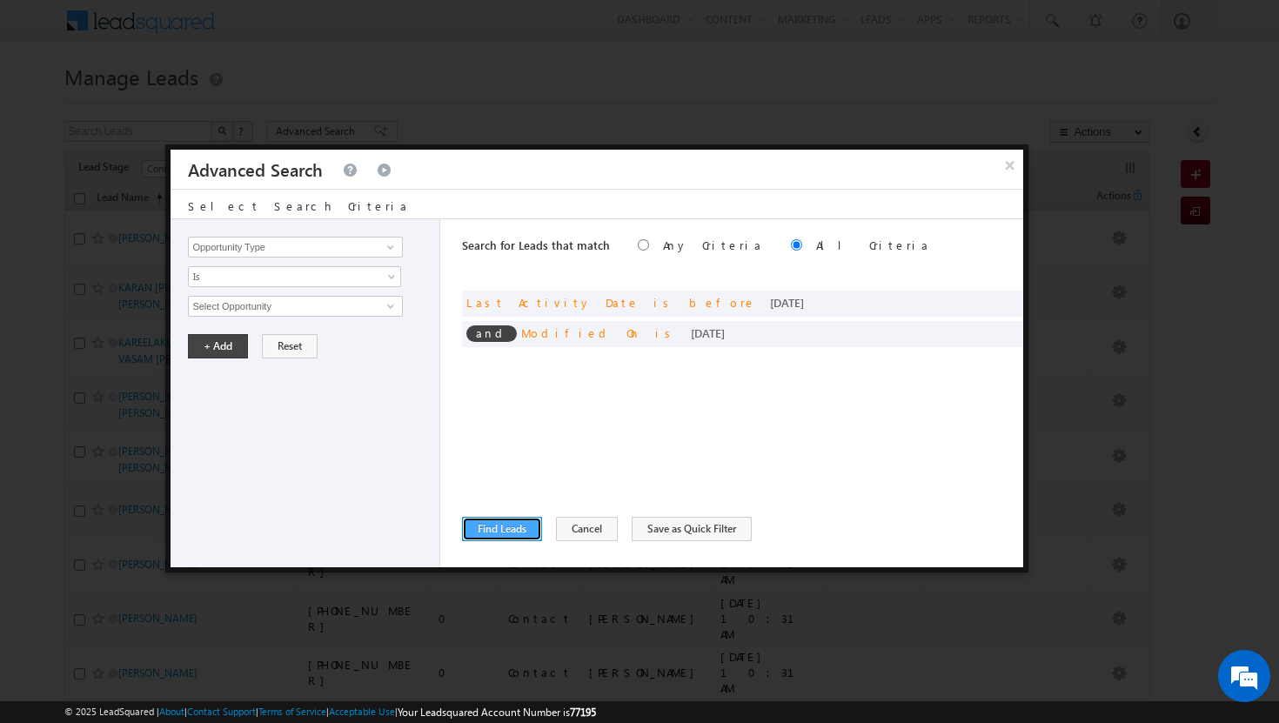
click at [496, 527] on button "Find Leads" at bounding box center [502, 529] width 80 height 24
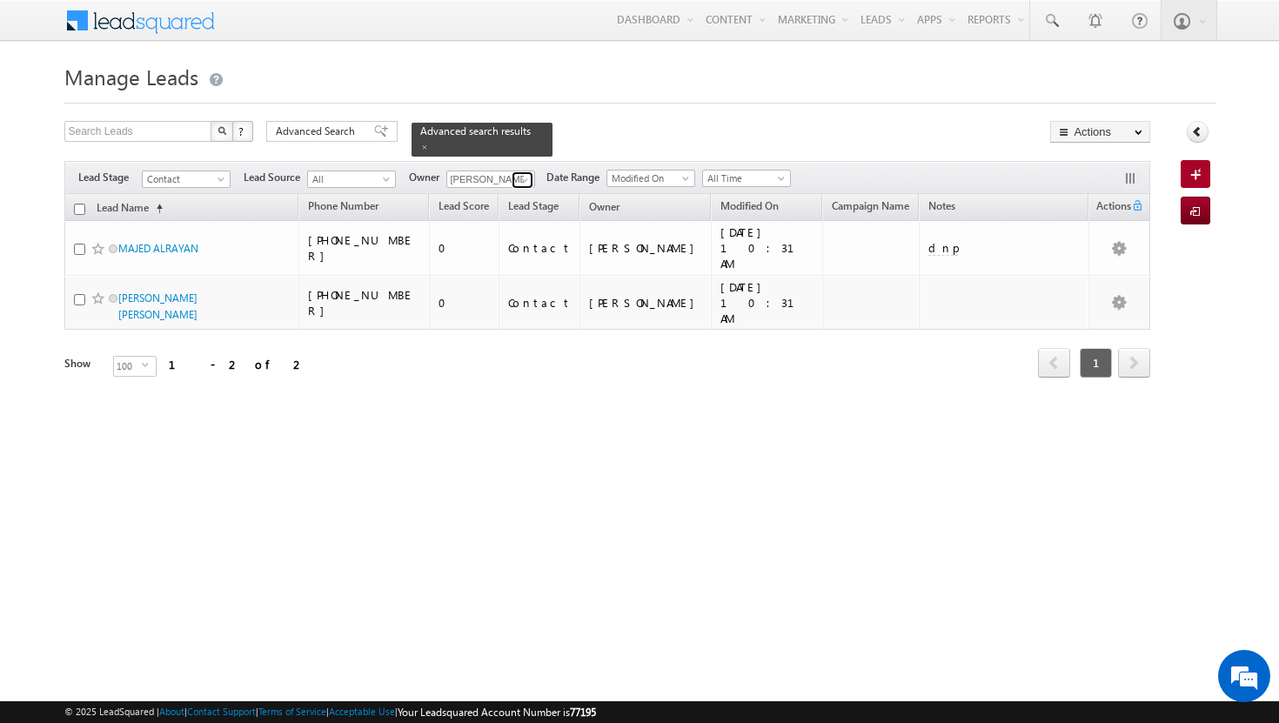
click at [523, 173] on span at bounding box center [525, 180] width 14 height 14
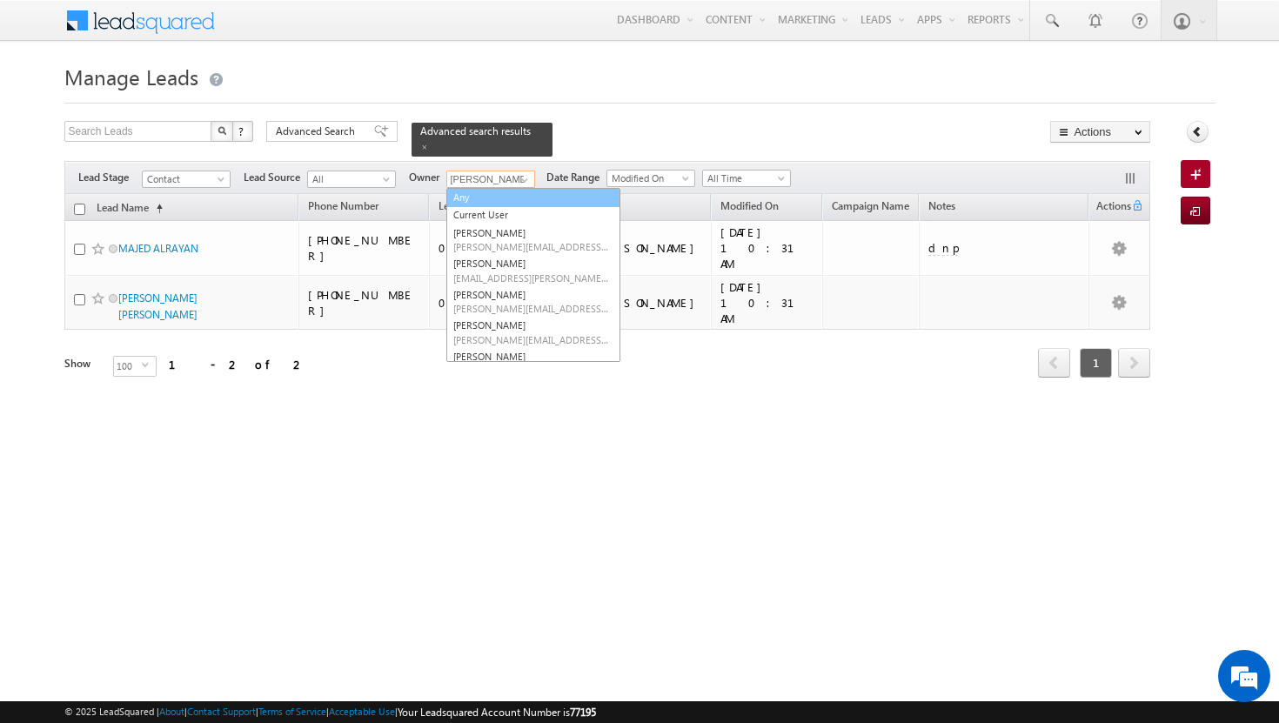
click at [513, 188] on link "Any" at bounding box center [534, 198] width 174 height 20
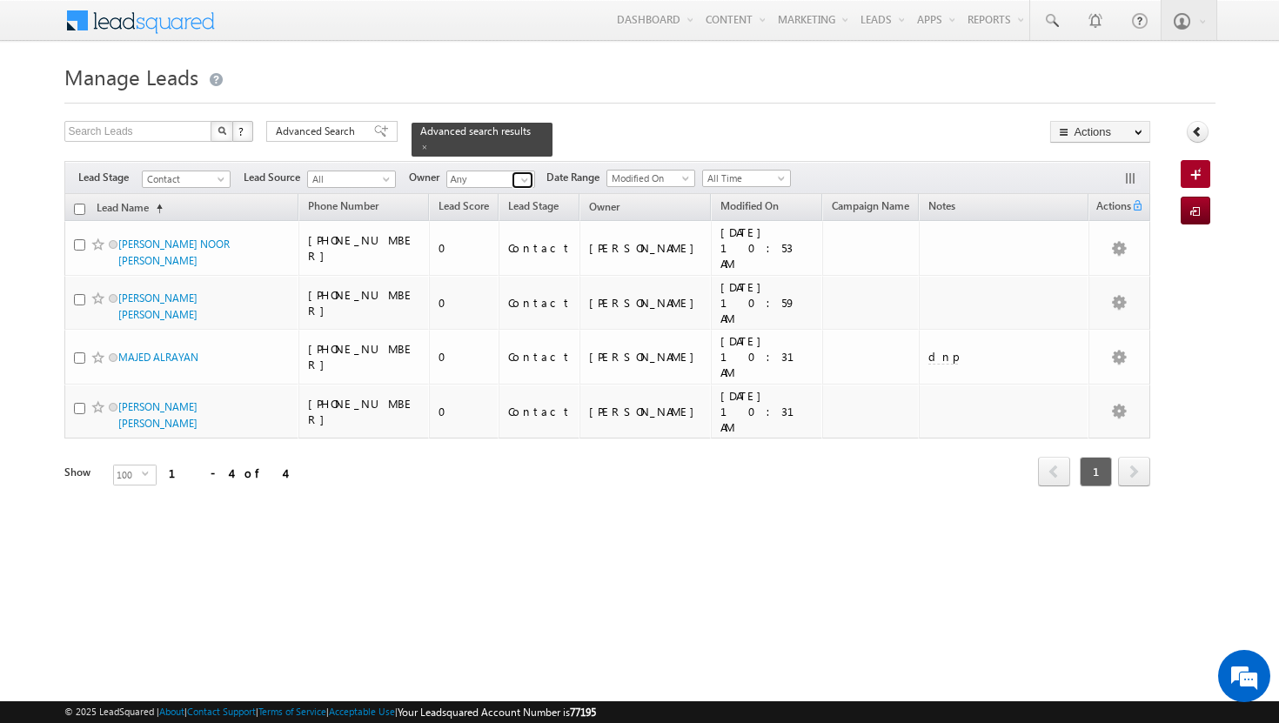
click at [529, 173] on span at bounding box center [525, 180] width 14 height 14
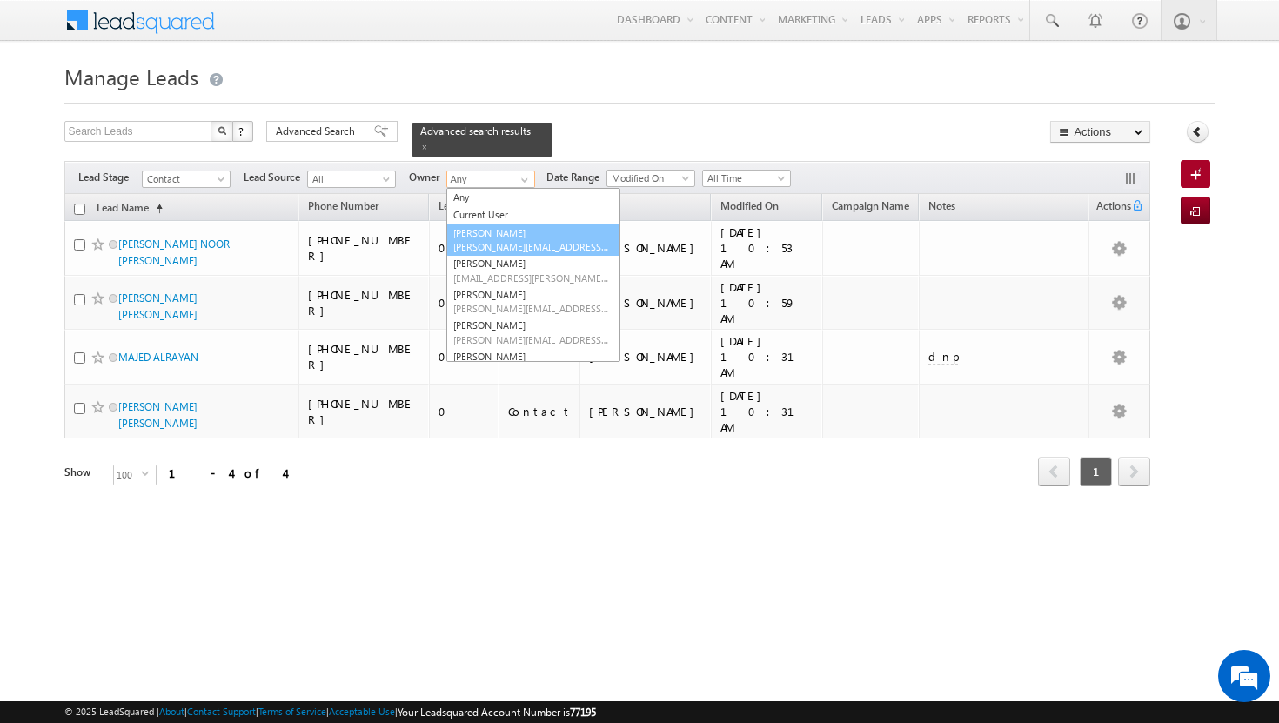
click at [515, 224] on link "[PERSON_NAME][DEMOGRAPHIC_DATA] [PERSON_NAME][EMAIL_ADDRESS][DOMAIN_NAME]" at bounding box center [534, 240] width 174 height 33
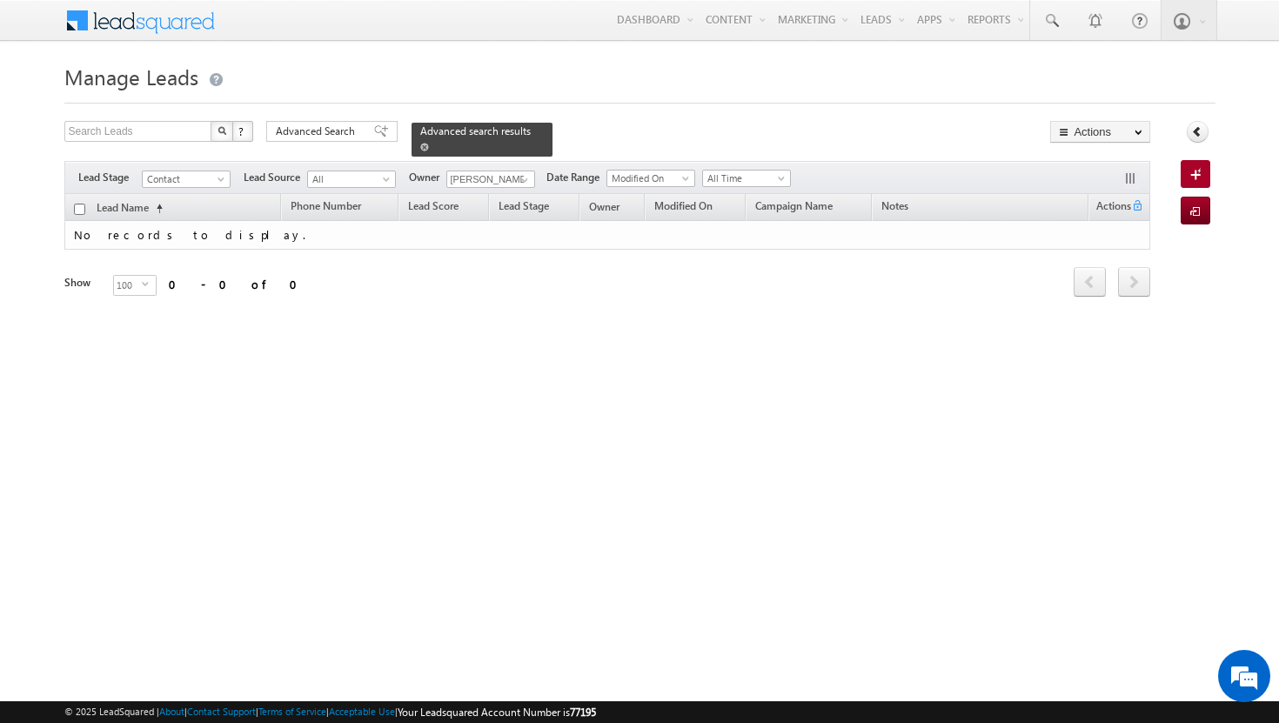
click at [429, 143] on span at bounding box center [424, 147] width 9 height 9
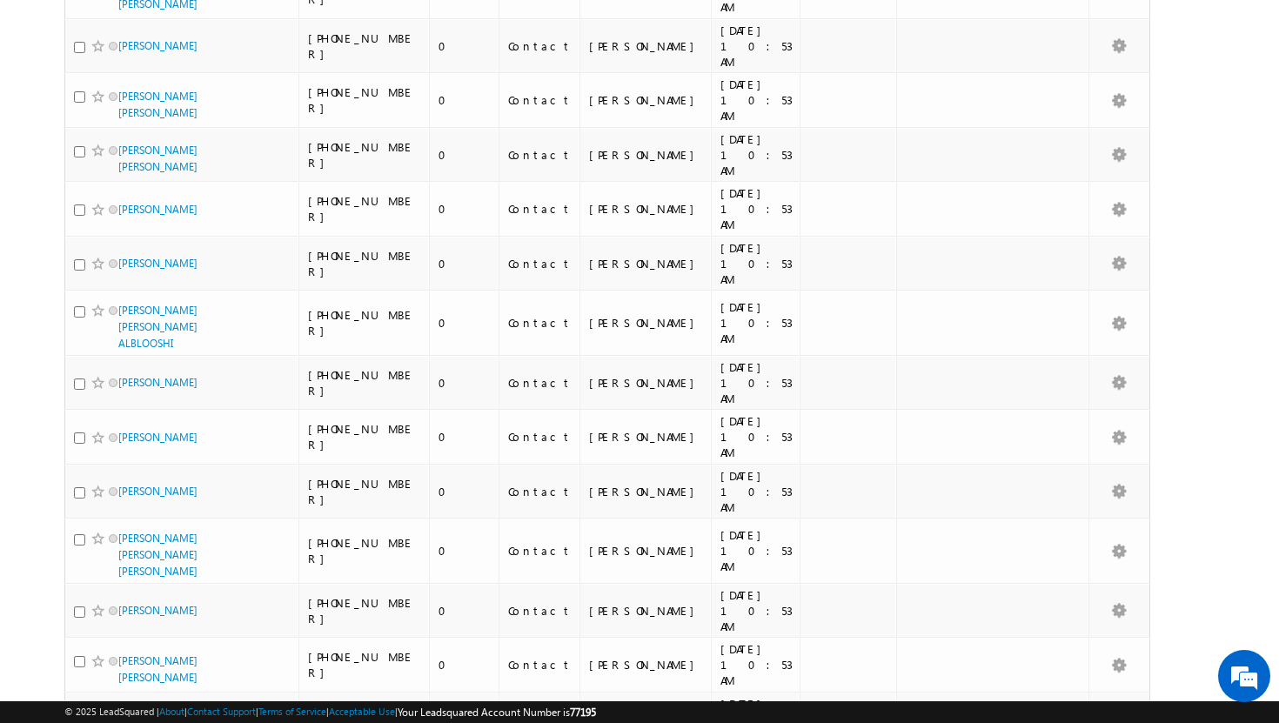
scroll to position [4616, 0]
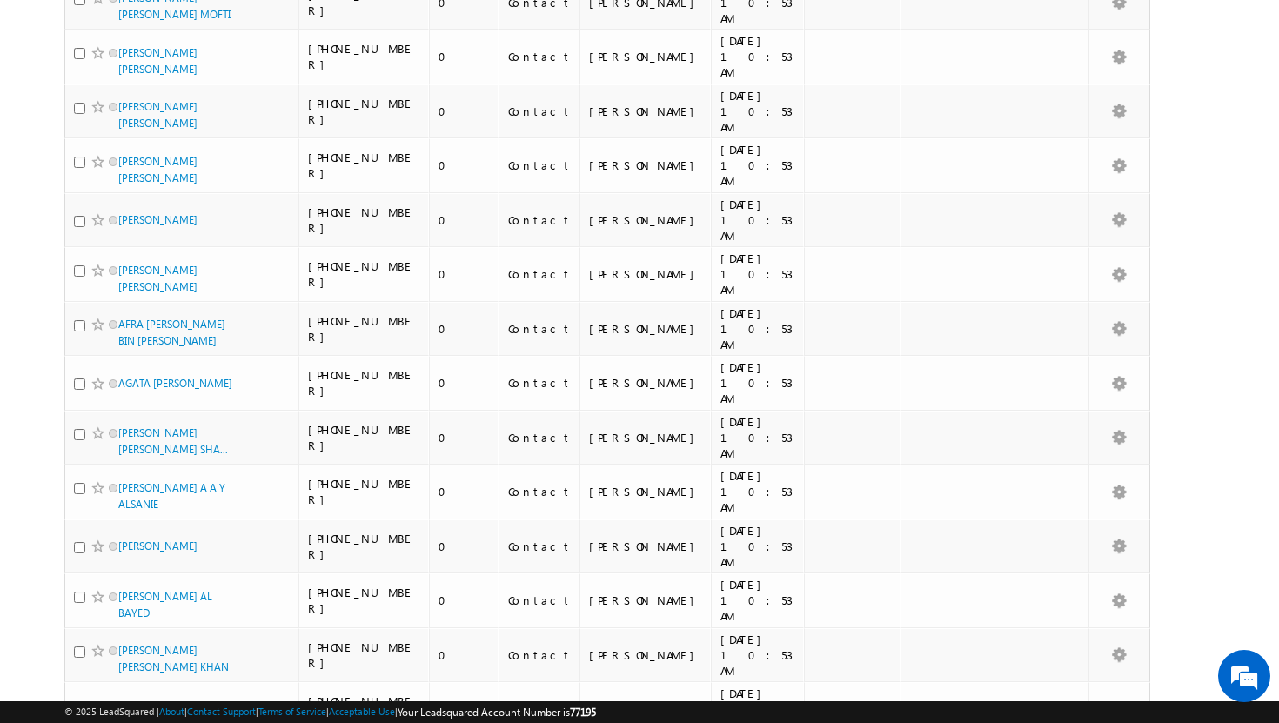
scroll to position [0, 0]
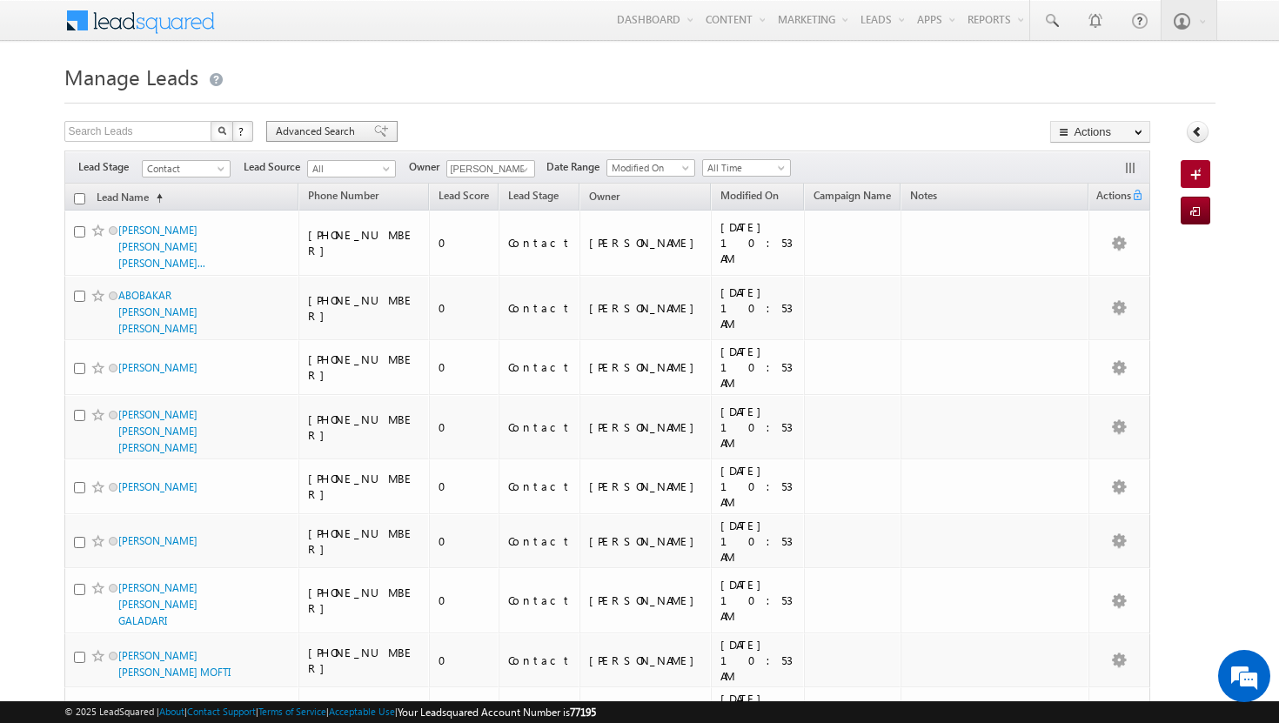
click at [336, 131] on span "Advanced Search" at bounding box center [318, 132] width 84 height 16
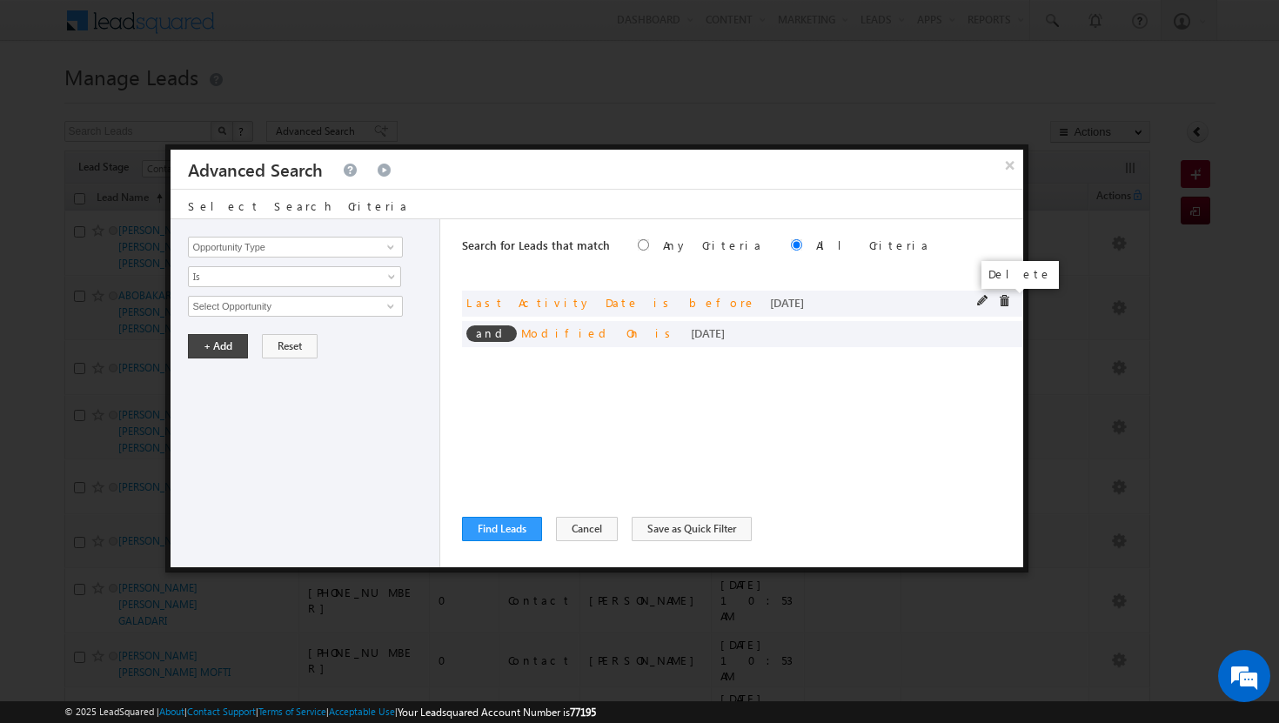
click at [1009, 299] on span at bounding box center [1004, 301] width 12 height 12
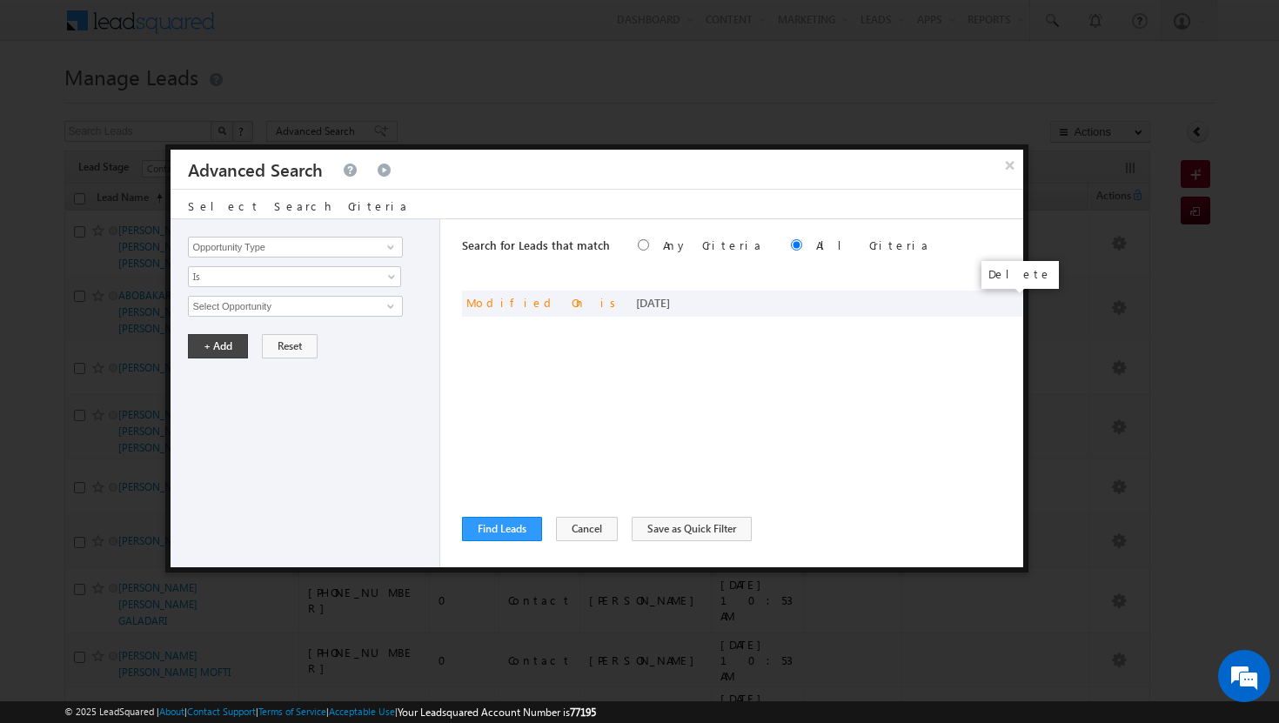
click at [0, 0] on span at bounding box center [0, 0] width 0 height 0
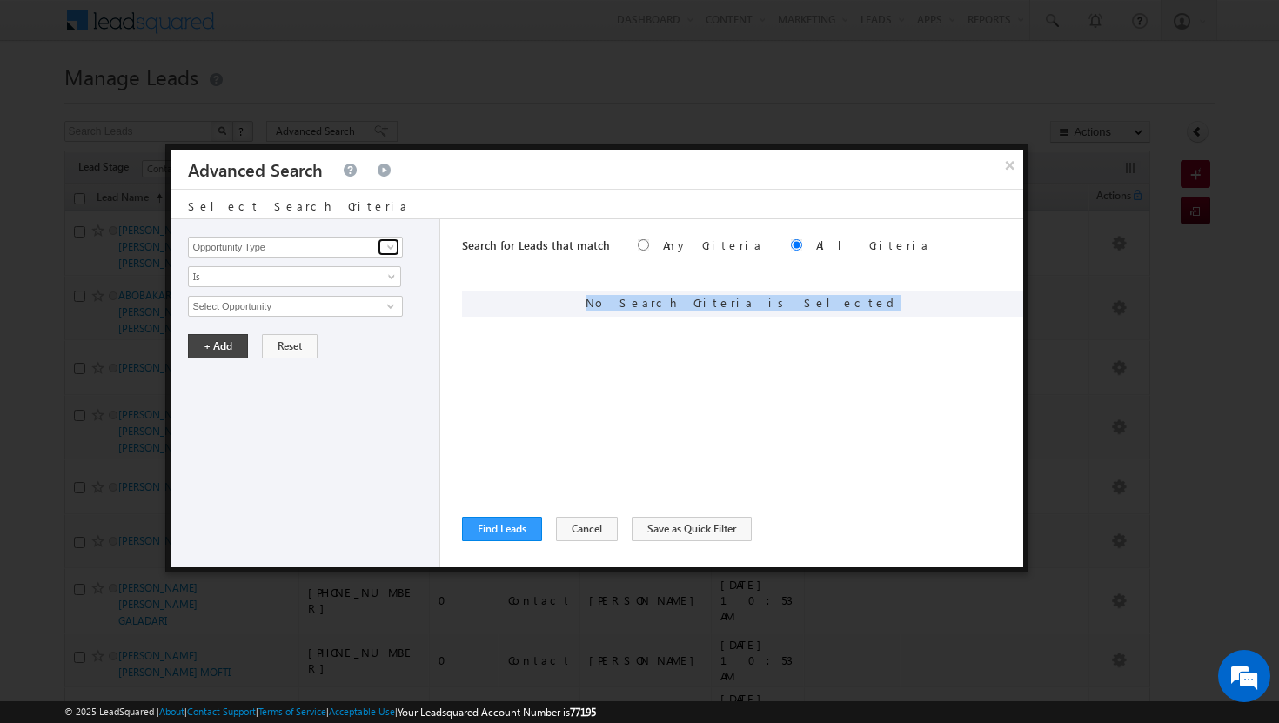
click at [394, 244] on span at bounding box center [391, 247] width 14 height 14
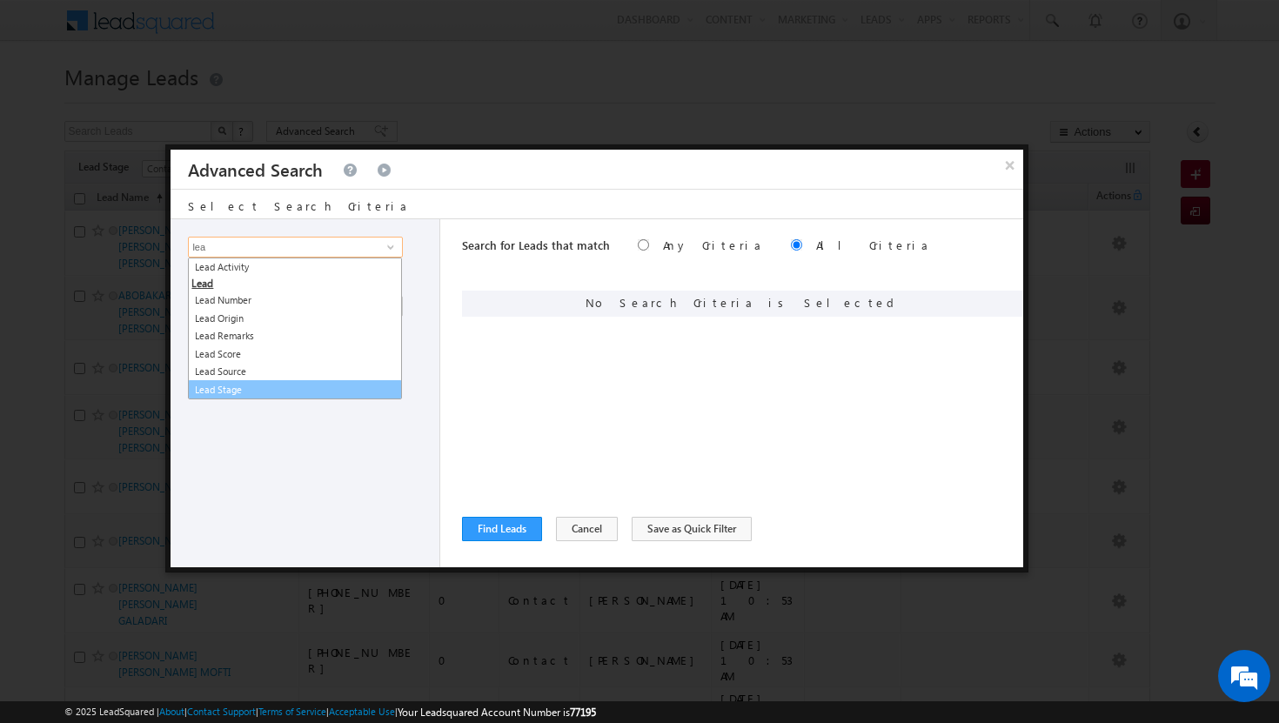
click at [287, 388] on link "Lead Stage" at bounding box center [295, 390] width 214 height 20
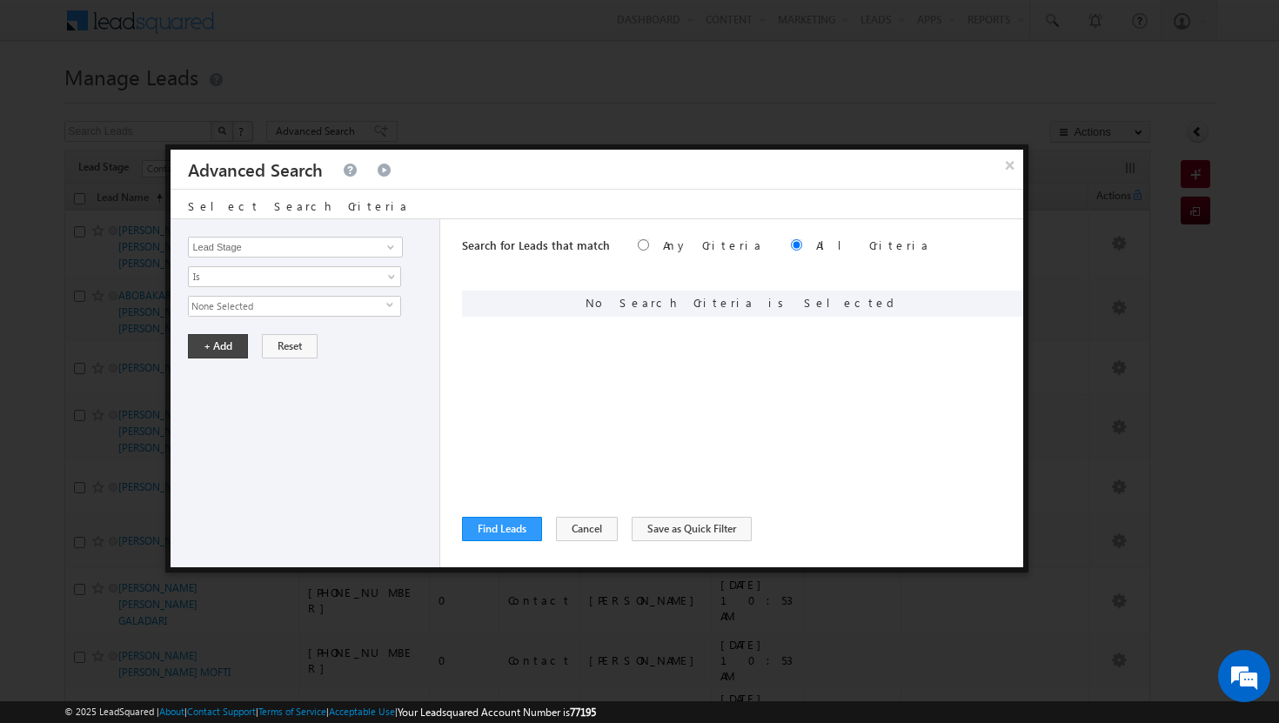
click at [393, 307] on span "select" at bounding box center [393, 305] width 14 height 8
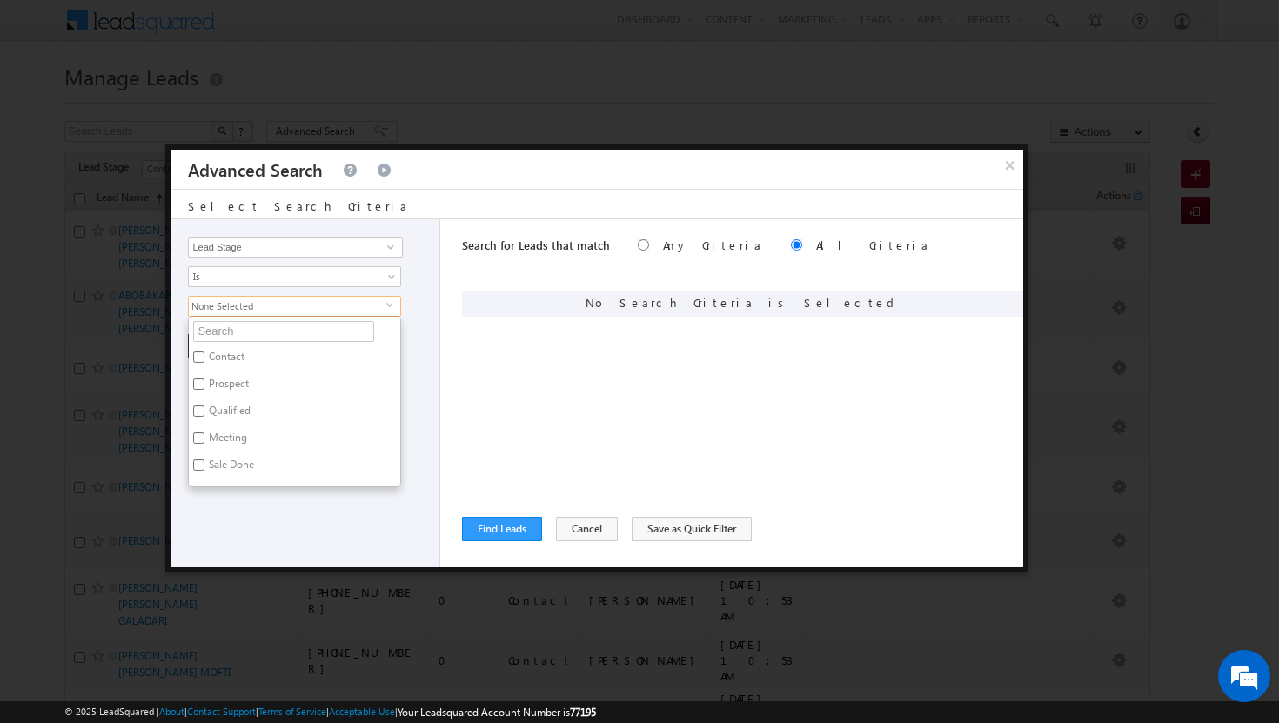
click at [225, 354] on label "Contact" at bounding box center [225, 359] width 73 height 27
click at [205, 354] on input "Contact" at bounding box center [198, 357] width 11 height 11
click at [302, 532] on div "Opportunity Type Lead Activity Task Sales Group Prospect Id Address 1 Address 2…" at bounding box center [306, 393] width 270 height 348
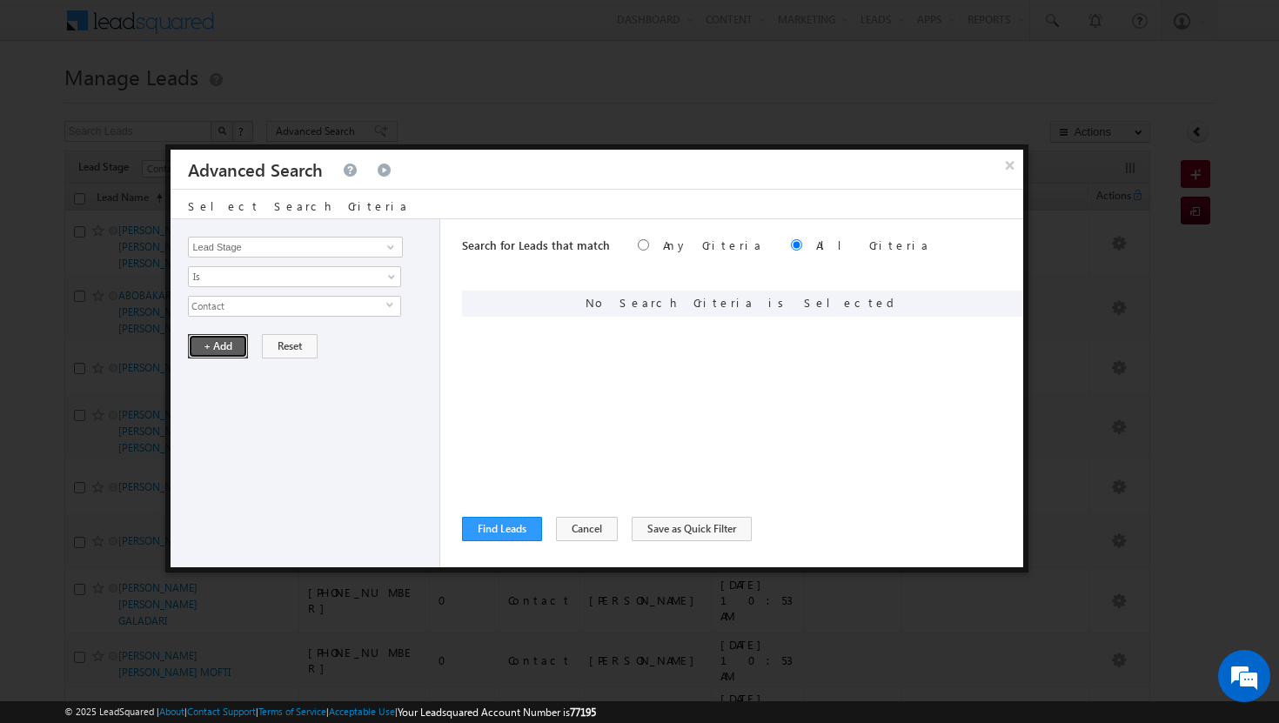
click at [225, 351] on button "+ Add" at bounding box center [218, 346] width 60 height 24
click at [398, 241] on span at bounding box center [391, 247] width 14 height 14
click at [291, 284] on link "Owner" at bounding box center [295, 283] width 214 height 20
click at [333, 281] on span "Is" at bounding box center [283, 277] width 189 height 16
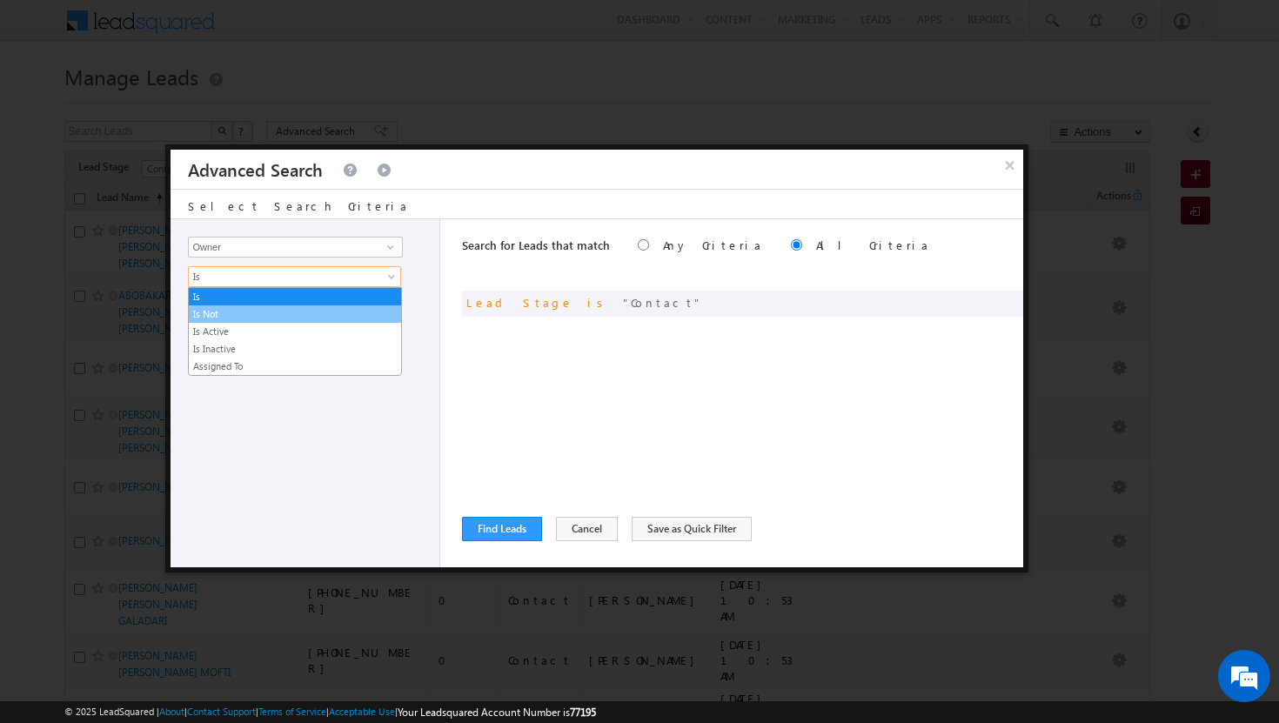
click at [290, 317] on link "Is Not" at bounding box center [295, 314] width 212 height 16
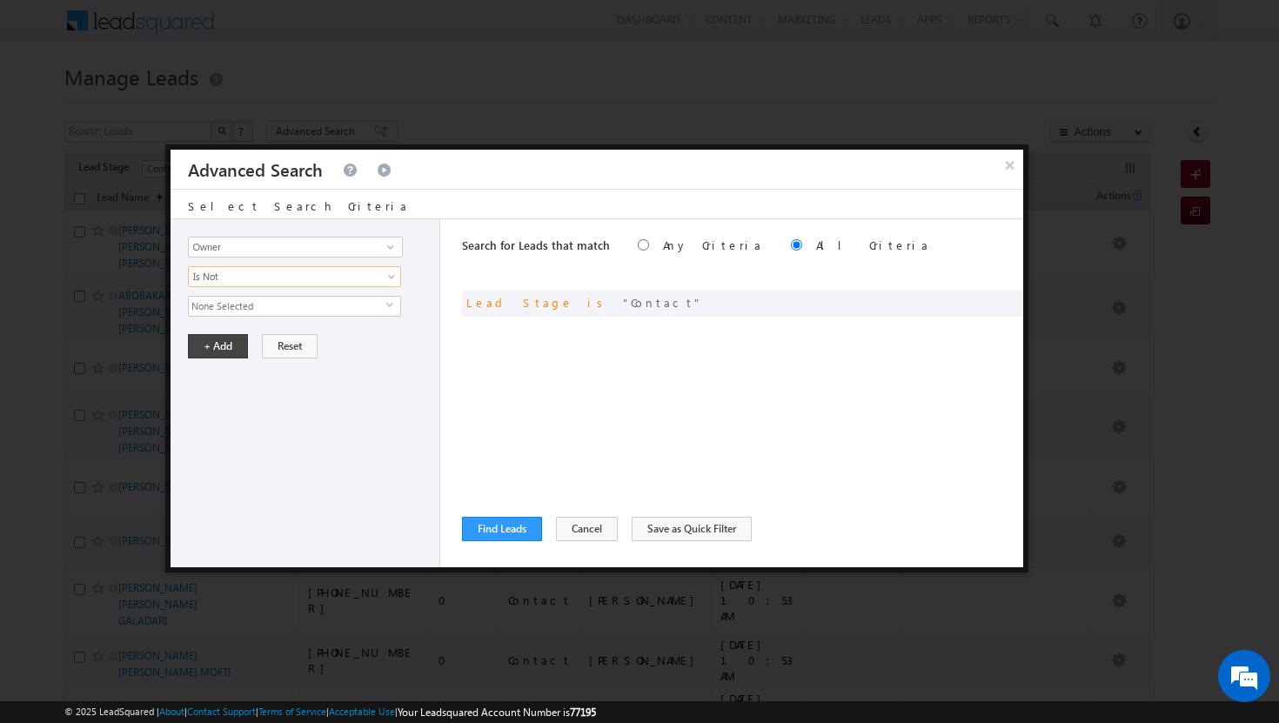
click at [331, 306] on span "None Selected" at bounding box center [288, 306] width 198 height 19
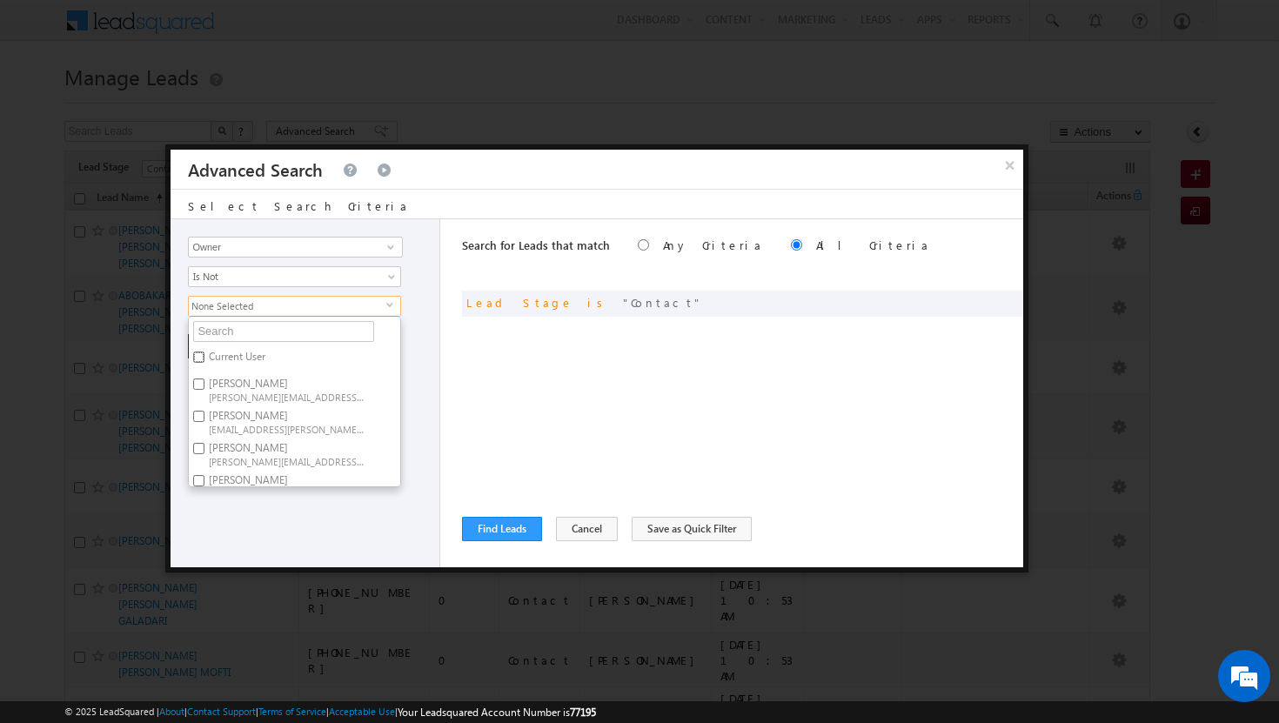
click at [202, 356] on input "Current User" at bounding box center [198, 357] width 11 height 11
click at [247, 511] on div "Opportunity Type Lead Activity Task Sales Group Prospect Id Address 1 Address 2…" at bounding box center [306, 393] width 270 height 348
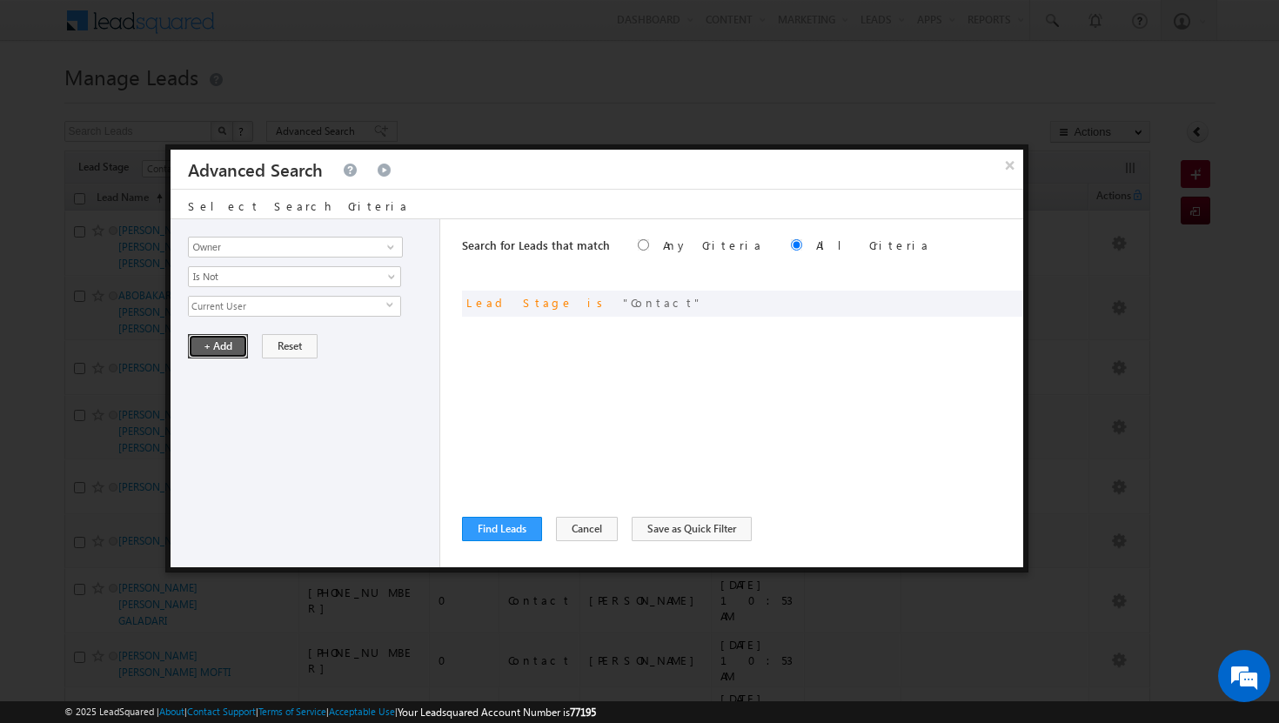
click at [217, 346] on button "+ Add" at bounding box center [218, 346] width 60 height 24
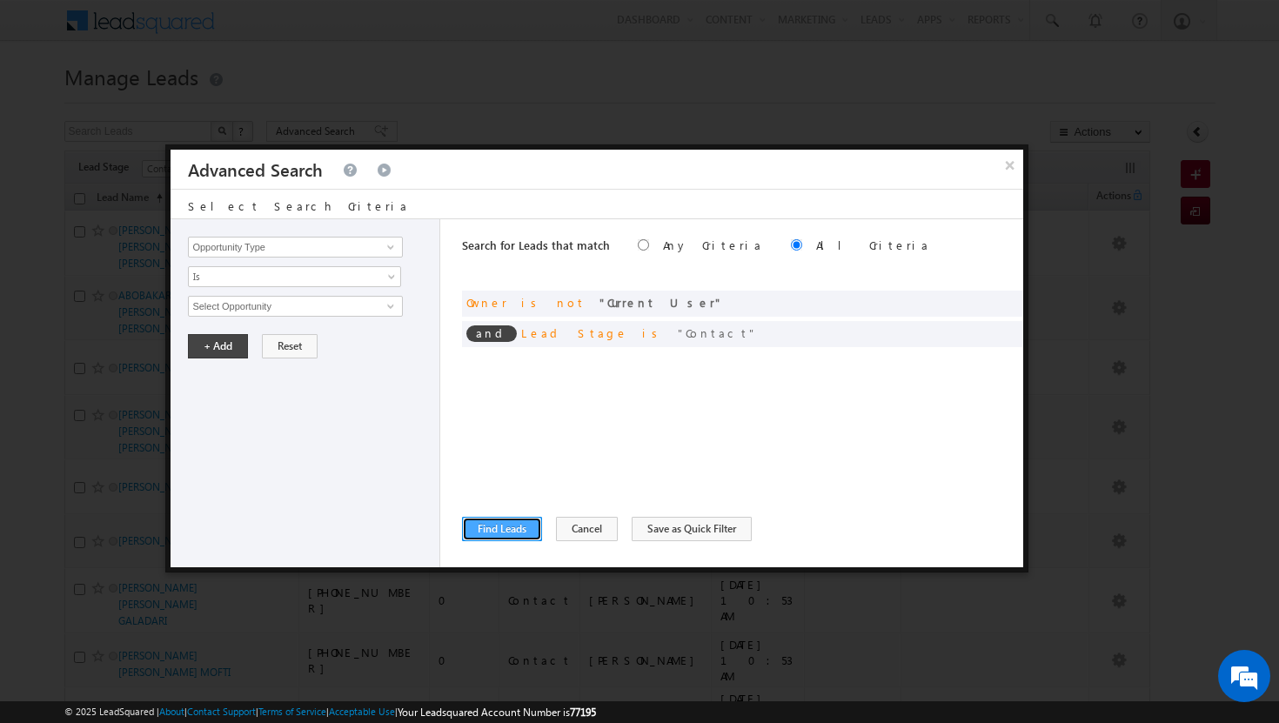
click at [514, 524] on button "Find Leads" at bounding box center [502, 529] width 80 height 24
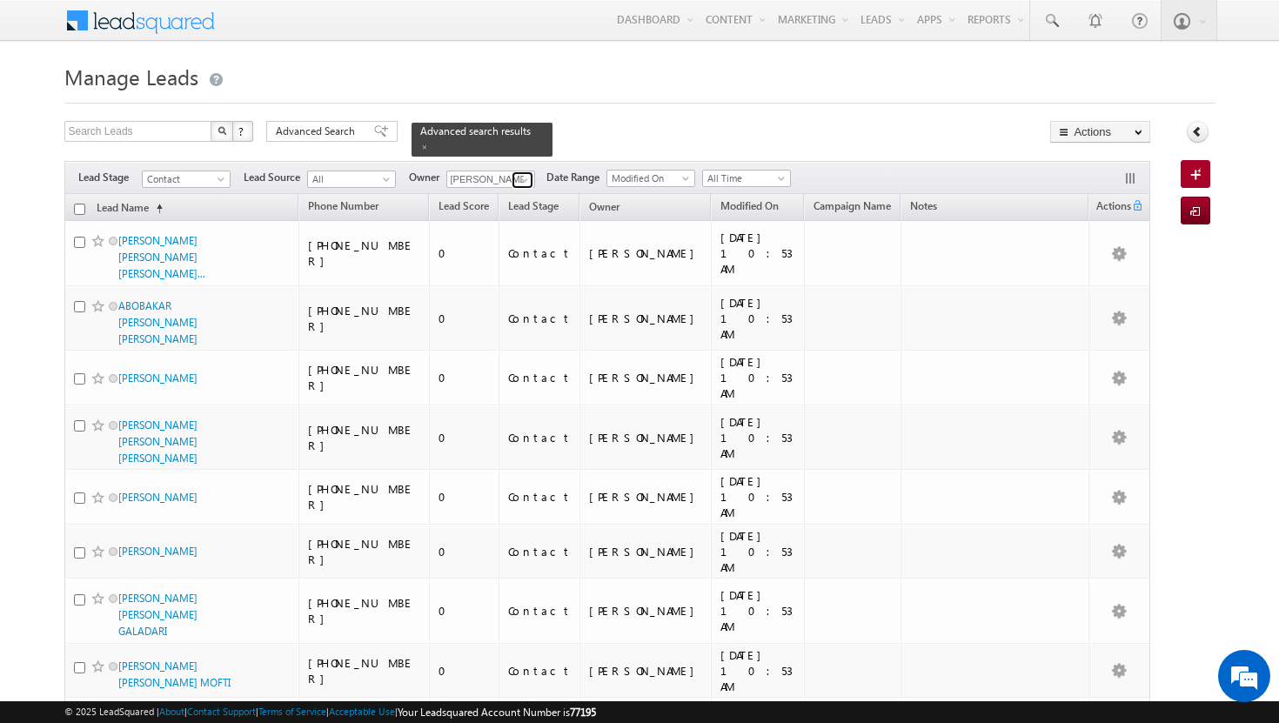
click at [527, 171] on link at bounding box center [523, 179] width 22 height 17
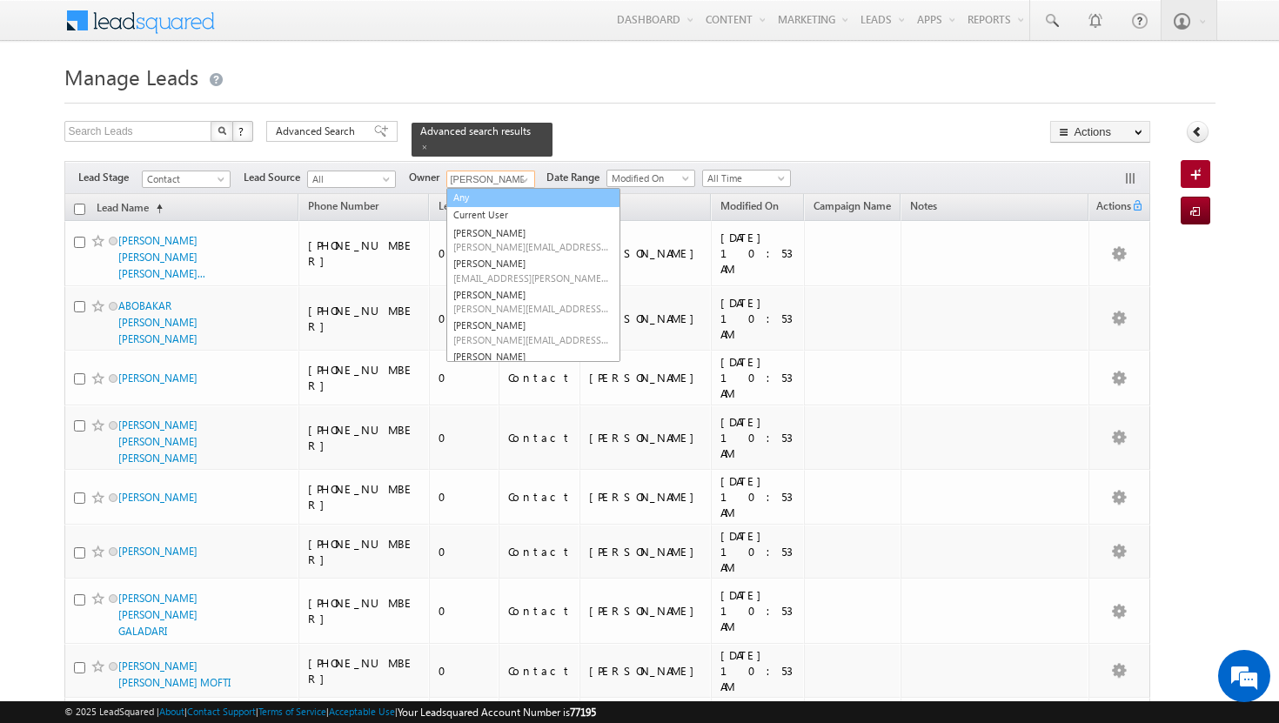
click at [503, 192] on link "Any" at bounding box center [534, 198] width 174 height 20
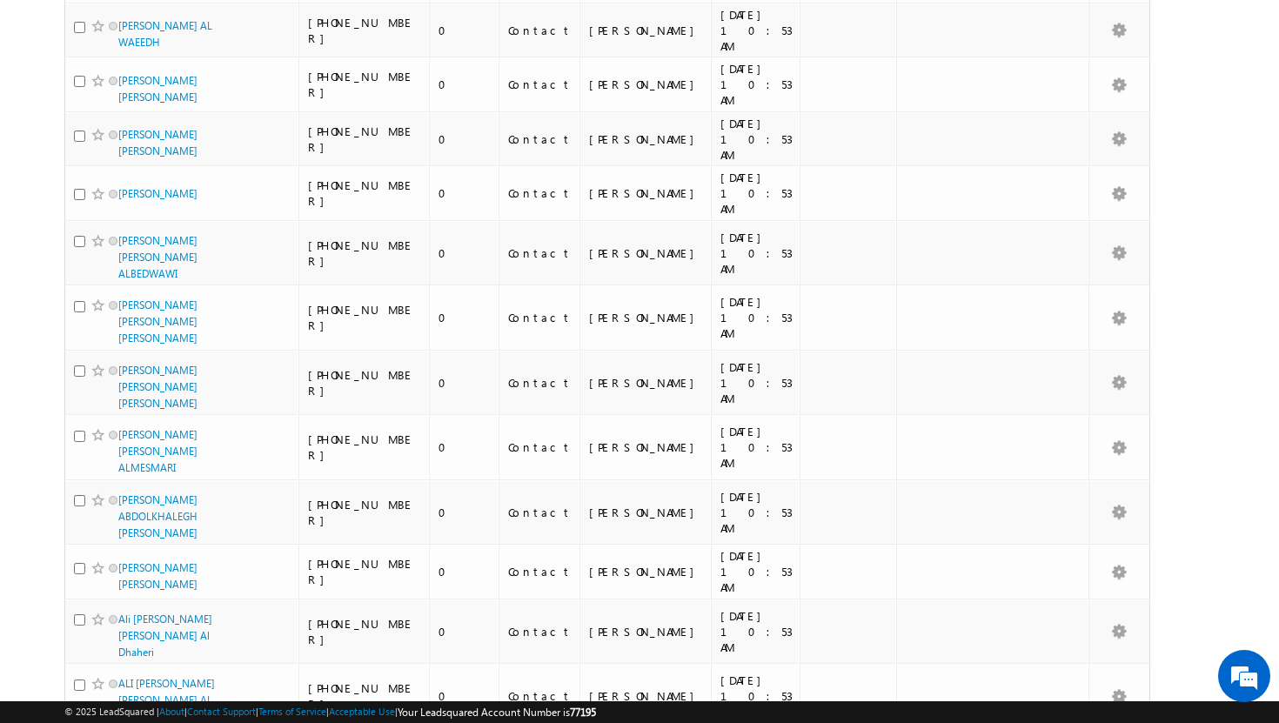
scroll to position [9120, 0]
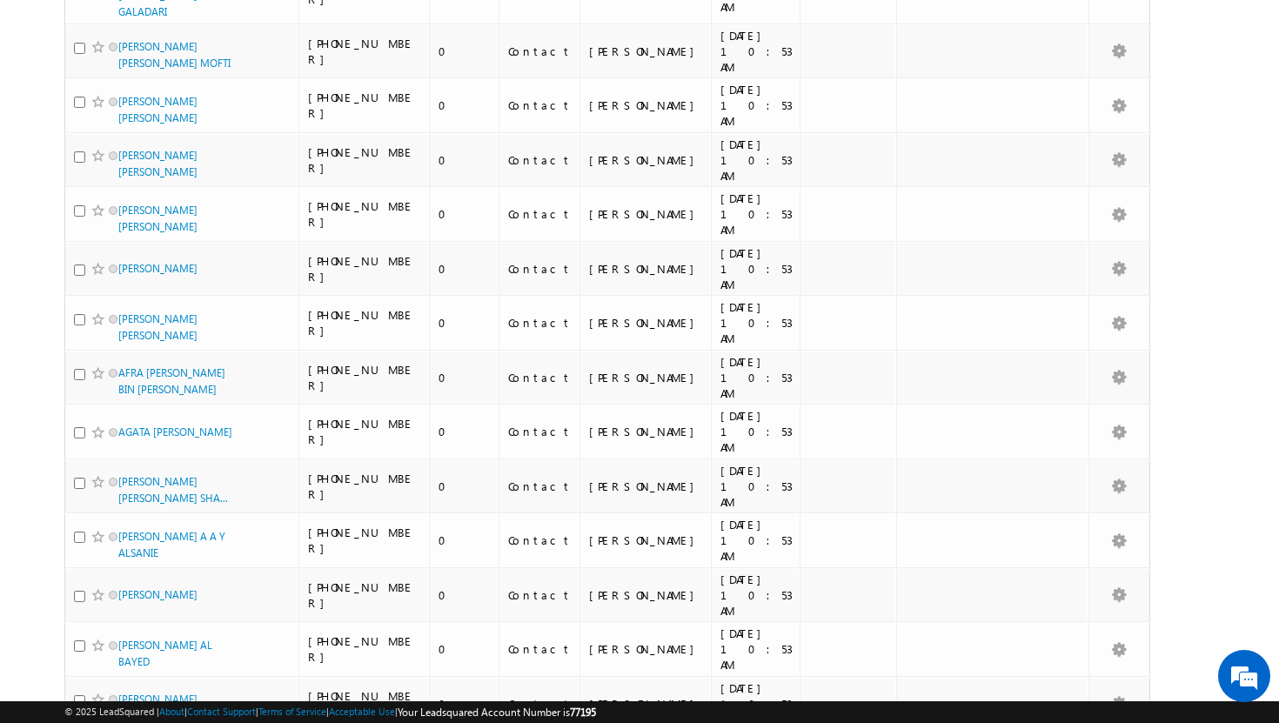
scroll to position [0, 0]
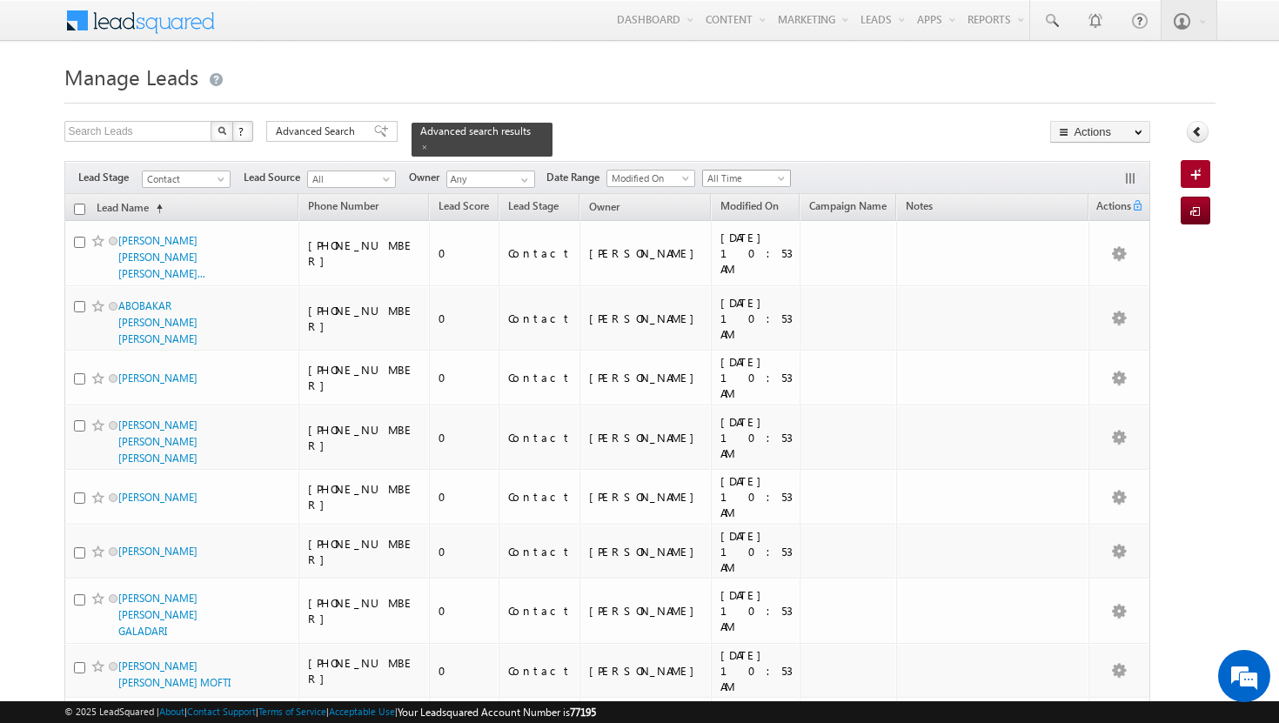
click at [778, 171] on span "All Time" at bounding box center [744, 179] width 83 height 16
click at [753, 245] on link "Today" at bounding box center [750, 243] width 88 height 16
click at [79, 204] on input "checkbox" at bounding box center [79, 209] width 11 height 11
click at [333, 129] on span "Advanced Search" at bounding box center [318, 132] width 84 height 16
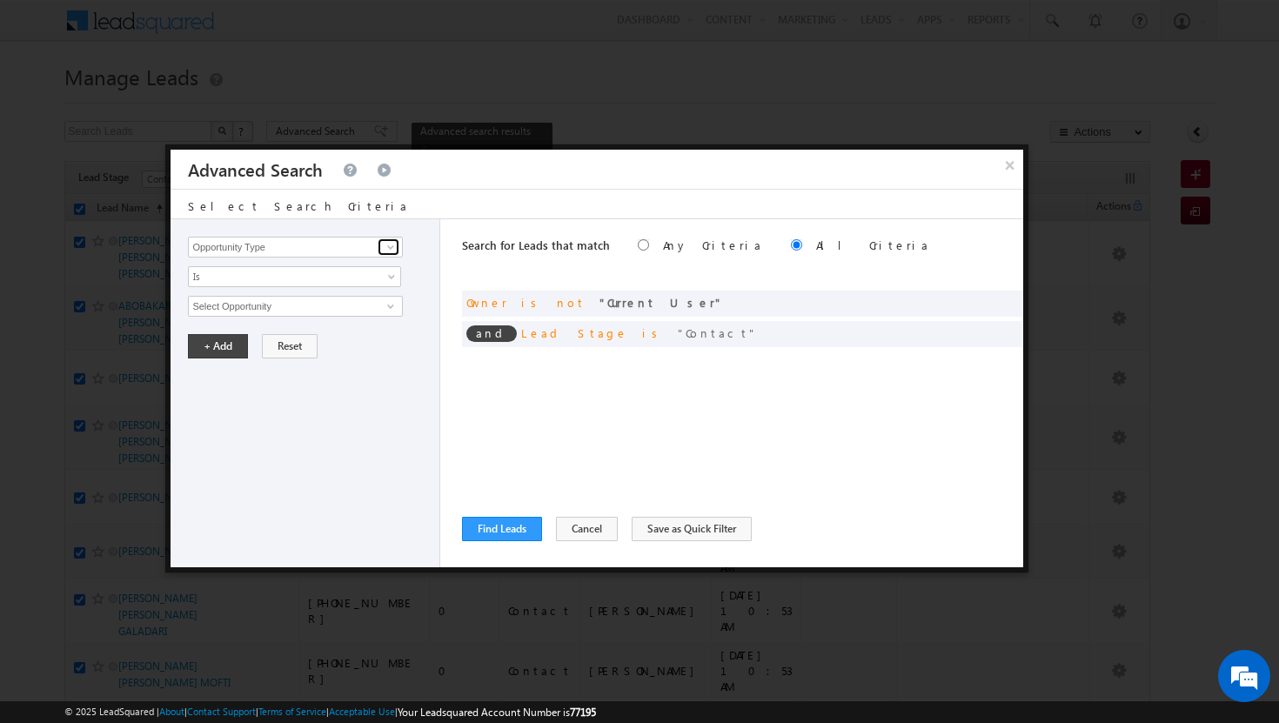
click at [387, 242] on span at bounding box center [391, 247] width 14 height 14
click at [270, 319] on link "Modified On" at bounding box center [295, 319] width 214 height 20
click at [330, 306] on span "All Time" at bounding box center [283, 307] width 189 height 16
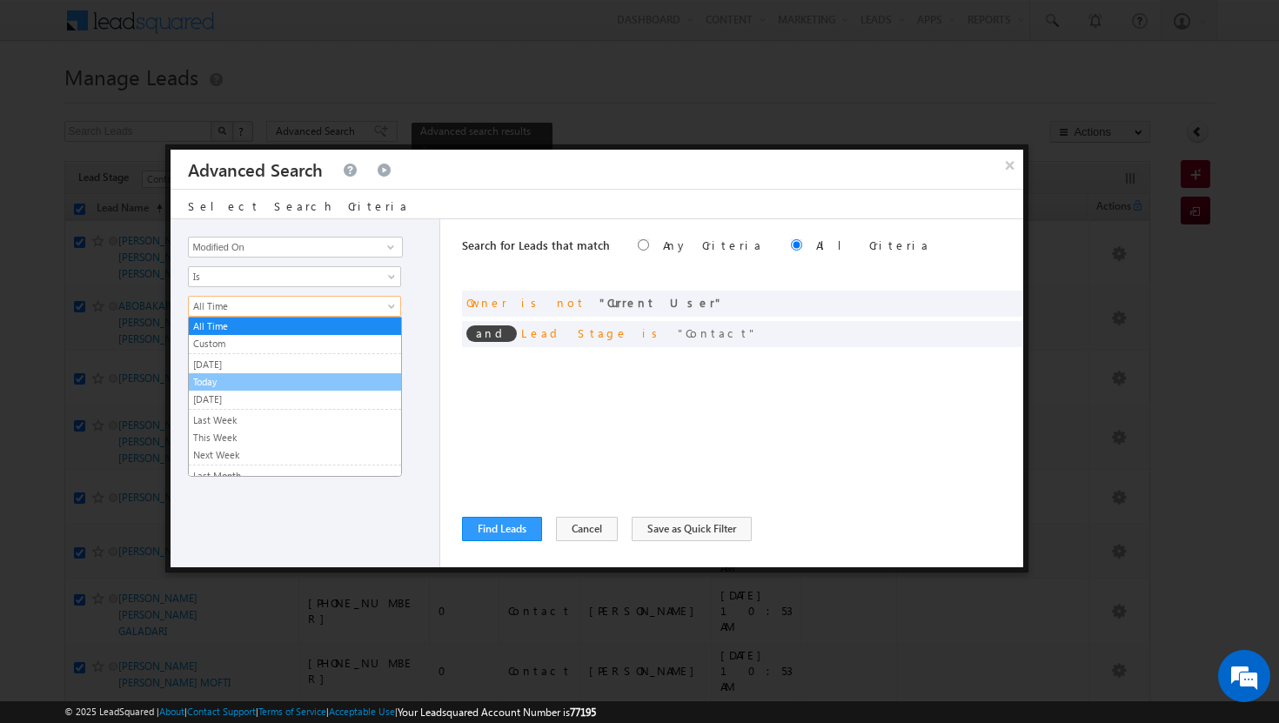
click at [247, 378] on link "Today" at bounding box center [295, 382] width 212 height 16
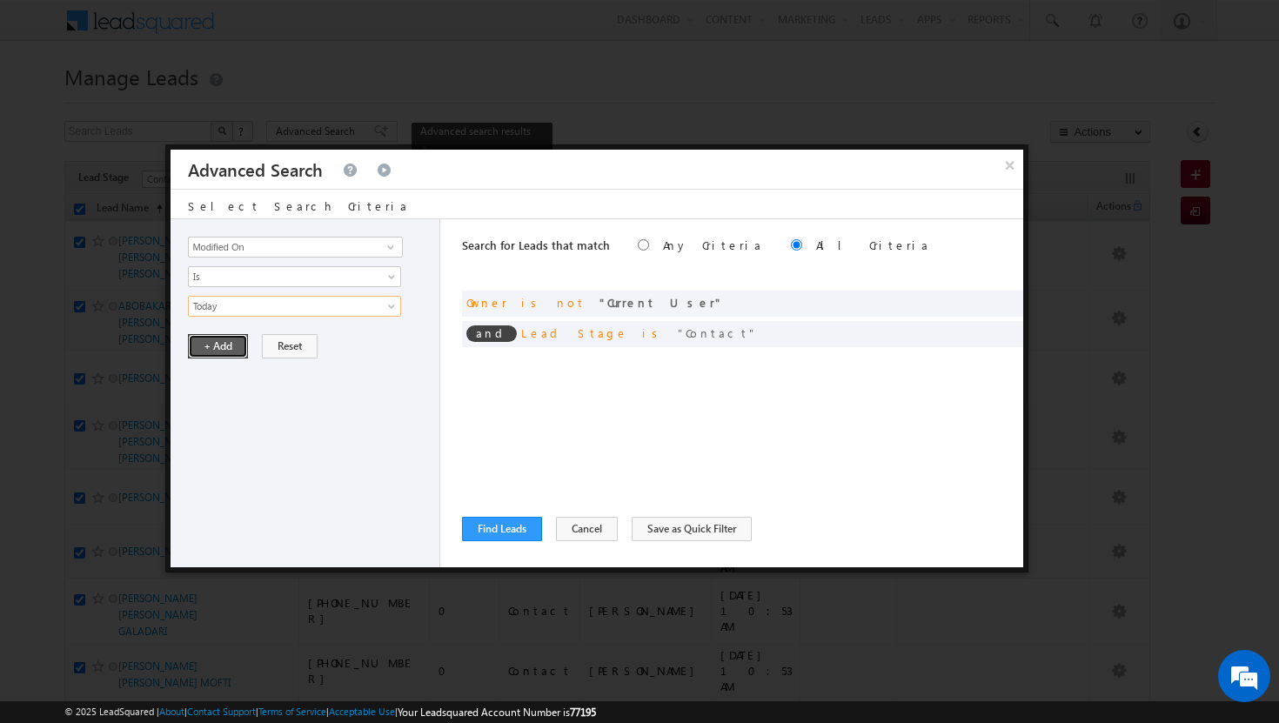
click at [220, 341] on button "+ Add" at bounding box center [218, 346] width 60 height 24
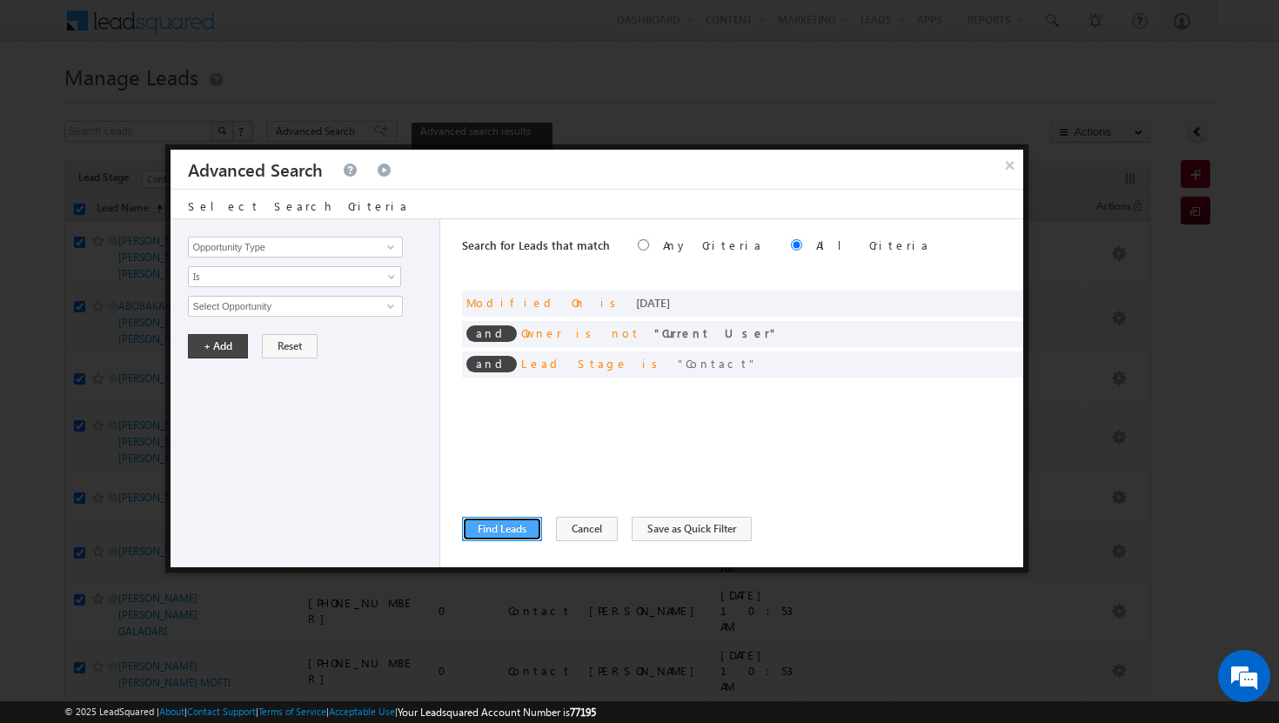
click at [478, 523] on button "Find Leads" at bounding box center [502, 529] width 80 height 24
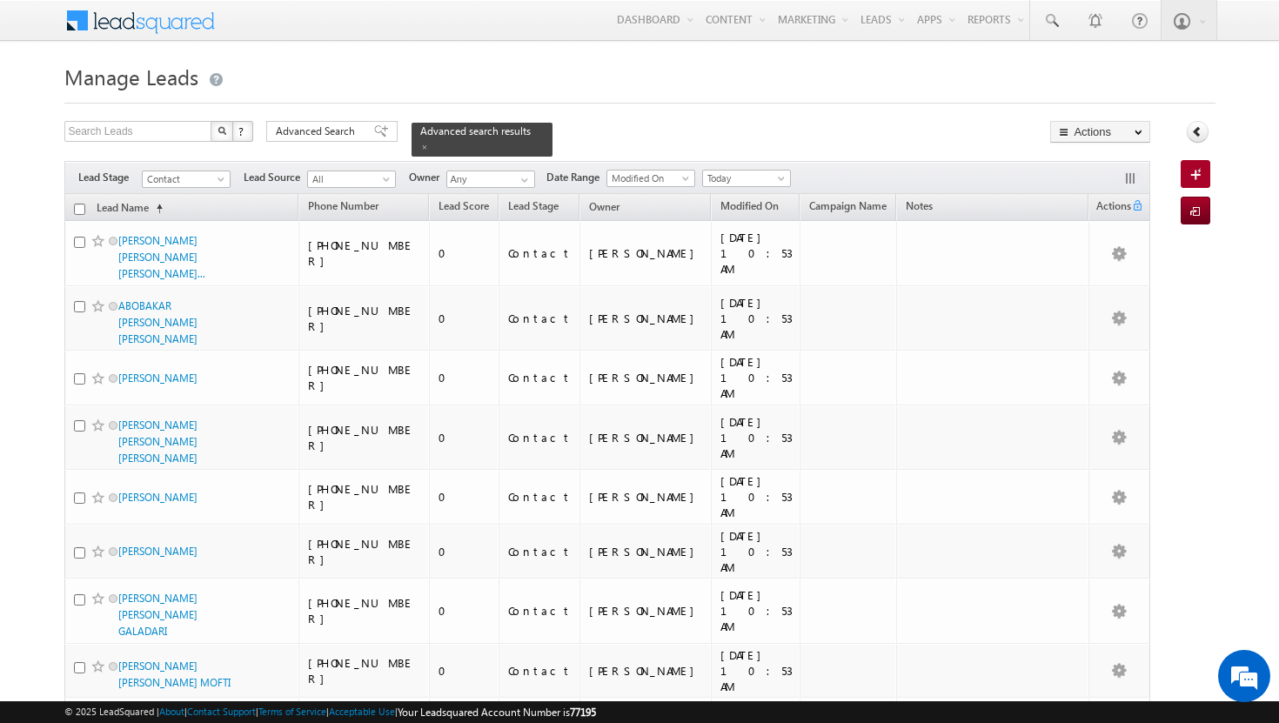
click at [82, 204] on input "checkbox" at bounding box center [79, 209] width 11 height 11
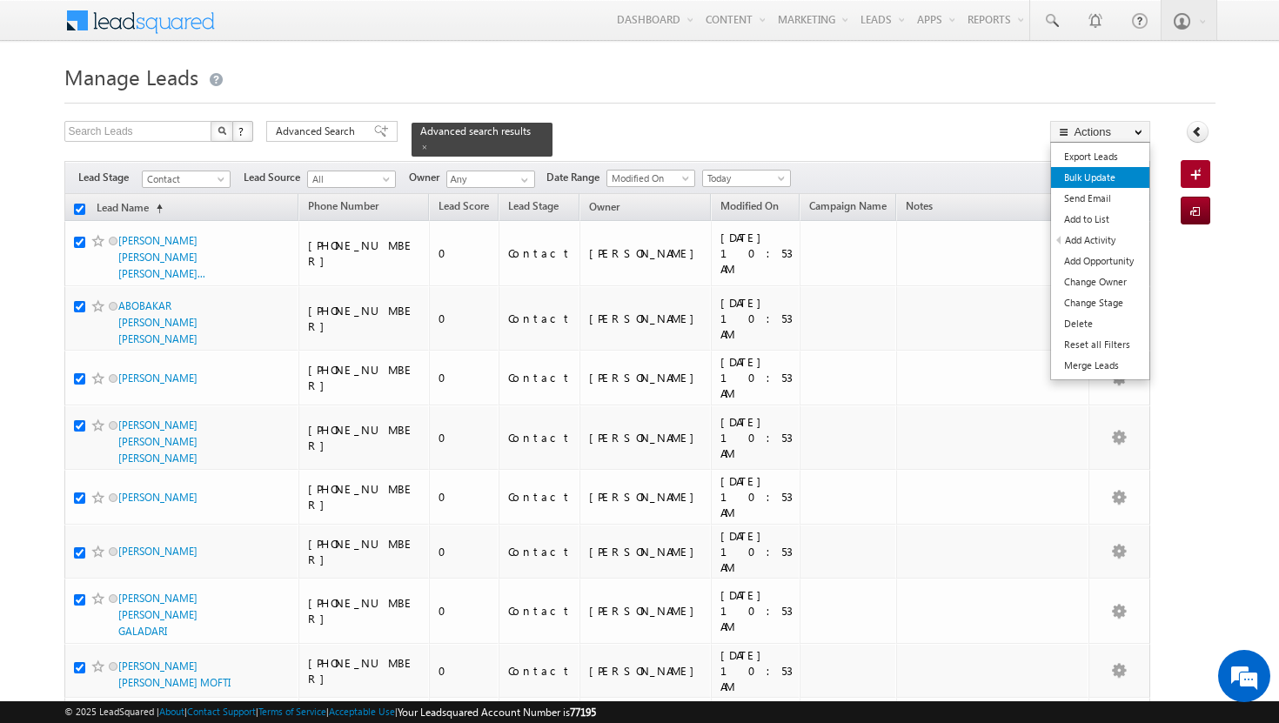
click at [1117, 184] on link "Bulk Update" at bounding box center [1100, 177] width 98 height 21
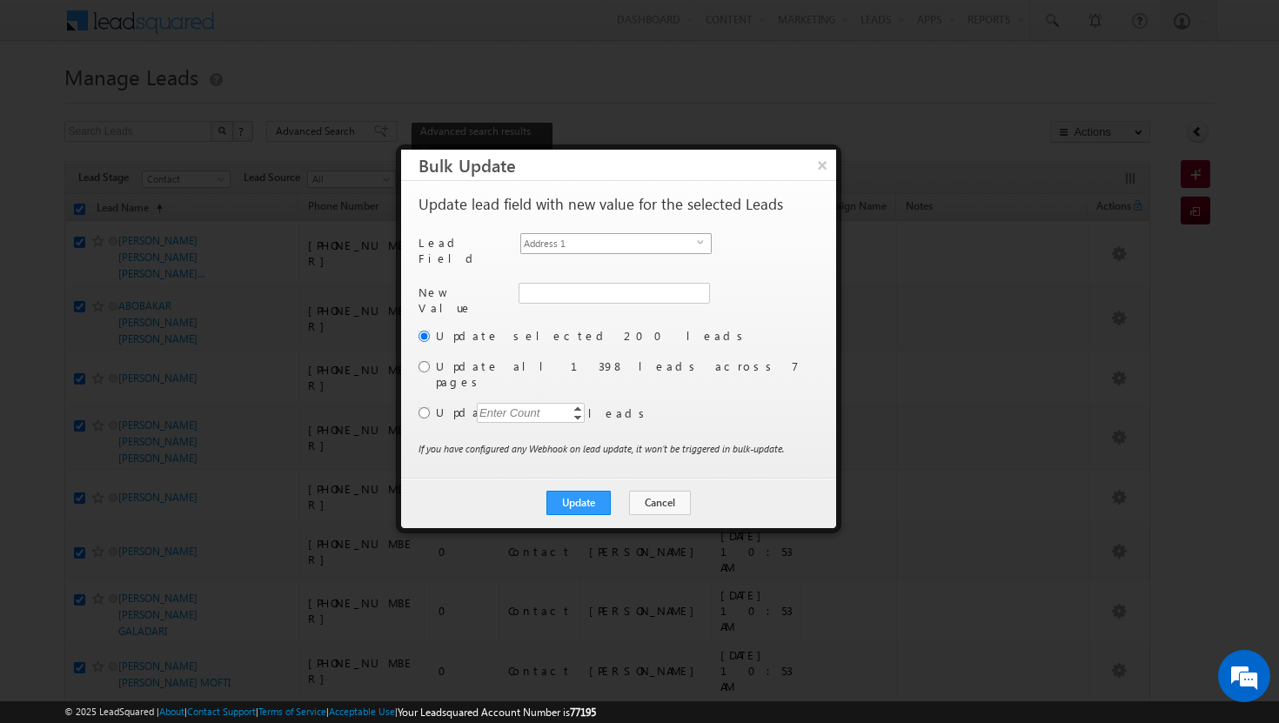
click at [709, 243] on span "select" at bounding box center [704, 242] width 14 height 8
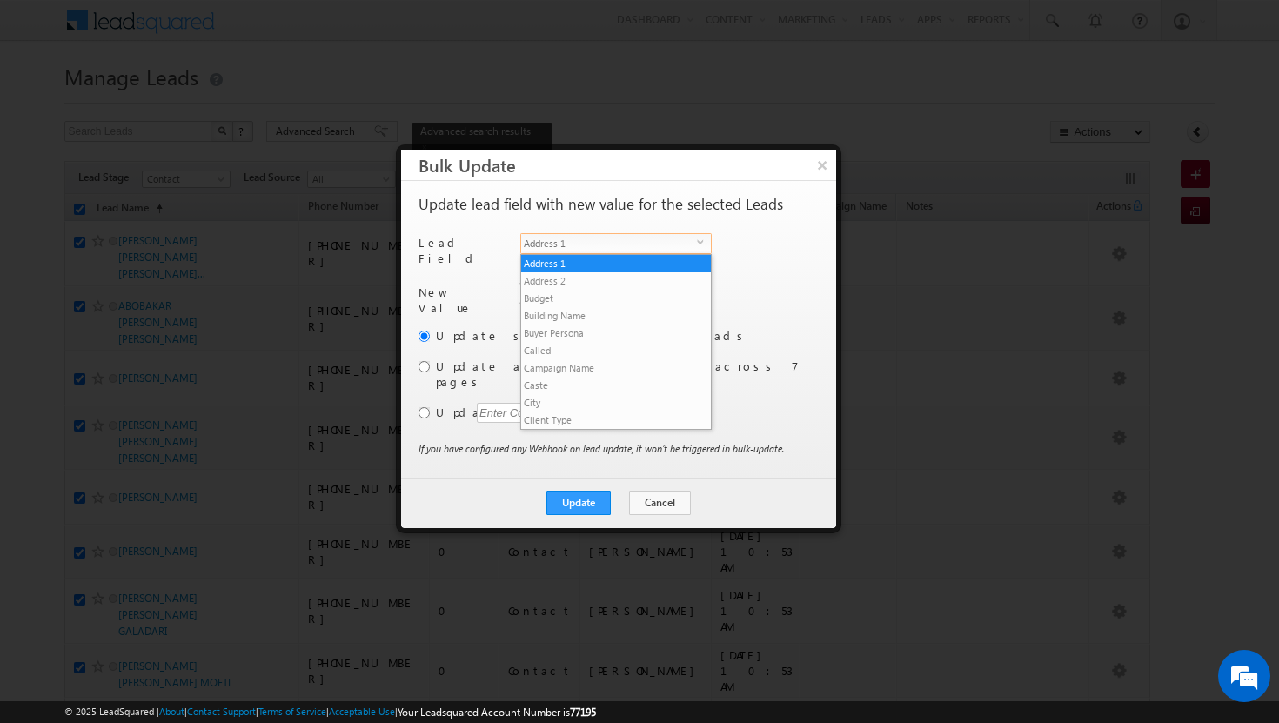
scroll to position [680, 0]
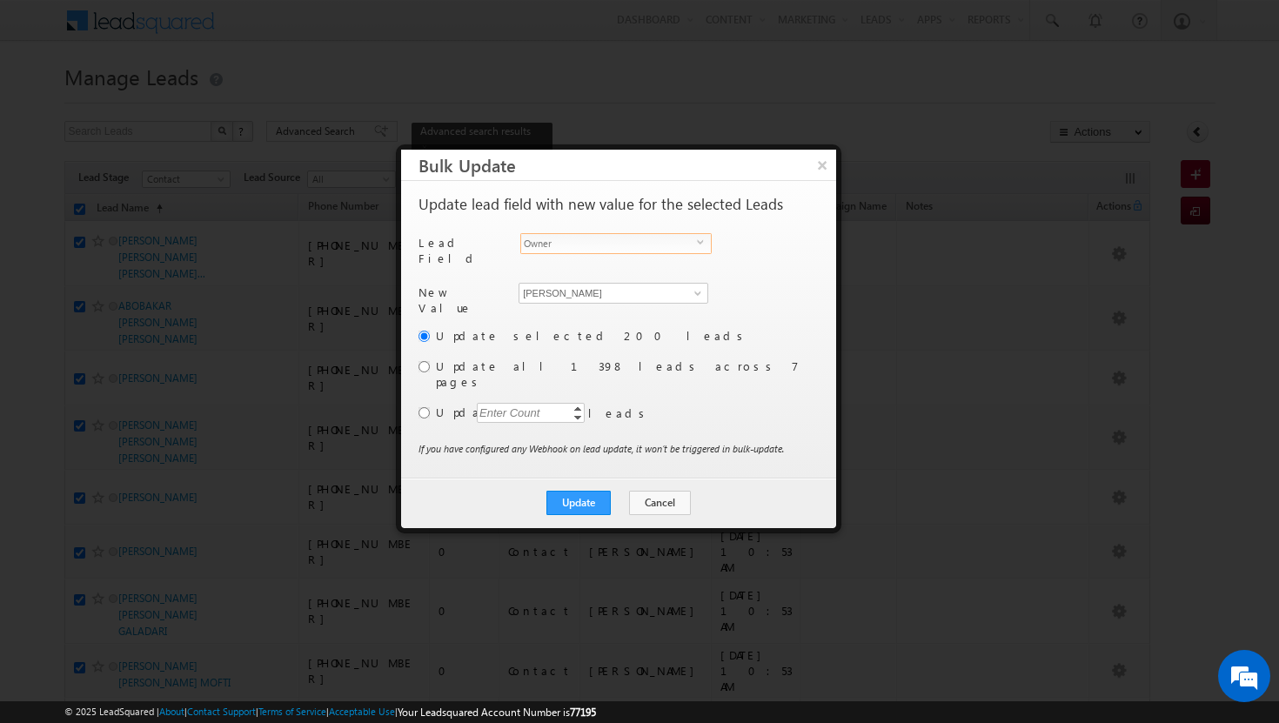
click at [432, 360] on div "Update selected 200 leads Update all 1398 leads across 7 pages Update Enter Cou…" at bounding box center [617, 383] width 397 height 113
click at [426, 361] on input "radio" at bounding box center [424, 366] width 11 height 11
click at [590, 491] on button "Update" at bounding box center [579, 503] width 64 height 24
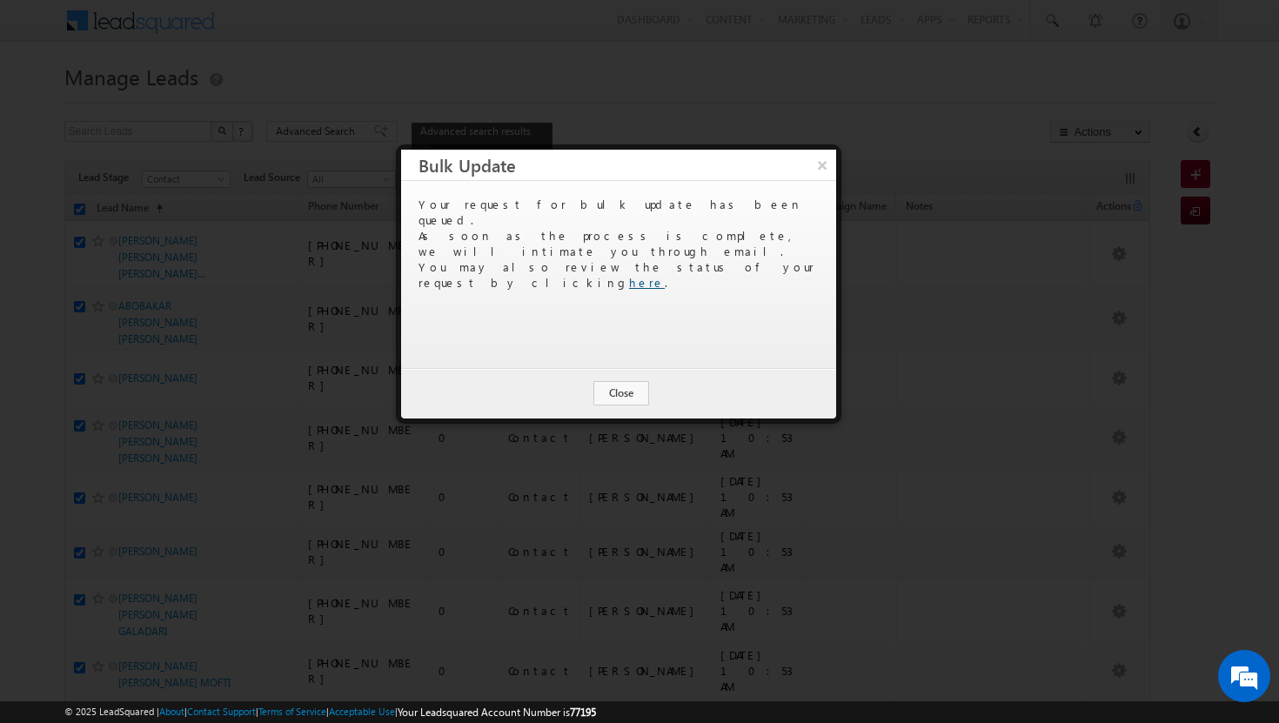
click at [665, 275] on link "here" at bounding box center [647, 282] width 36 height 15
click at [643, 393] on button "Close" at bounding box center [622, 393] width 56 height 24
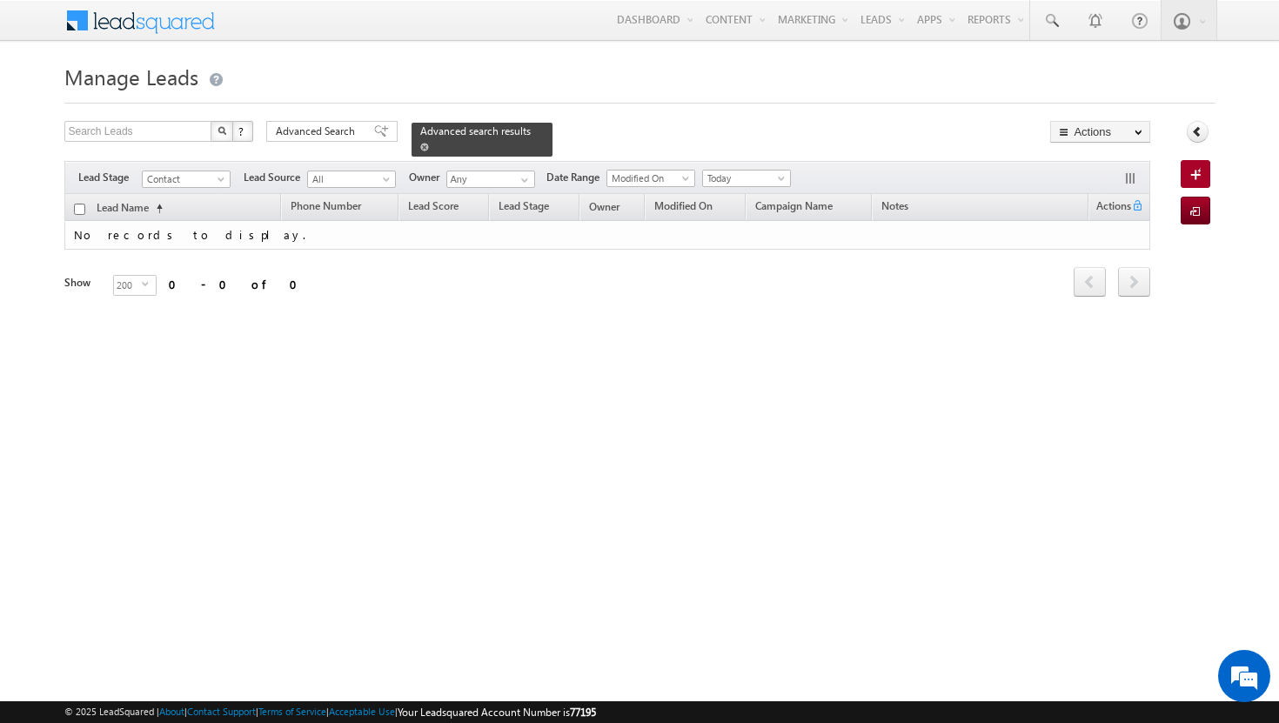
click at [429, 143] on span at bounding box center [424, 147] width 9 height 9
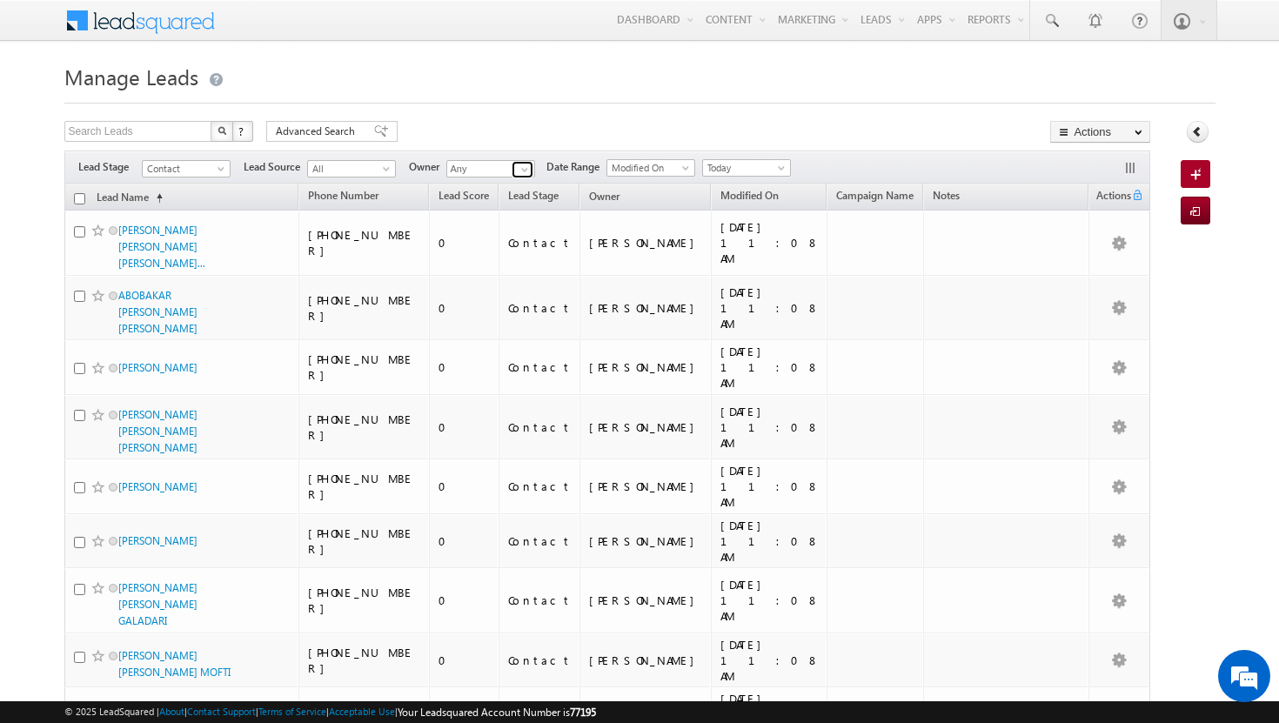
click at [526, 170] on span at bounding box center [525, 170] width 14 height 14
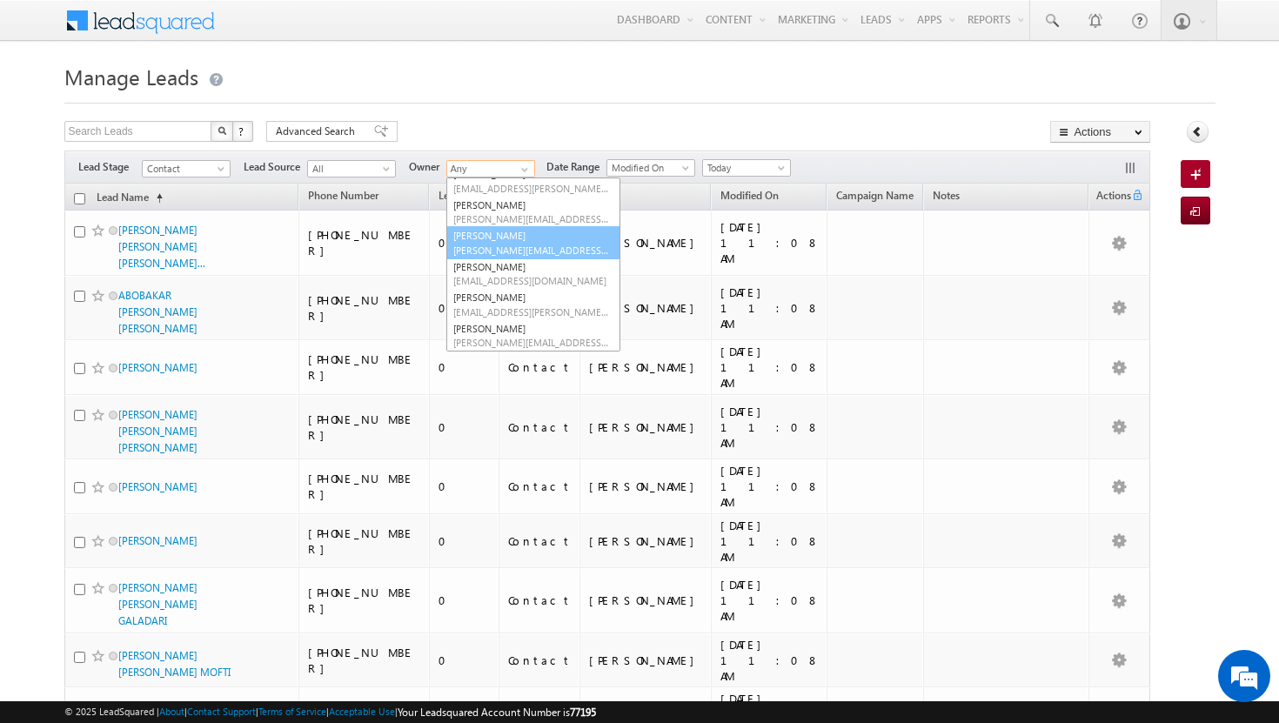
scroll to position [83, 0]
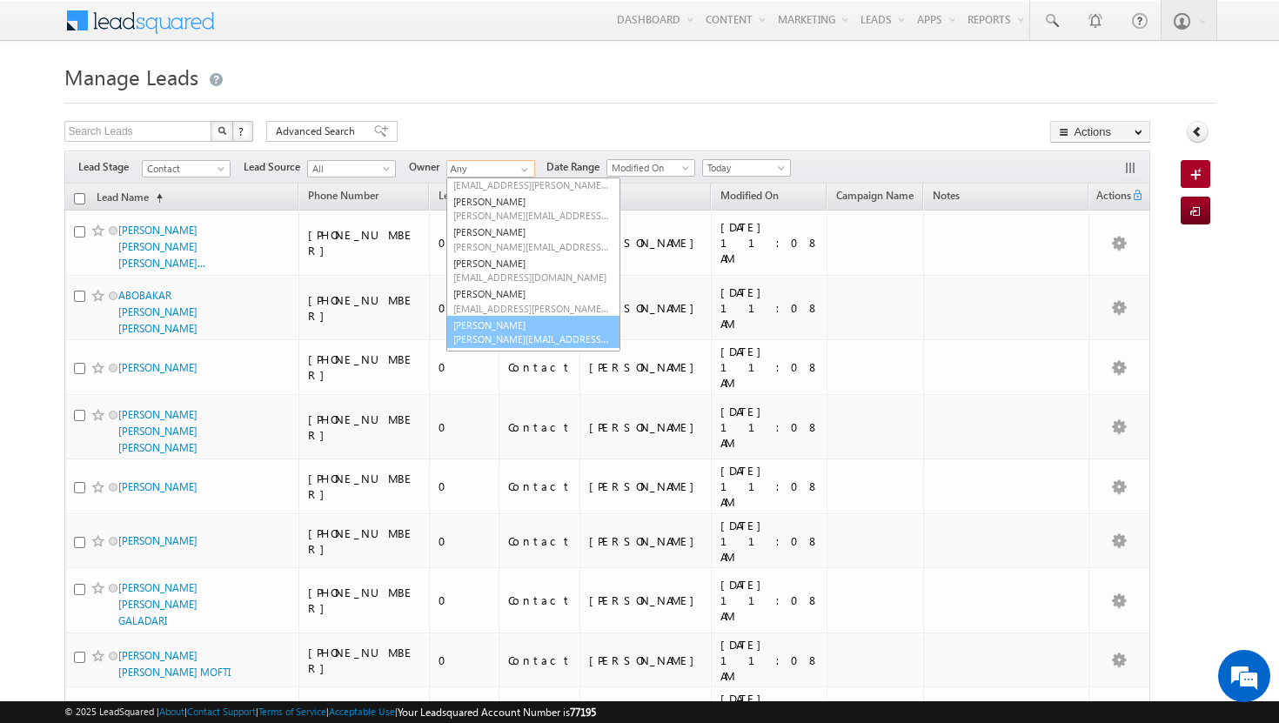
click at [503, 332] on link "Shakeel Babbar shakeel.babbar@indglobal.ae" at bounding box center [534, 332] width 174 height 33
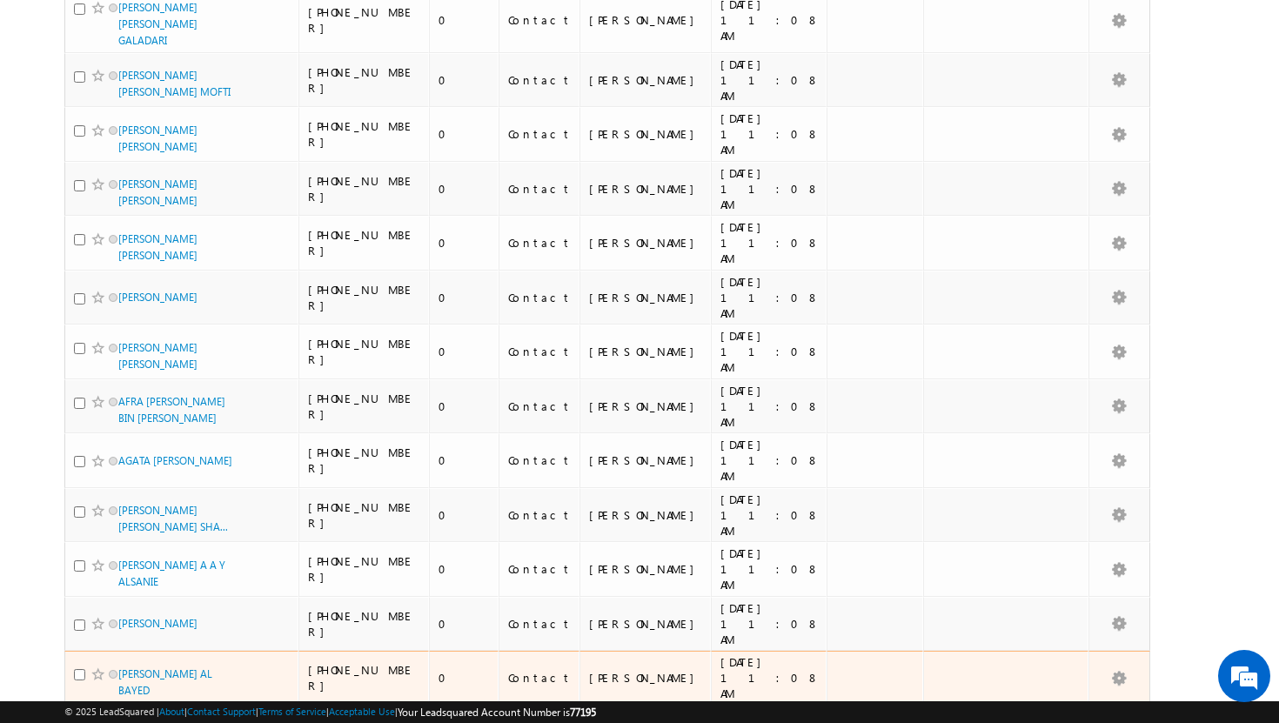
scroll to position [0, 0]
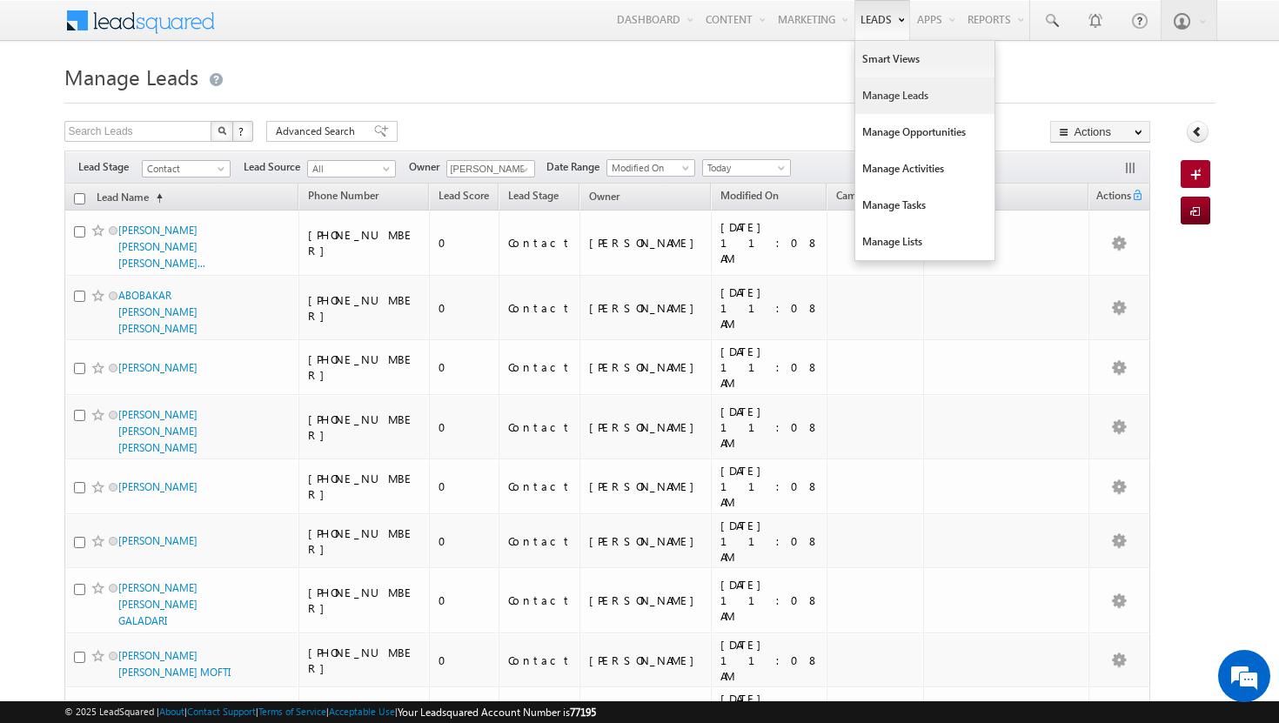
click at [859, 98] on link "Manage Leads" at bounding box center [925, 95] width 139 height 37
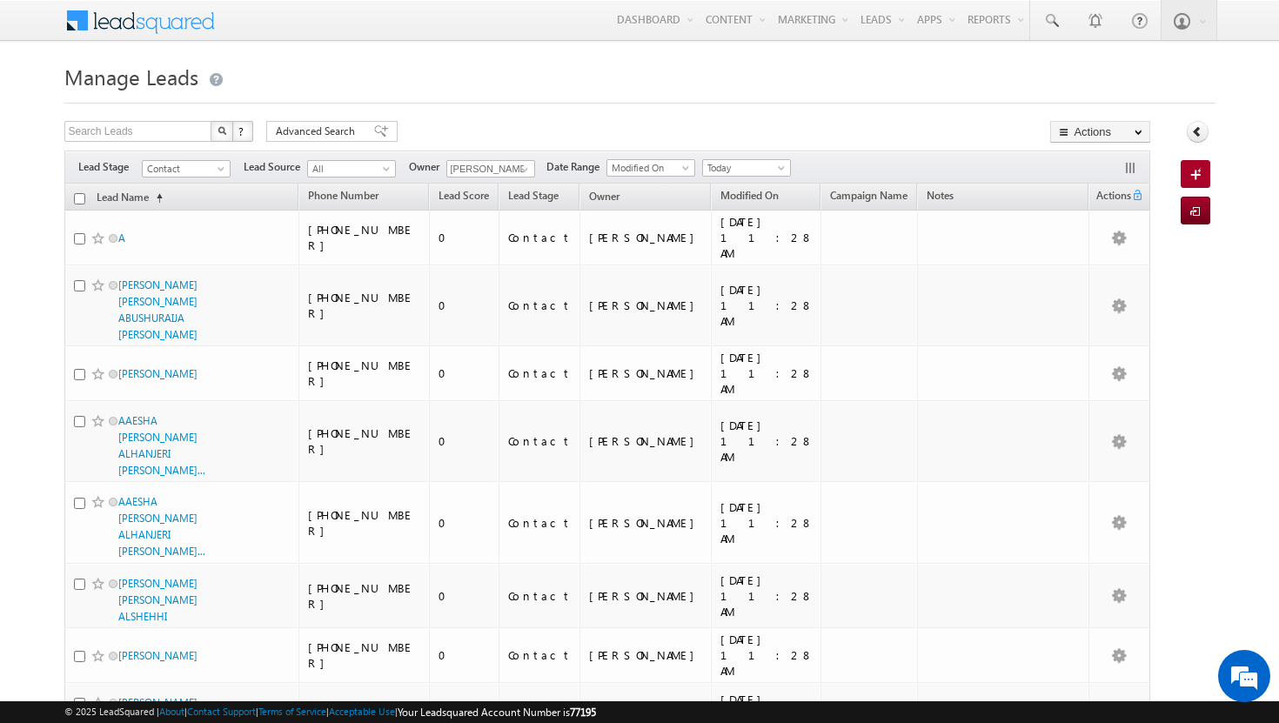
click at [79, 199] on input "checkbox" at bounding box center [79, 198] width 11 height 11
checkbox input "true"
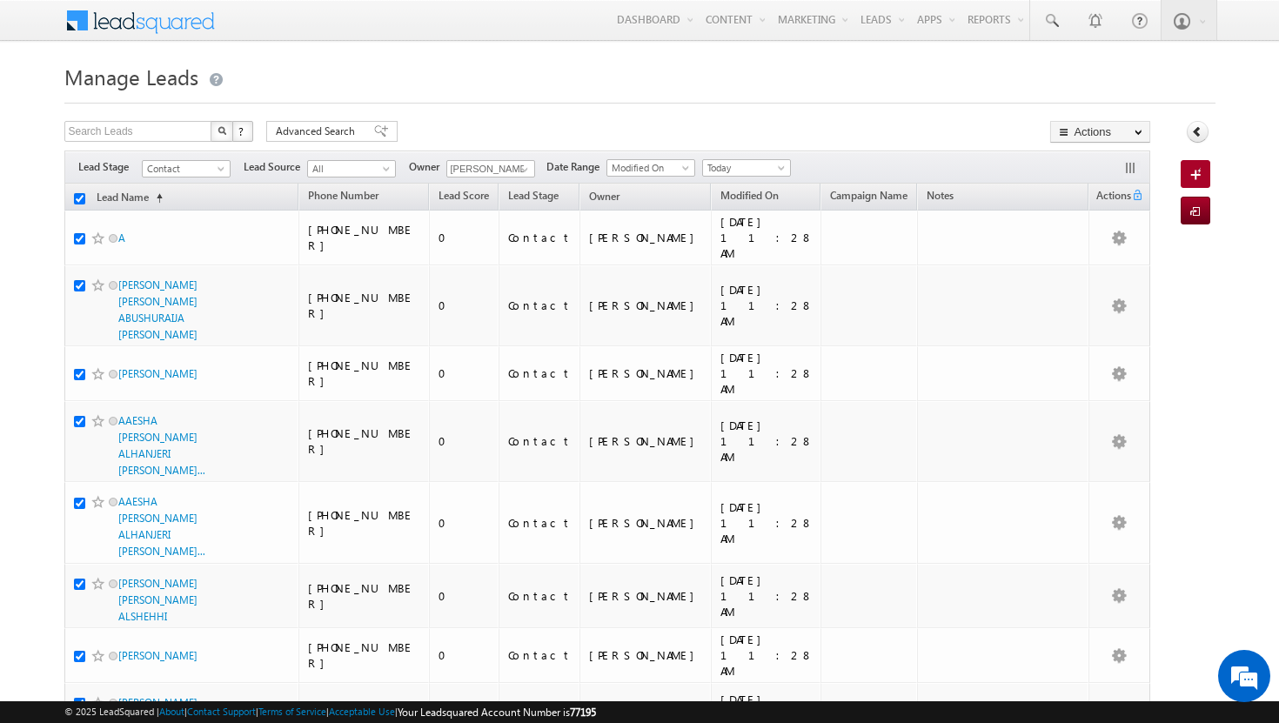
checkbox input "true"
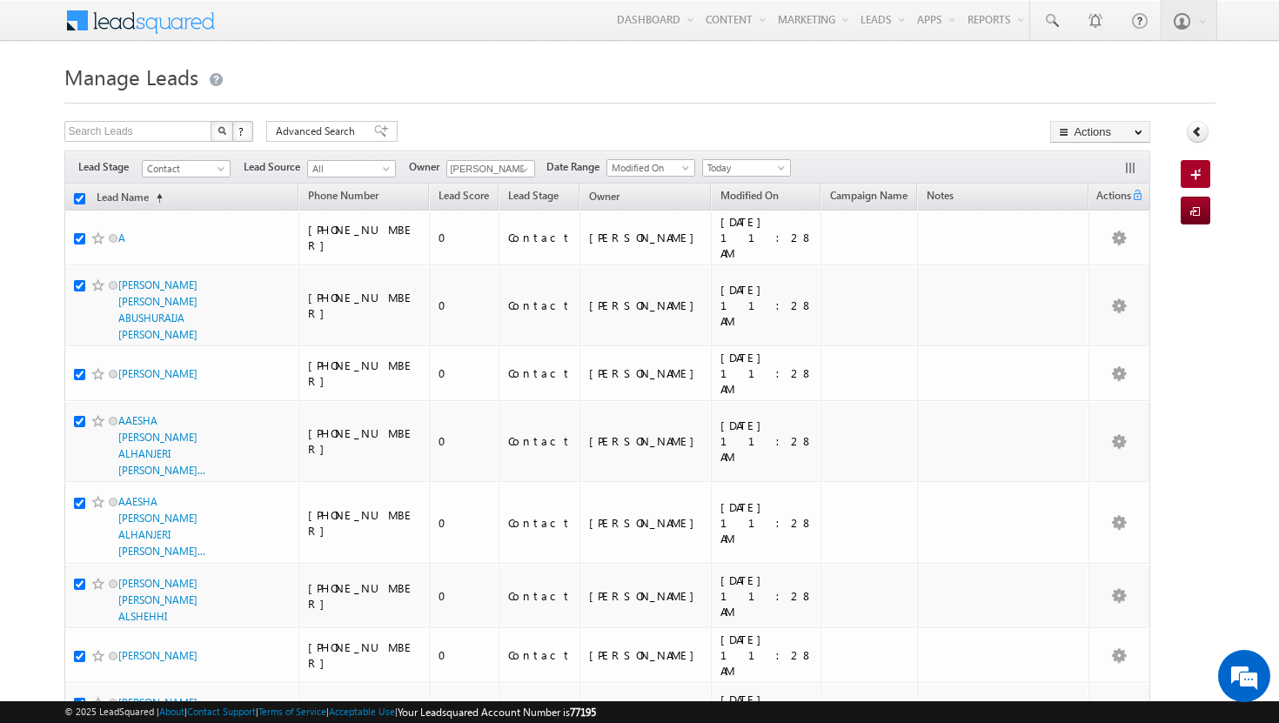
checkbox input "true"
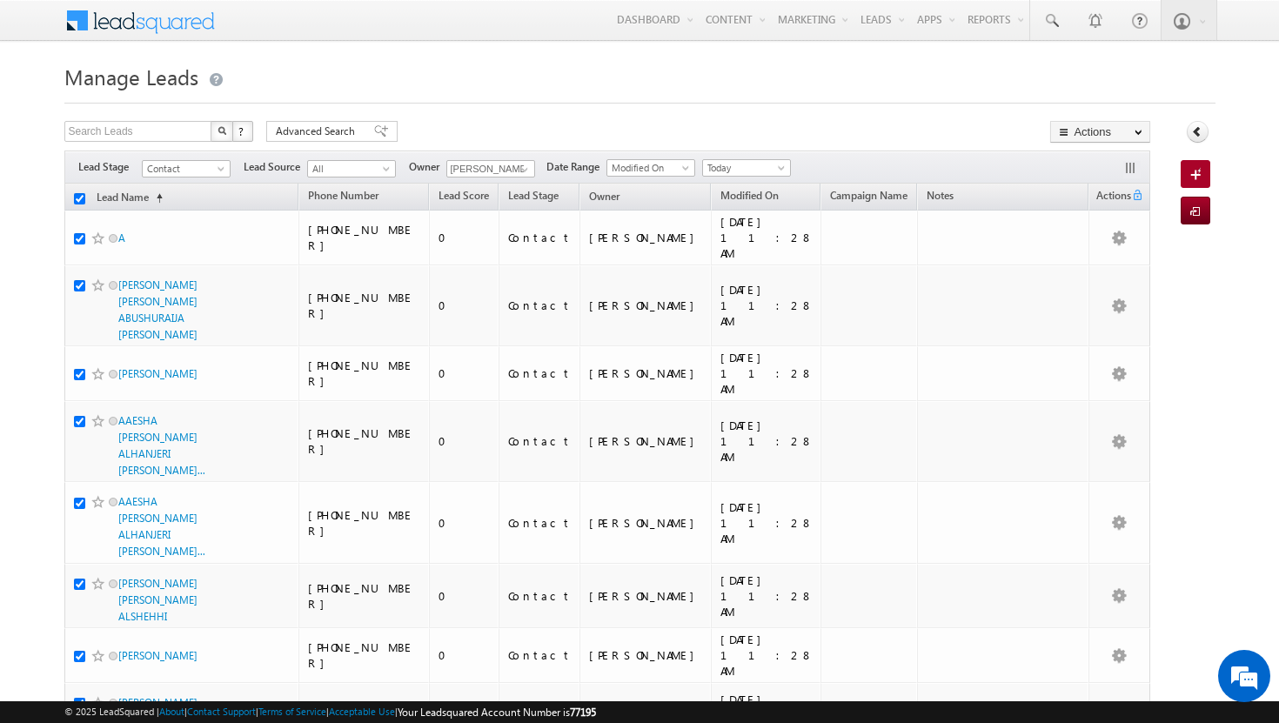
checkbox input "true"
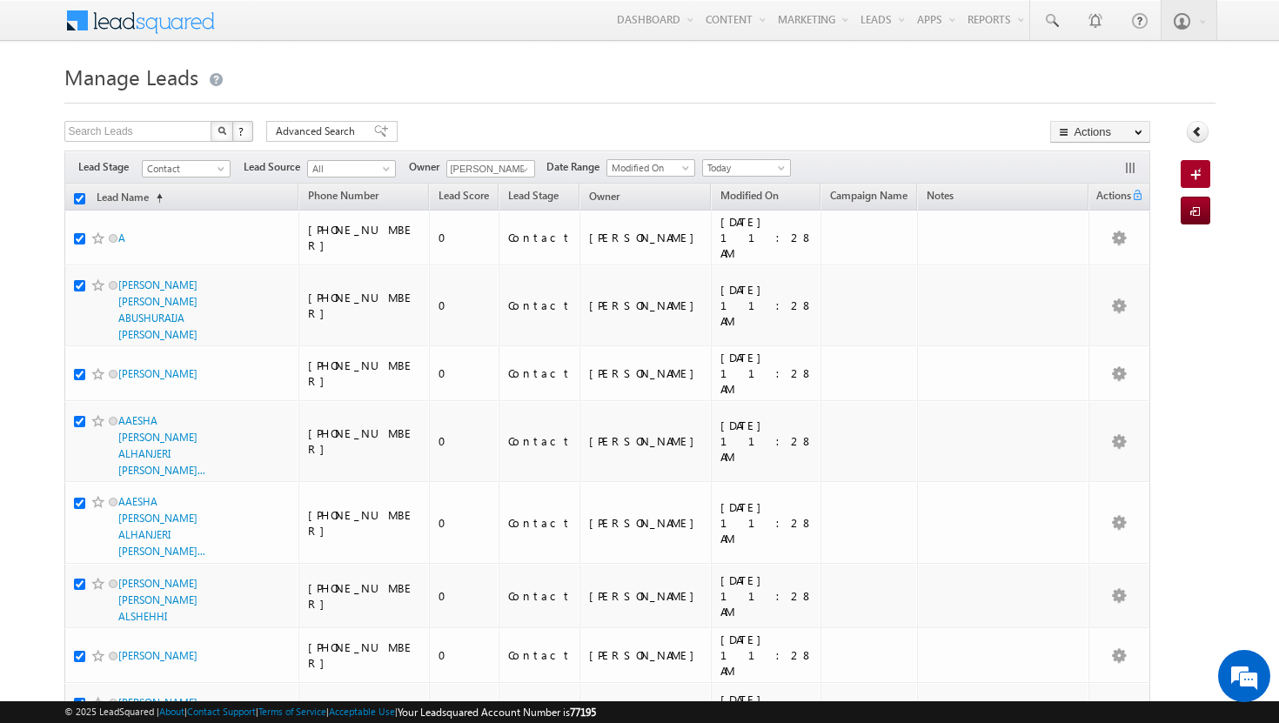
checkbox input "true"
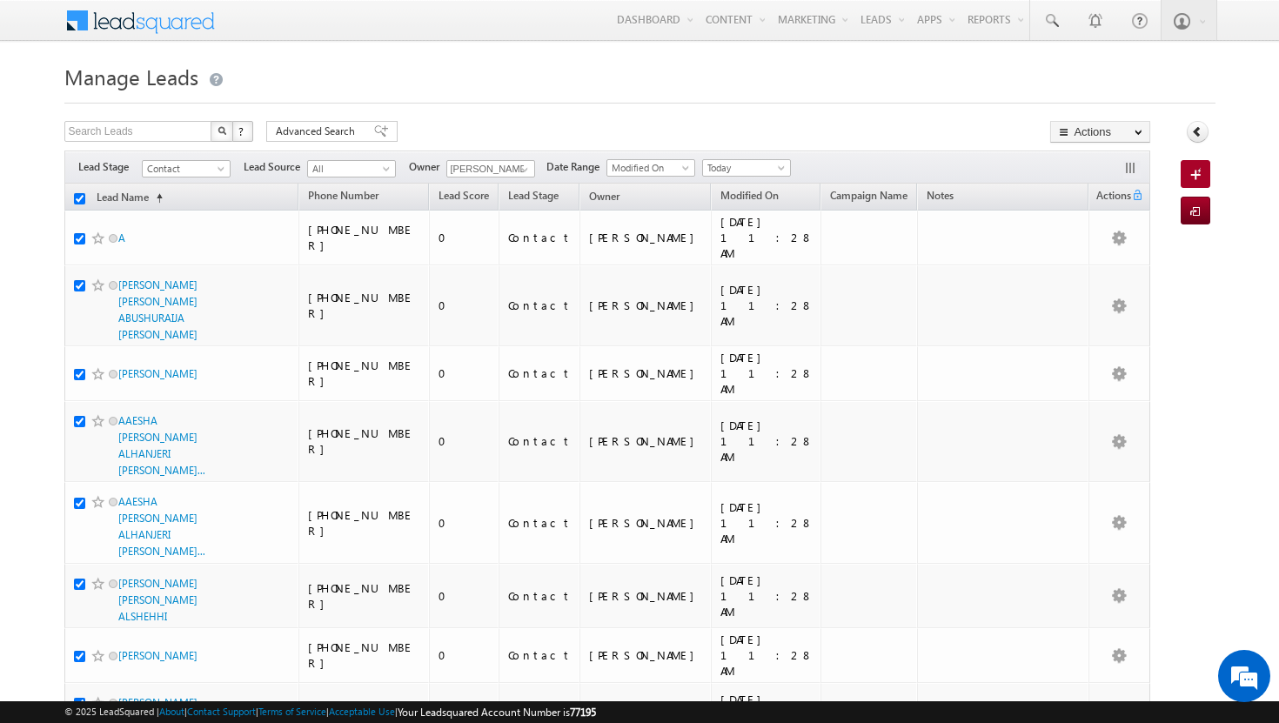
checkbox input "true"
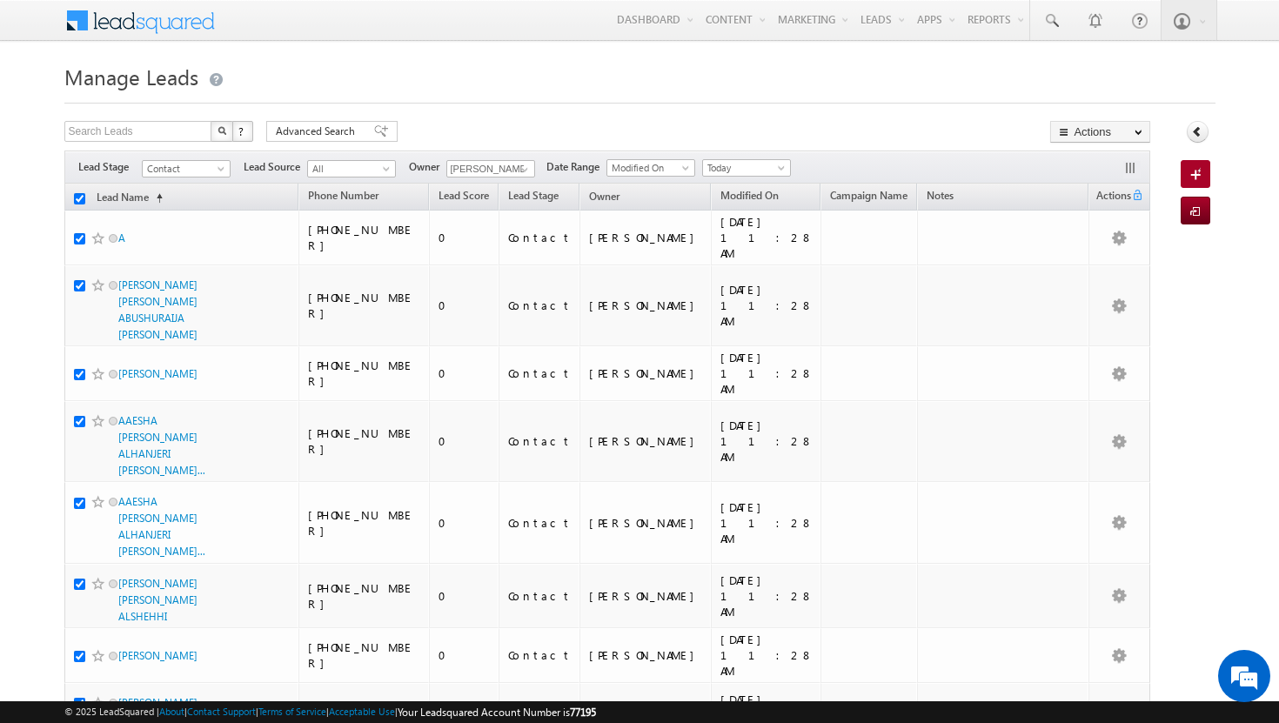
checkbox input "true"
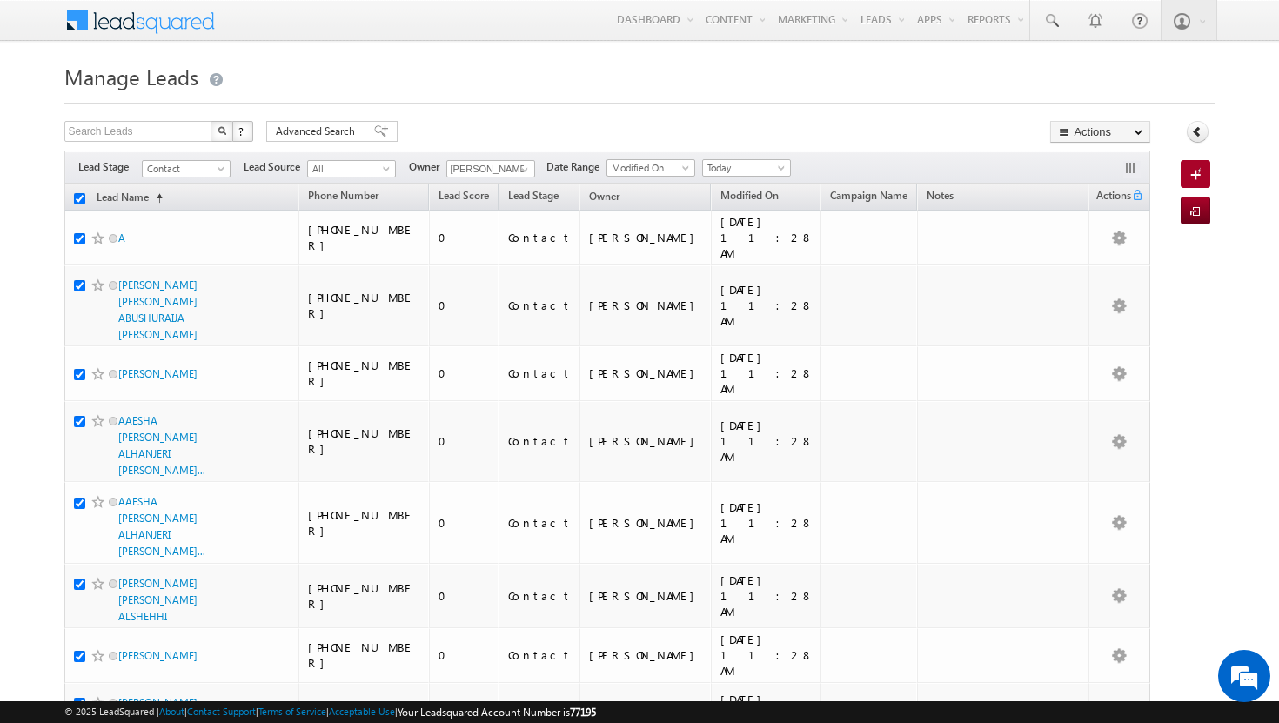
checkbox input "true"
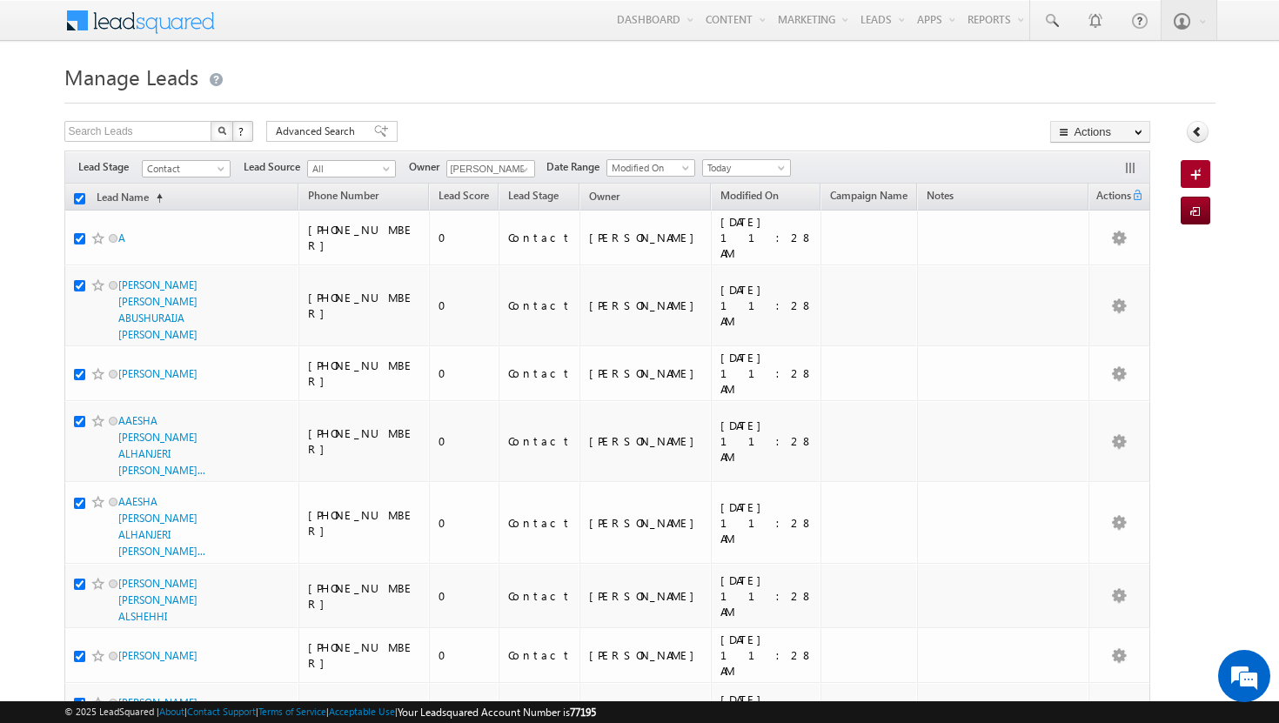
checkbox input "true"
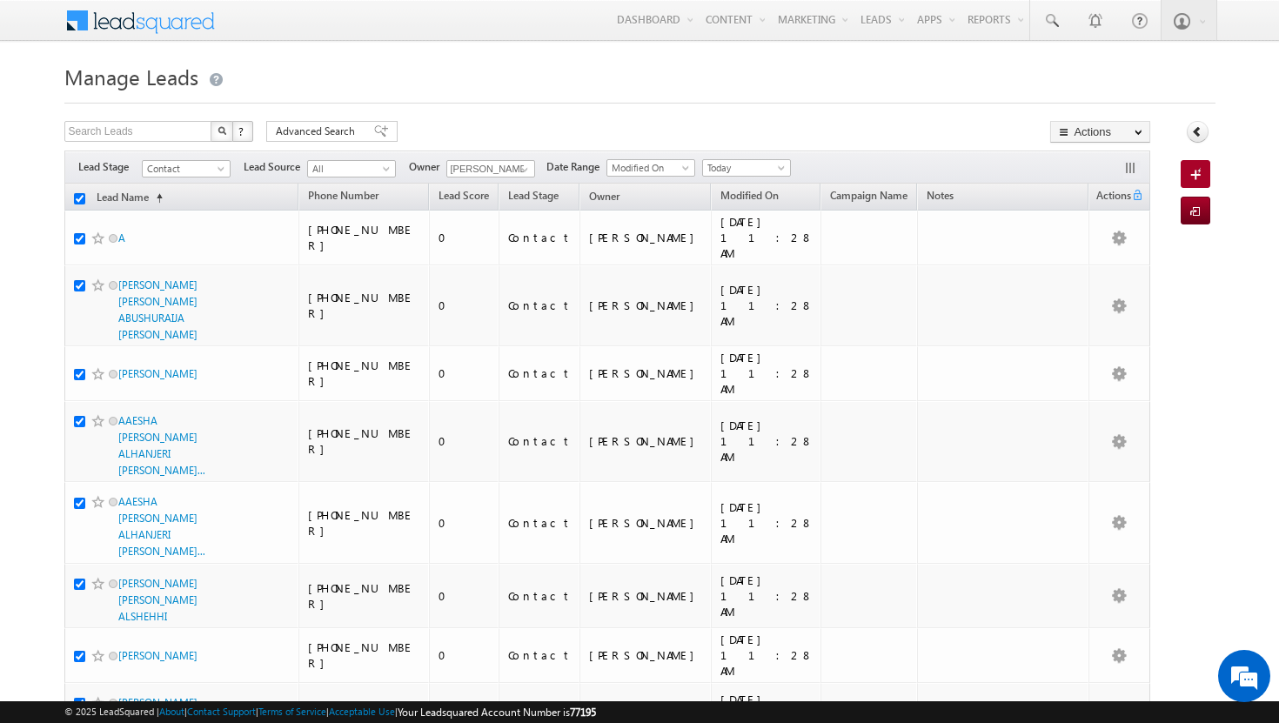
checkbox input "true"
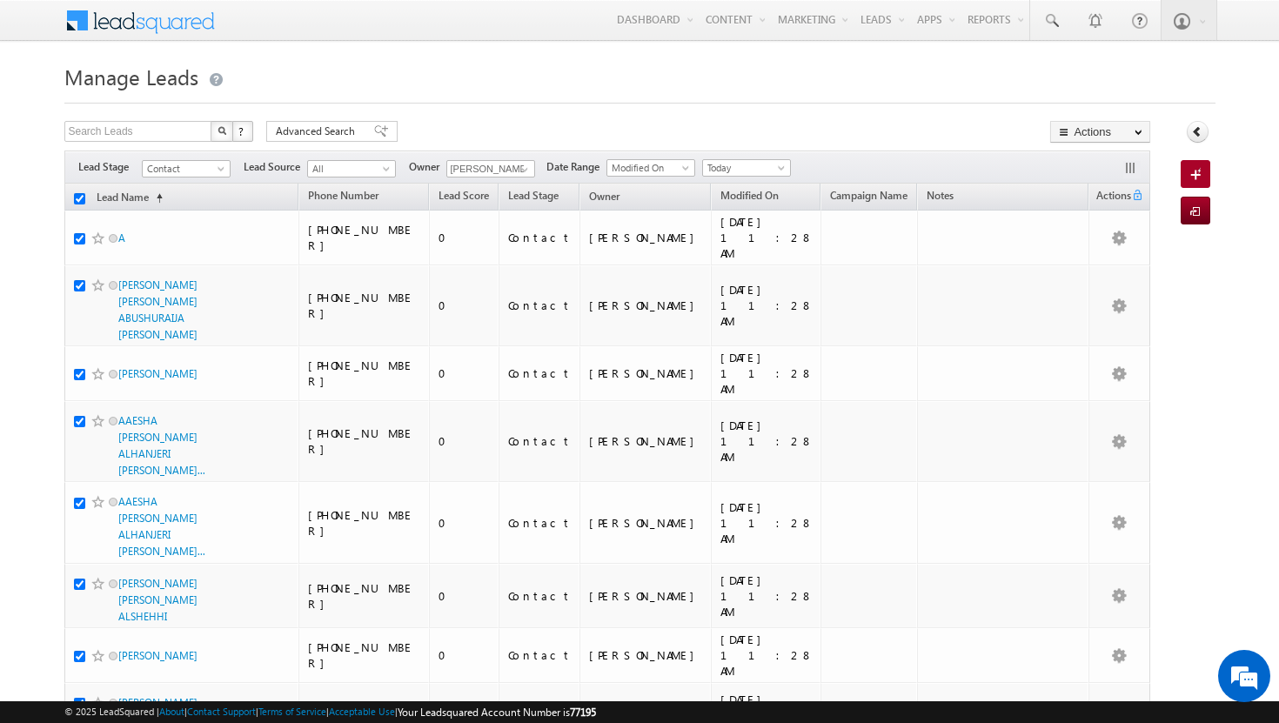
checkbox input "true"
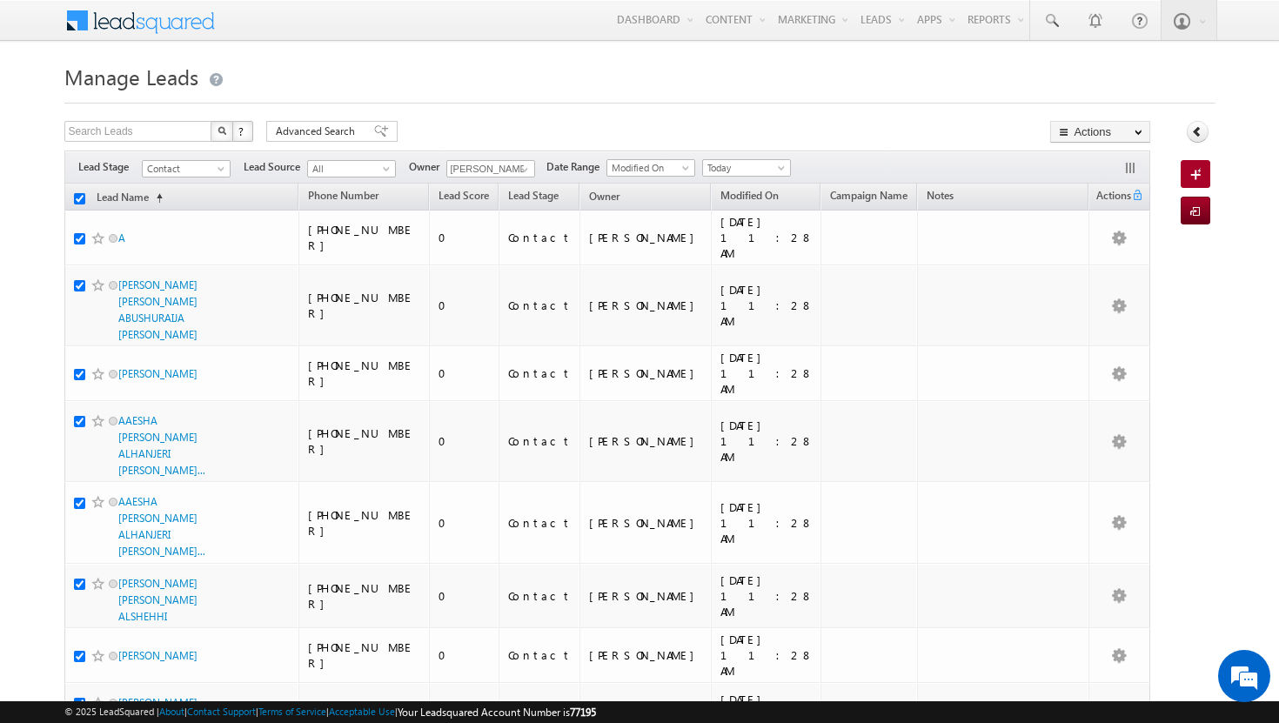
checkbox input "true"
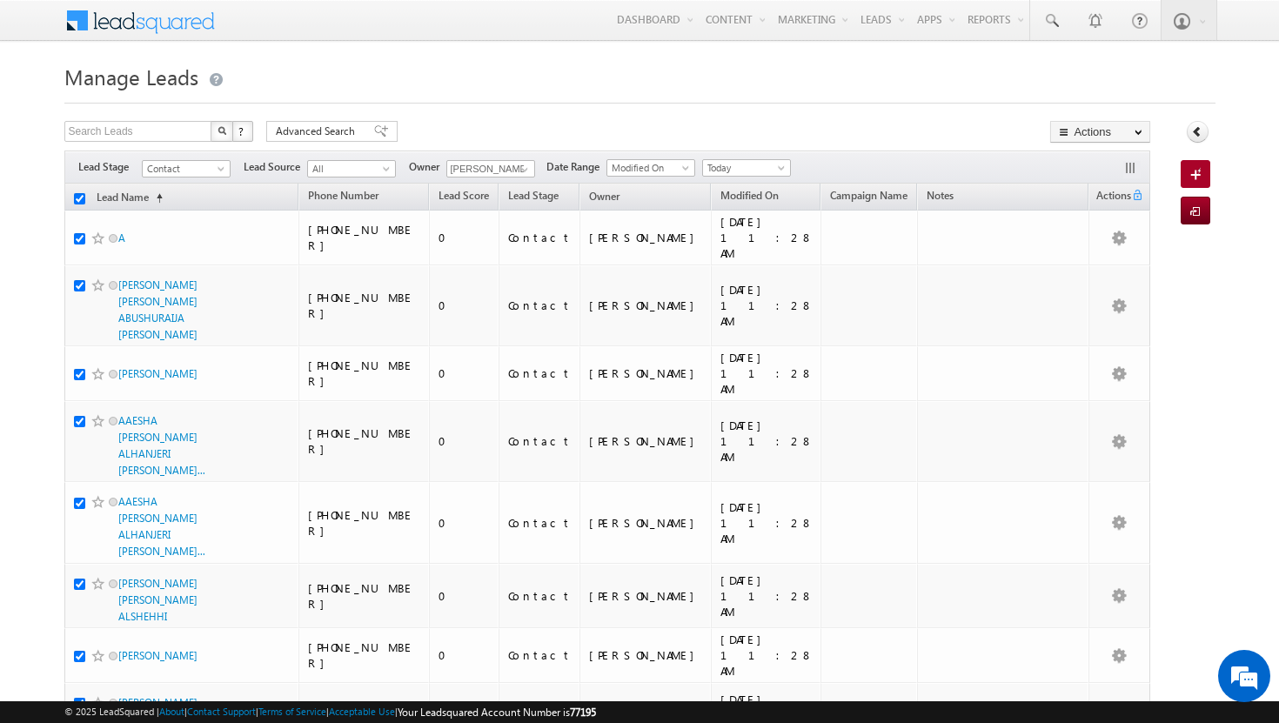
checkbox input "true"
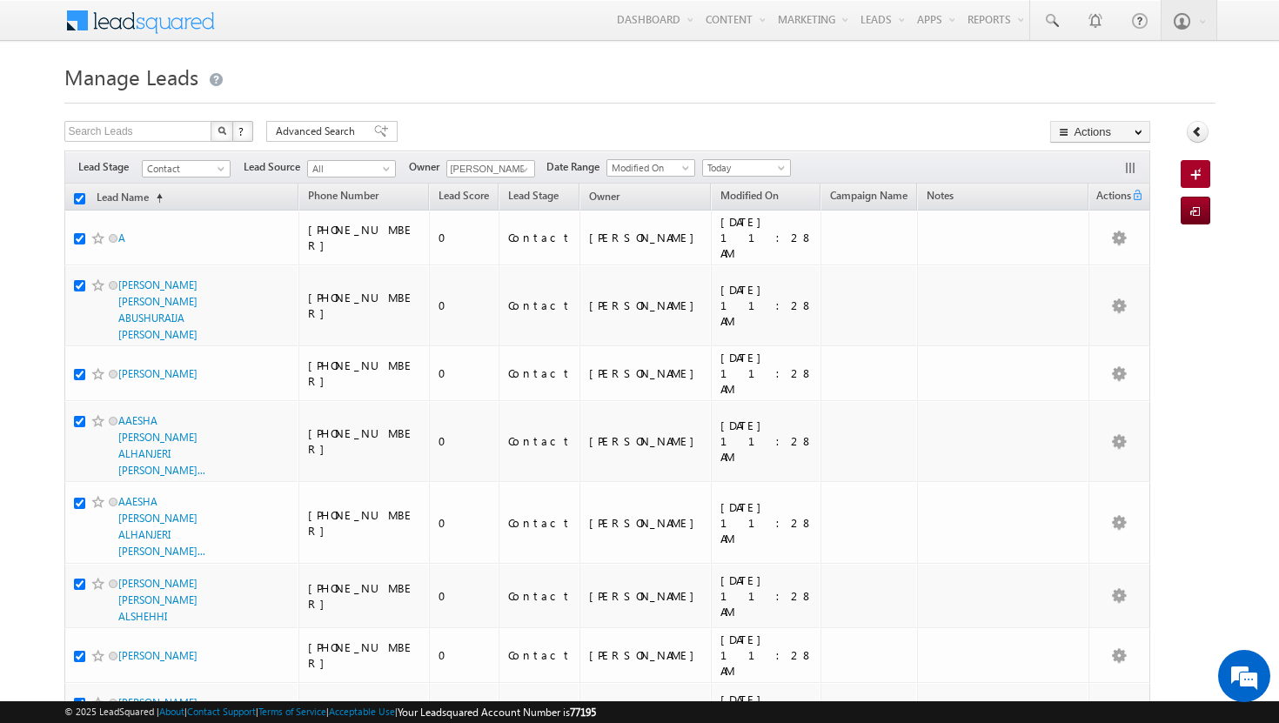
checkbox input "true"
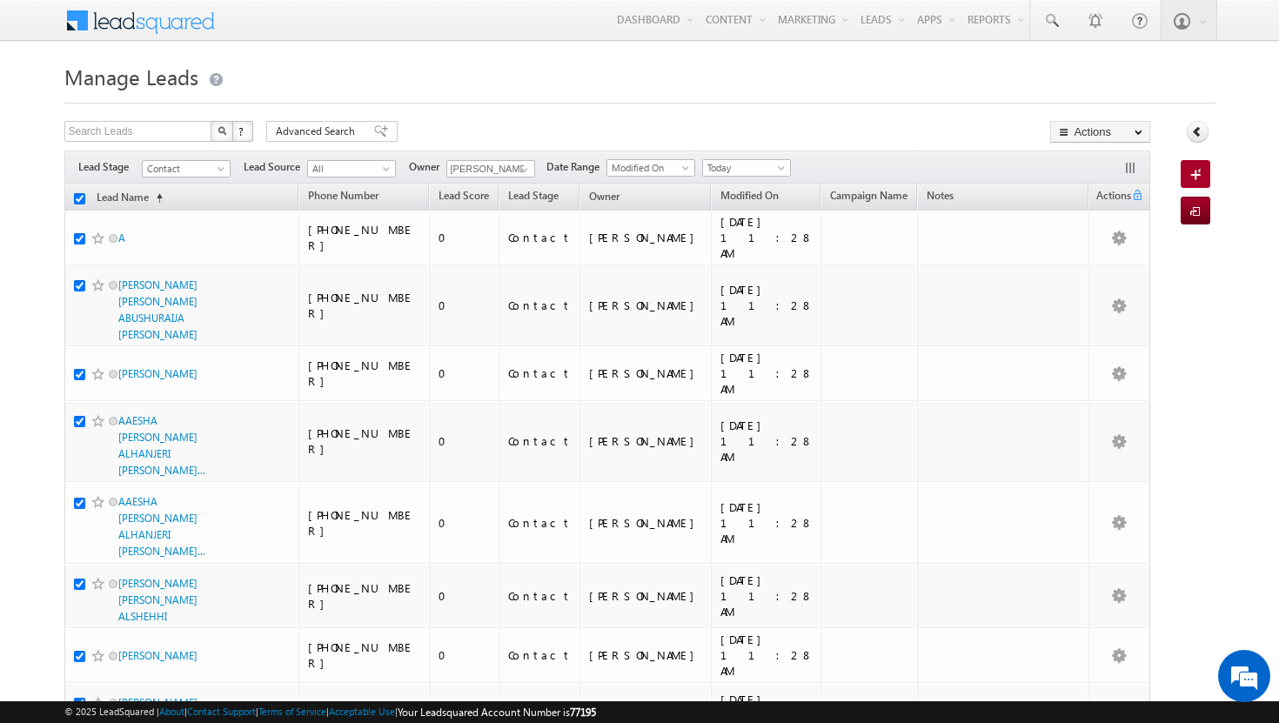
checkbox input "true"
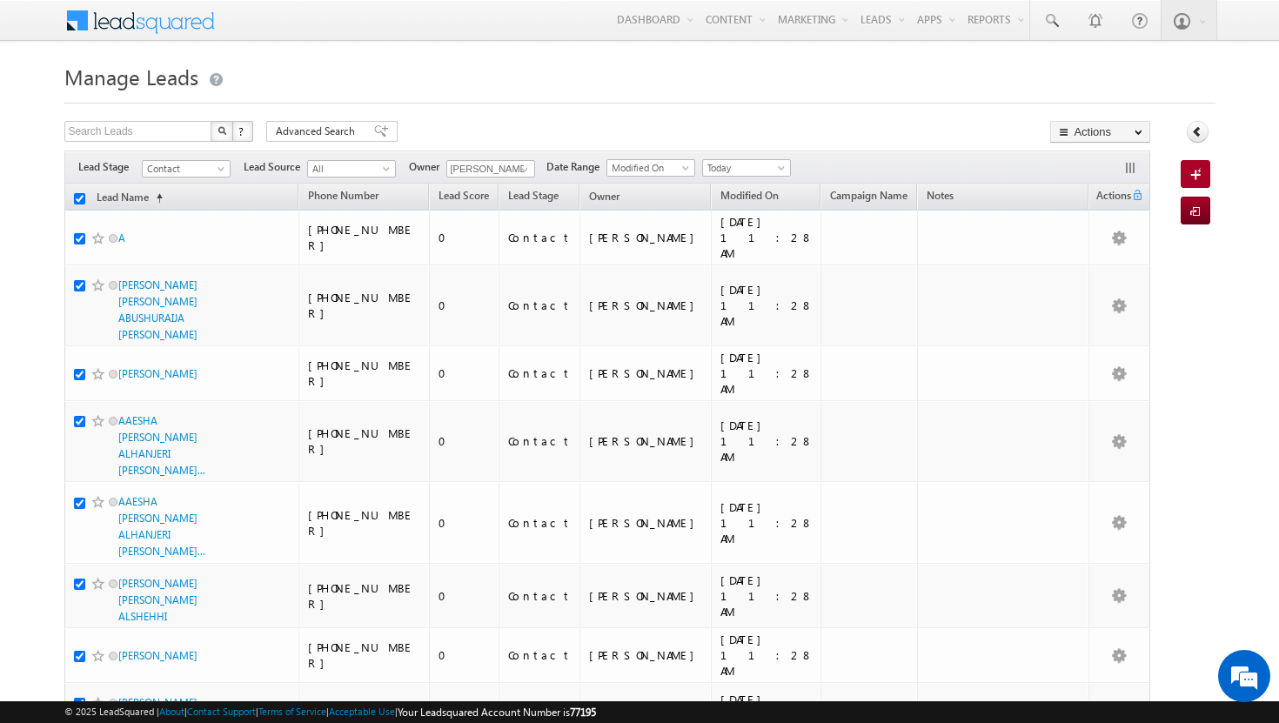
checkbox input "true"
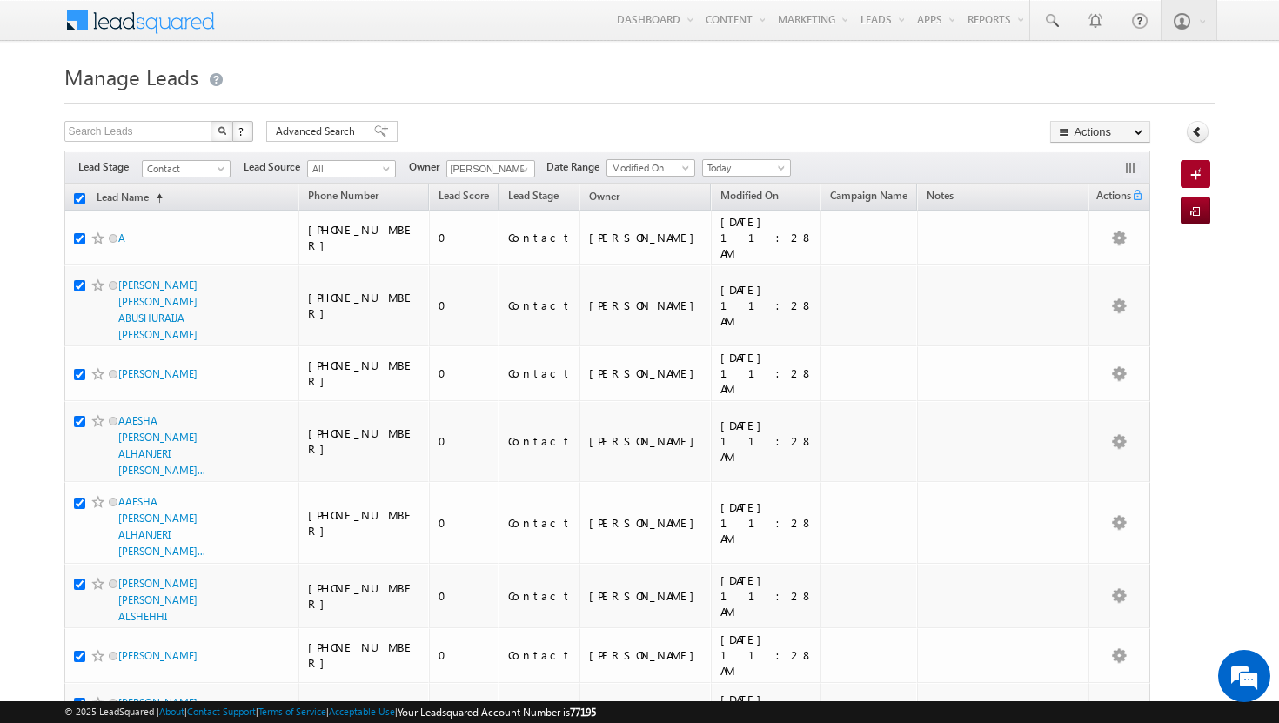
checkbox input "true"
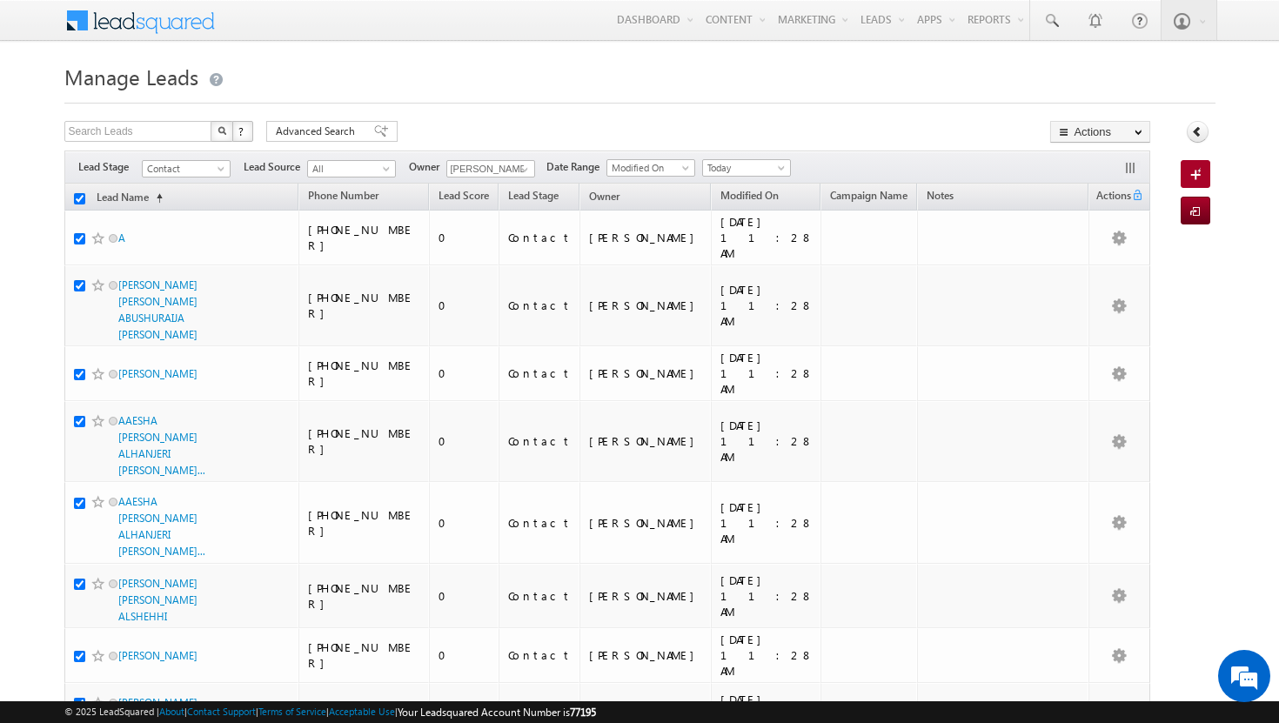
checkbox input "true"
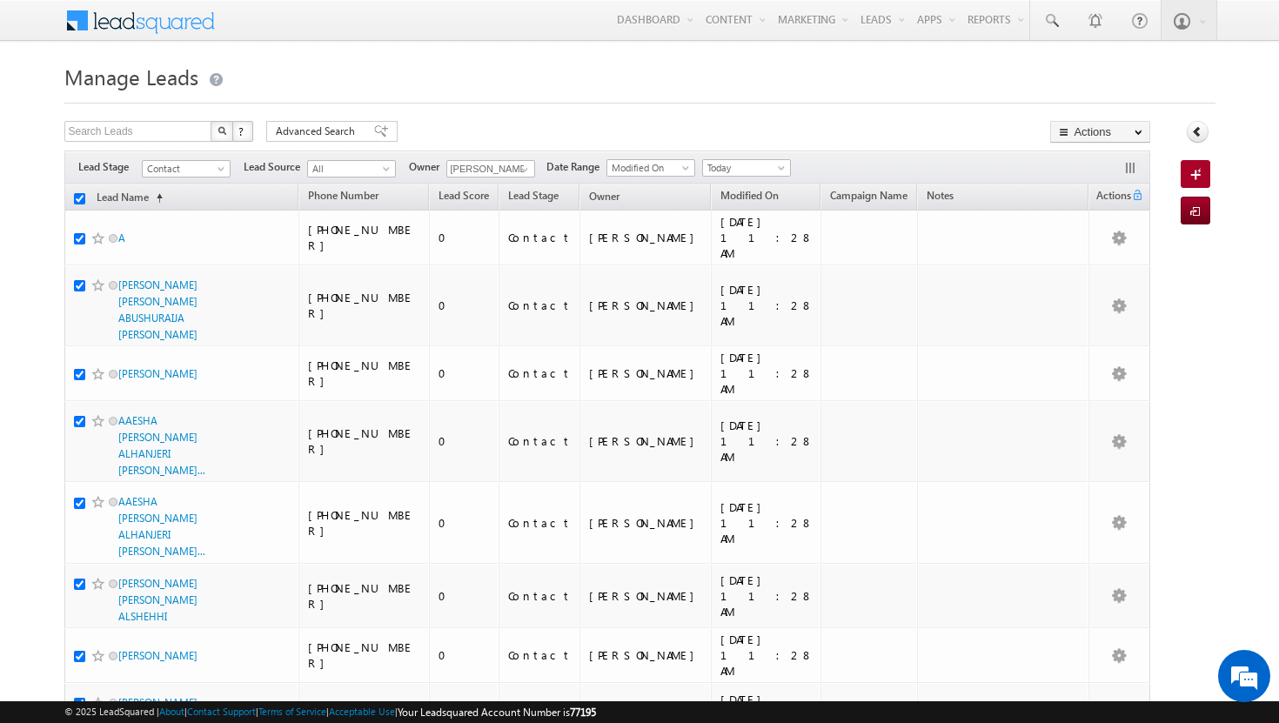
checkbox input "true"
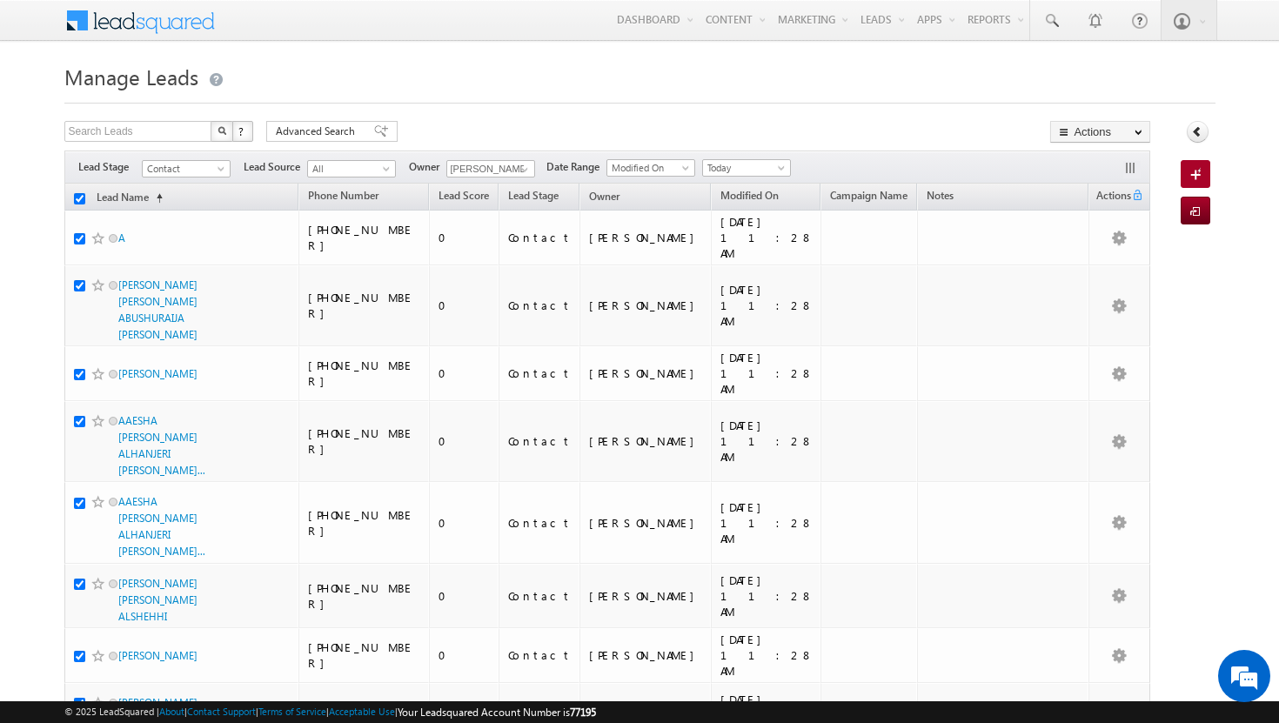
checkbox input "true"
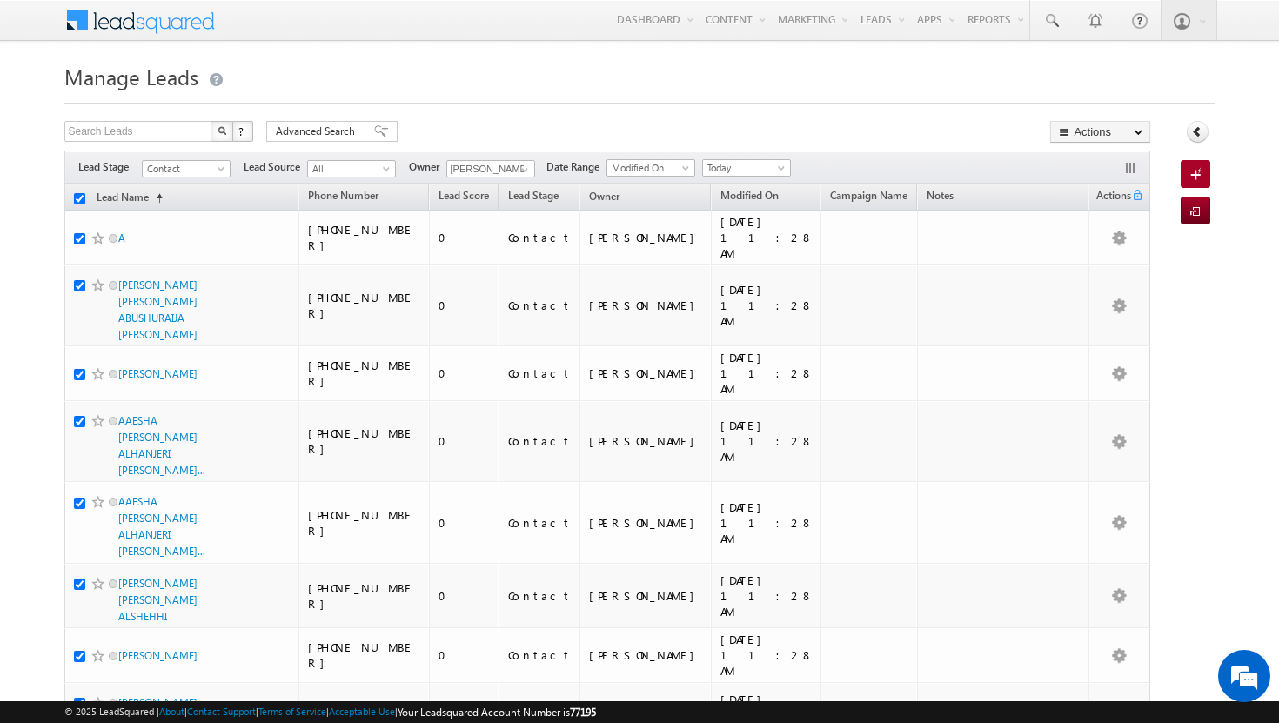
checkbox input "true"
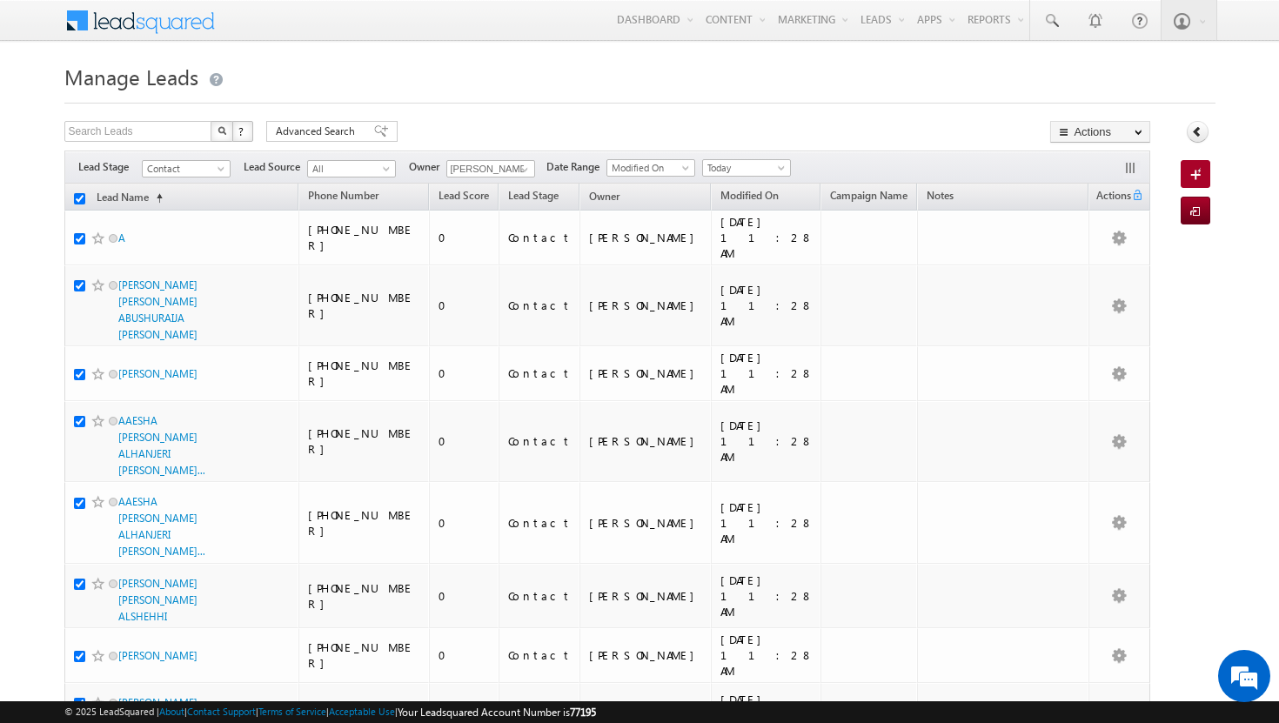
checkbox input "true"
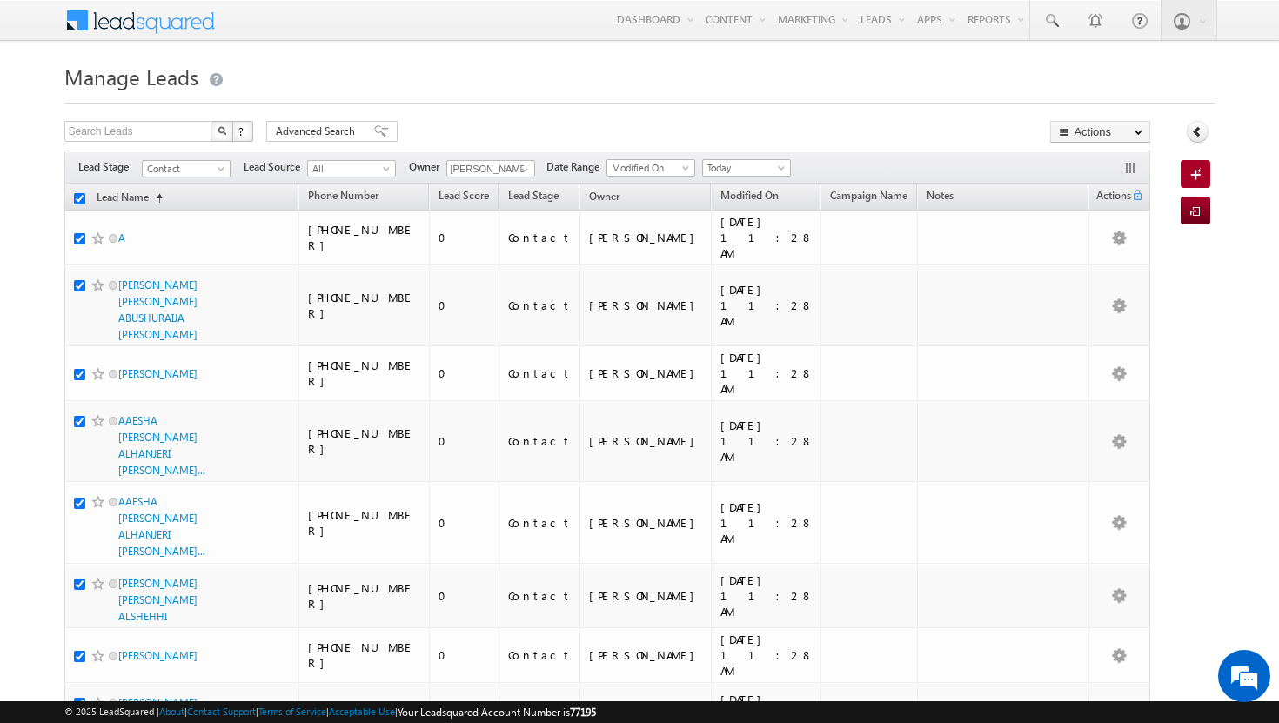
checkbox input "true"
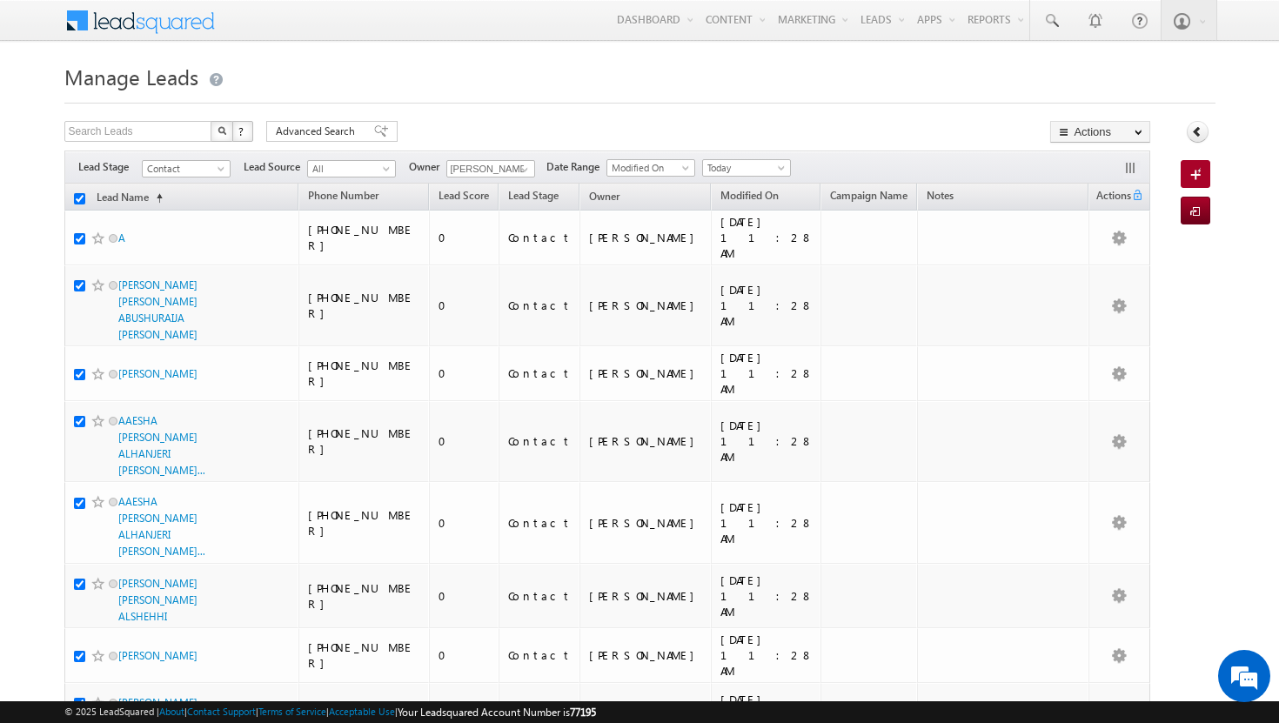
checkbox input "true"
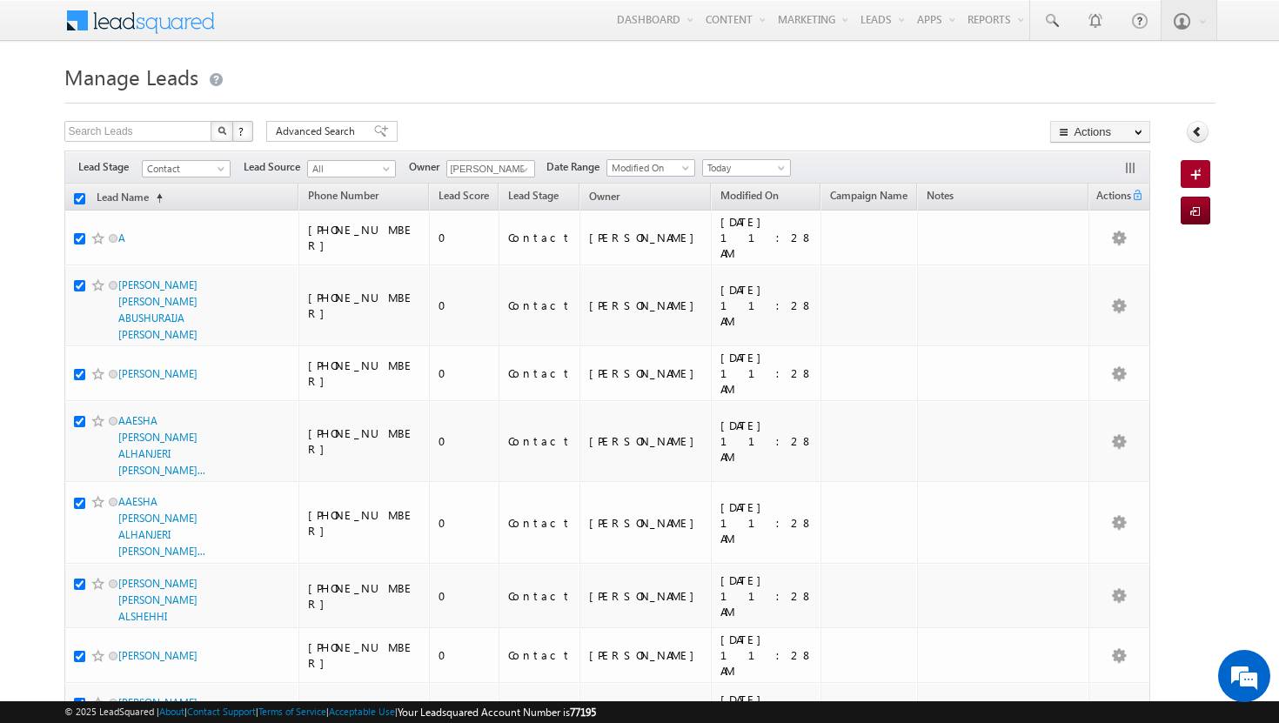
checkbox input "true"
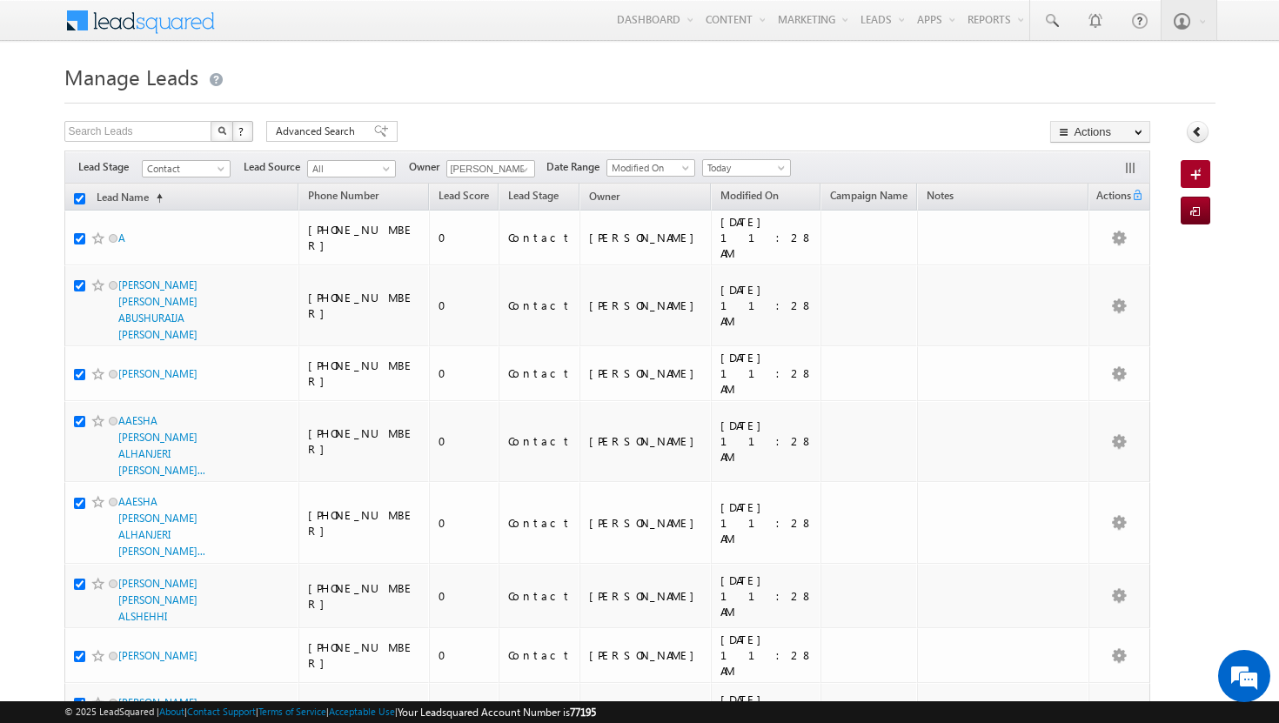
checkbox input "true"
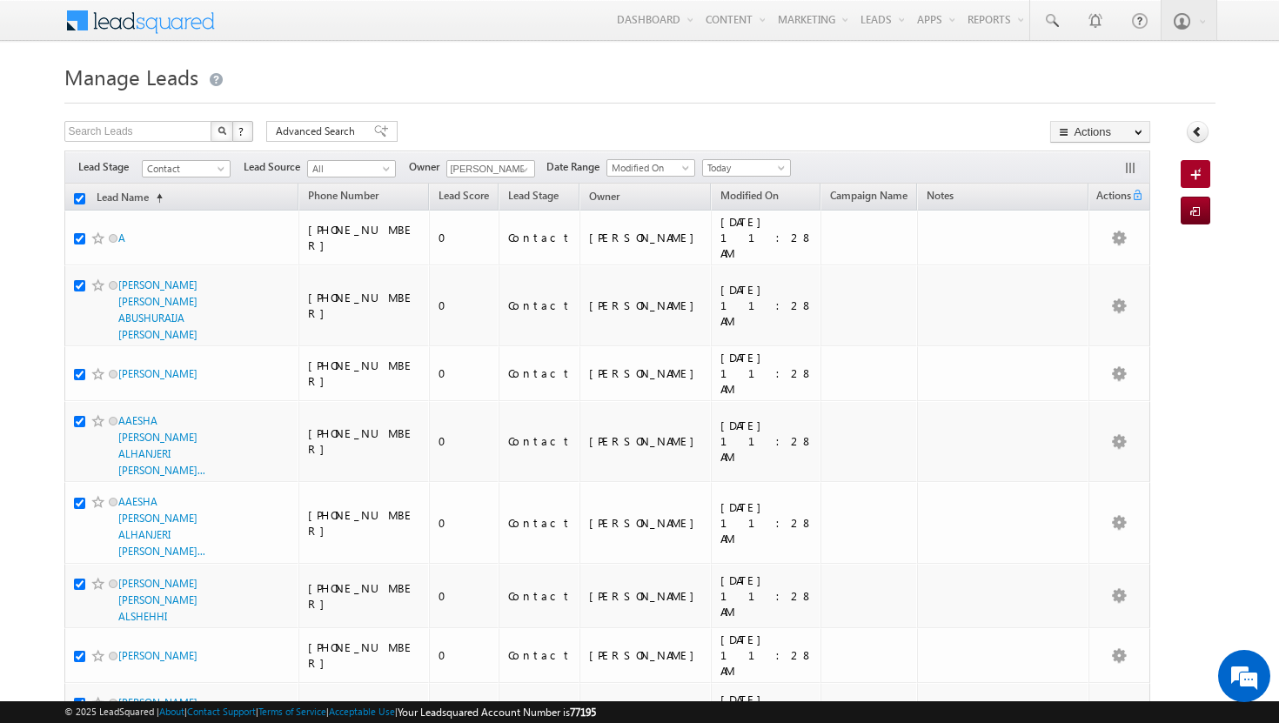
checkbox input "true"
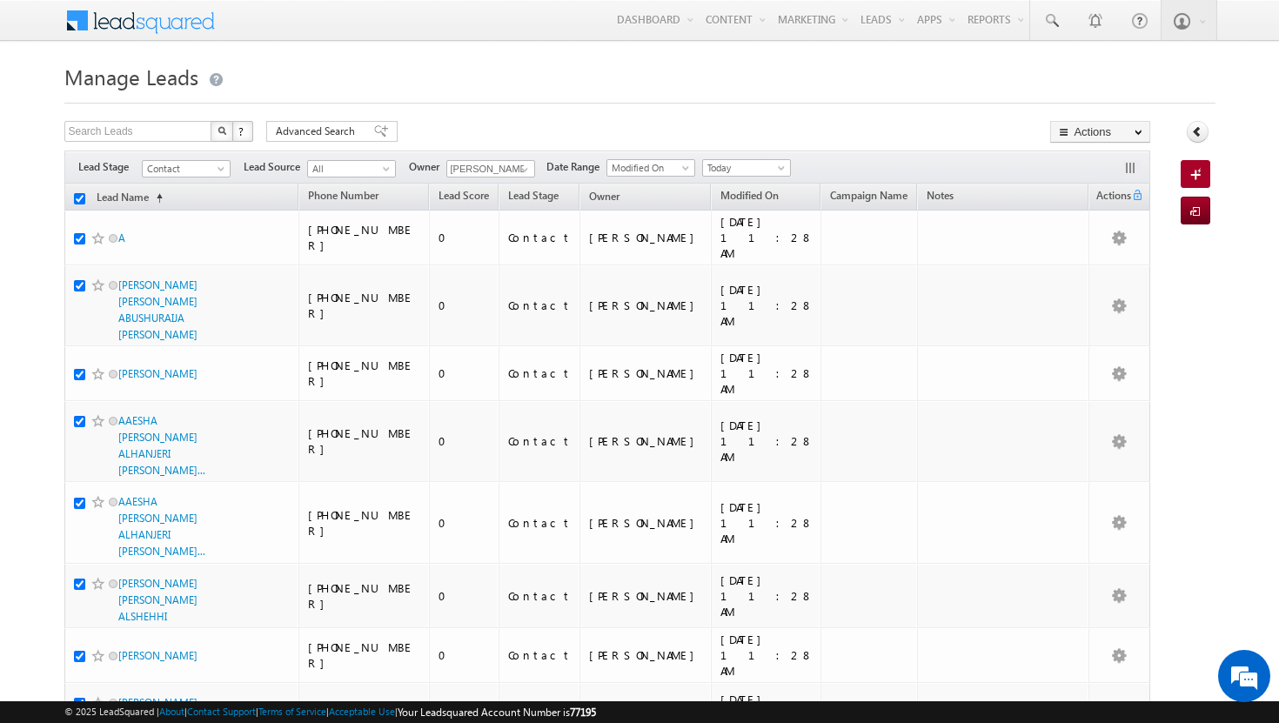
checkbox input "true"
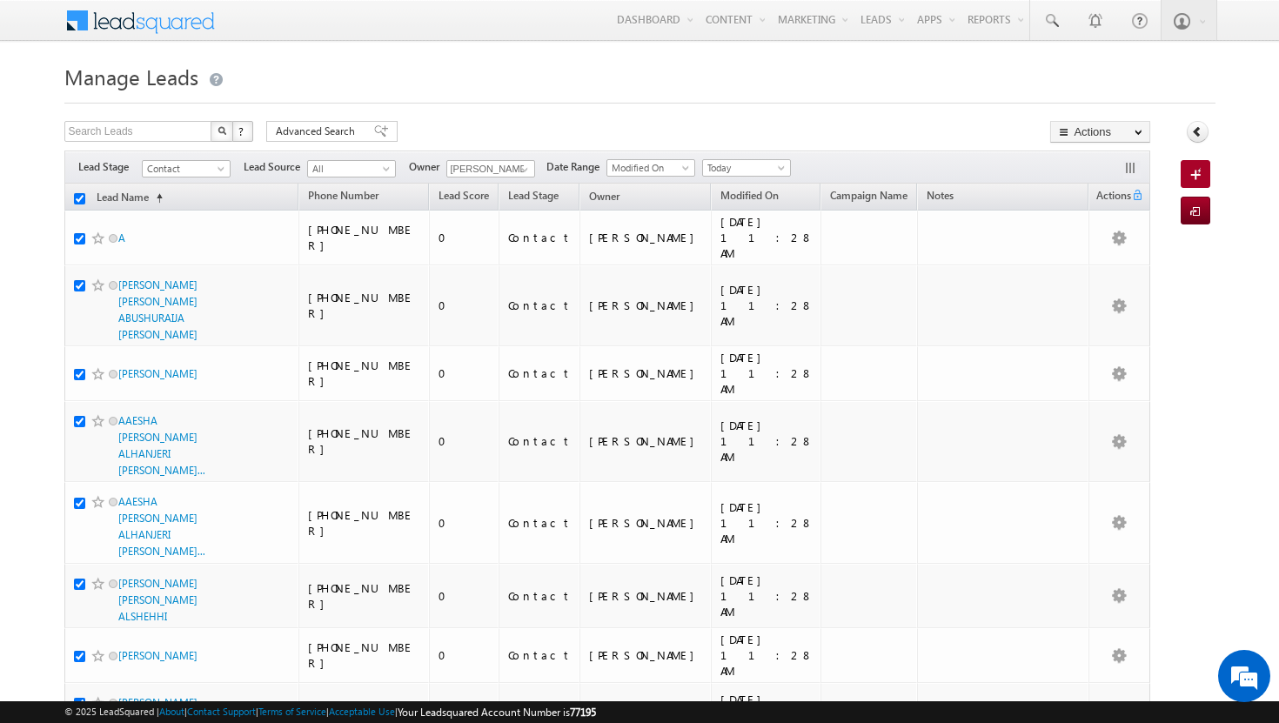
checkbox input "true"
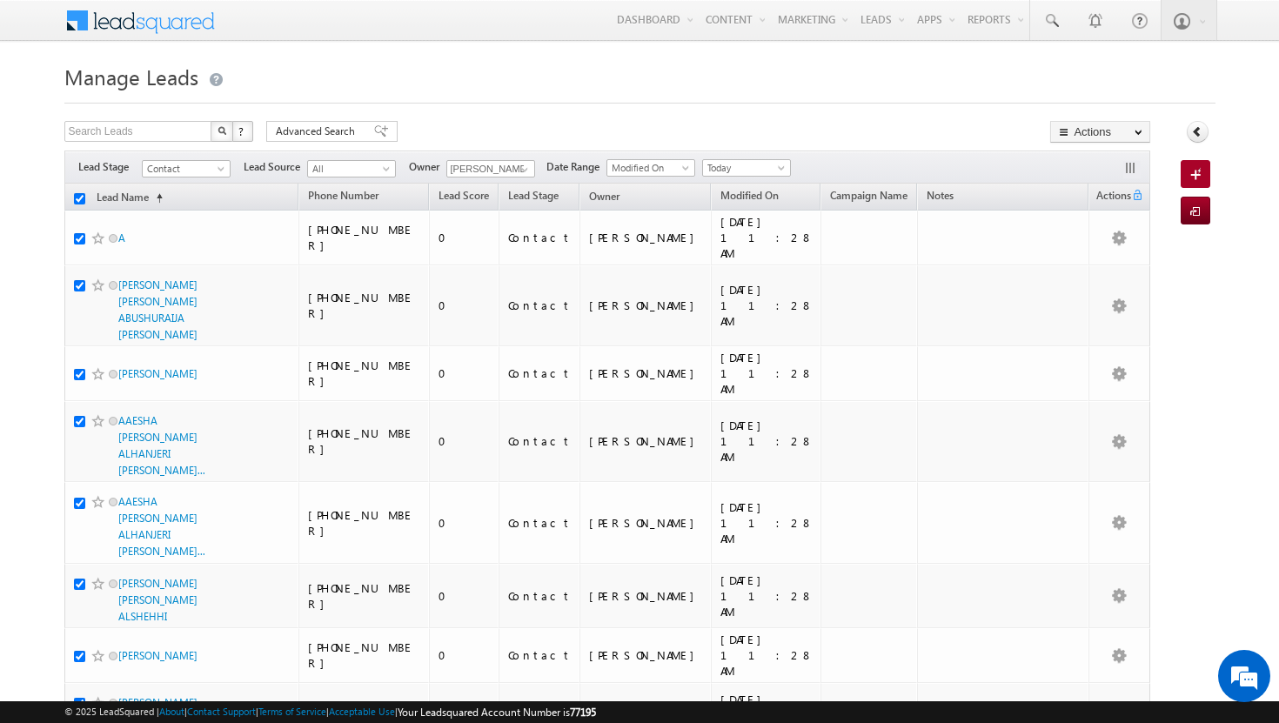
checkbox input "true"
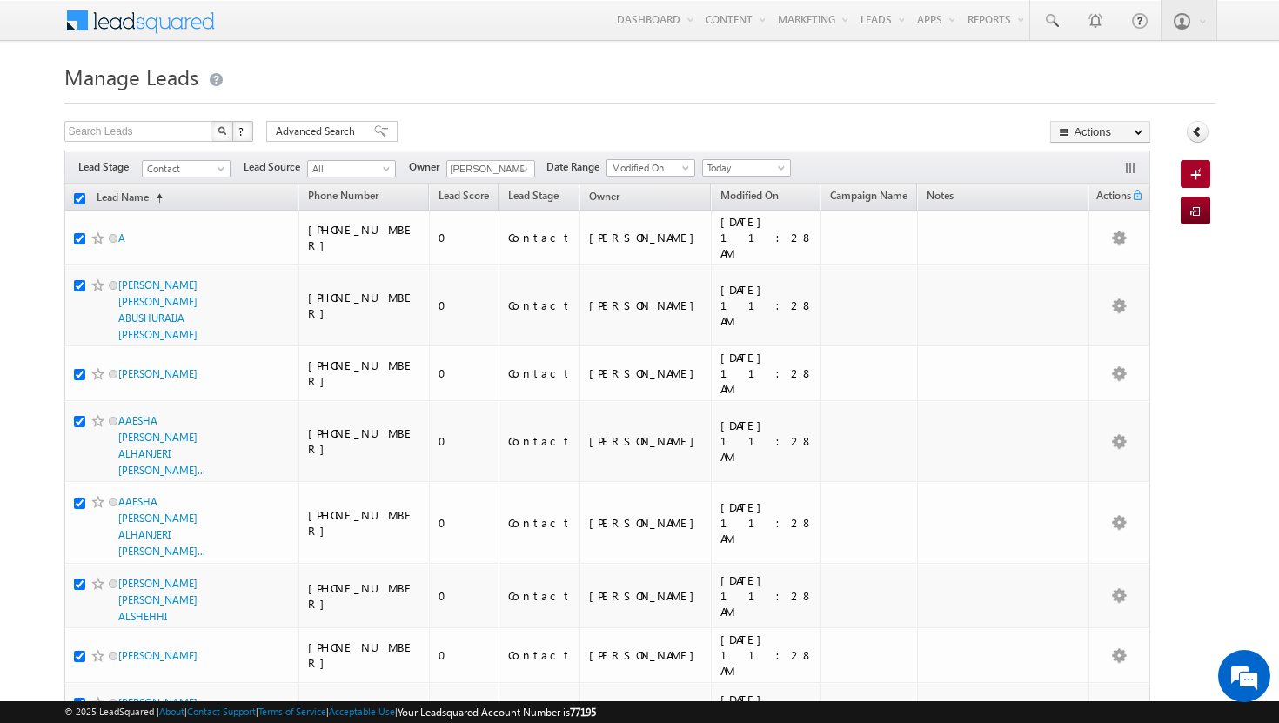
checkbox input "true"
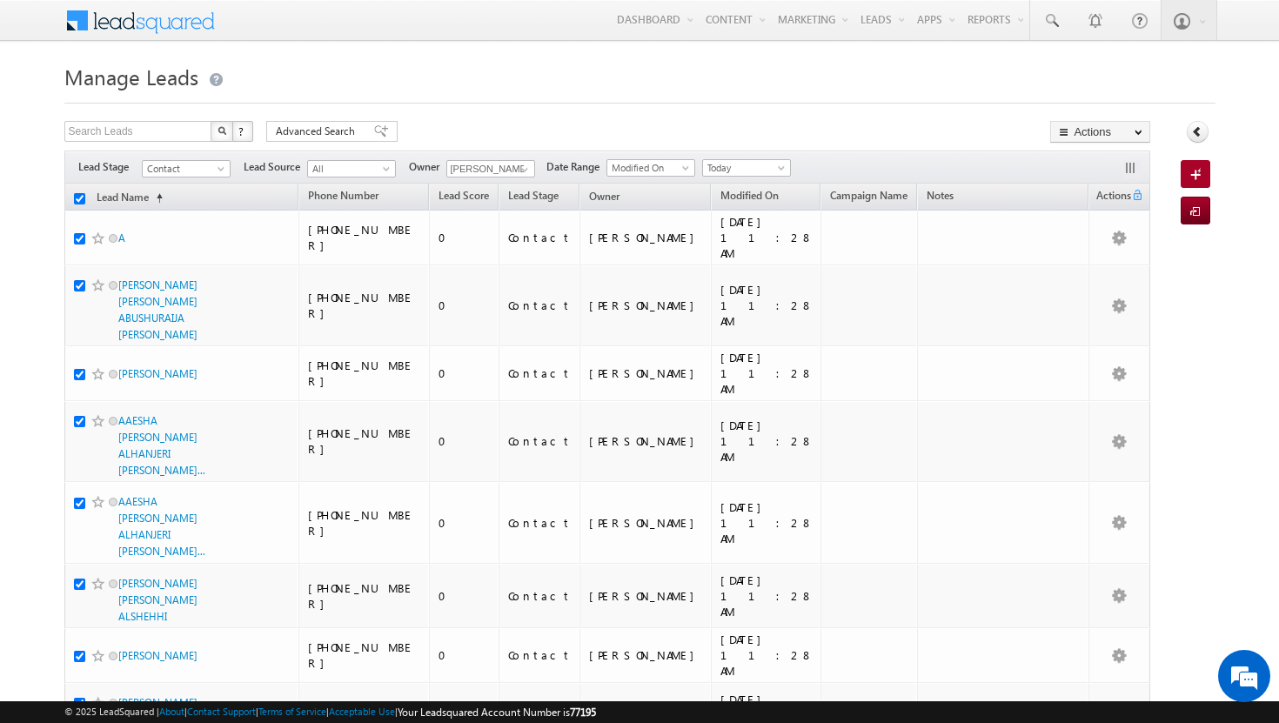
checkbox input "true"
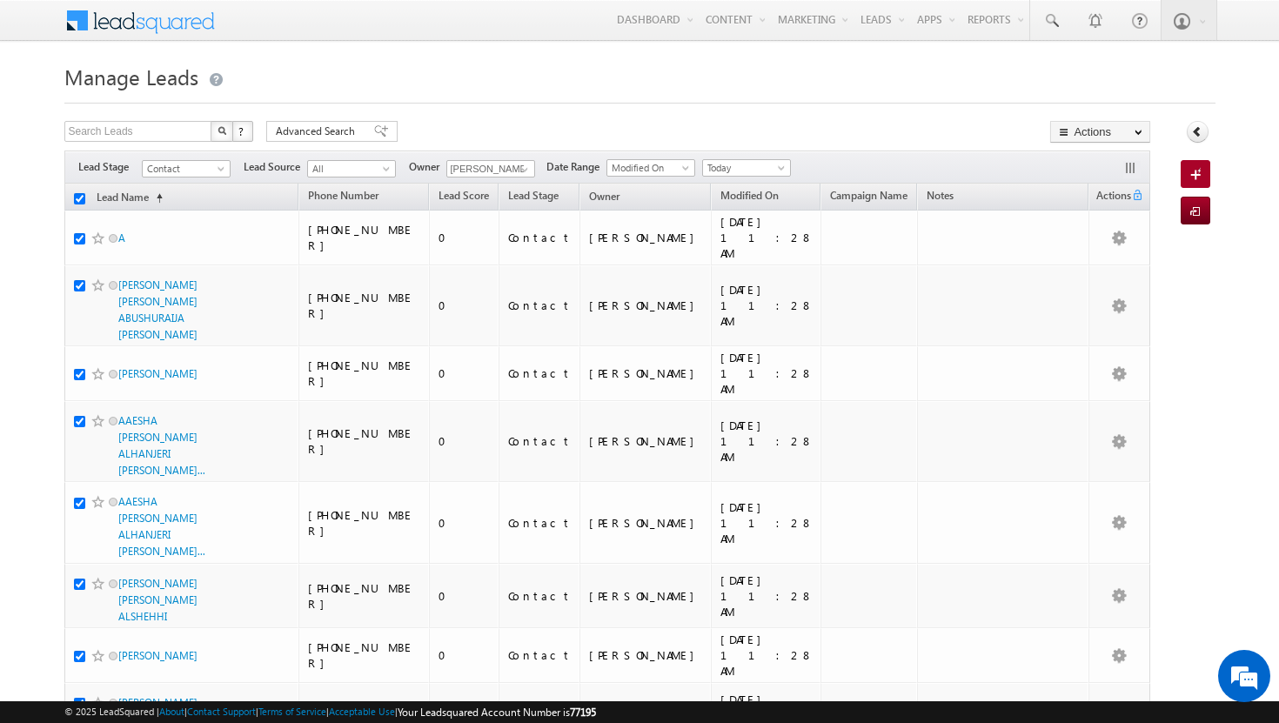
checkbox input "true"
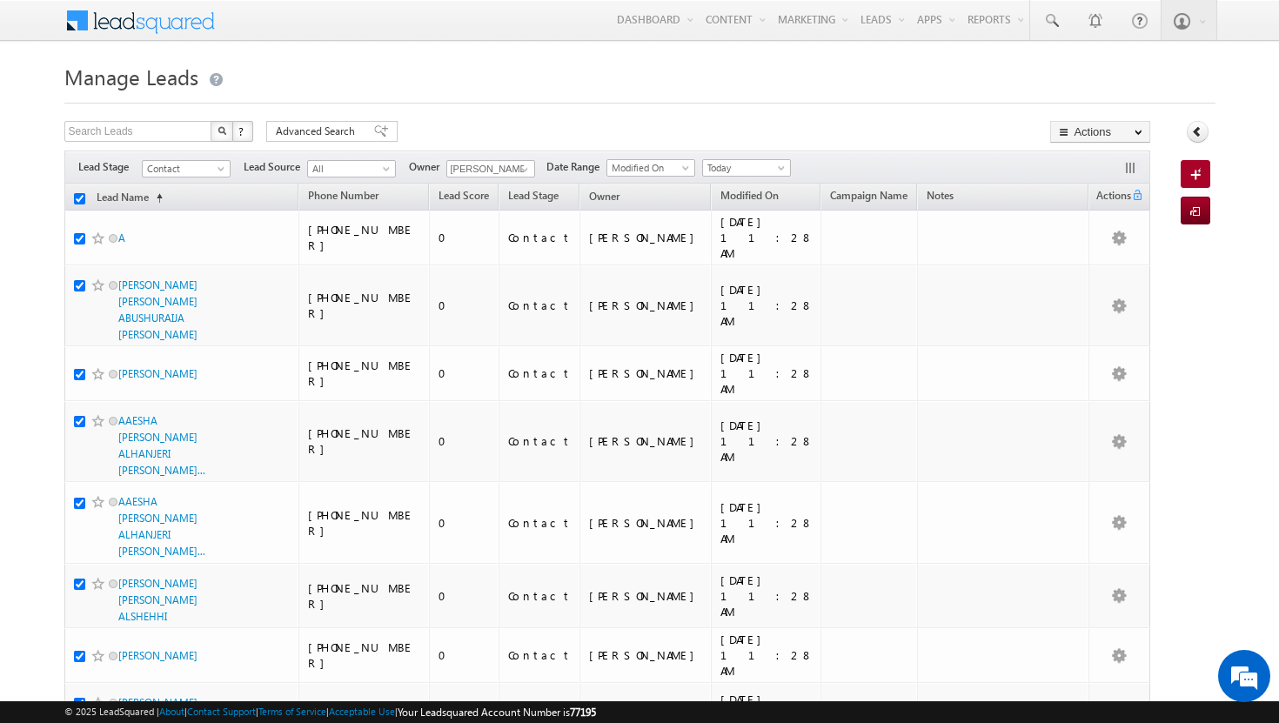
checkbox input "true"
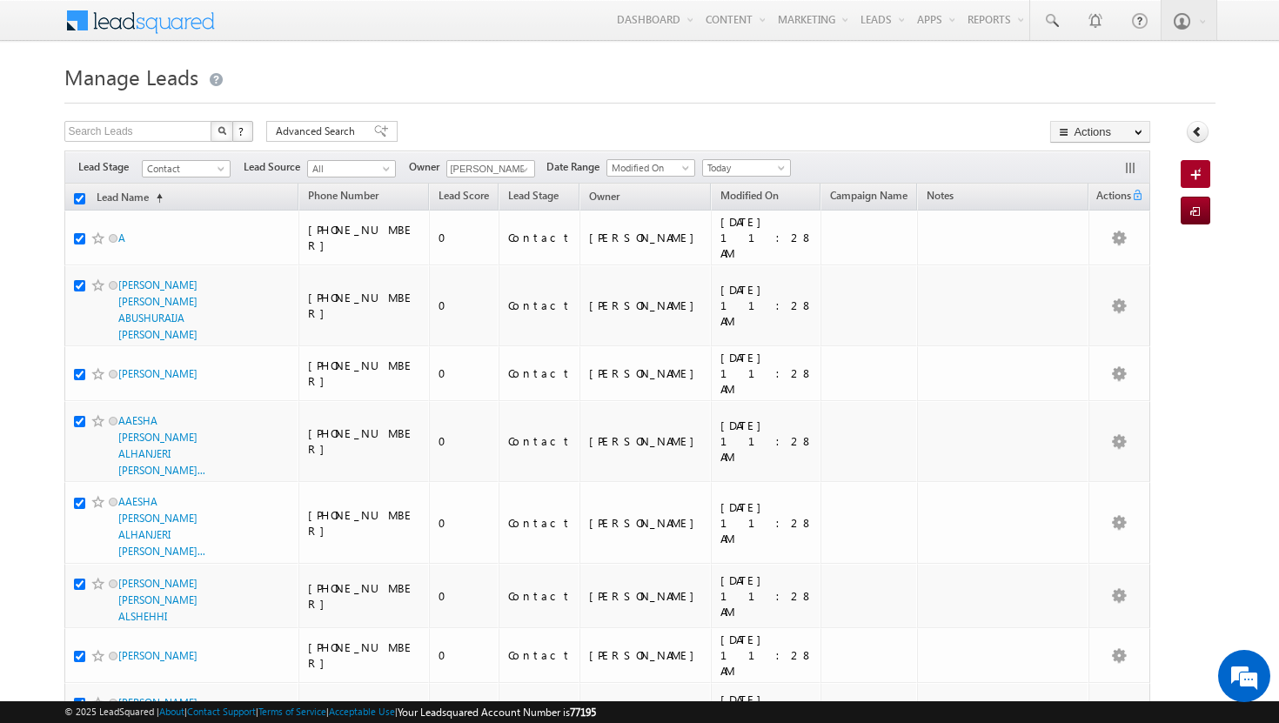
checkbox input "true"
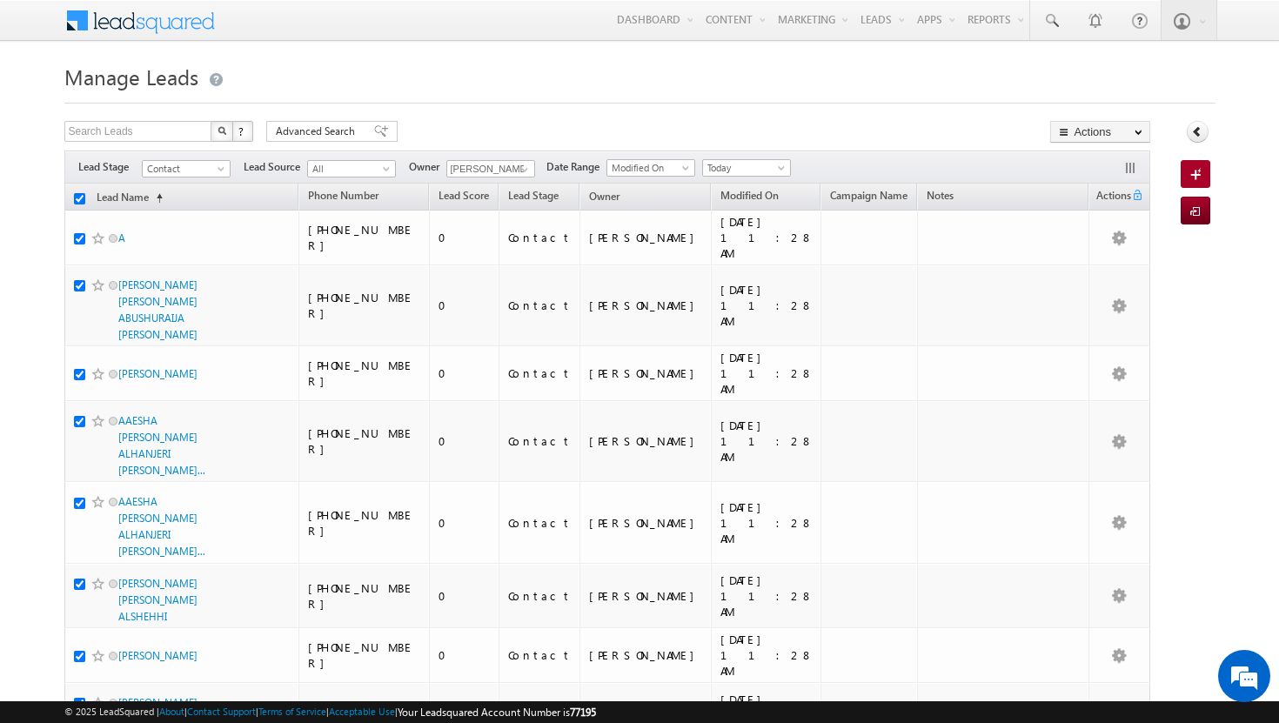
checkbox input "true"
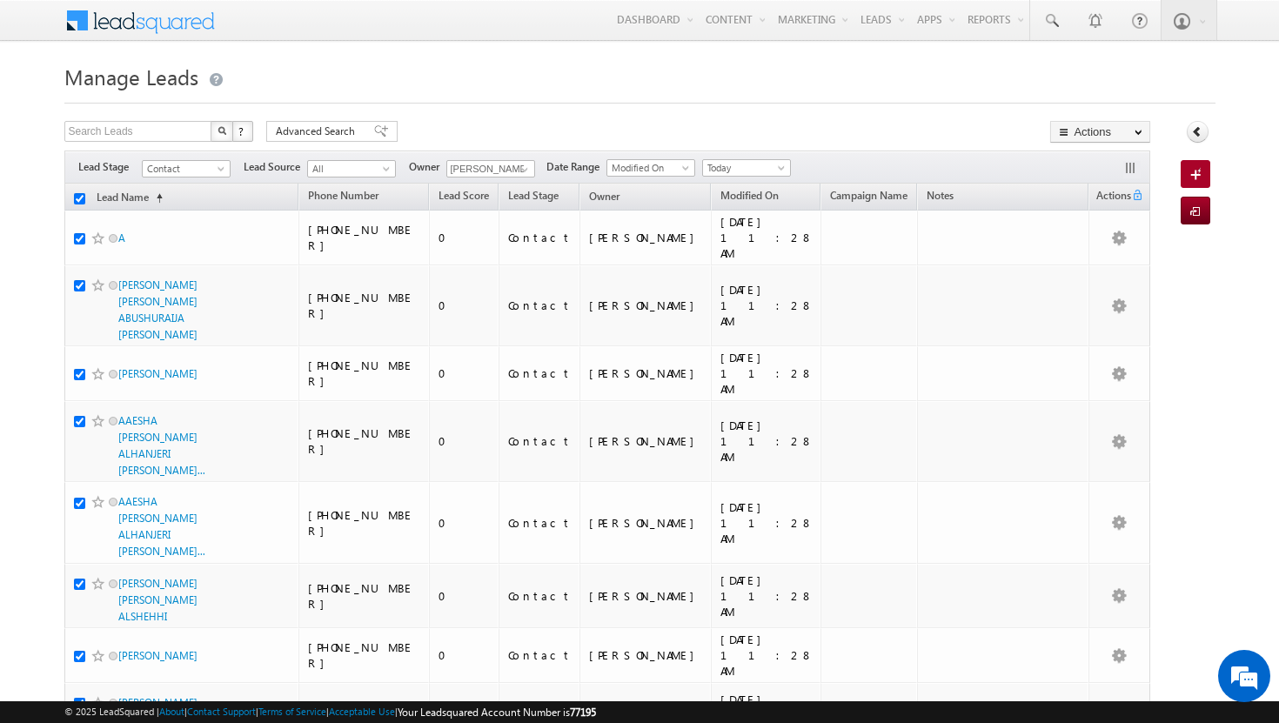
checkbox input "true"
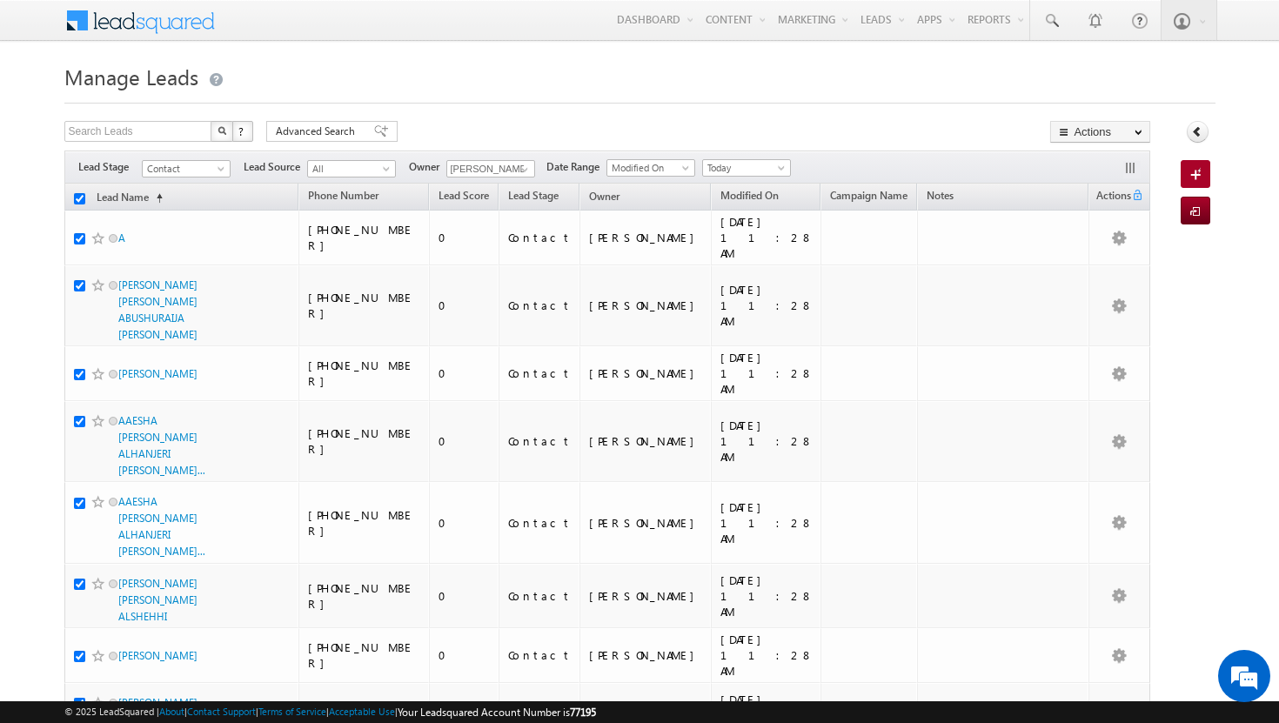
checkbox input "true"
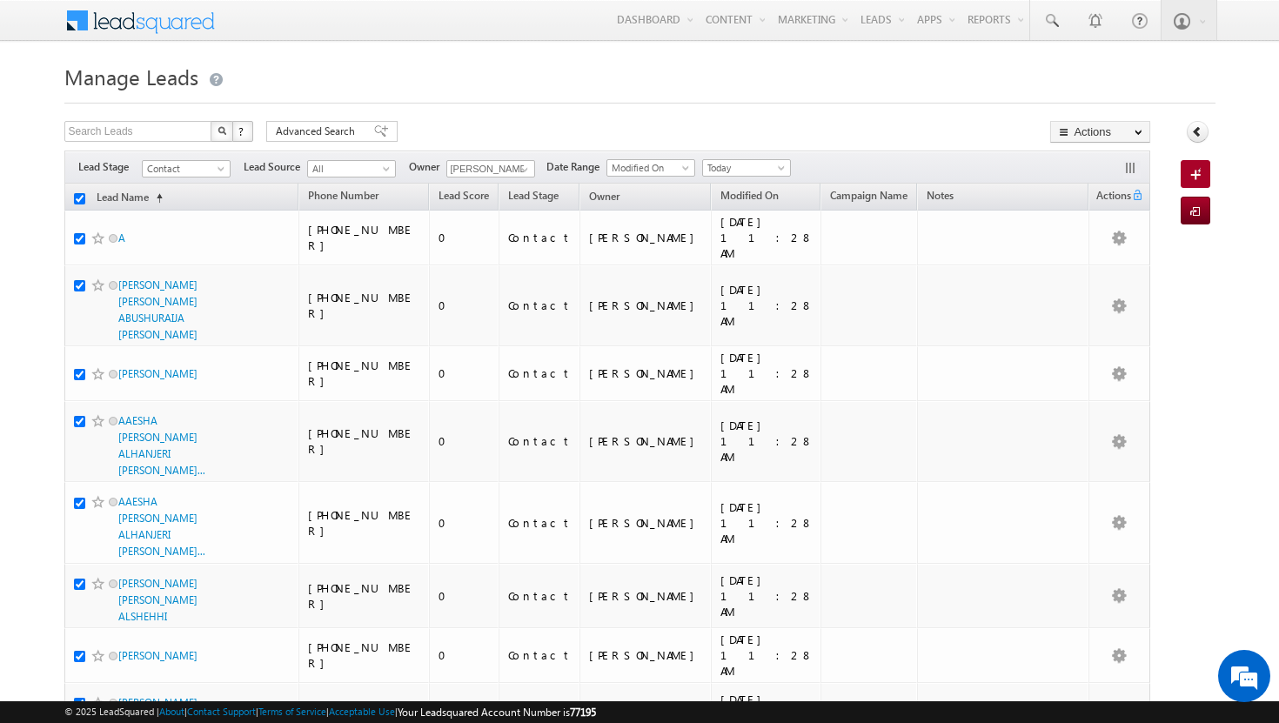
checkbox input "true"
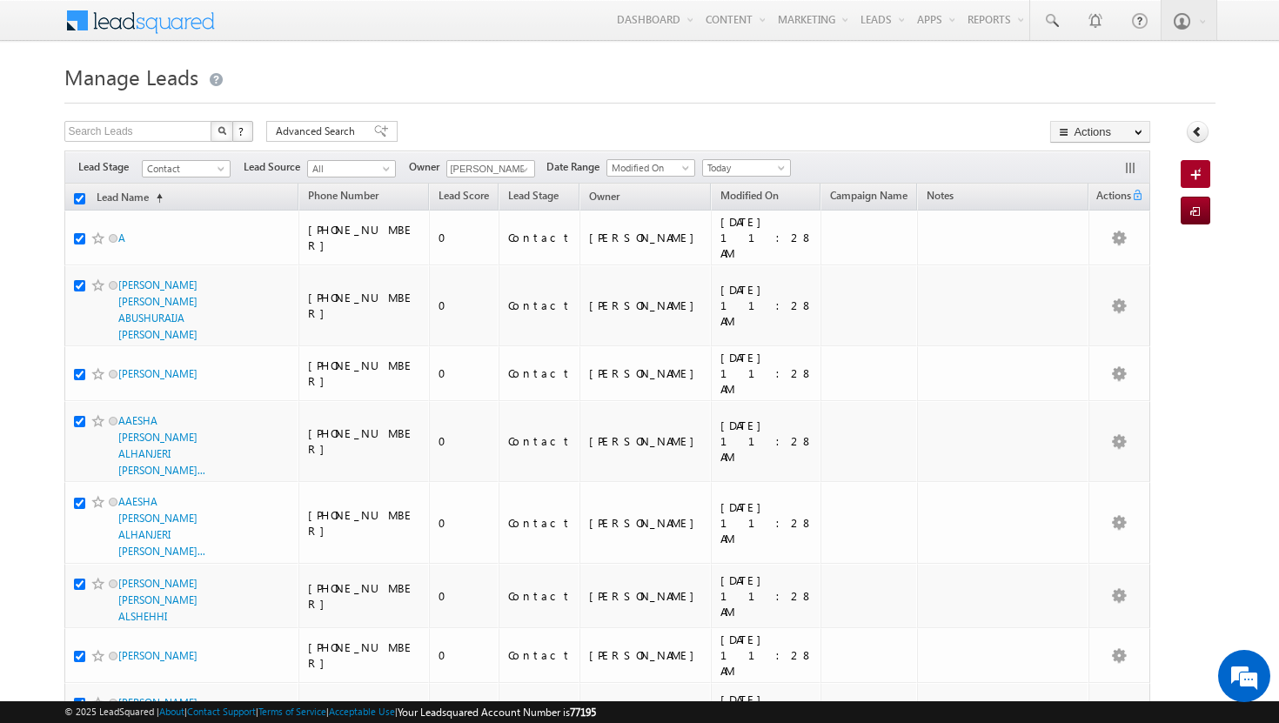
checkbox input "true"
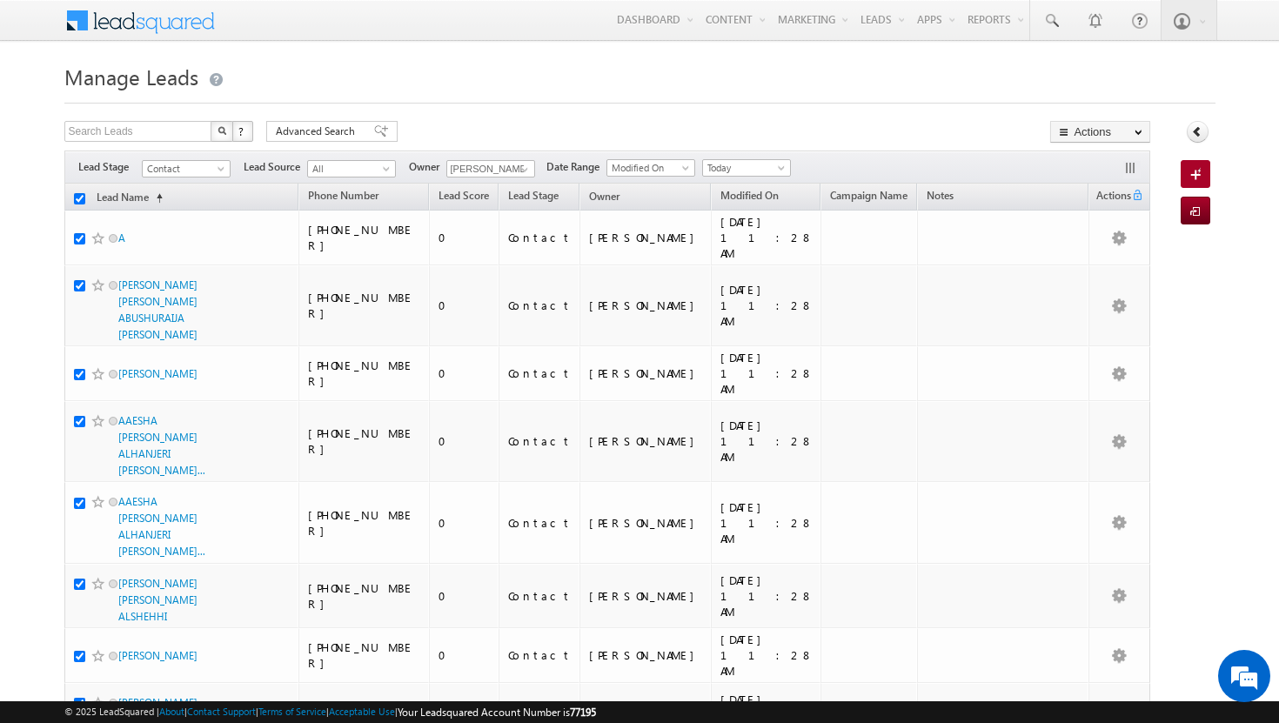
checkbox input "true"
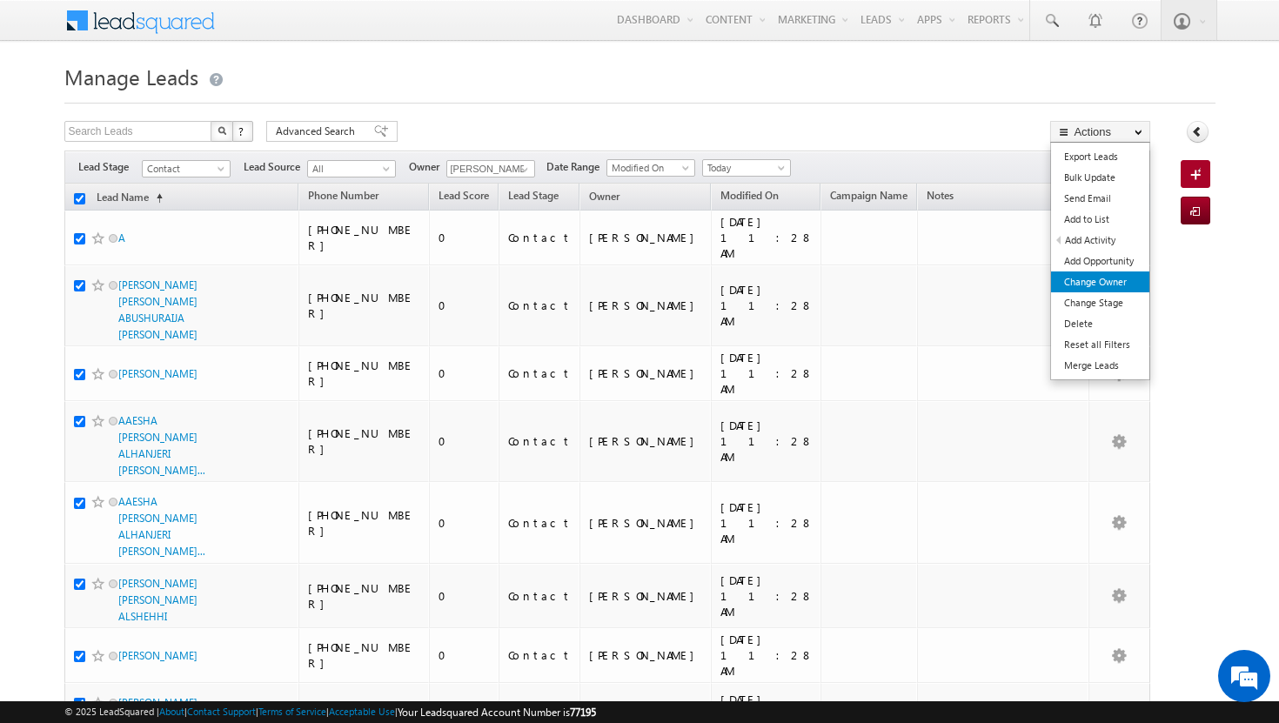
click at [1105, 284] on link "Change Owner" at bounding box center [1100, 282] width 98 height 21
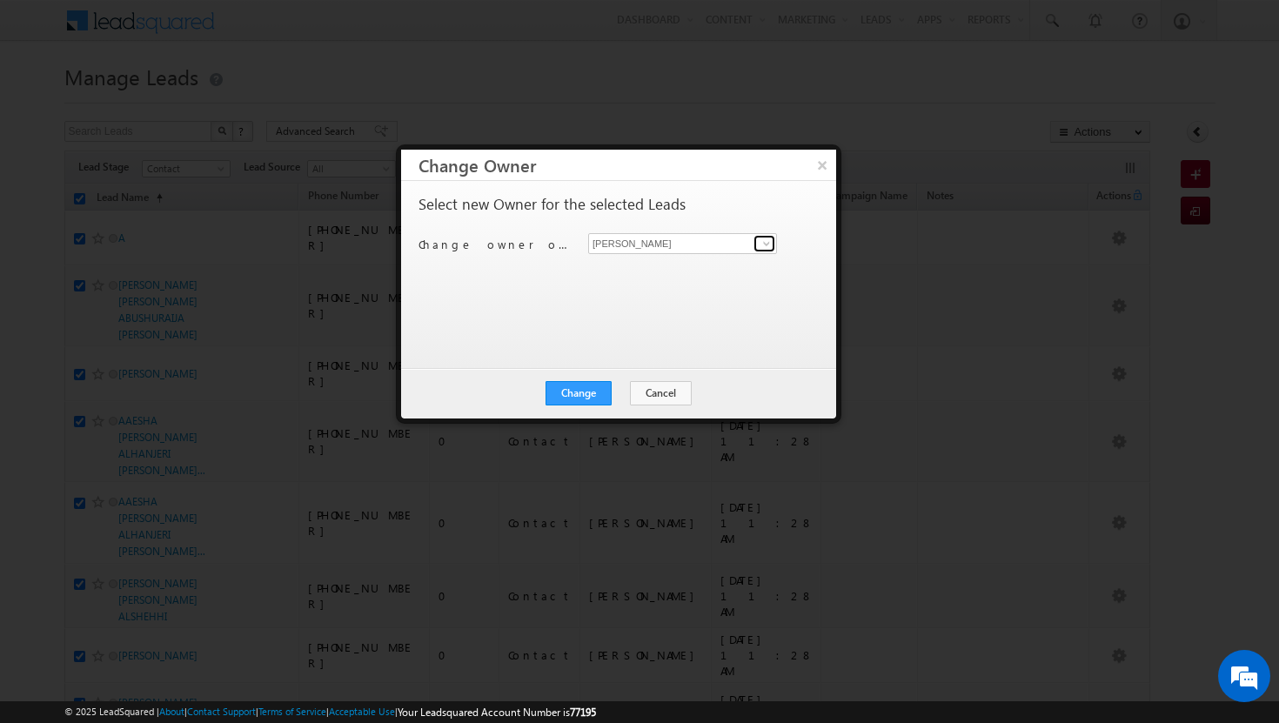
click at [766, 244] on span at bounding box center [767, 244] width 14 height 14
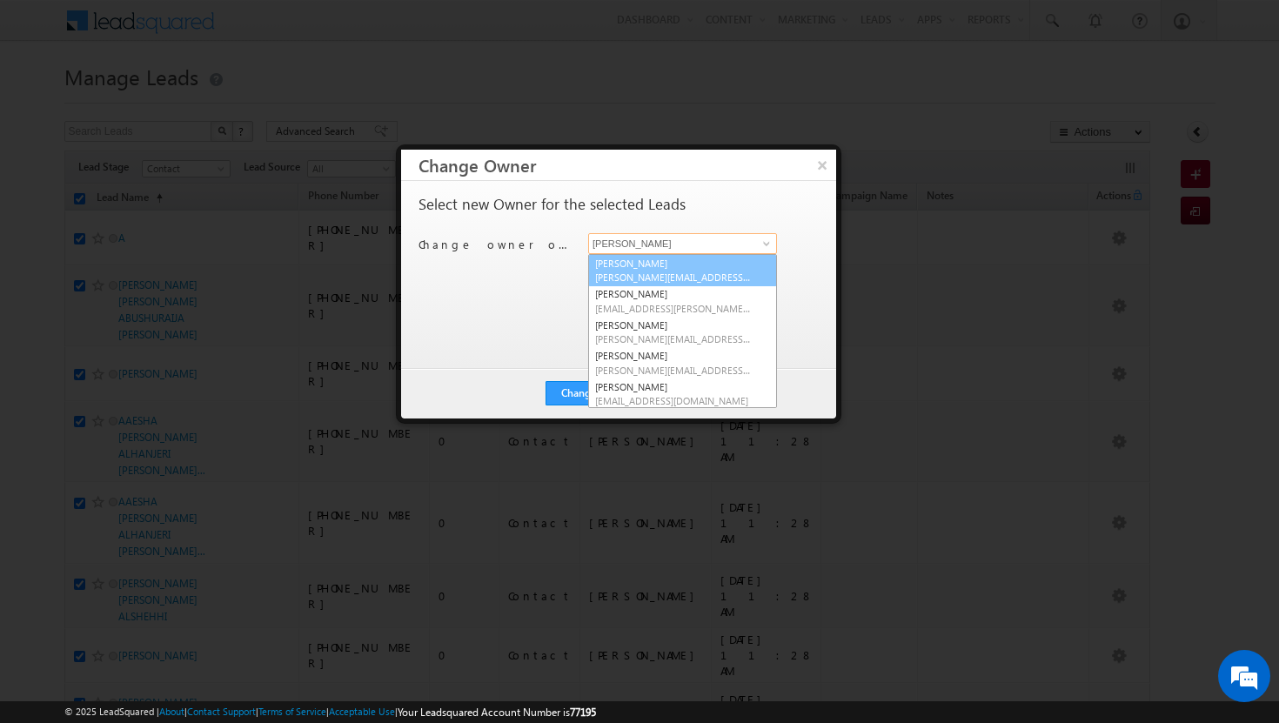
click at [706, 267] on link "[PERSON_NAME][DEMOGRAPHIC_DATA] [PERSON_NAME][EMAIL_ADDRESS][DOMAIN_NAME]" at bounding box center [682, 270] width 189 height 33
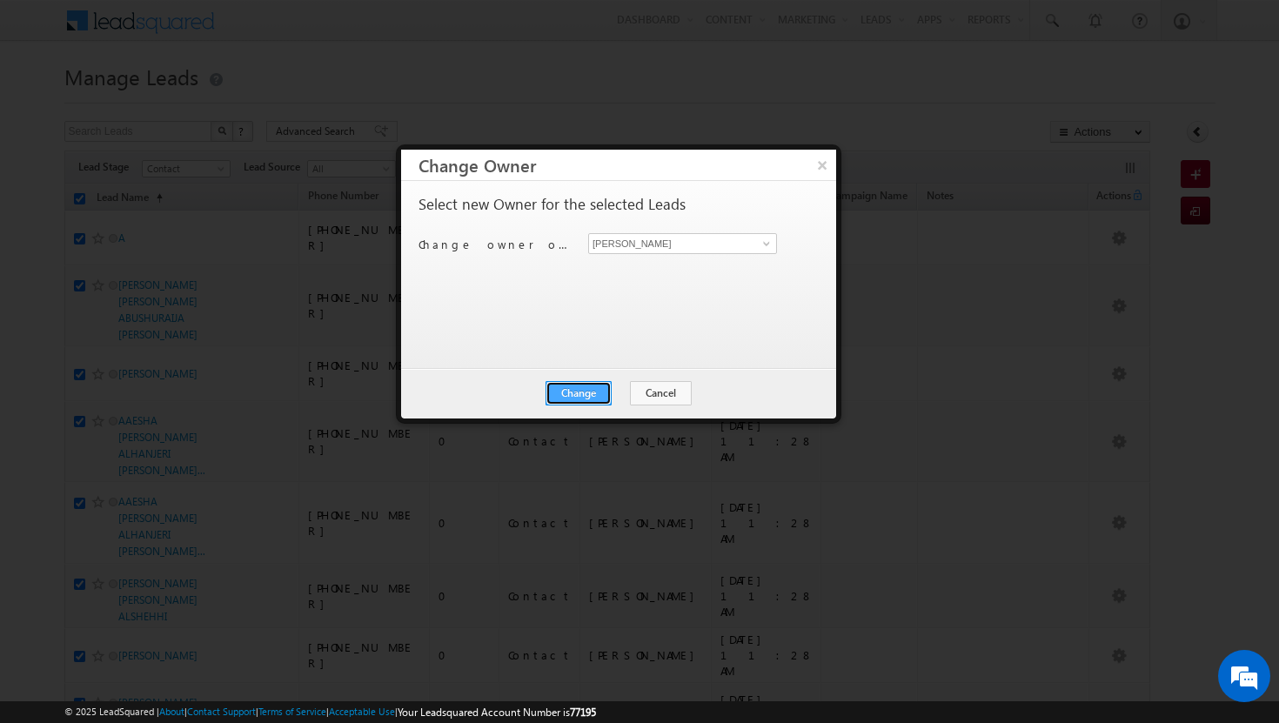
click at [564, 387] on button "Change" at bounding box center [579, 393] width 66 height 24
click at [612, 386] on button "Close" at bounding box center [622, 393] width 56 height 24
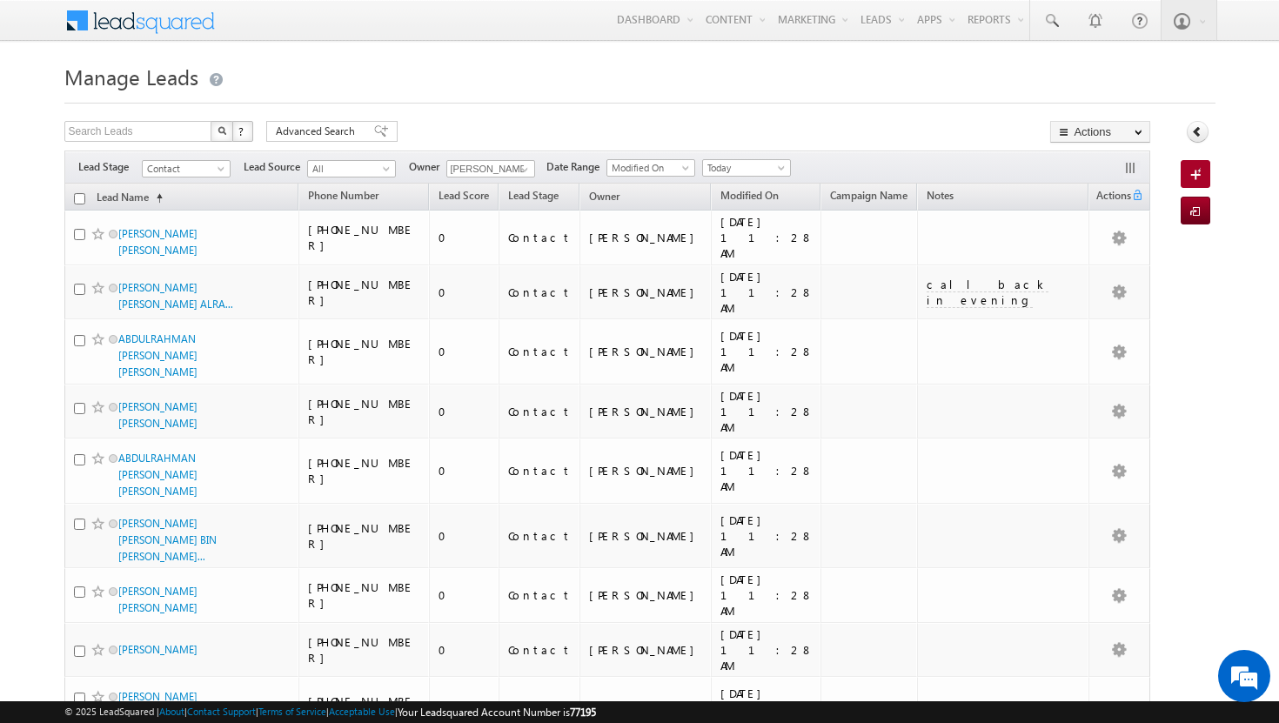
click at [82, 197] on input "checkbox" at bounding box center [79, 198] width 11 height 11
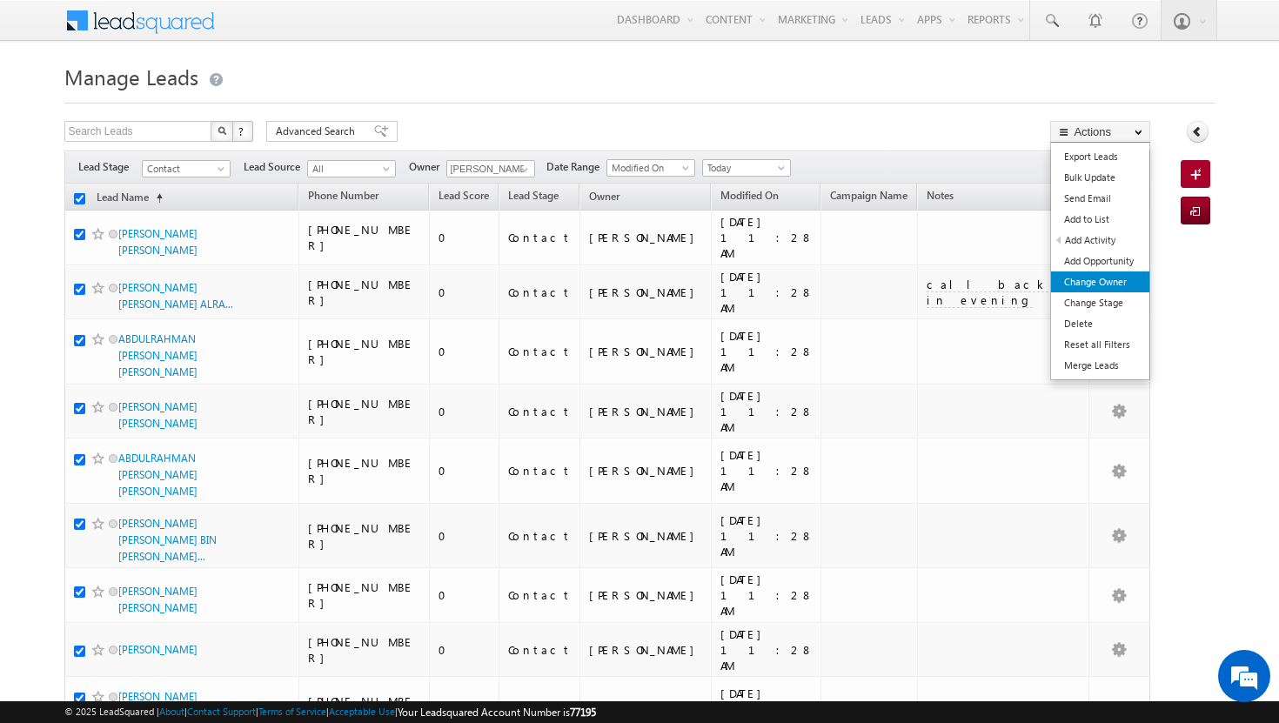
click at [1111, 285] on link "Change Owner" at bounding box center [1100, 282] width 98 height 21
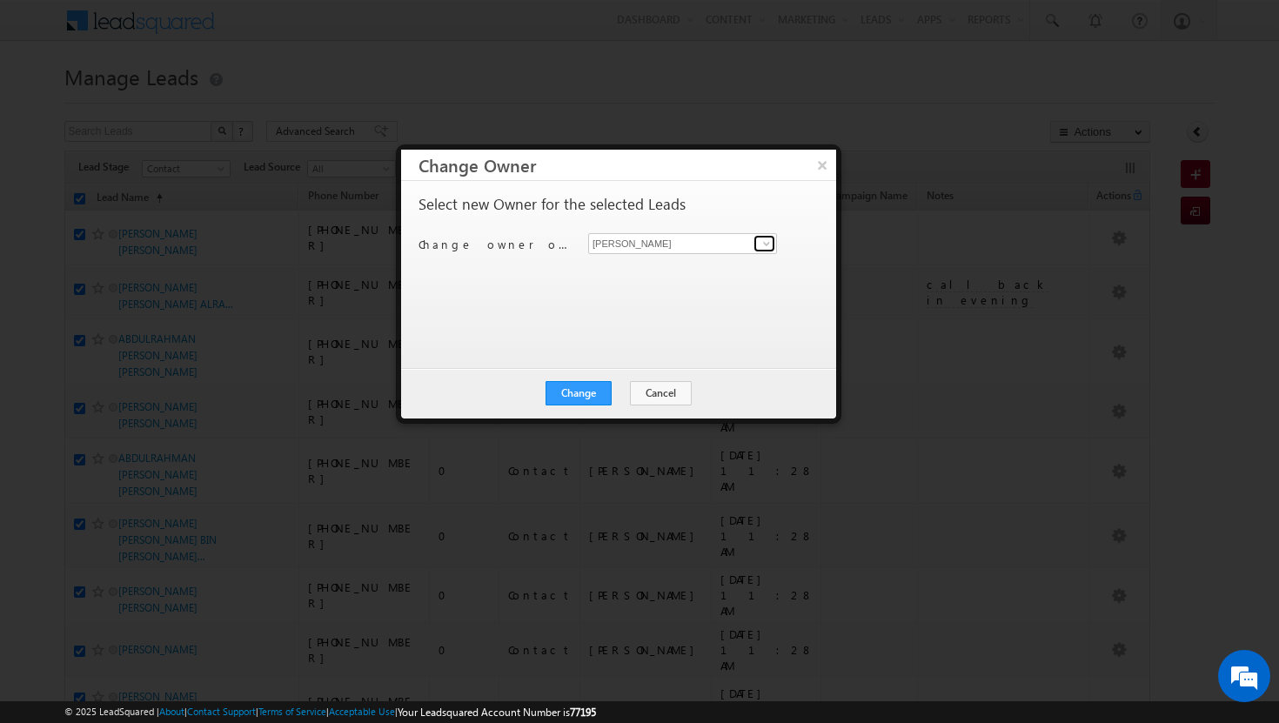
click at [772, 249] on span at bounding box center [767, 244] width 14 height 14
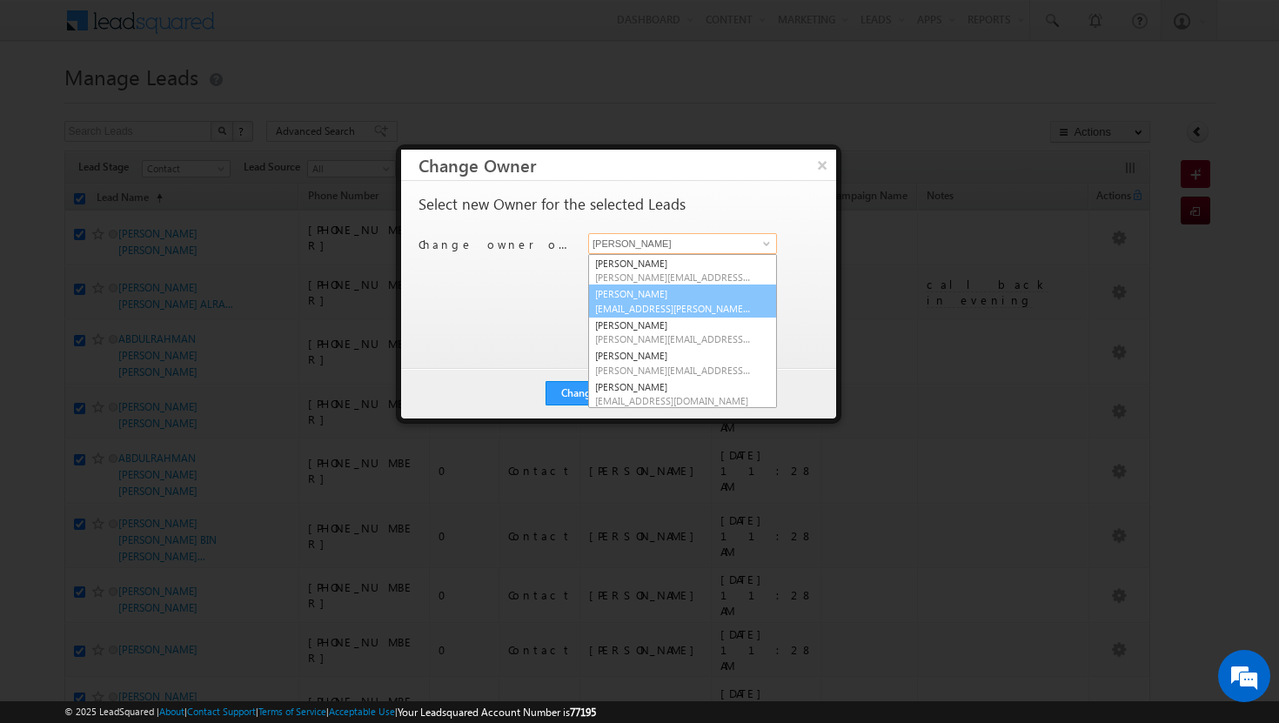
click at [719, 295] on link "Afeef Mohammad [EMAIL_ADDRESS][PERSON_NAME][DOMAIN_NAME]" at bounding box center [682, 301] width 189 height 33
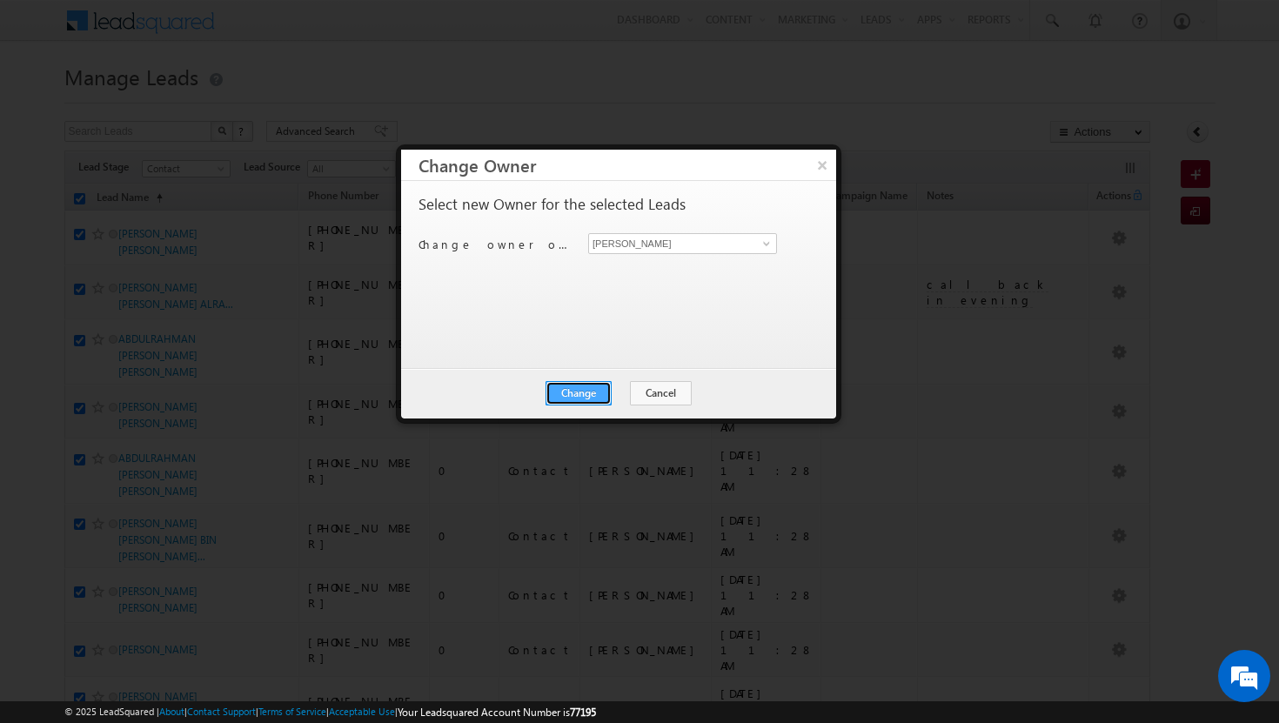
click at [580, 393] on button "Change" at bounding box center [579, 393] width 66 height 24
click at [614, 400] on button "Close" at bounding box center [622, 393] width 56 height 24
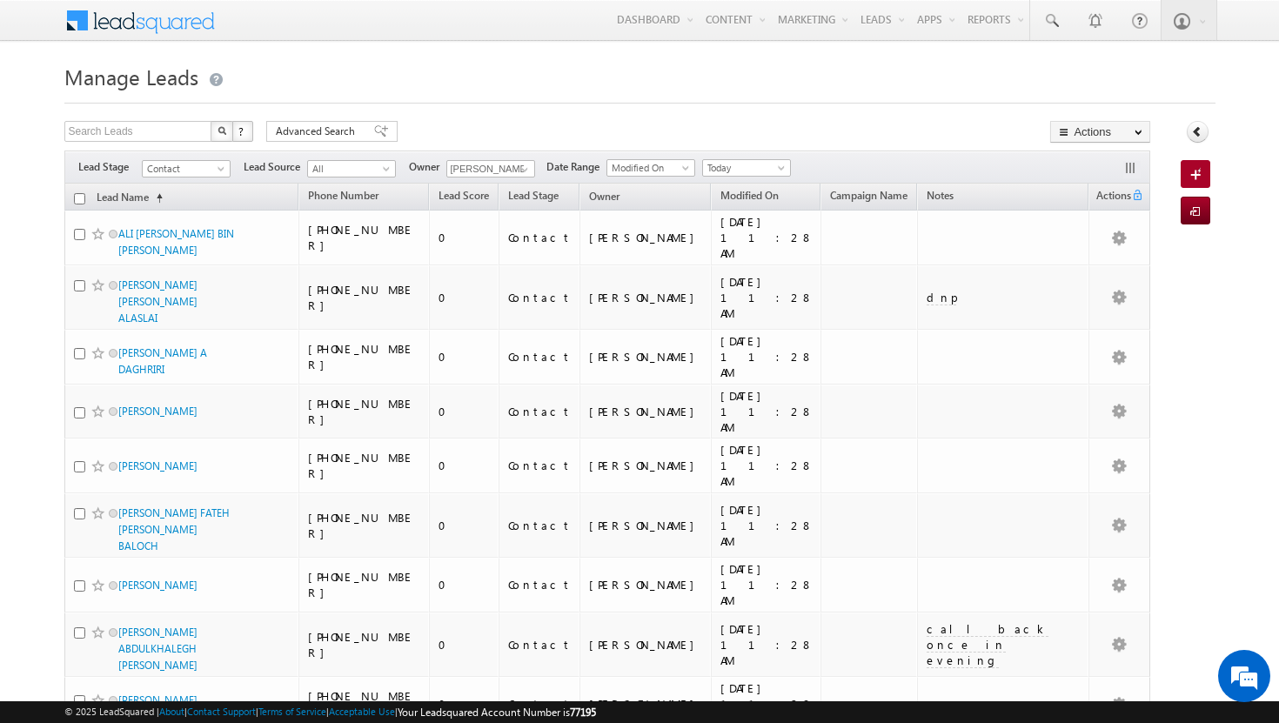
click at [80, 197] on input "checkbox" at bounding box center [79, 198] width 11 height 11
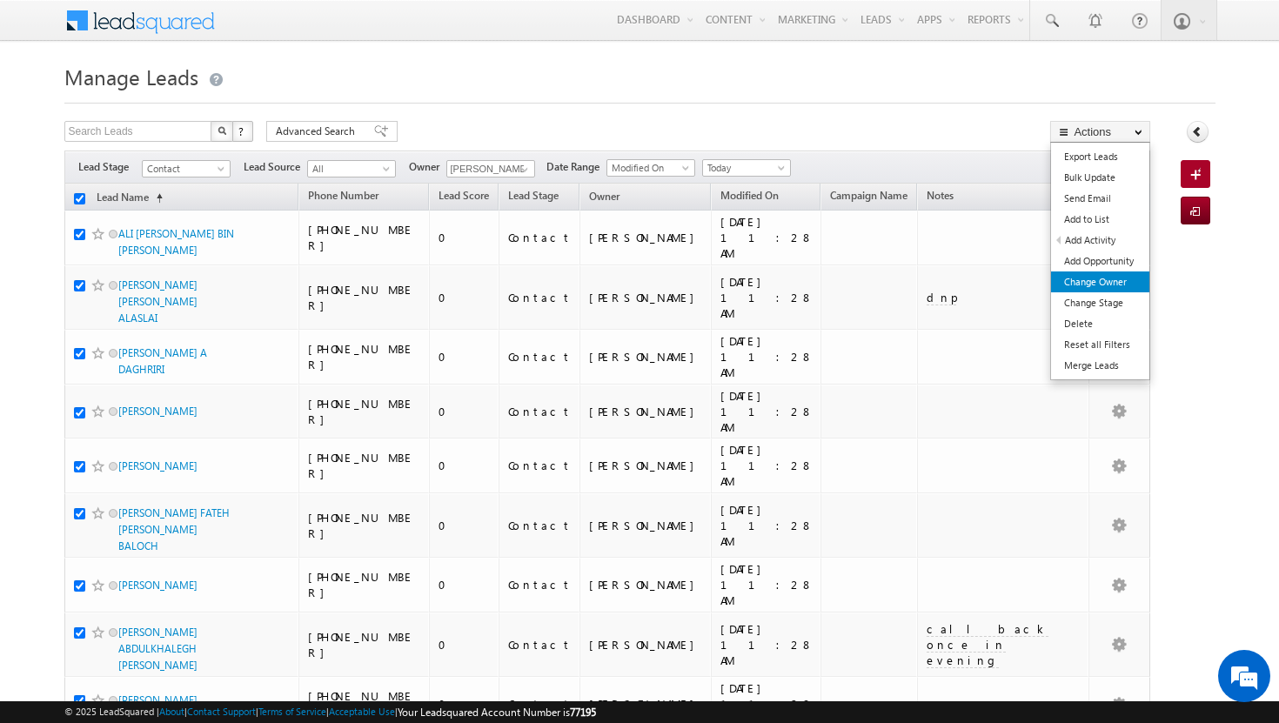
click at [1105, 285] on link "Change Owner" at bounding box center [1100, 282] width 98 height 21
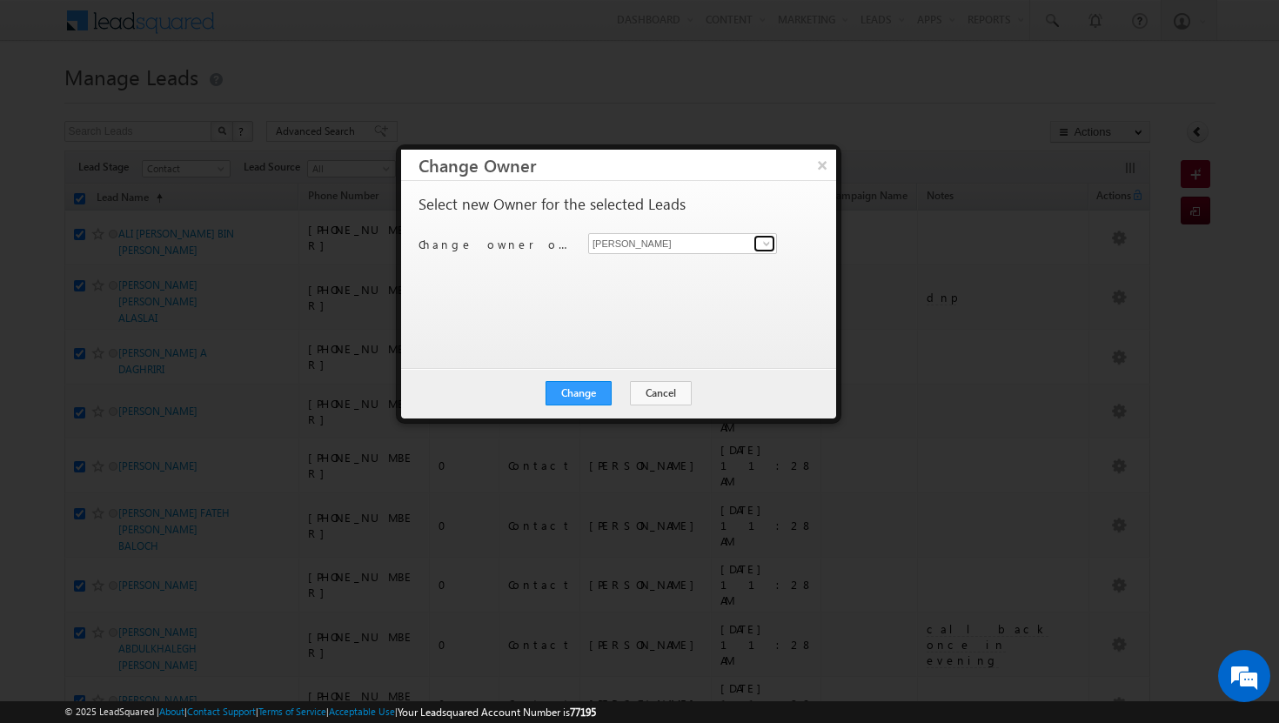
click at [772, 241] on span at bounding box center [767, 244] width 14 height 14
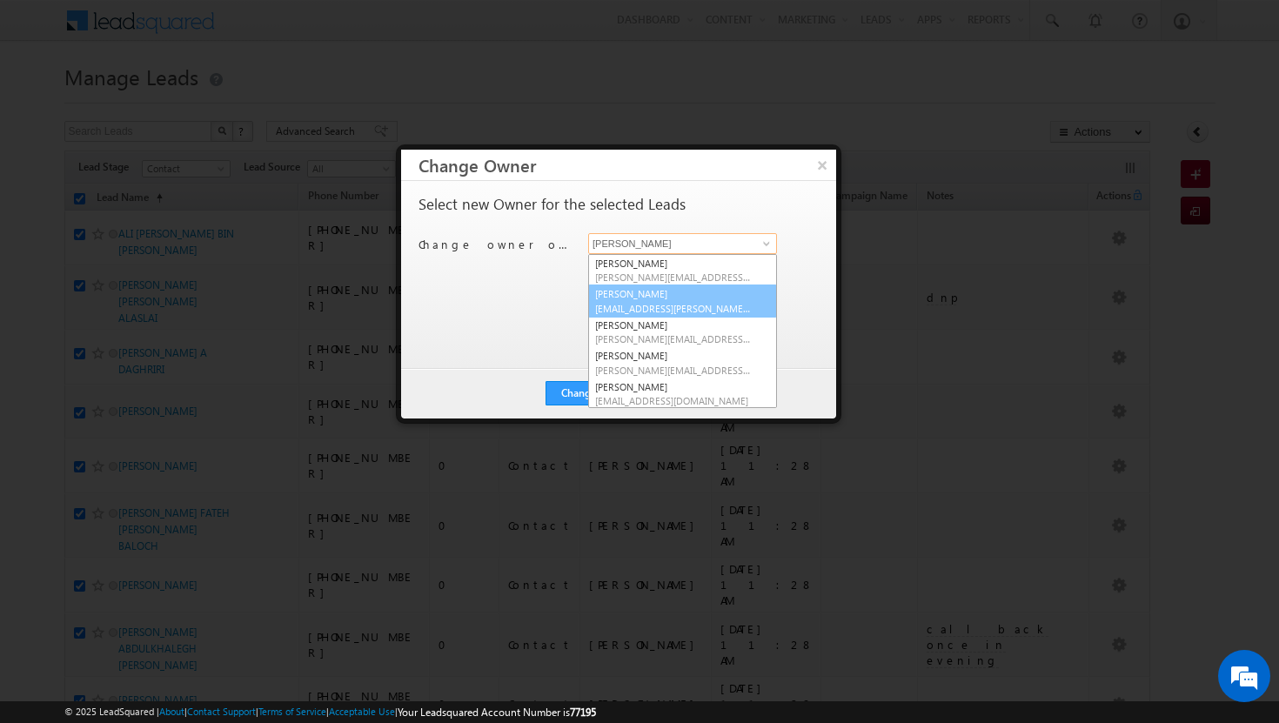
click at [671, 300] on link "Afeef Mohammad [EMAIL_ADDRESS][PERSON_NAME][DOMAIN_NAME]" at bounding box center [682, 301] width 189 height 33
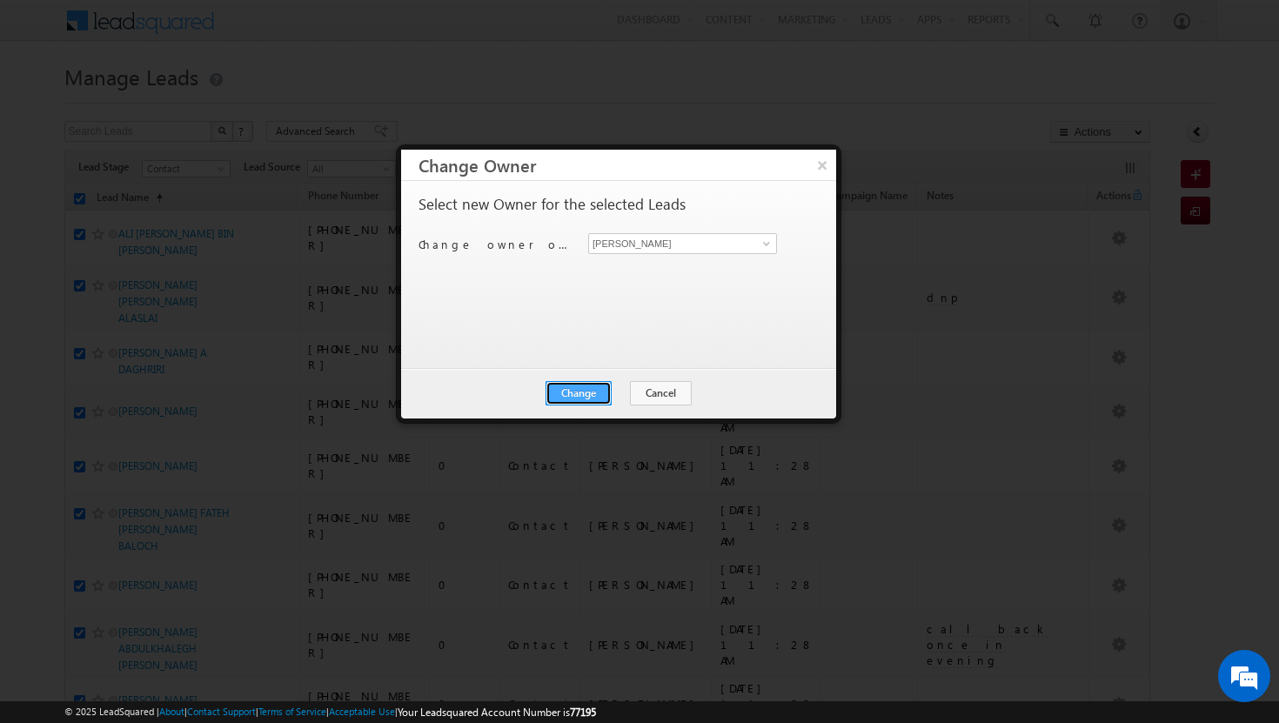
click at [598, 386] on button "Change" at bounding box center [579, 393] width 66 height 24
click at [629, 386] on button "Close" at bounding box center [622, 393] width 56 height 24
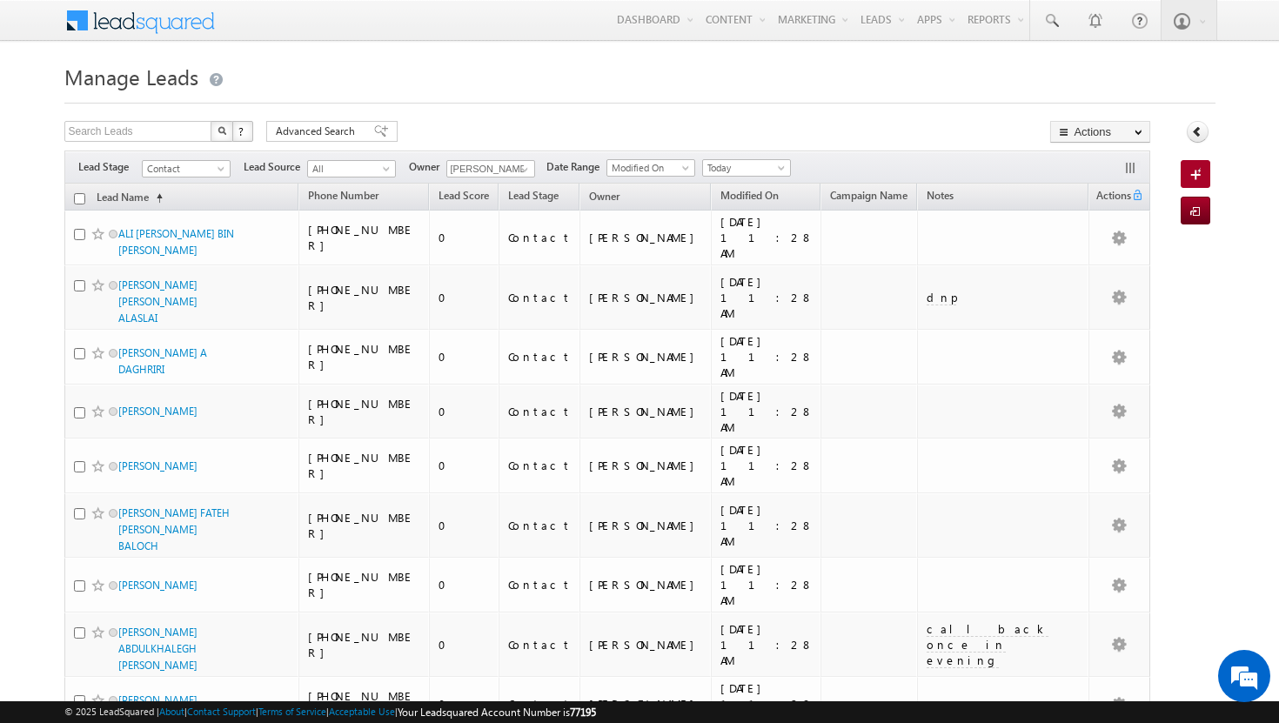
click at [76, 197] on input "checkbox" at bounding box center [79, 198] width 11 height 11
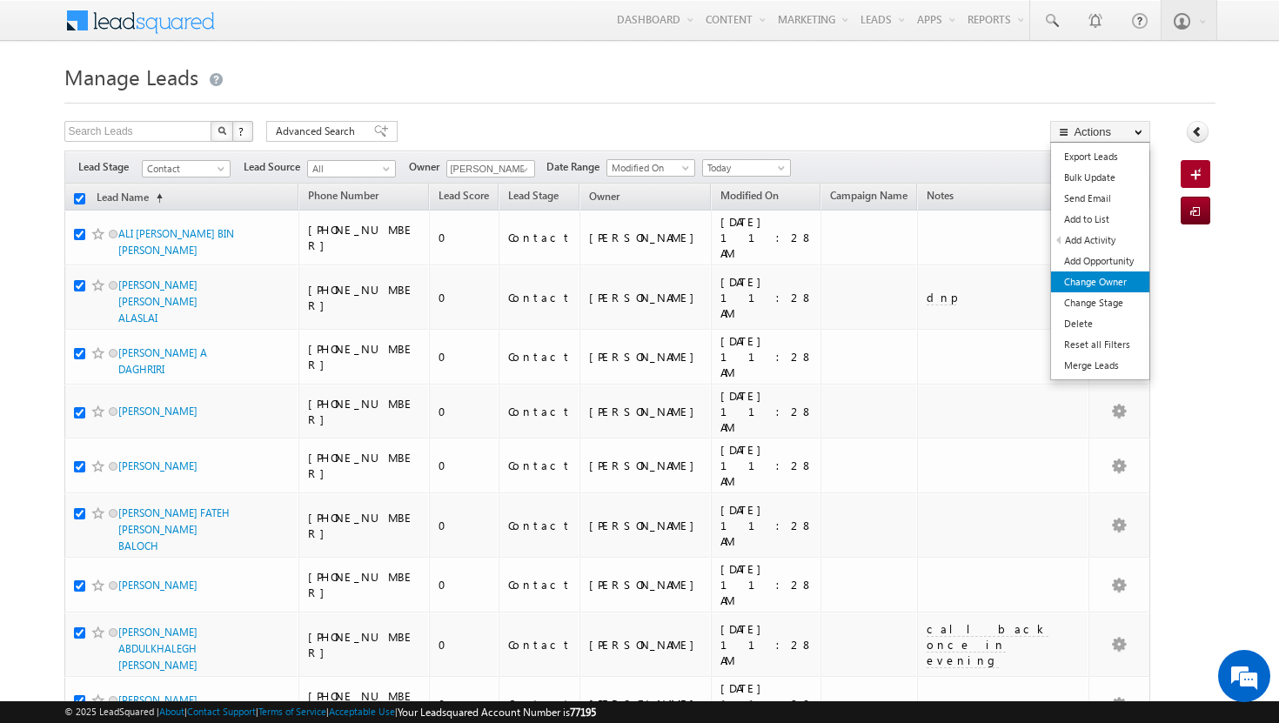
click at [1122, 278] on link "Change Owner" at bounding box center [1100, 282] width 98 height 21
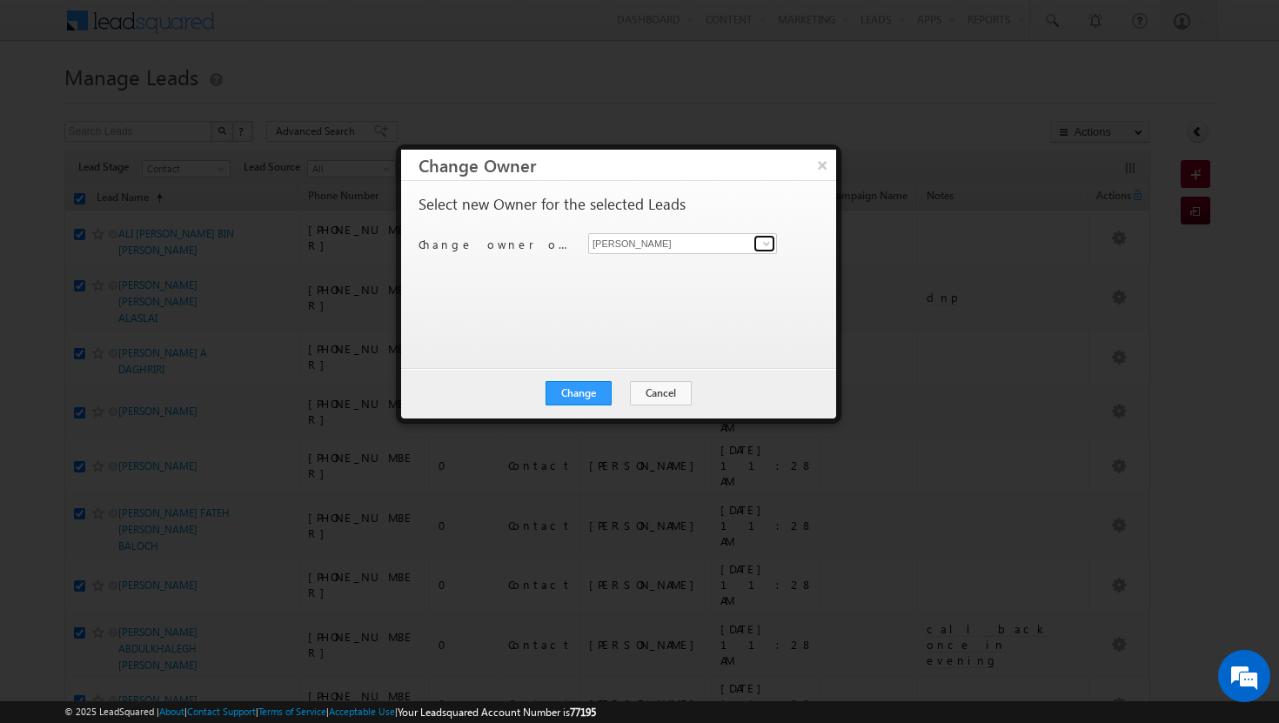
click at [767, 245] on span at bounding box center [767, 244] width 14 height 14
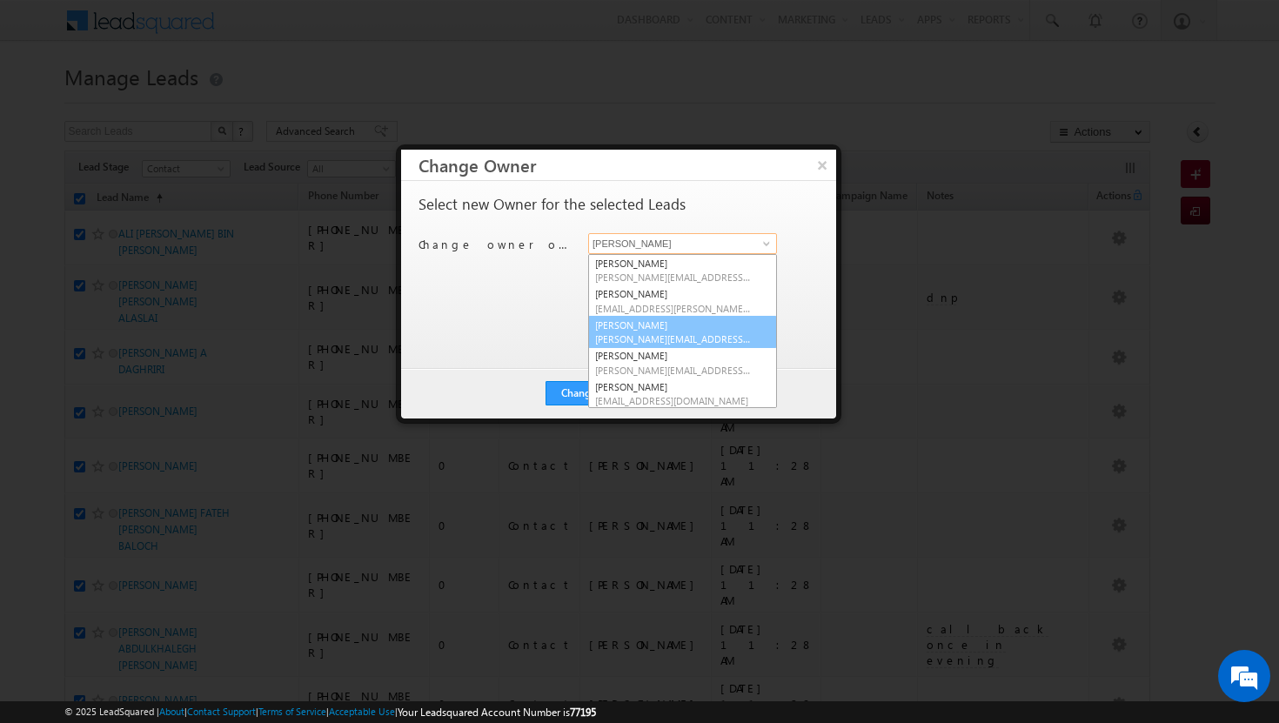
click at [705, 327] on link "[PERSON_NAME] [PERSON_NAME][EMAIL_ADDRESS][PERSON_NAME][DOMAIN_NAME]" at bounding box center [682, 332] width 189 height 33
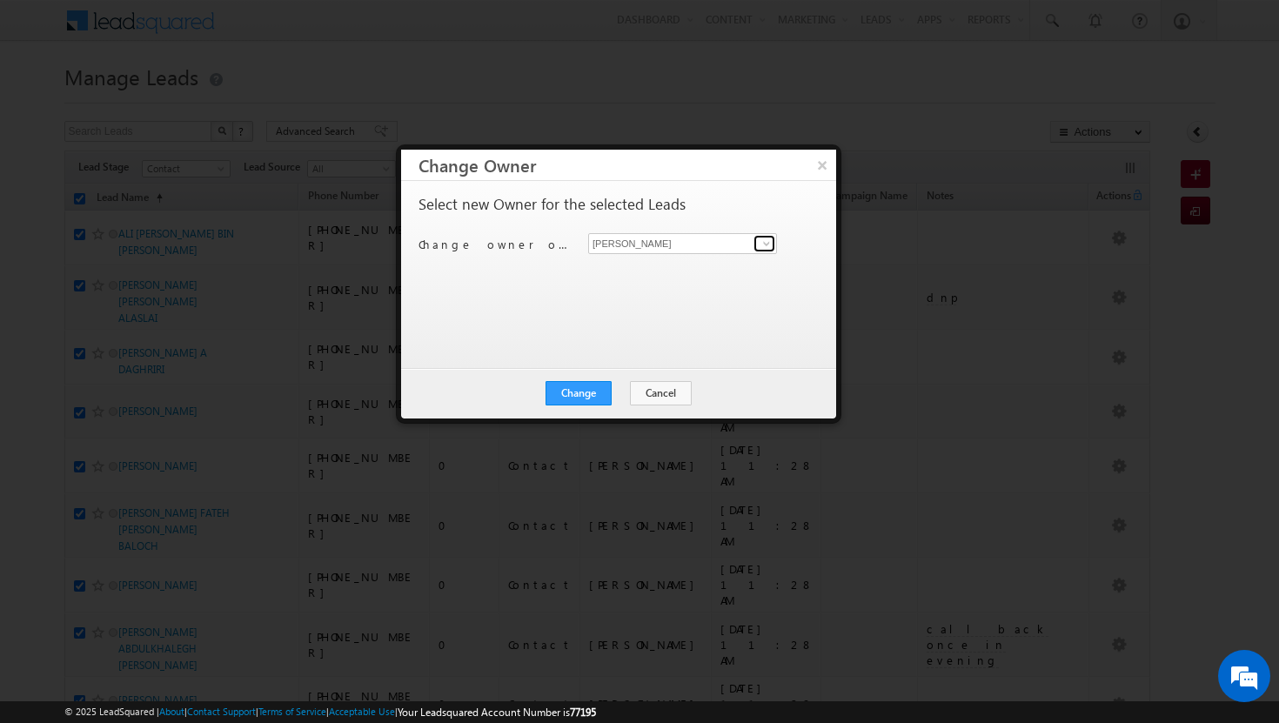
click at [766, 238] on span at bounding box center [767, 244] width 14 height 14
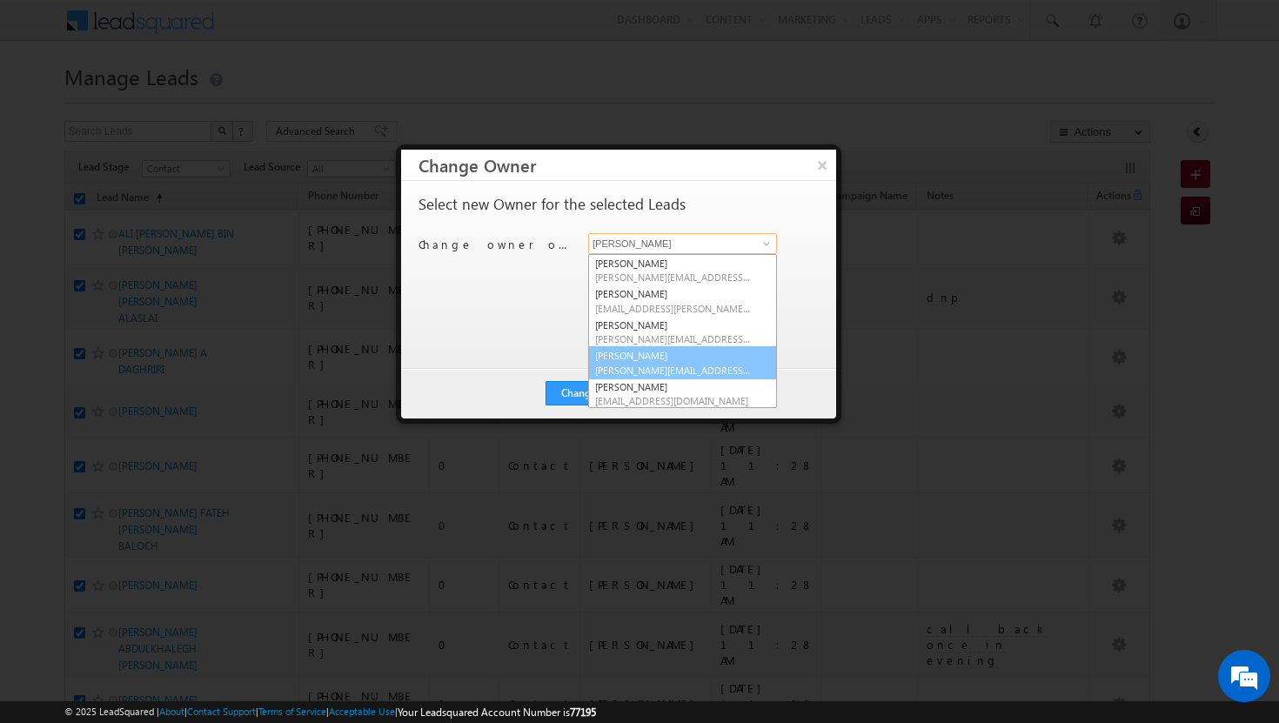
click at [696, 369] on span "[PERSON_NAME][EMAIL_ADDRESS][DOMAIN_NAME]" at bounding box center [673, 370] width 157 height 13
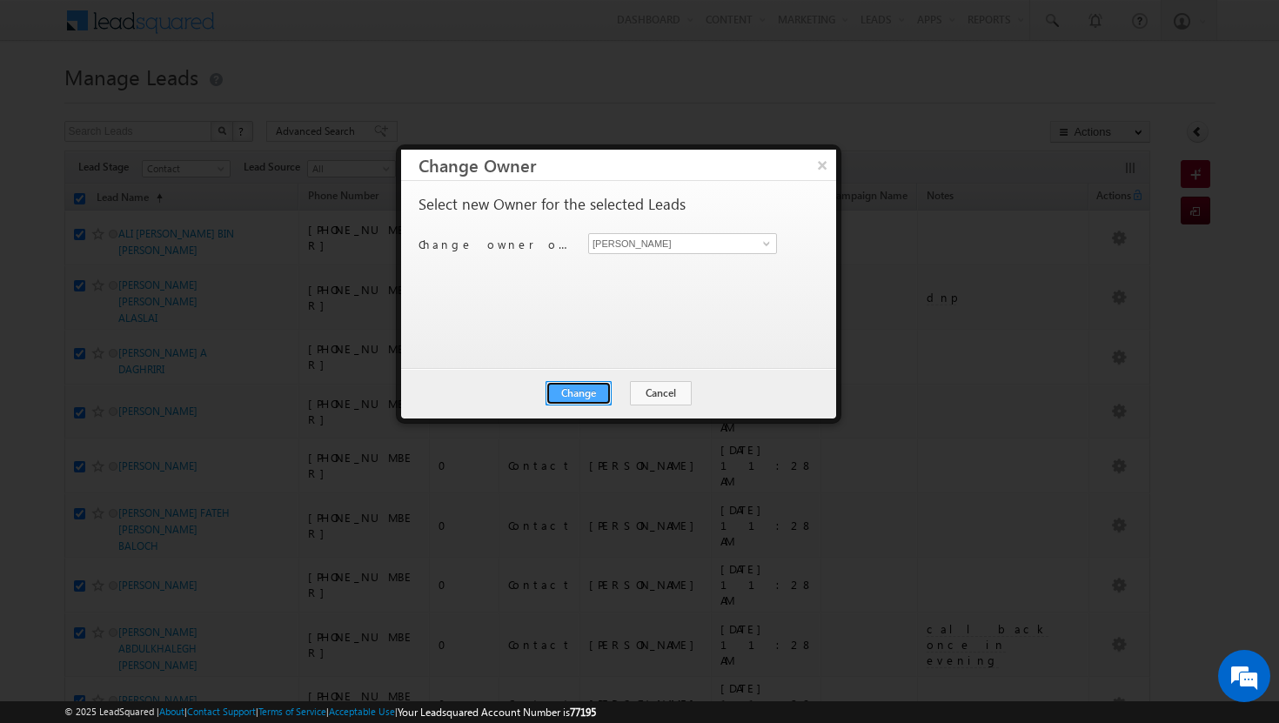
click at [586, 397] on button "Change" at bounding box center [579, 393] width 66 height 24
click at [613, 395] on button "Close" at bounding box center [622, 393] width 56 height 24
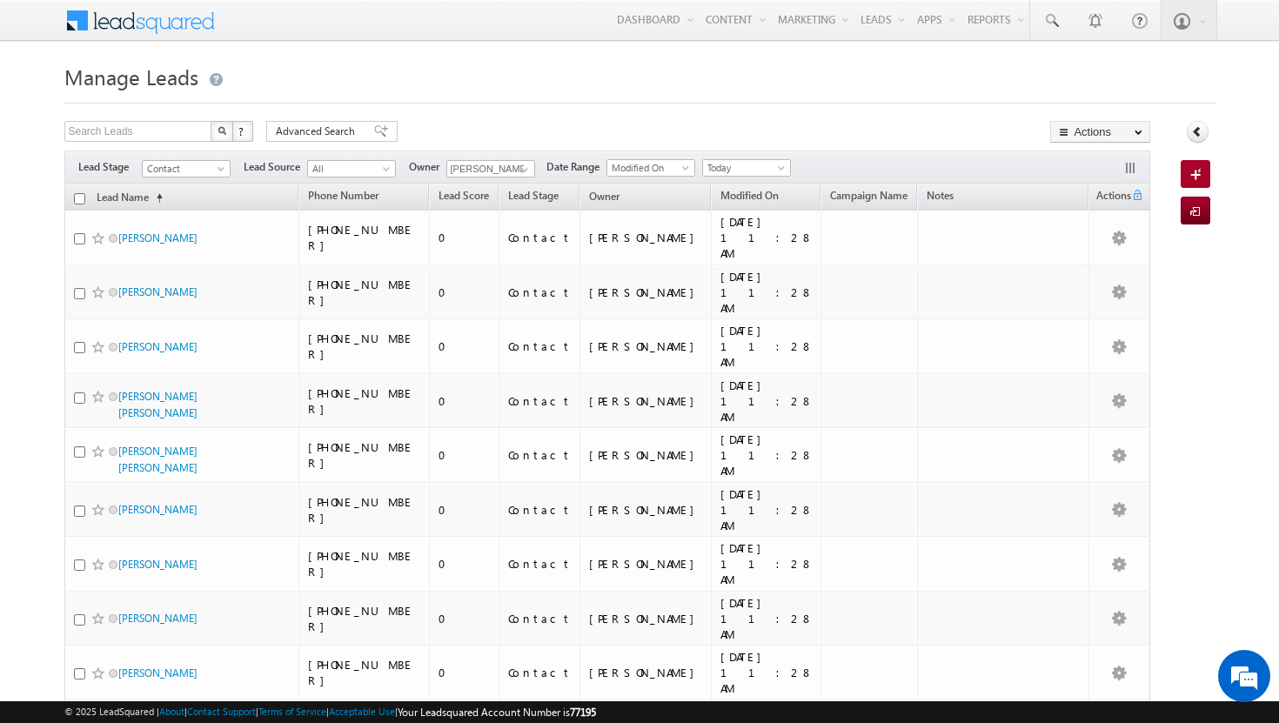
click at [77, 198] on input "checkbox" at bounding box center [79, 198] width 11 height 11
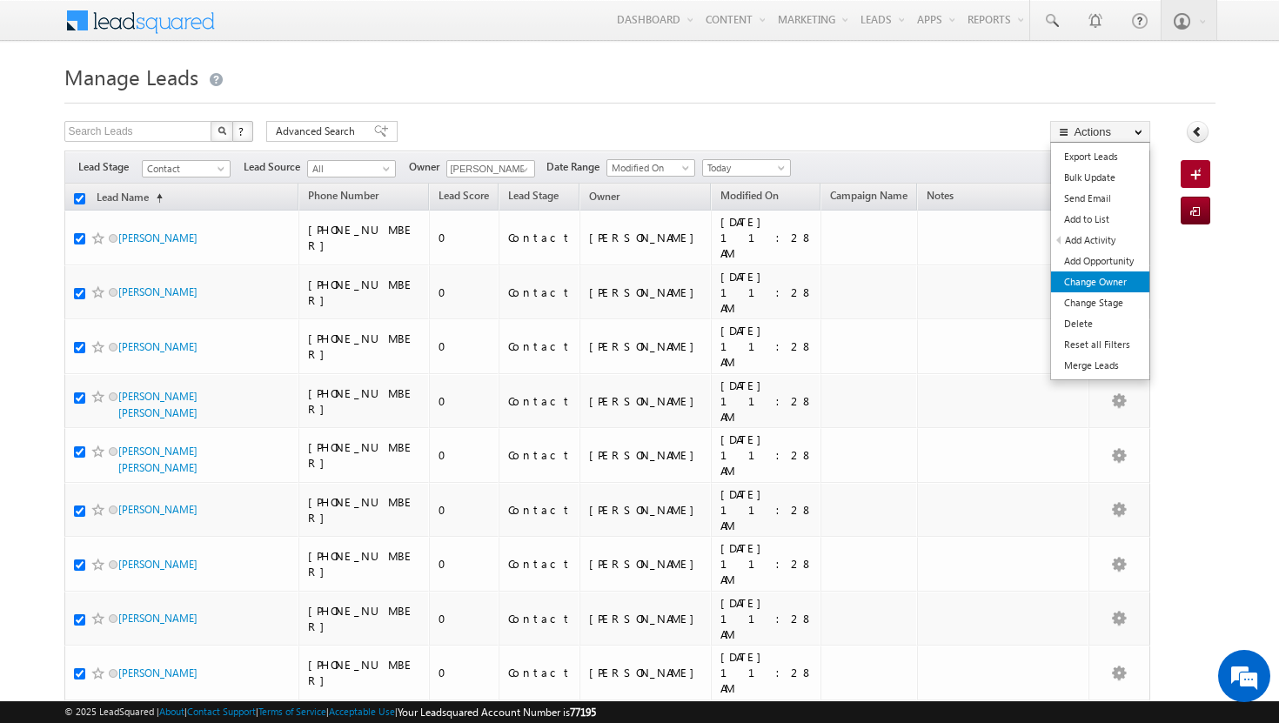
click at [1122, 277] on link "Change Owner" at bounding box center [1100, 282] width 98 height 21
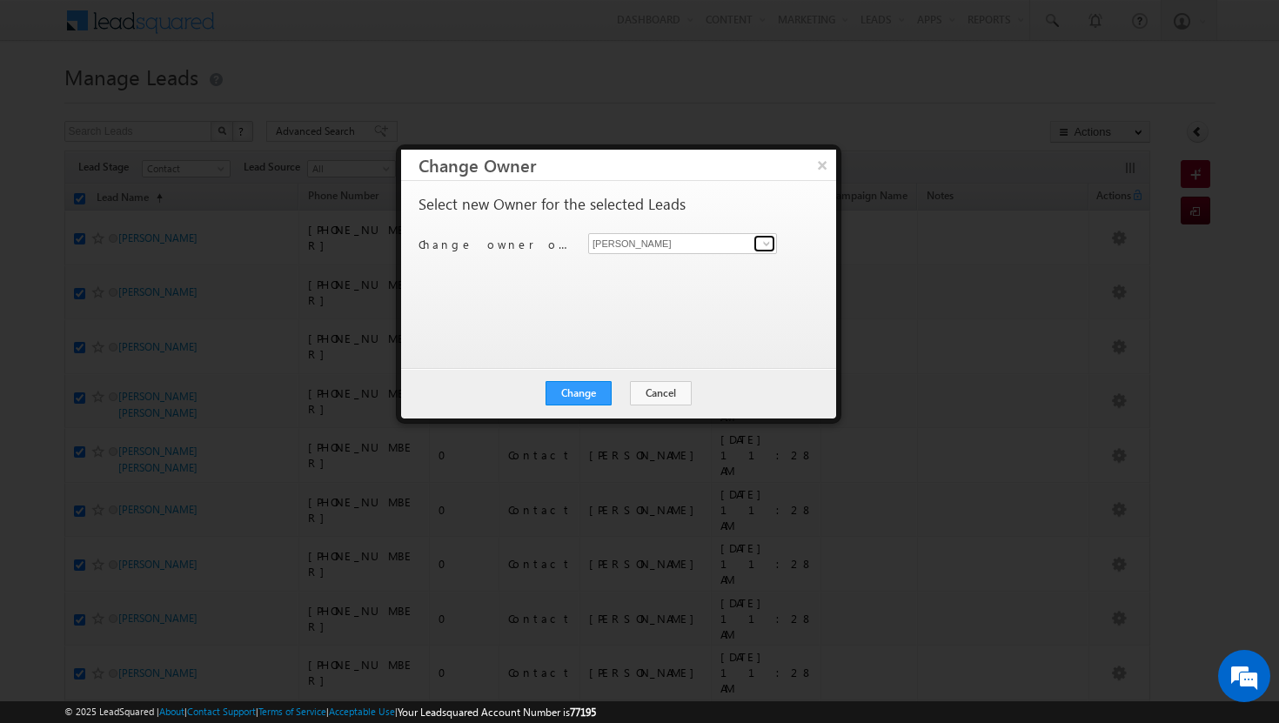
click at [774, 241] on link at bounding box center [765, 243] width 22 height 17
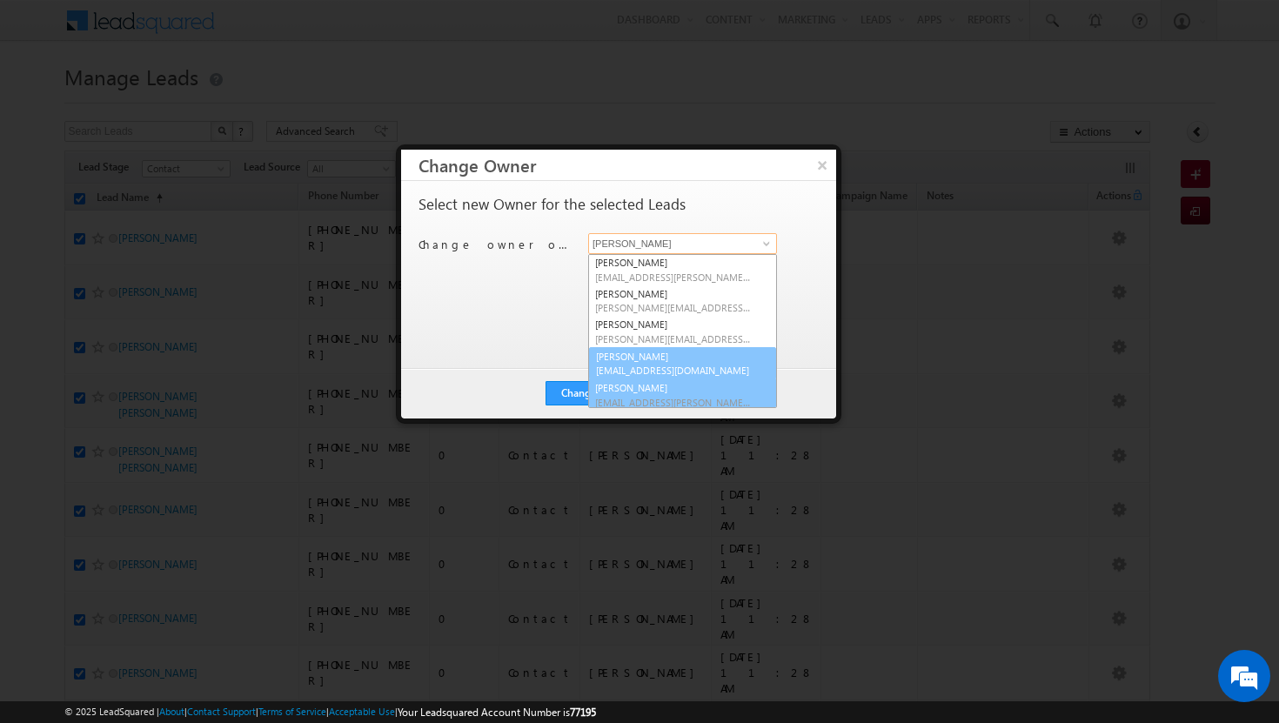
scroll to position [35, 0]
click at [647, 354] on link "[PERSON_NAME] [PERSON_NAME][EMAIL_ADDRESS][DOMAIN_NAME]" at bounding box center [682, 359] width 189 height 33
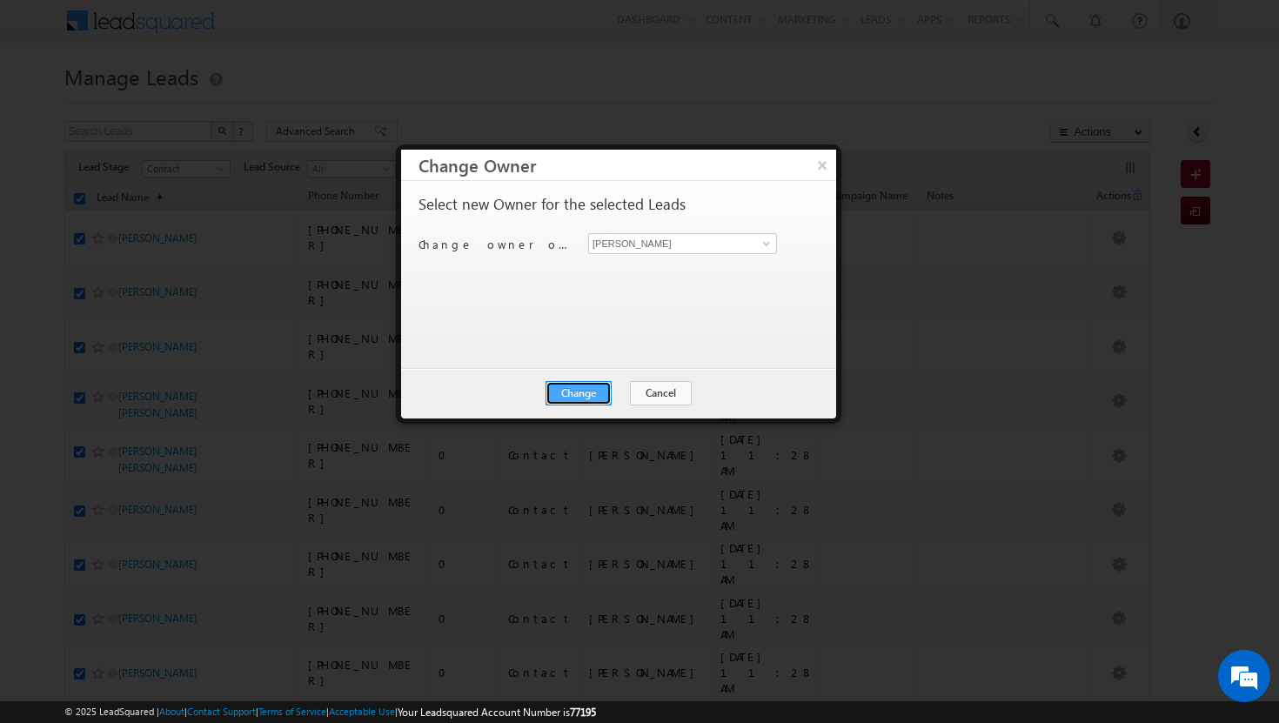
click at [587, 392] on button "Change" at bounding box center [579, 393] width 66 height 24
click at [617, 391] on button "Close" at bounding box center [622, 393] width 56 height 24
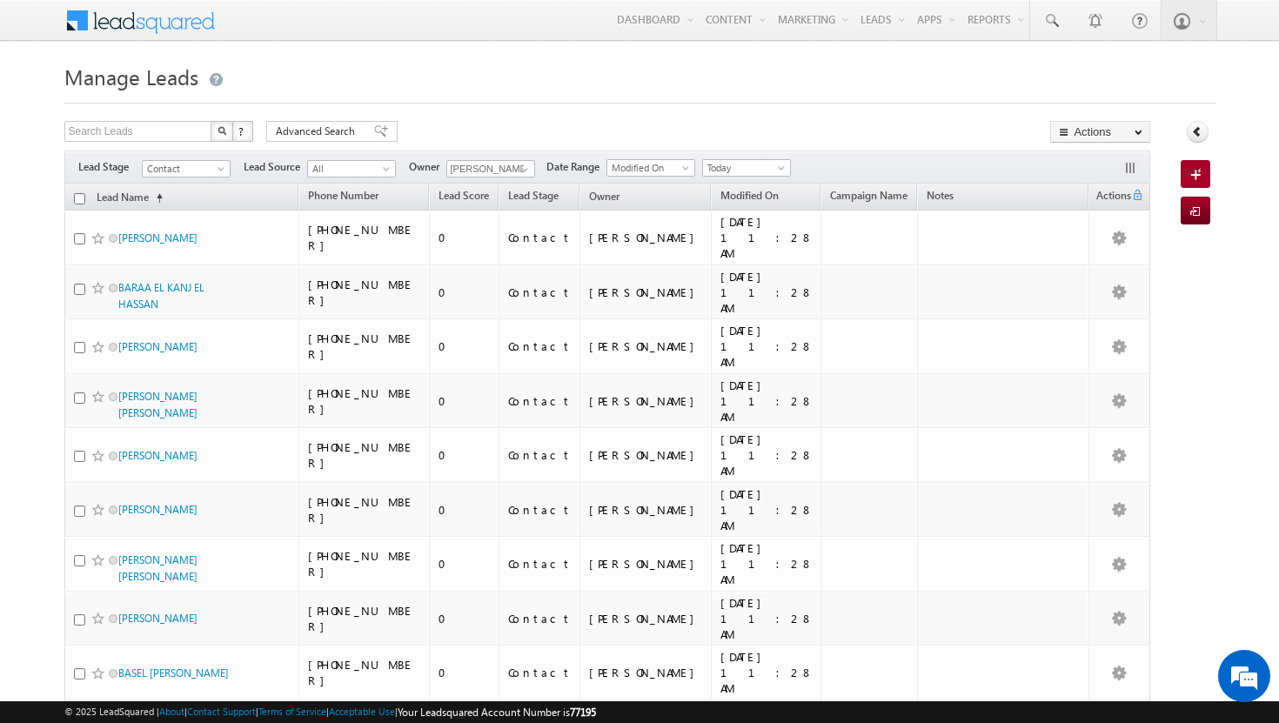
click at [78, 199] on input "checkbox" at bounding box center [79, 198] width 11 height 11
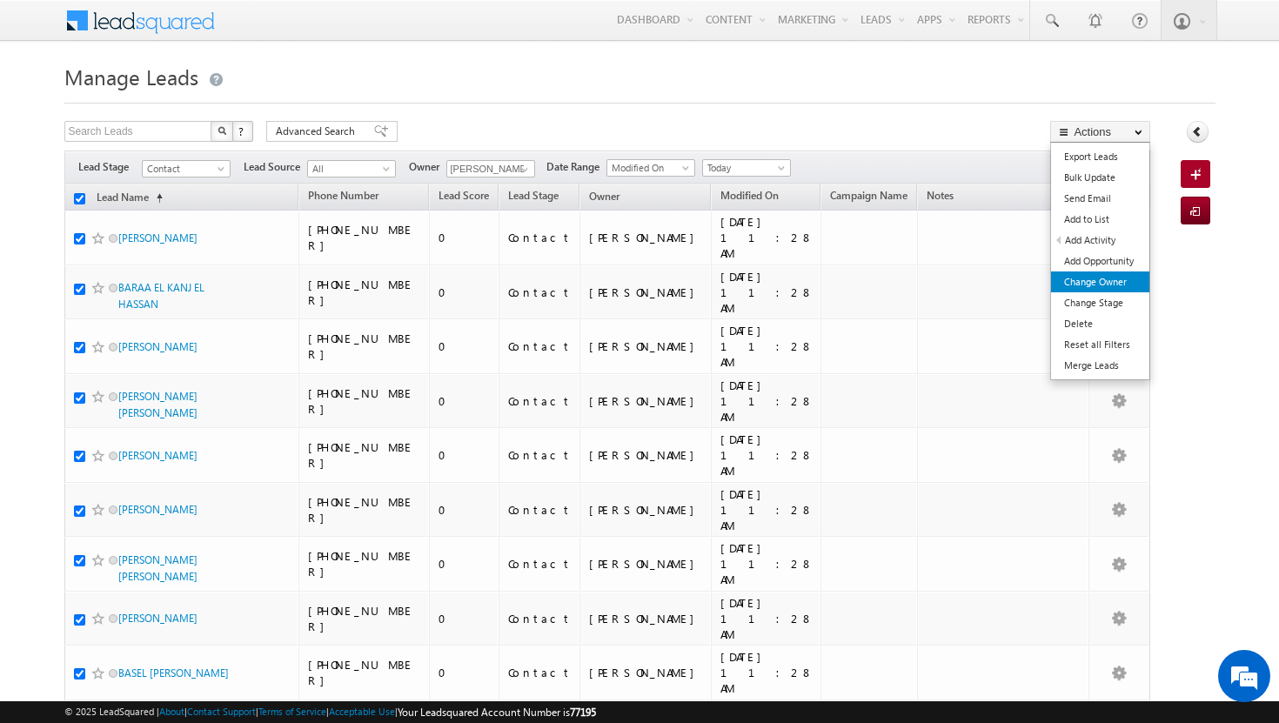
click at [1118, 275] on link "Change Owner" at bounding box center [1100, 282] width 98 height 21
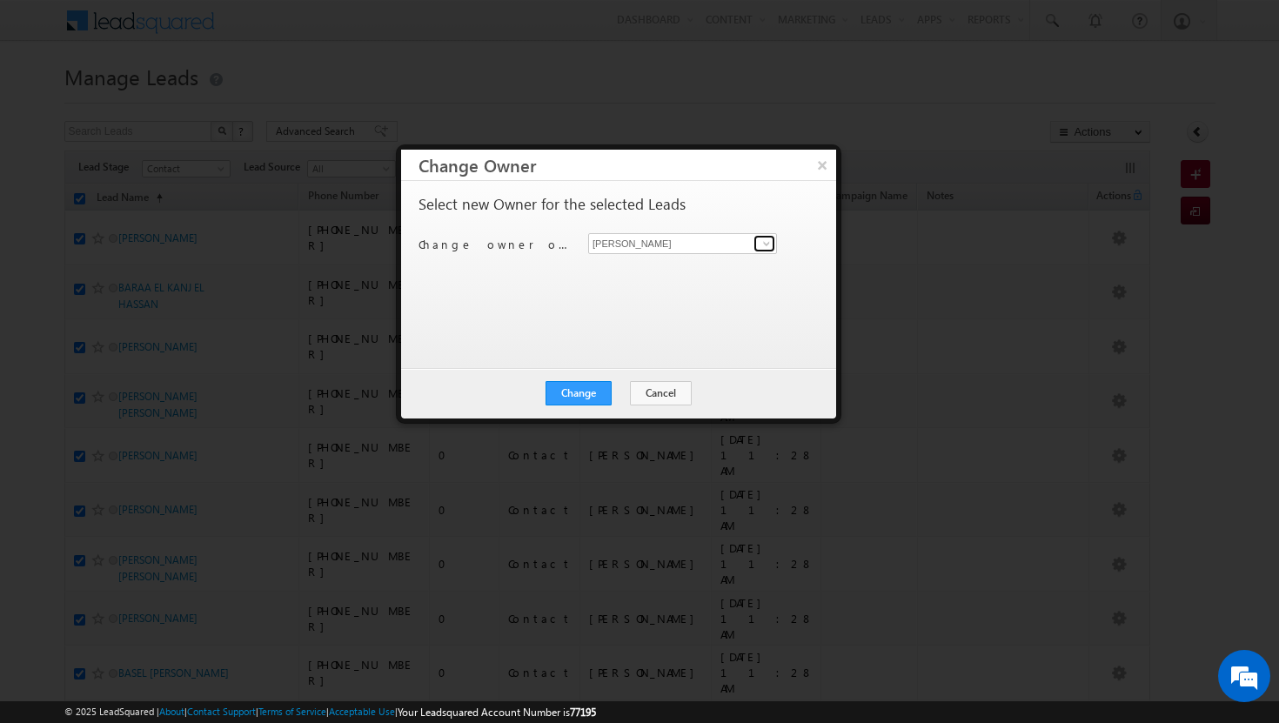
click at [767, 241] on span at bounding box center [767, 244] width 14 height 14
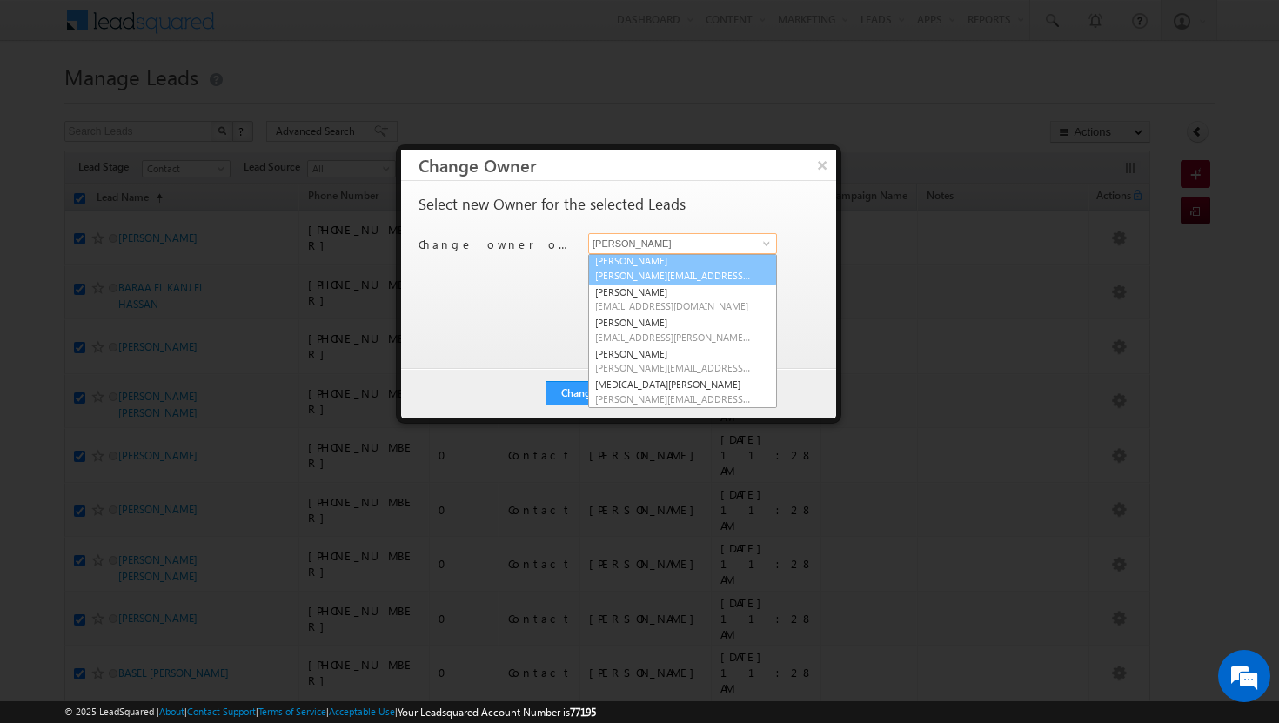
scroll to position [101, 0]
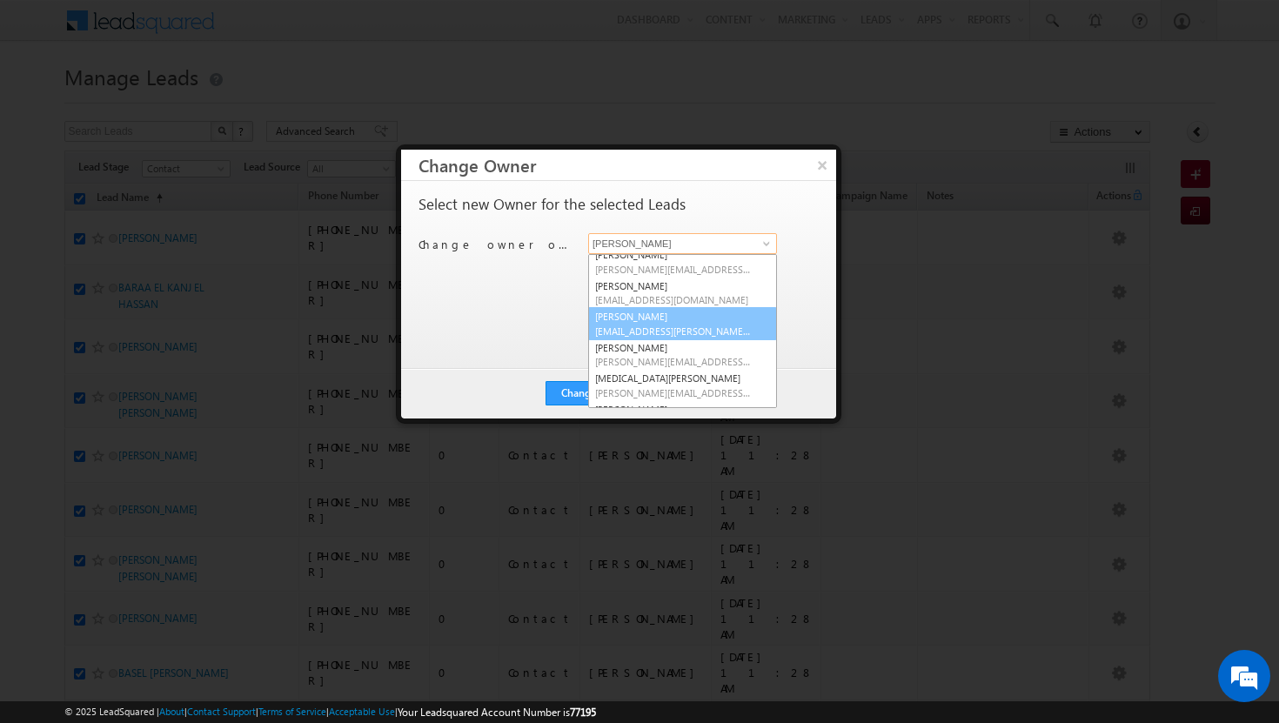
click at [630, 334] on span "[EMAIL_ADDRESS][PERSON_NAME][DOMAIN_NAME]" at bounding box center [673, 331] width 157 height 13
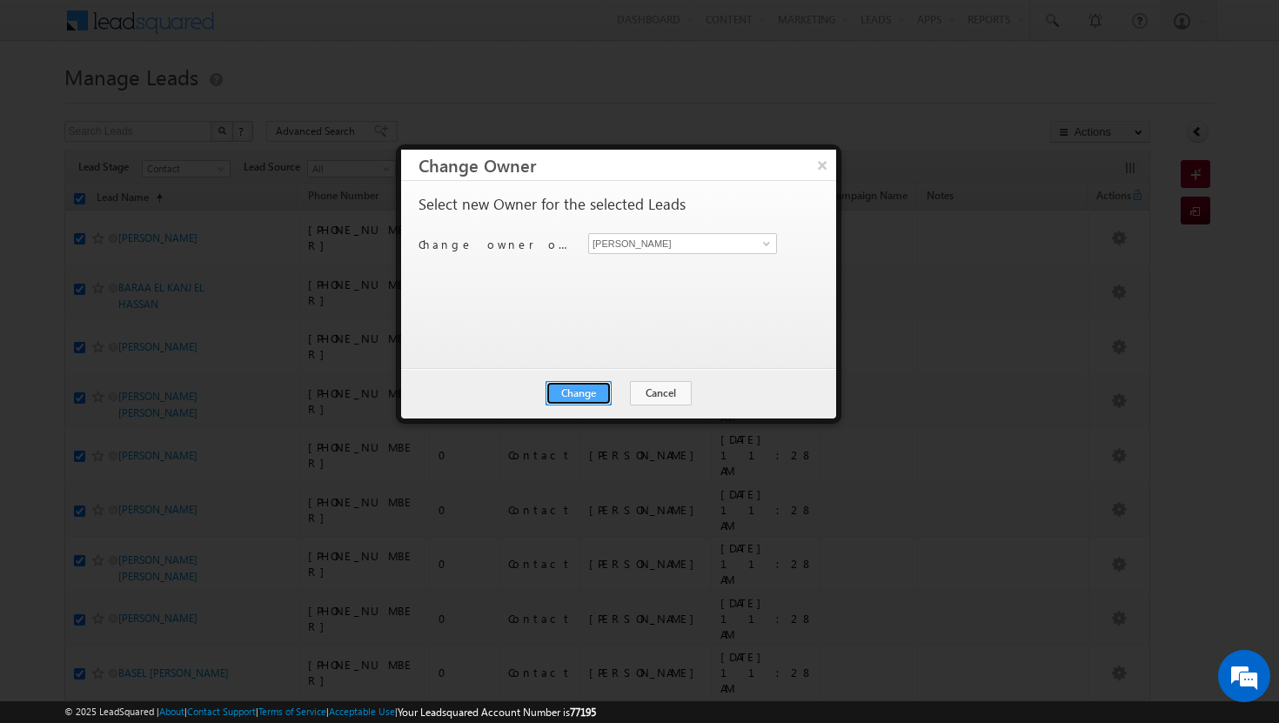
click at [593, 390] on button "Change" at bounding box center [579, 393] width 66 height 24
click at [624, 389] on button "Close" at bounding box center [622, 393] width 56 height 24
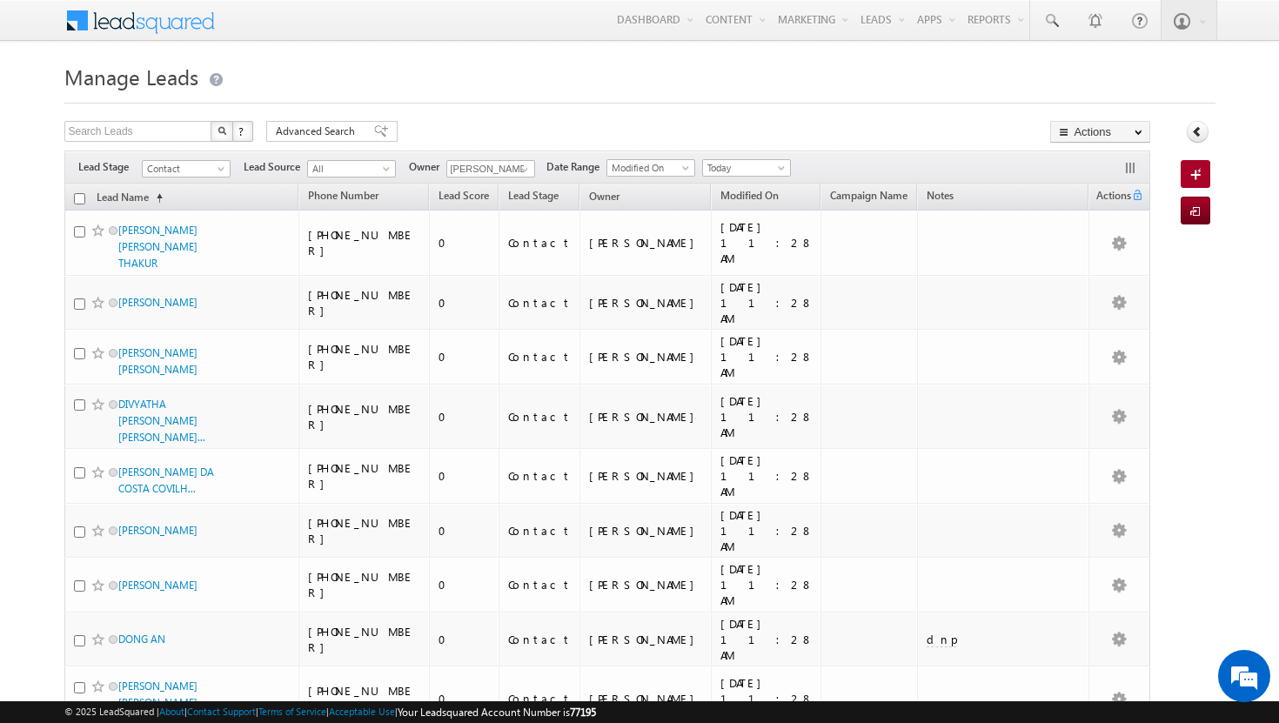
click at [81, 199] on input "checkbox" at bounding box center [79, 198] width 11 height 11
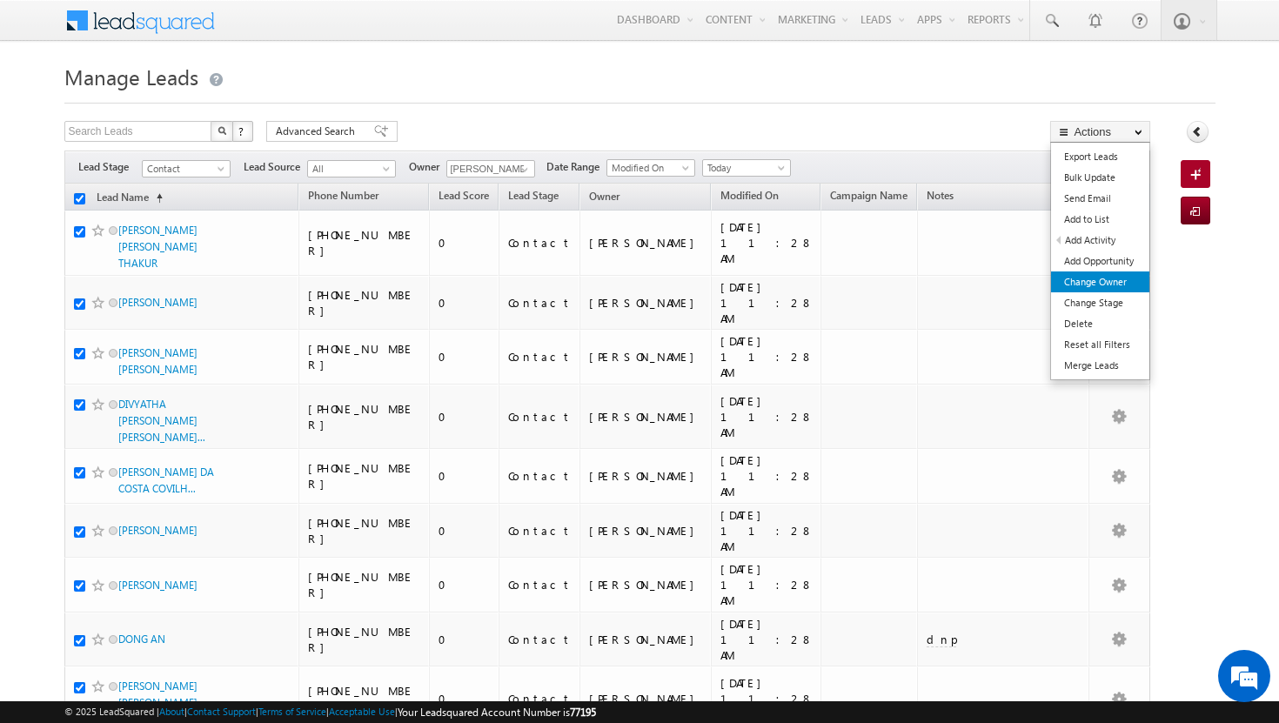
click at [1097, 282] on link "Change Owner" at bounding box center [1100, 282] width 98 height 21
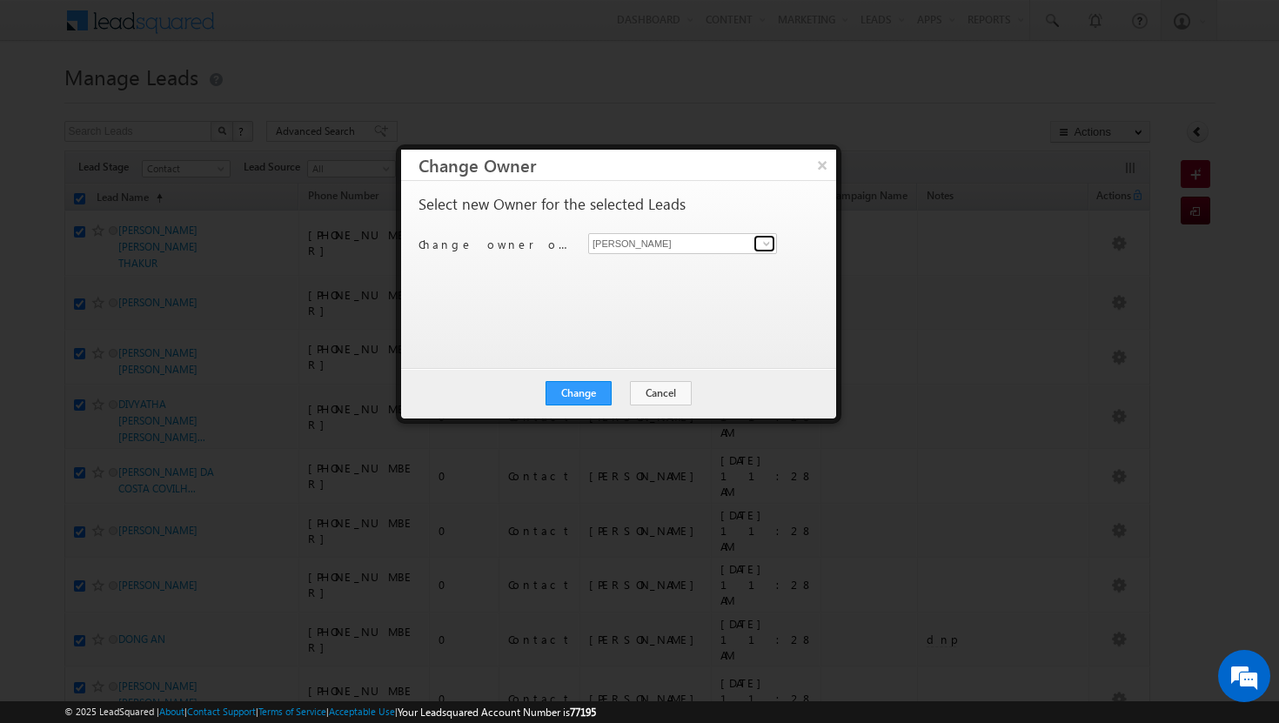
click at [774, 239] on link at bounding box center [765, 243] width 22 height 17
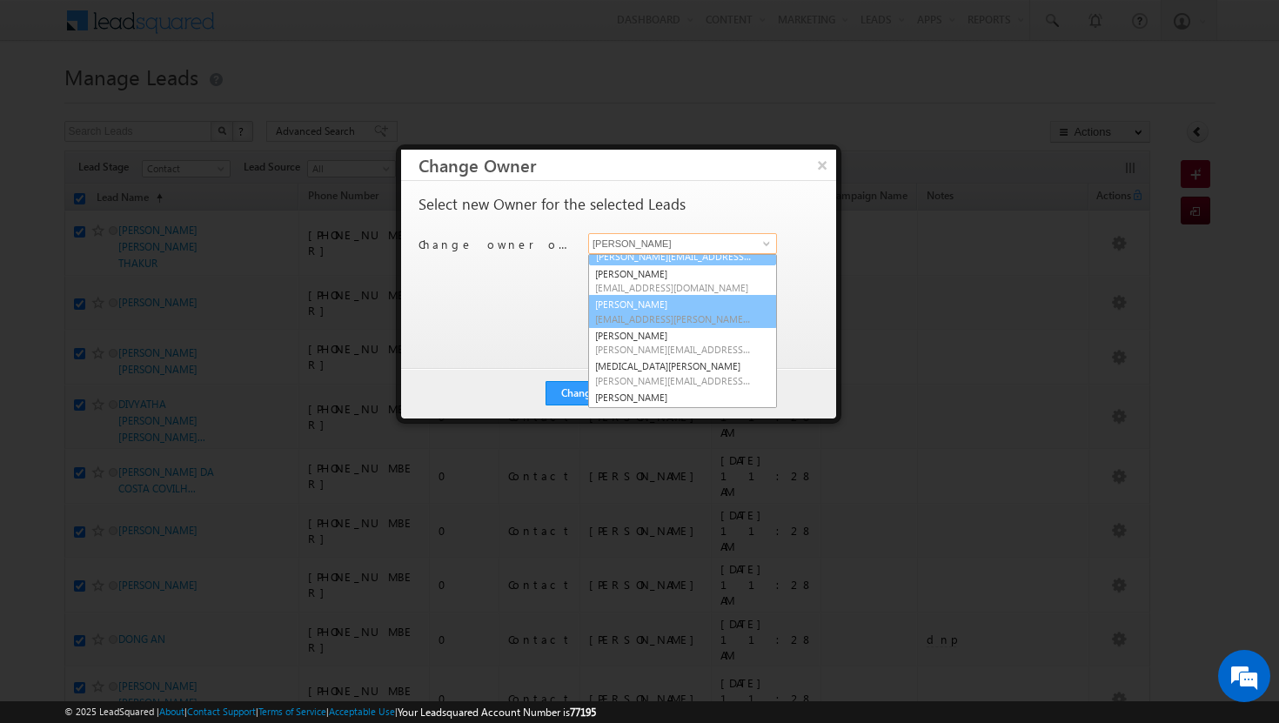
scroll to position [114, 0]
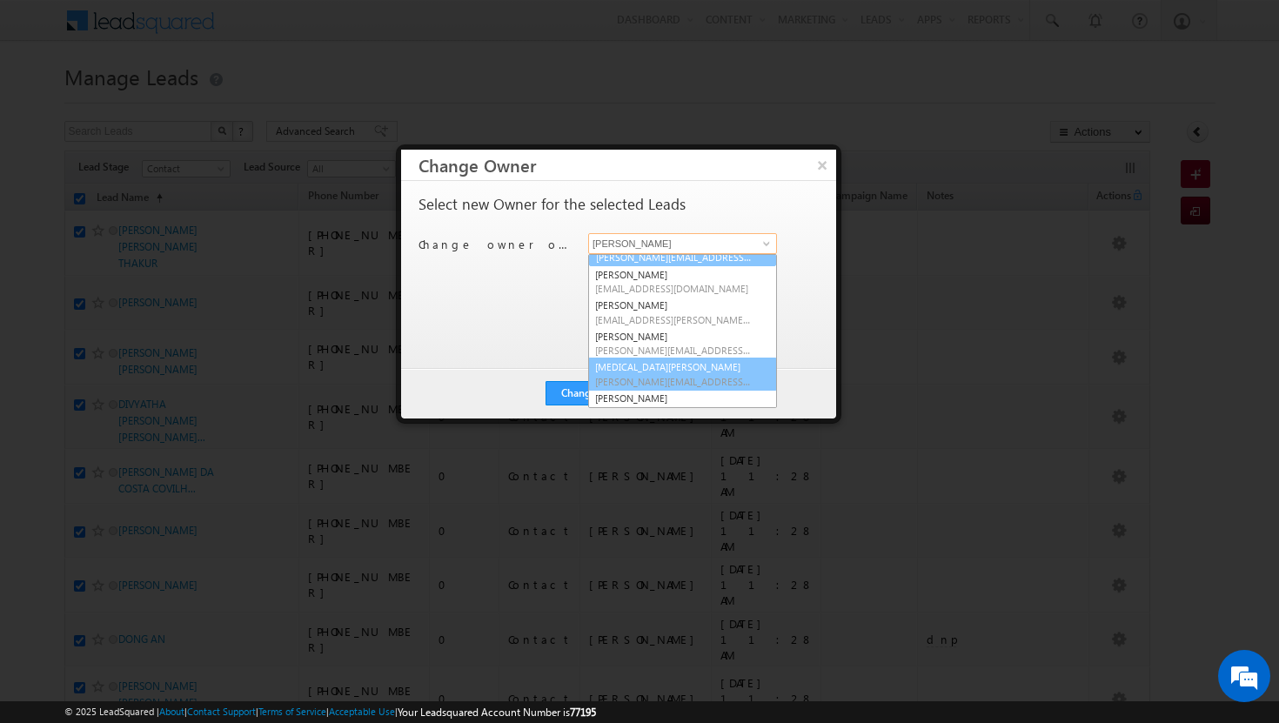
click at [681, 359] on link "[MEDICAL_DATA][PERSON_NAME] [MEDICAL_DATA][PERSON_NAME][EMAIL_ADDRESS][DOMAIN_N…" at bounding box center [682, 374] width 189 height 33
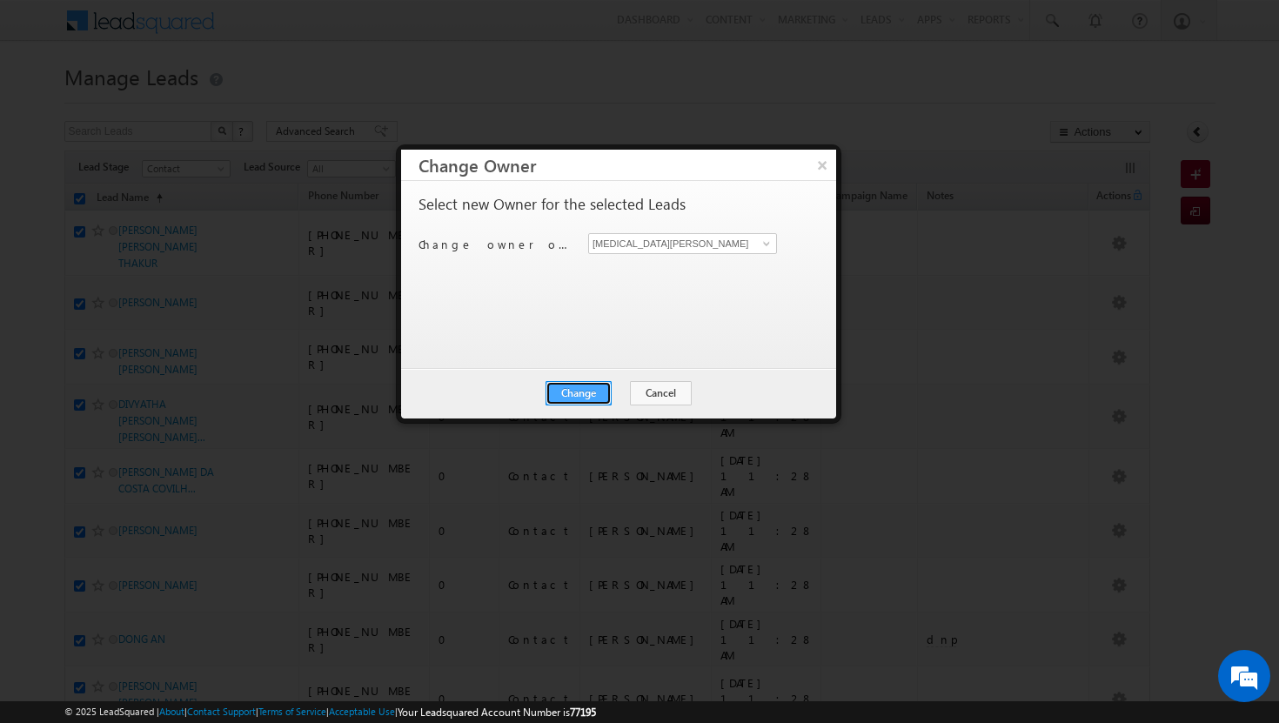
click at [588, 390] on button "Change" at bounding box center [579, 393] width 66 height 24
click at [621, 389] on button "Close" at bounding box center [622, 393] width 56 height 24
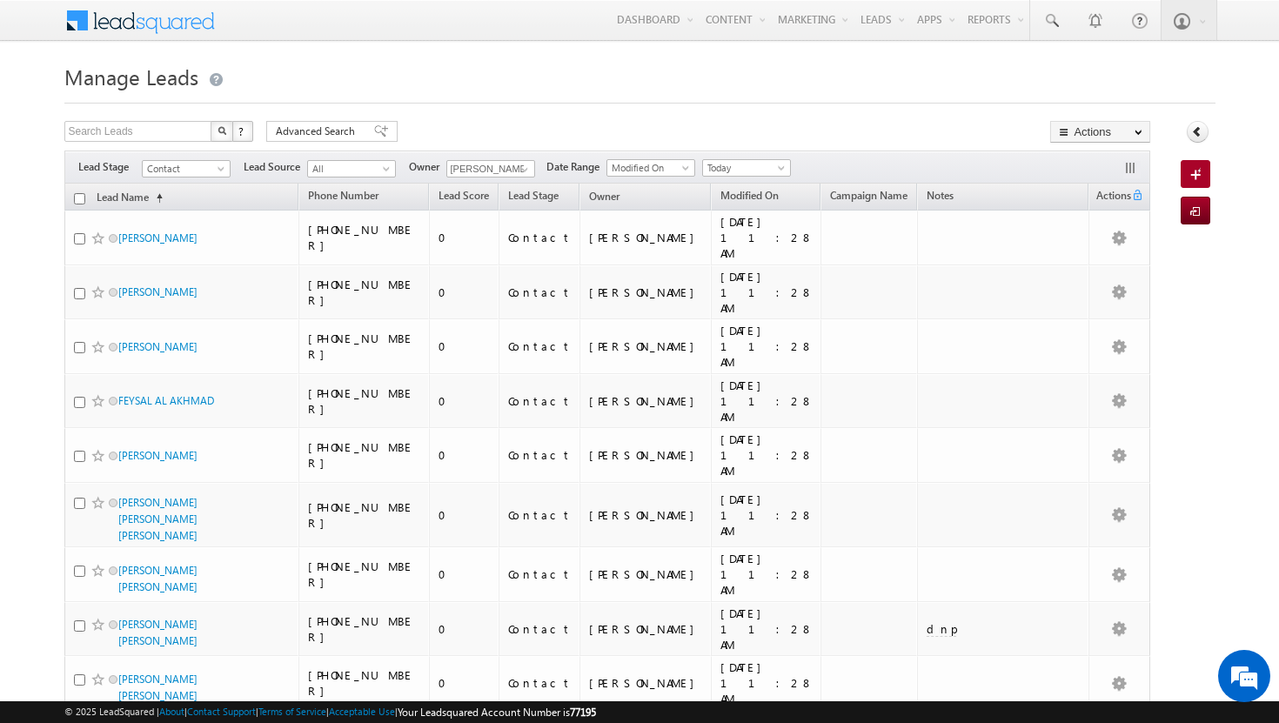
click at [79, 203] on input "checkbox" at bounding box center [79, 198] width 11 height 11
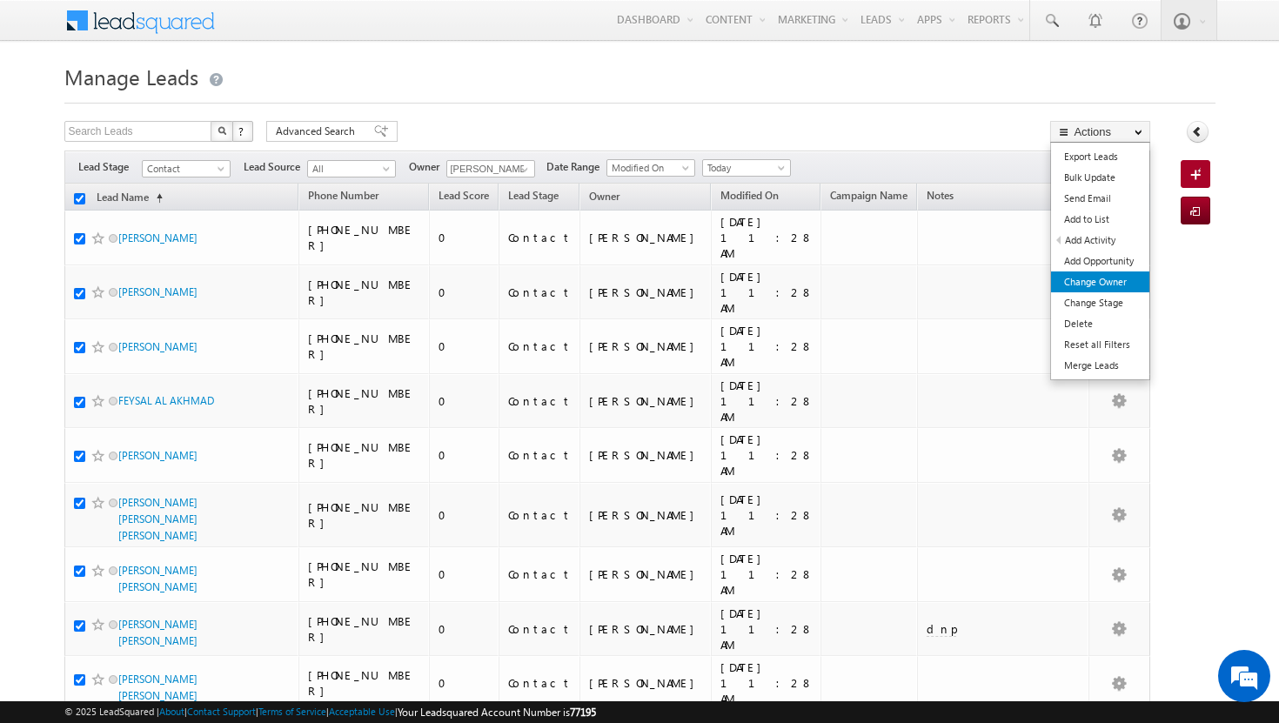
click at [1108, 279] on link "Change Owner" at bounding box center [1100, 282] width 98 height 21
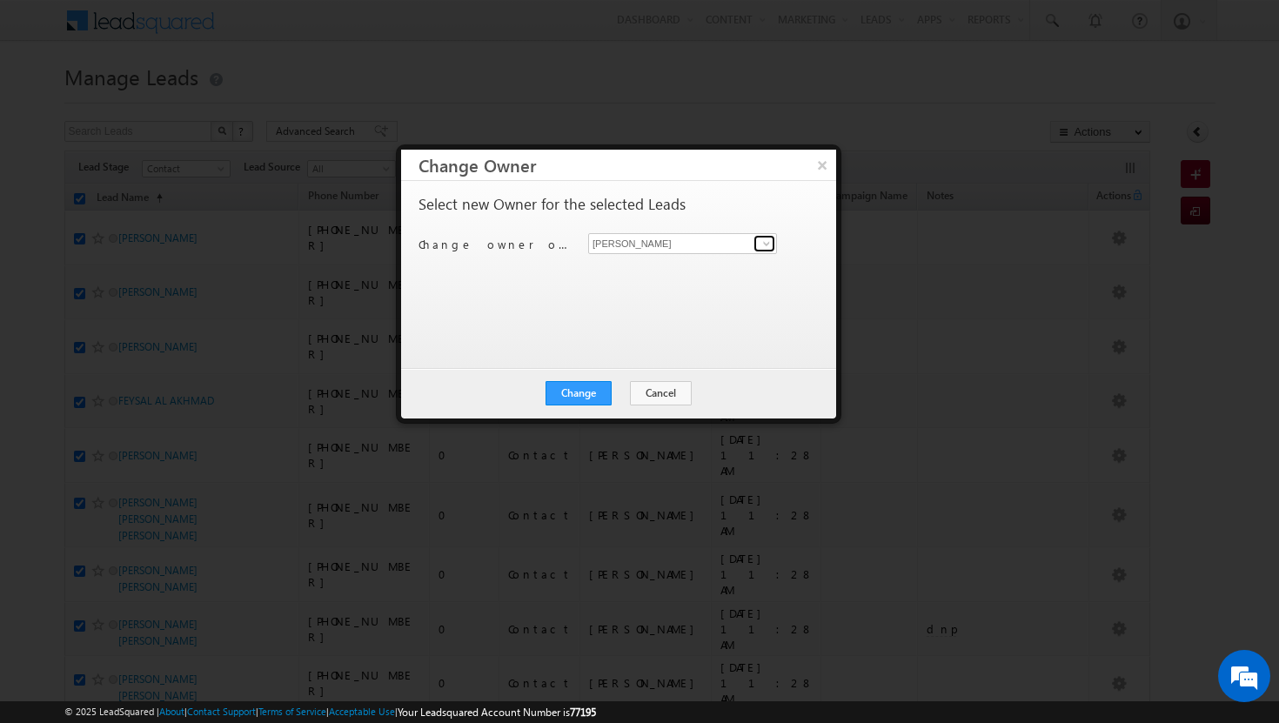
click at [769, 244] on span at bounding box center [767, 244] width 14 height 14
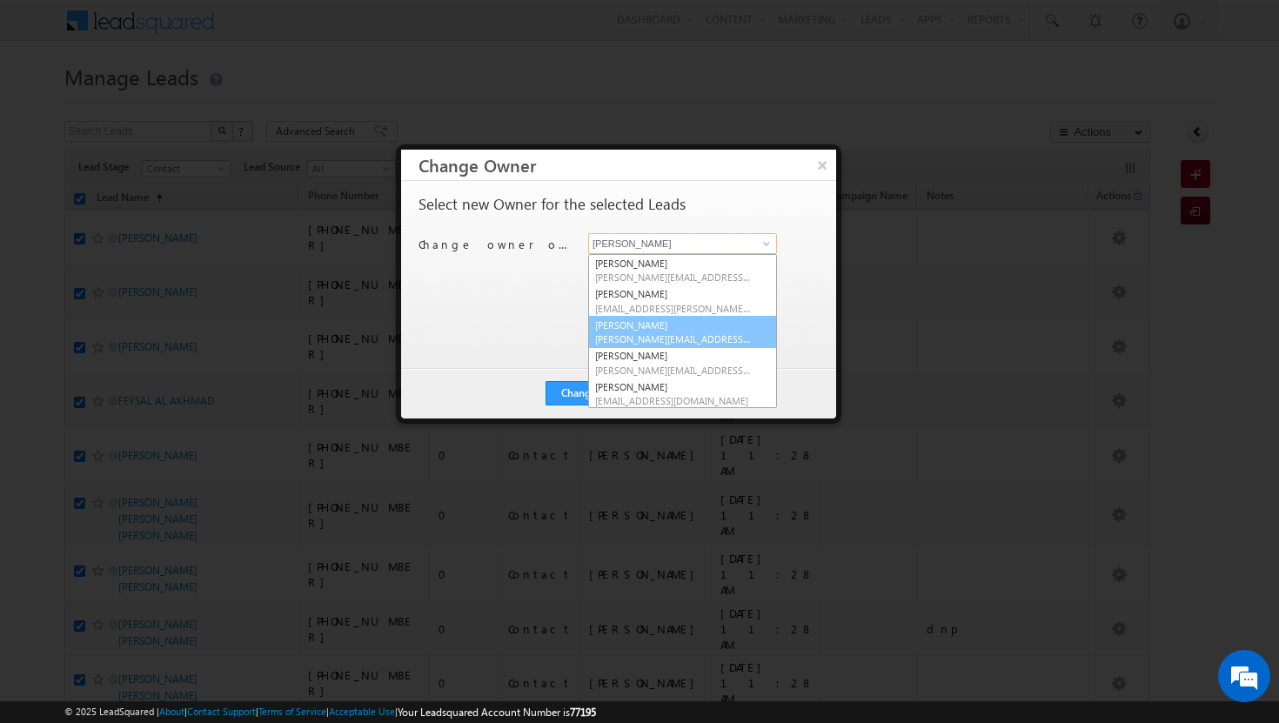
scroll to position [157, 0]
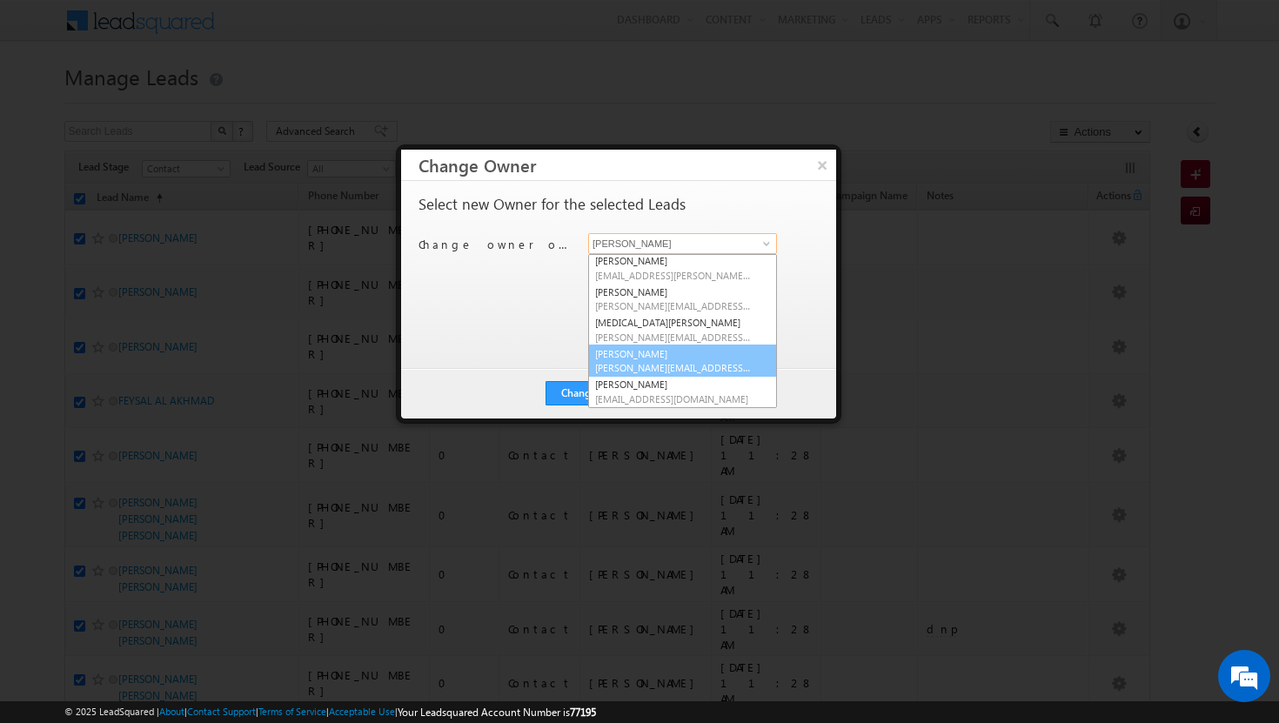
click at [677, 356] on link "[PERSON_NAME] [PERSON_NAME][EMAIL_ADDRESS][DOMAIN_NAME]" at bounding box center [682, 361] width 189 height 33
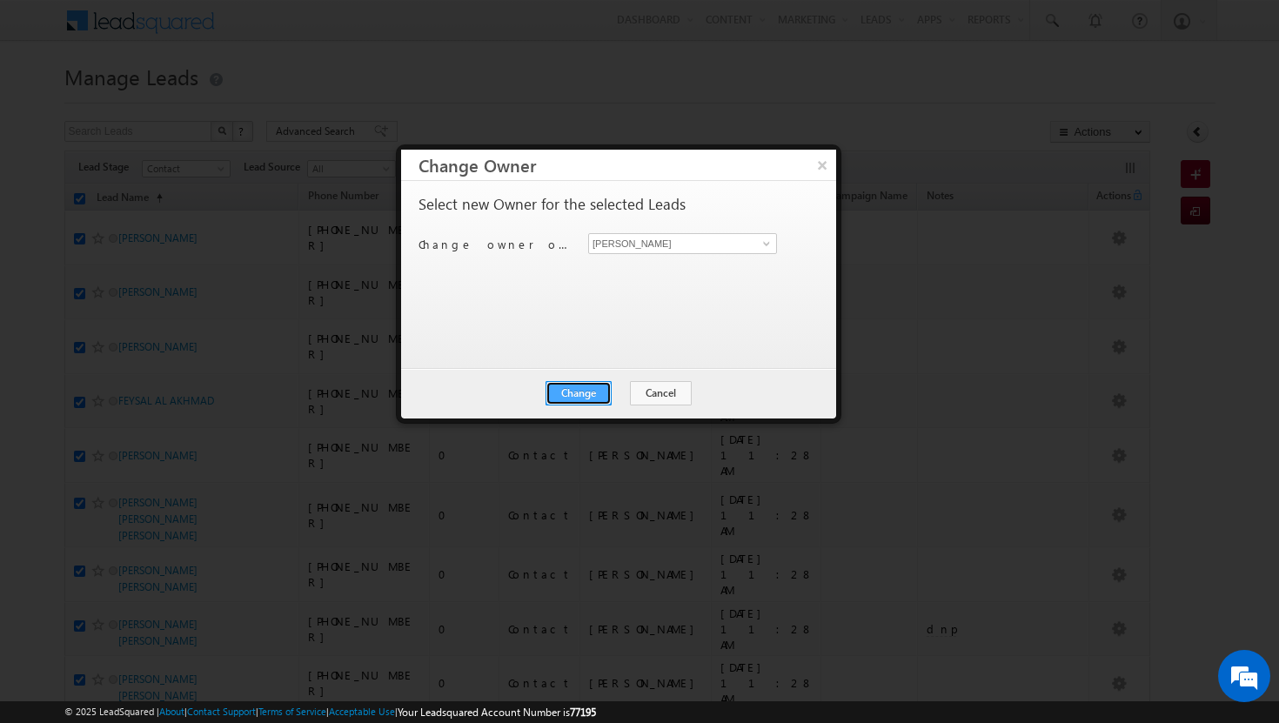
click at [601, 389] on button "Change" at bounding box center [579, 393] width 66 height 24
click at [614, 390] on button "Close" at bounding box center [622, 393] width 56 height 24
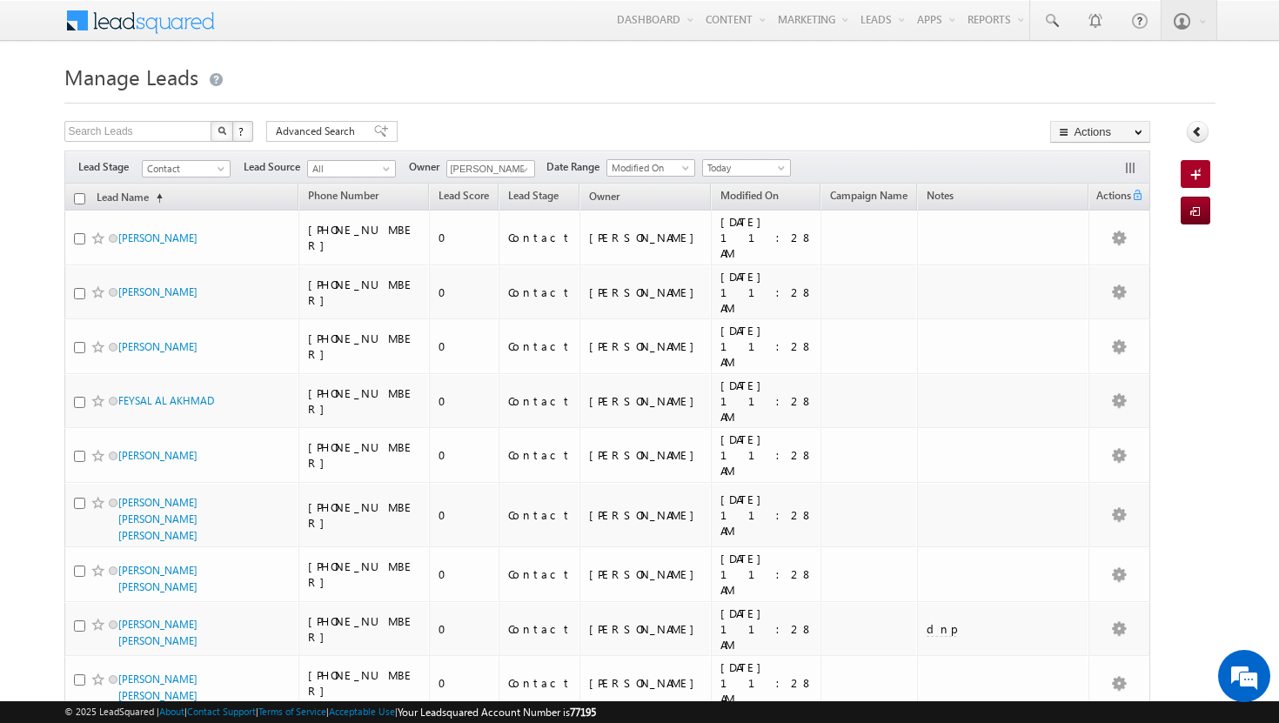
click at [78, 203] on input "checkbox" at bounding box center [79, 198] width 11 height 11
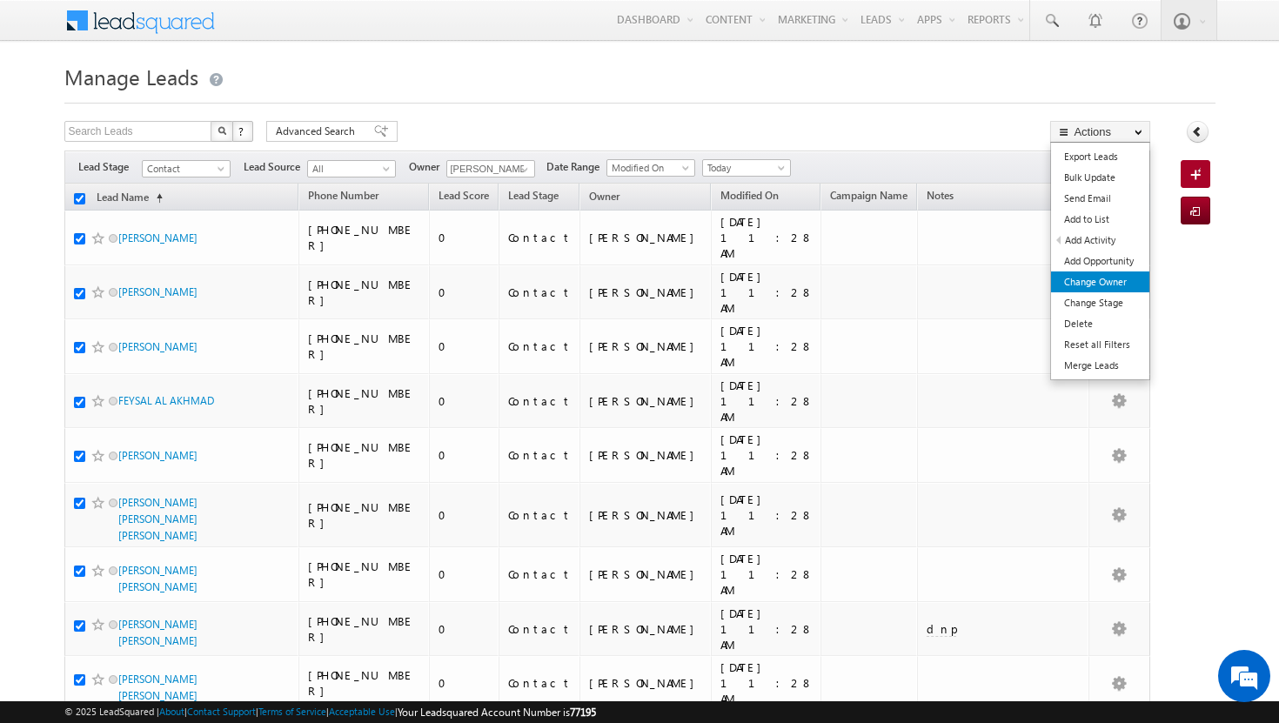
click at [1104, 289] on link "Change Owner" at bounding box center [1100, 282] width 98 height 21
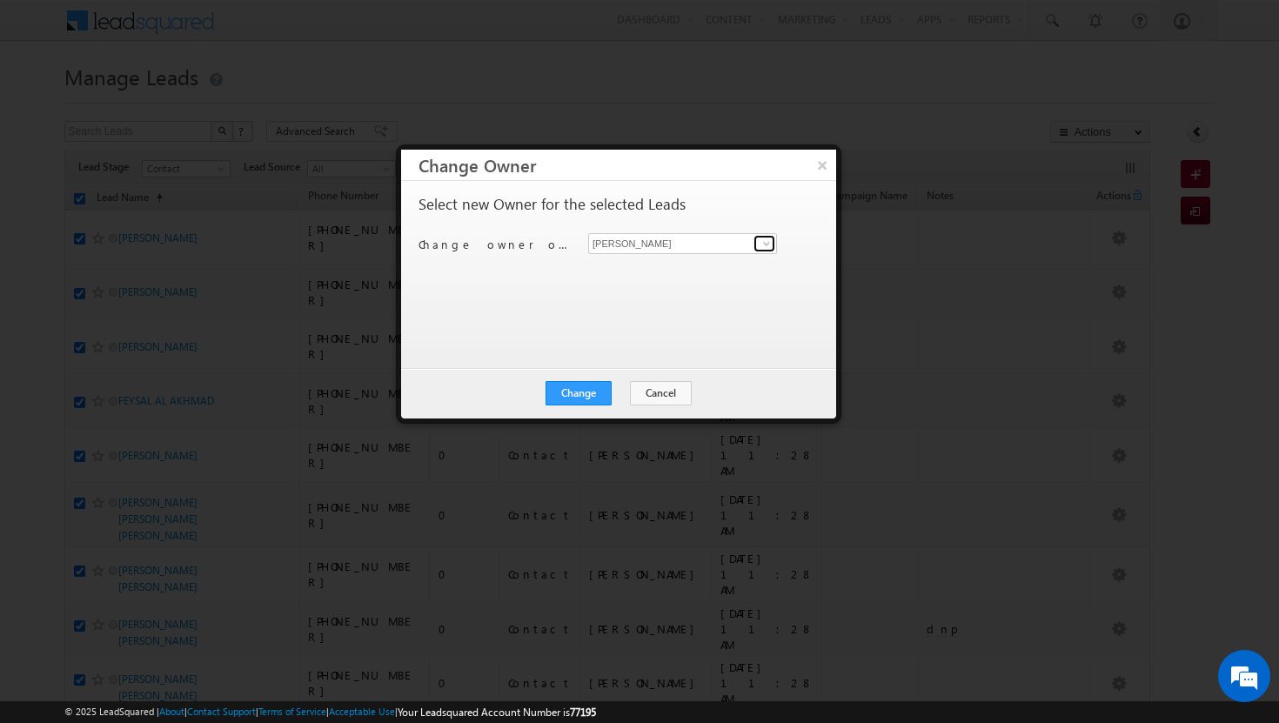
click at [774, 244] on link at bounding box center [765, 243] width 22 height 17
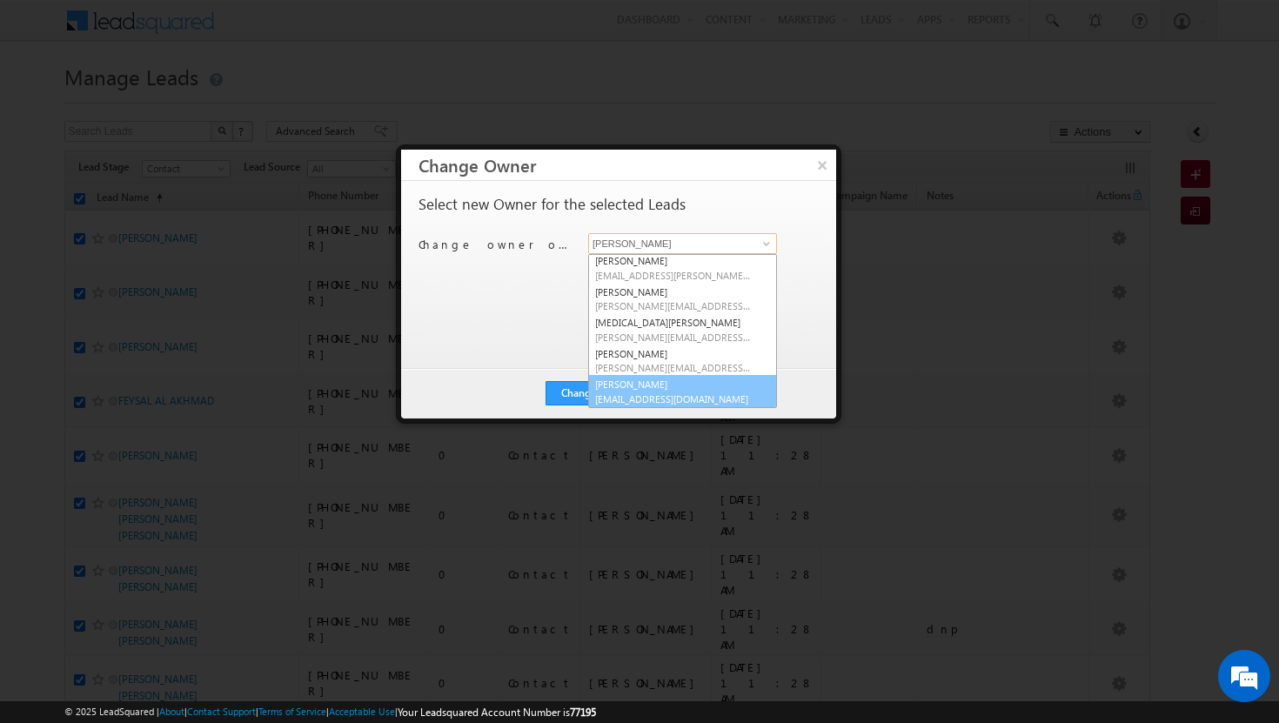
scroll to position [158, 0]
click at [673, 390] on link "[PERSON_NAME] [PERSON_NAME][EMAIL_ADDRESS][DOMAIN_NAME]" at bounding box center [682, 390] width 189 height 33
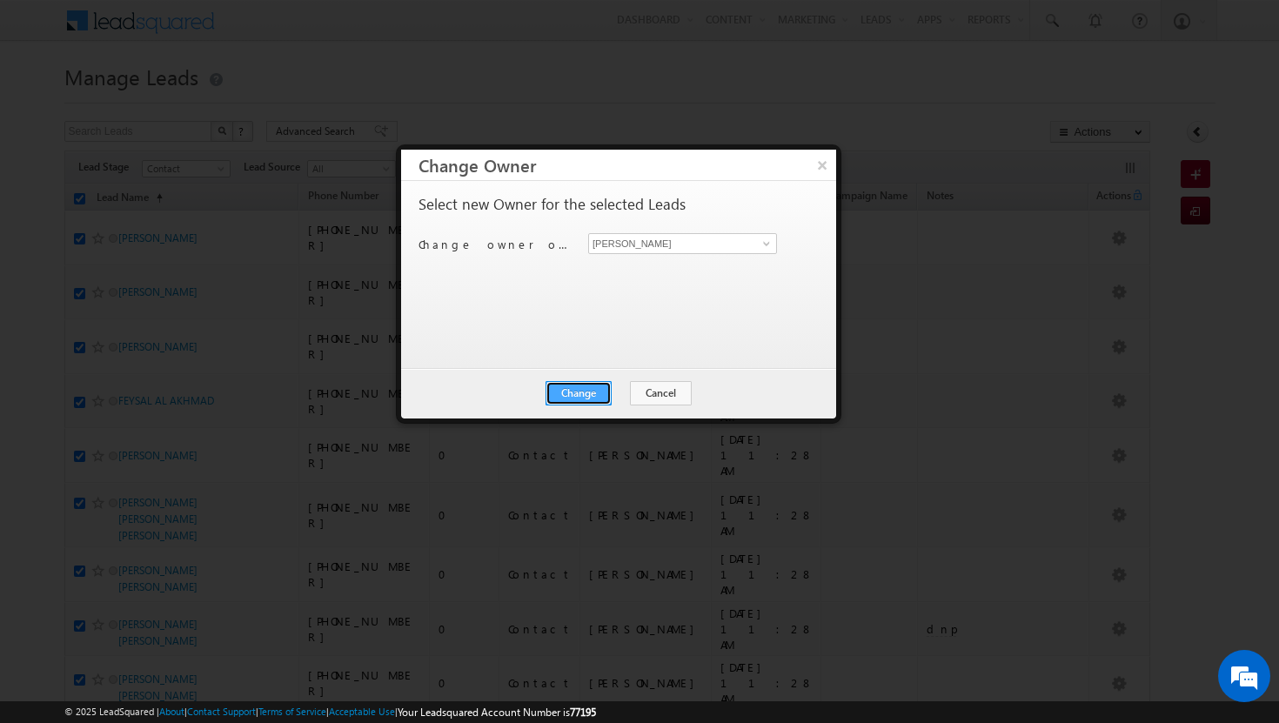
click at [591, 391] on button "Change" at bounding box center [579, 393] width 66 height 24
click at [614, 391] on button "Close" at bounding box center [622, 393] width 56 height 24
